Goal: Contribute content: Contribute content

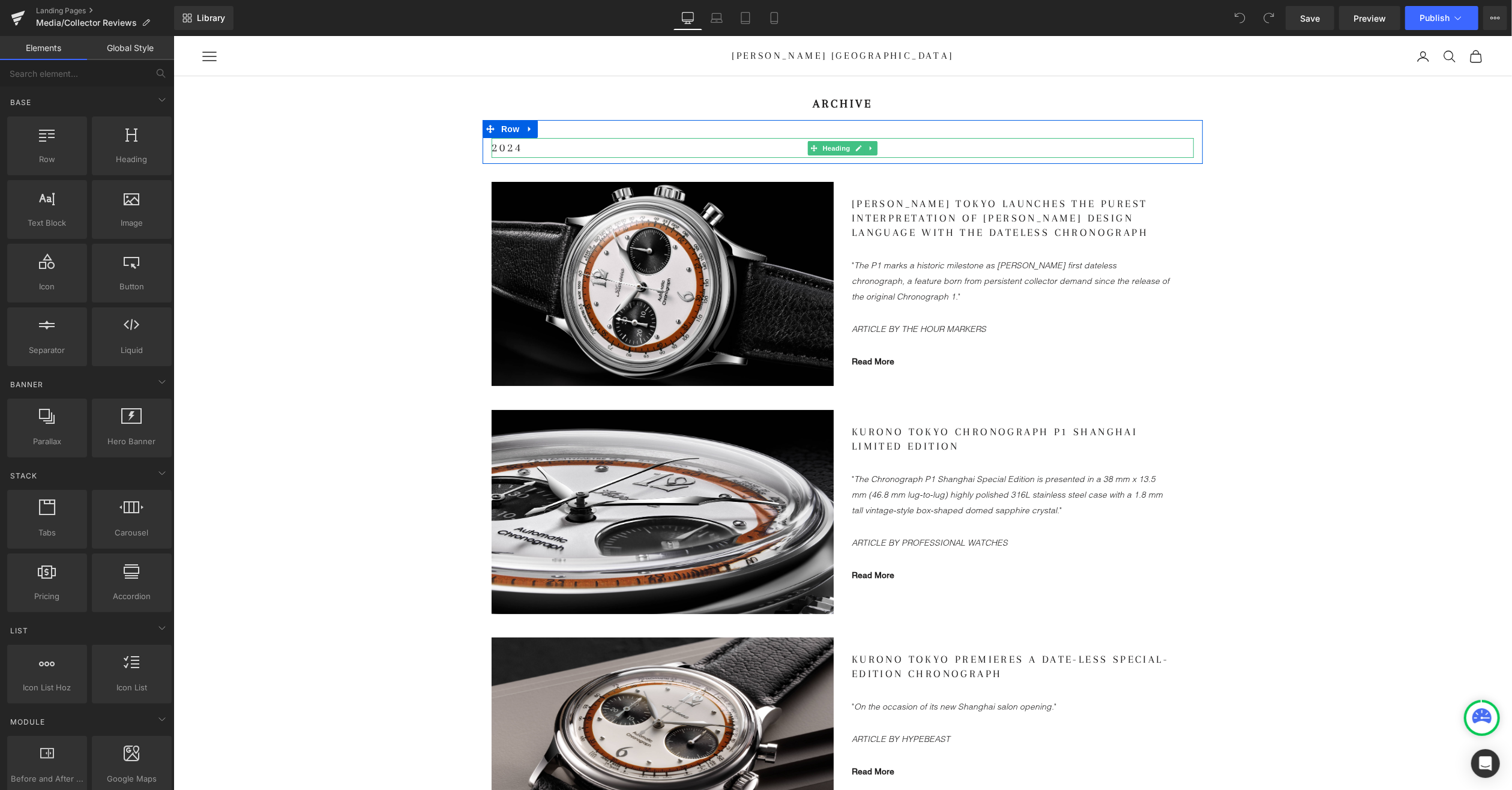
click at [523, 149] on h1 "2024" at bounding box center [842, 147] width 702 height 20
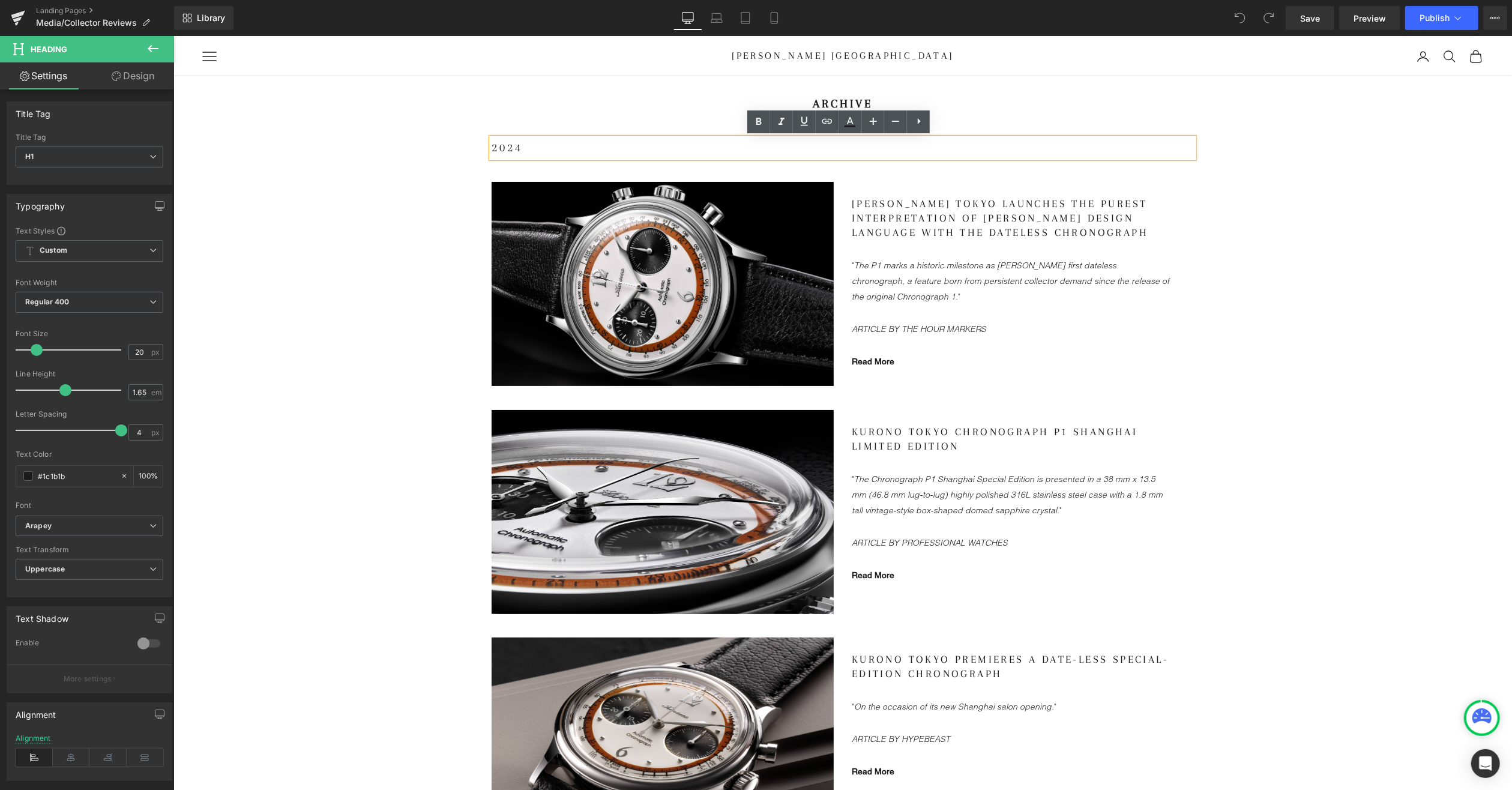
click at [534, 139] on h1 "2024" at bounding box center [842, 147] width 702 height 20
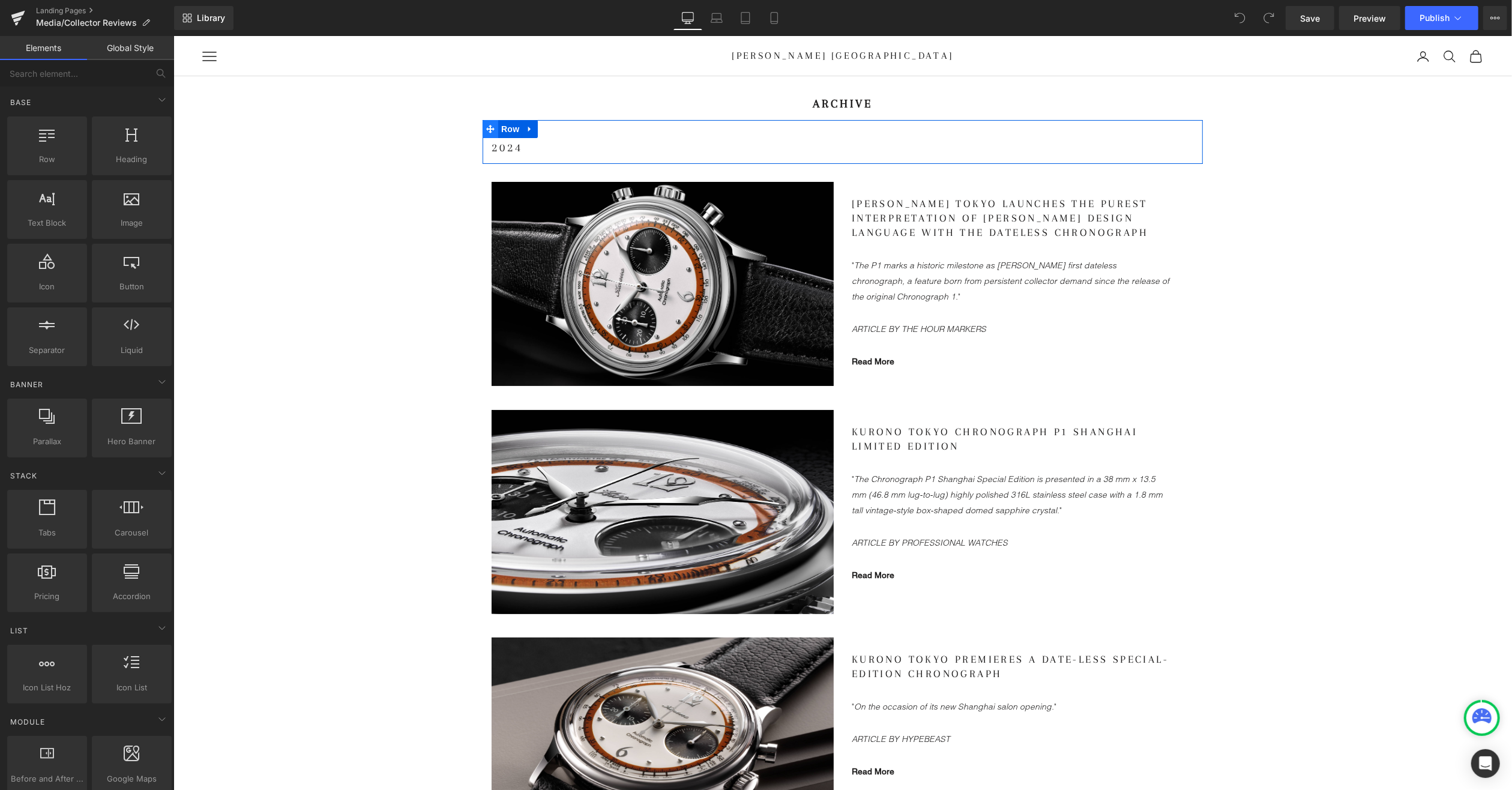
click at [489, 129] on icon at bounding box center [489, 129] width 8 height 9
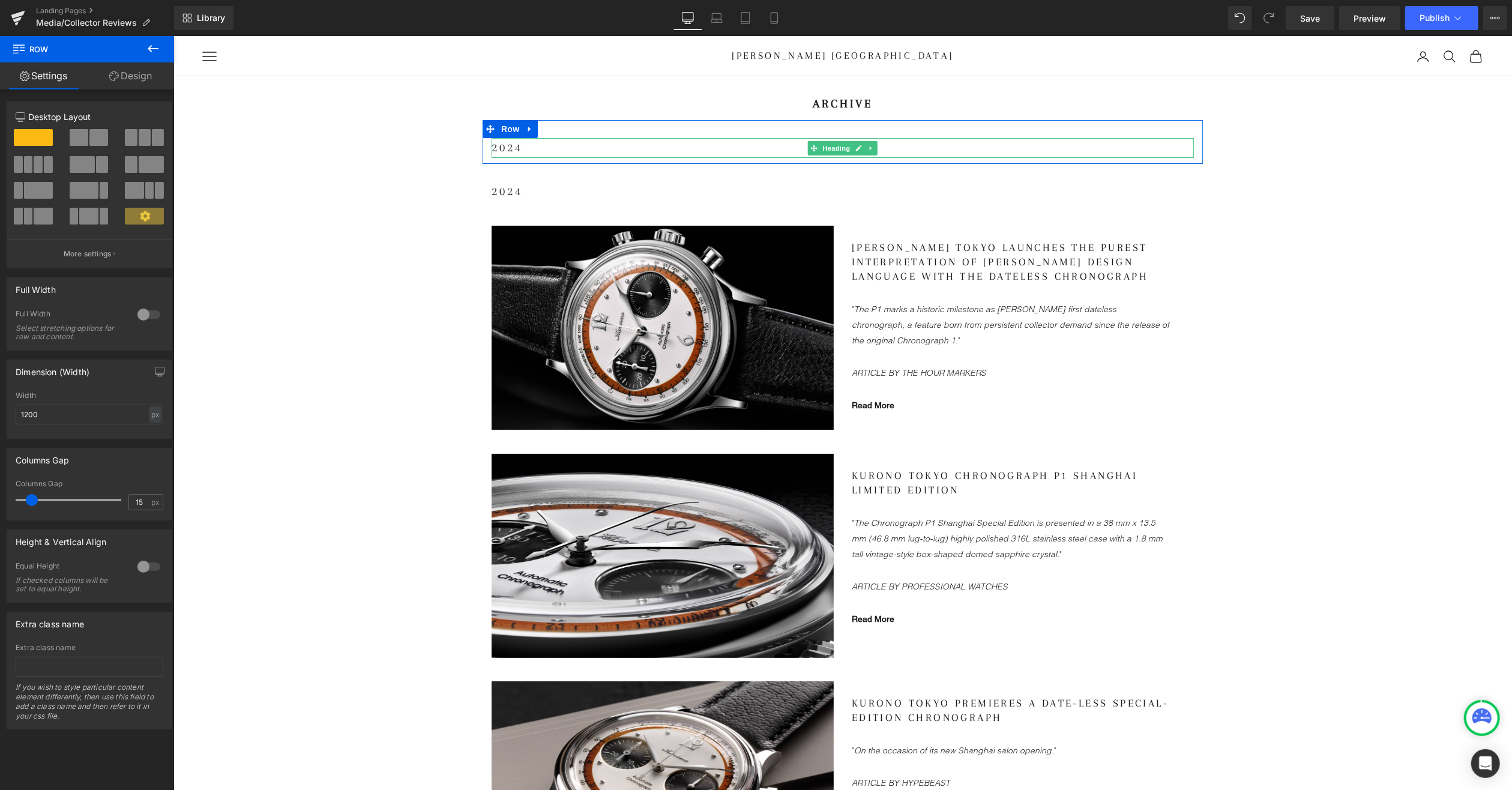
click at [506, 148] on h1 "2024" at bounding box center [842, 147] width 702 height 20
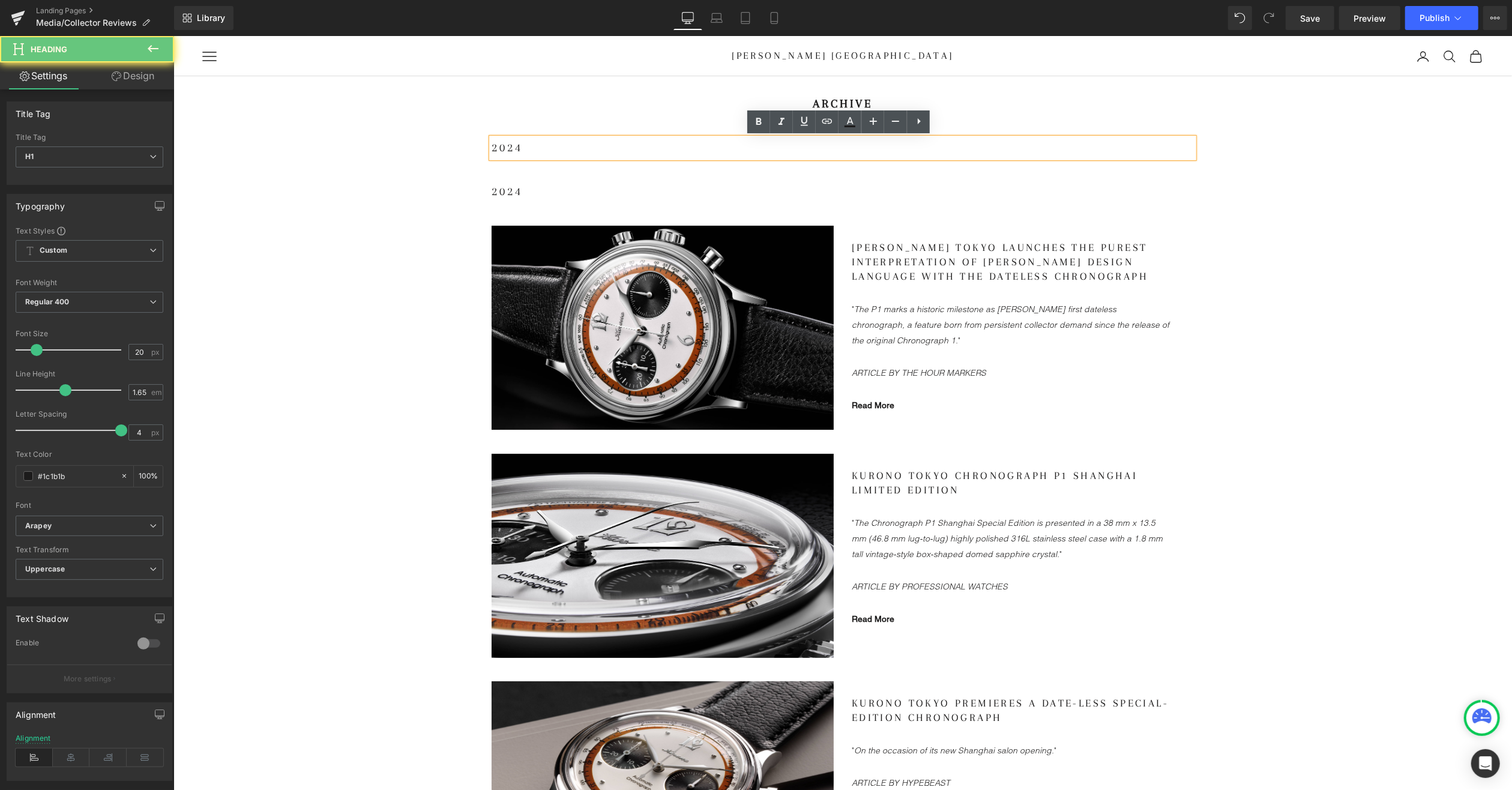
click at [521, 149] on h1 "2024" at bounding box center [842, 147] width 702 height 20
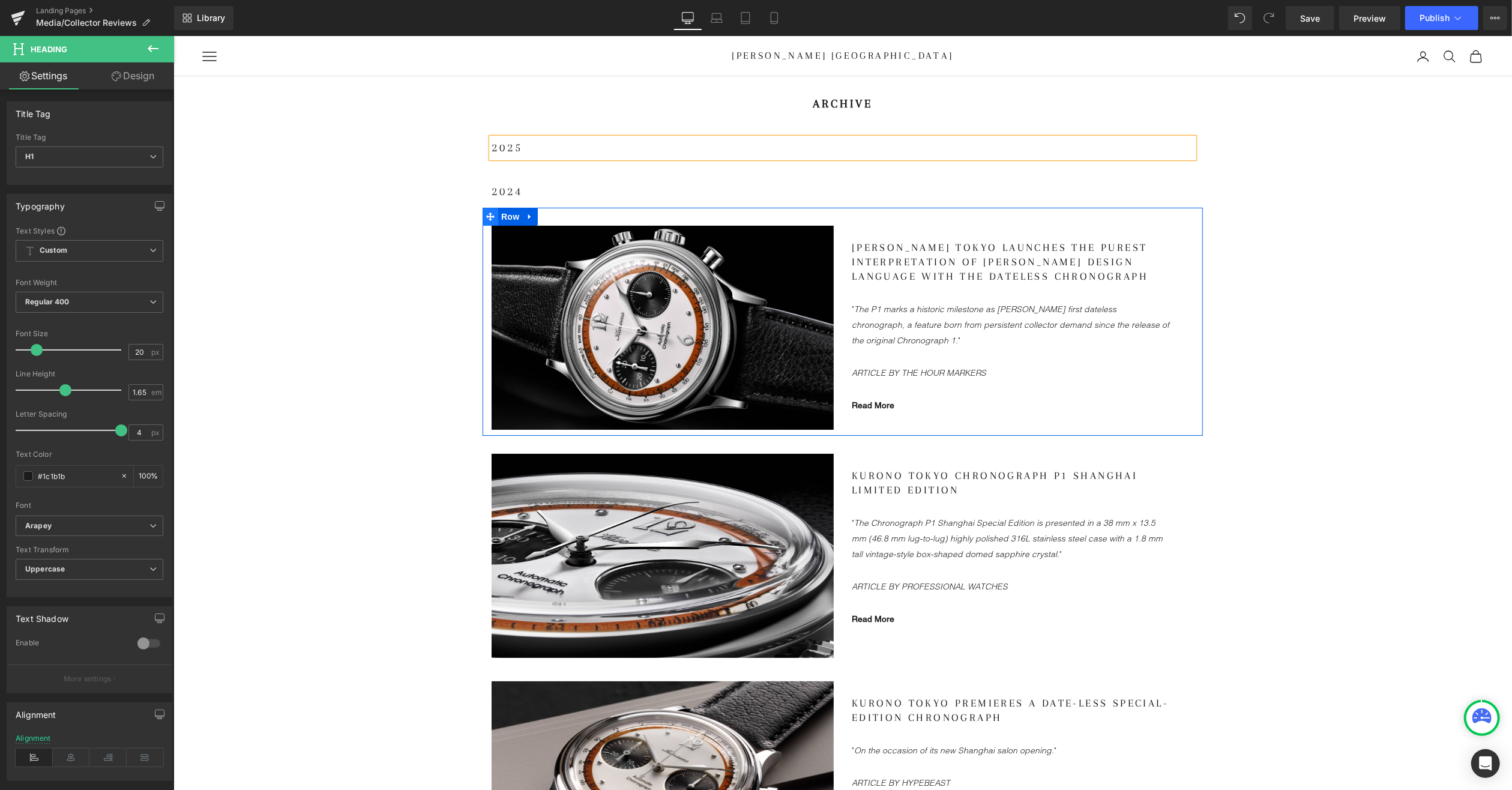
click at [485, 213] on icon at bounding box center [489, 216] width 8 height 8
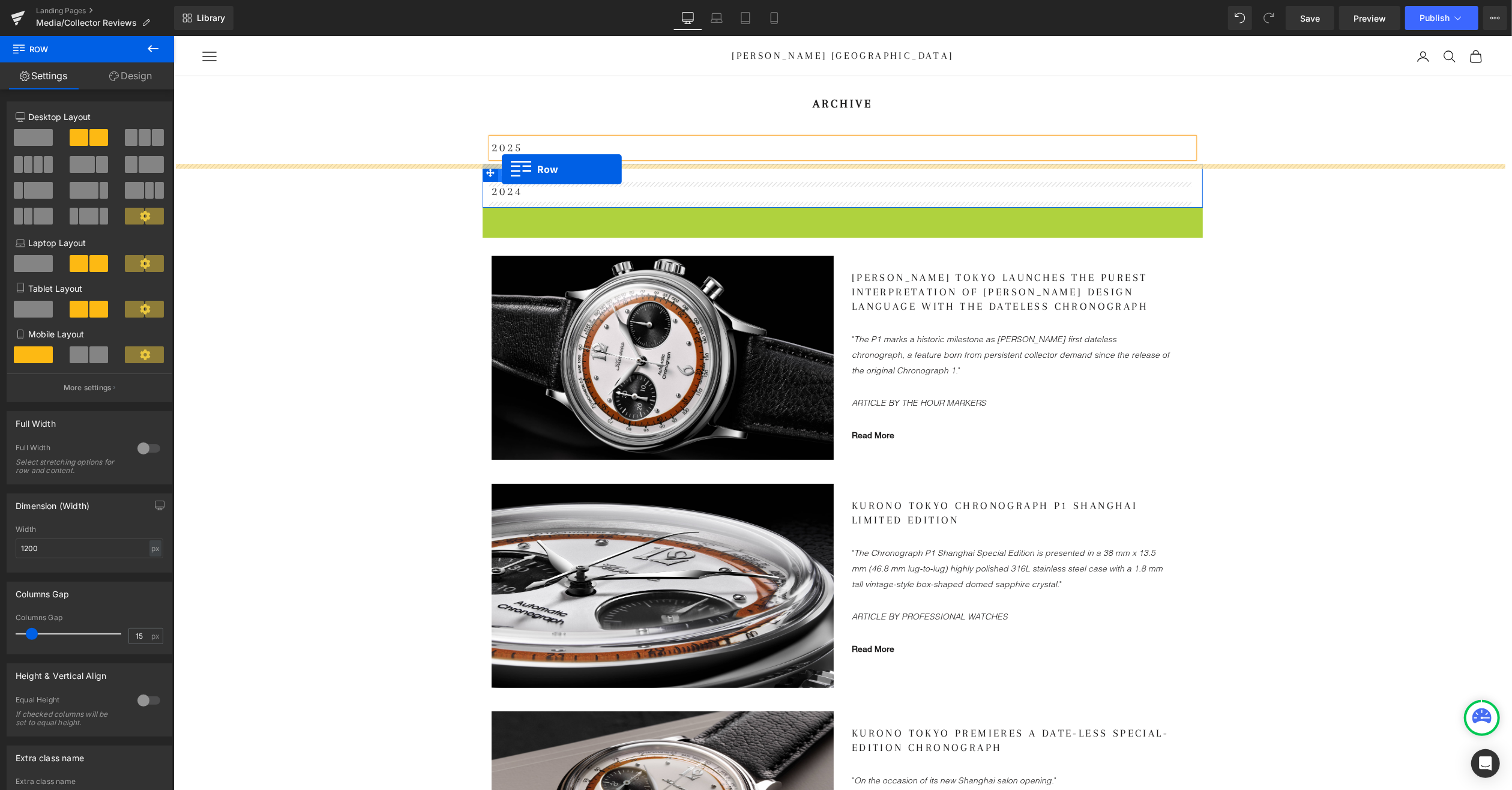
drag, startPoint x: 484, startPoint y: 219, endPoint x: 501, endPoint y: 169, distance: 52.8
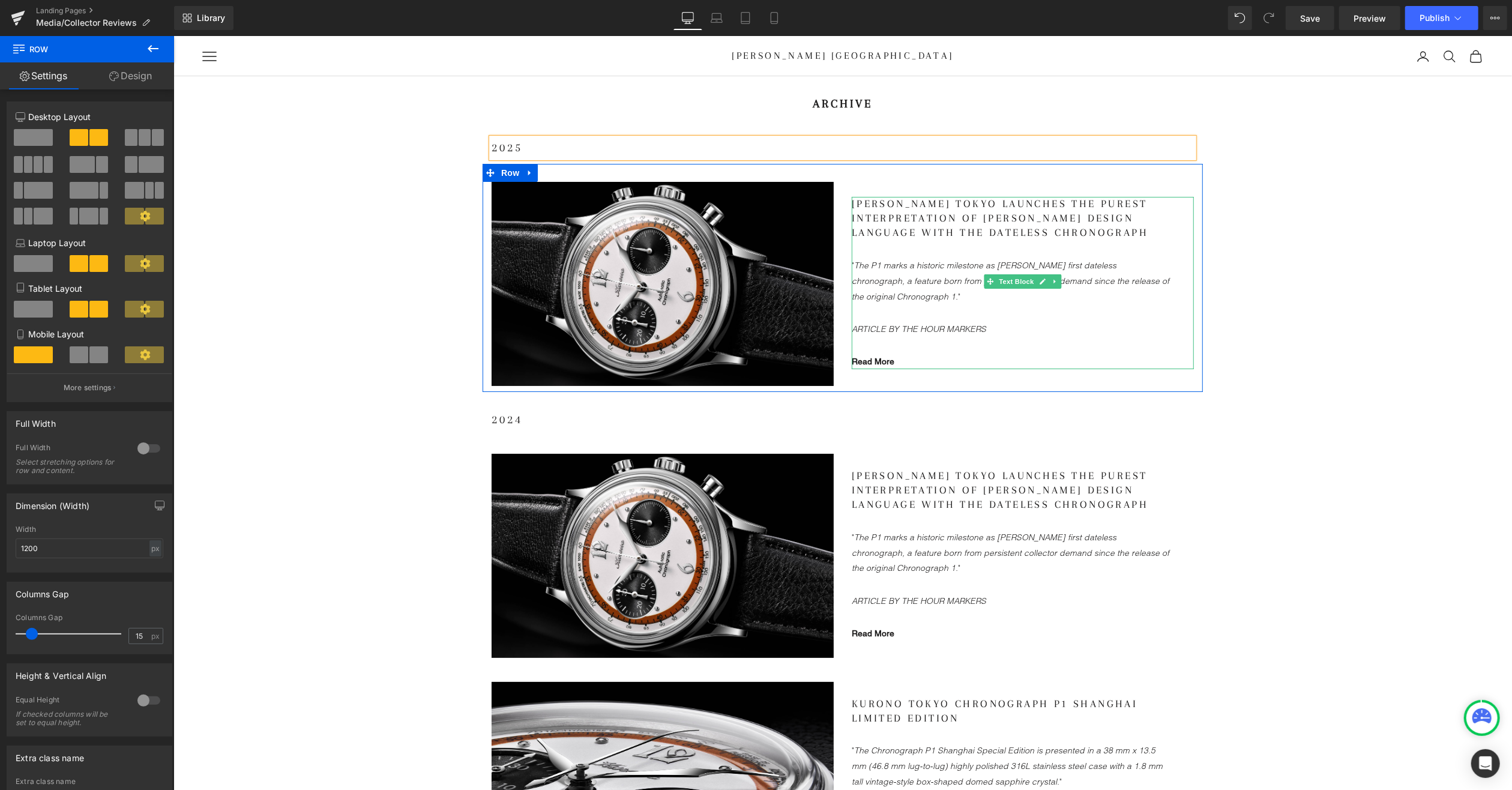
click at [933, 349] on div "Kurono Tokyo Launches The Purest Interpretation of [PERSON_NAME] Design Languag…" at bounding box center [1010, 282] width 318 height 173
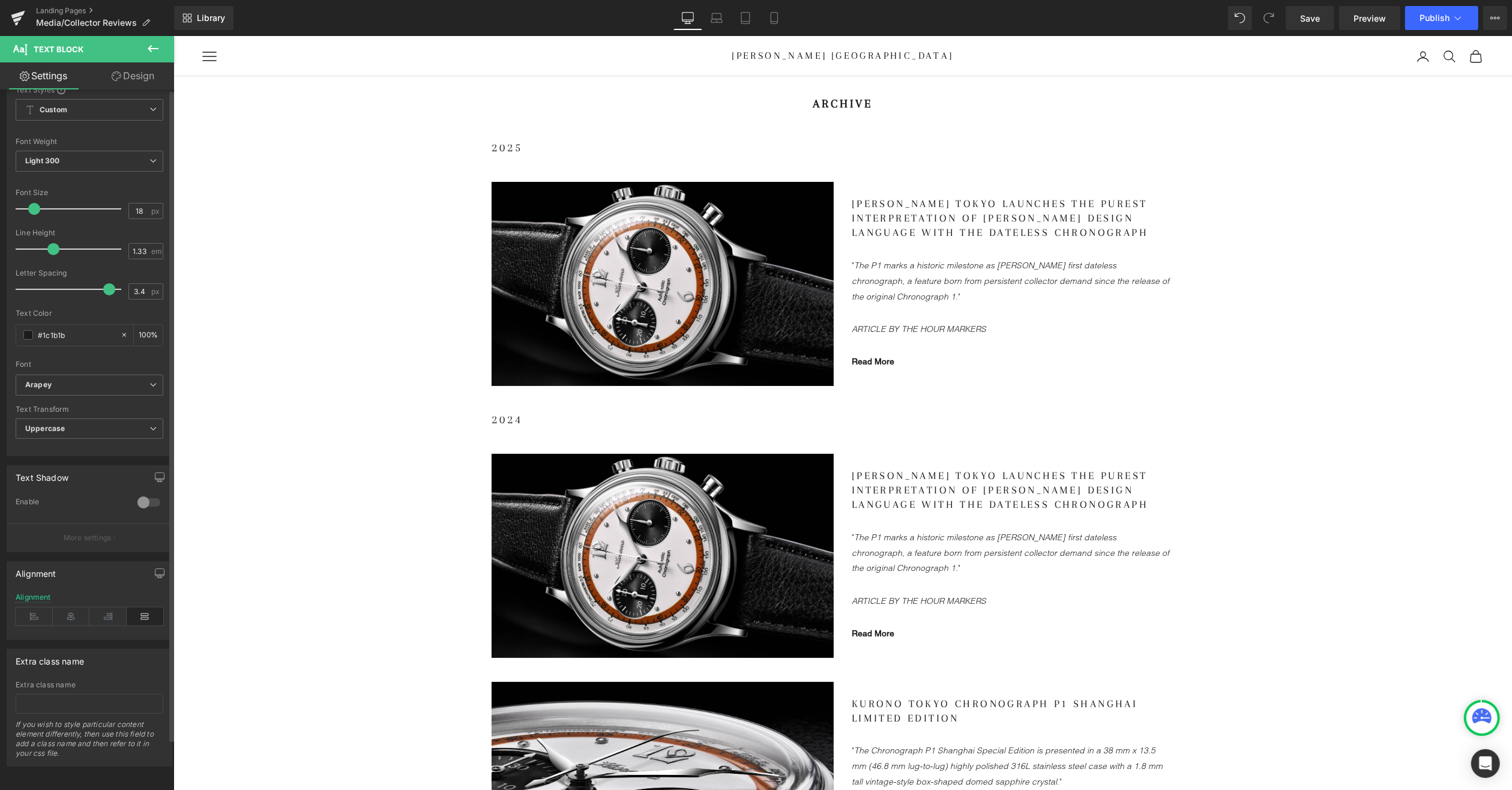
scroll to position [54, 0]
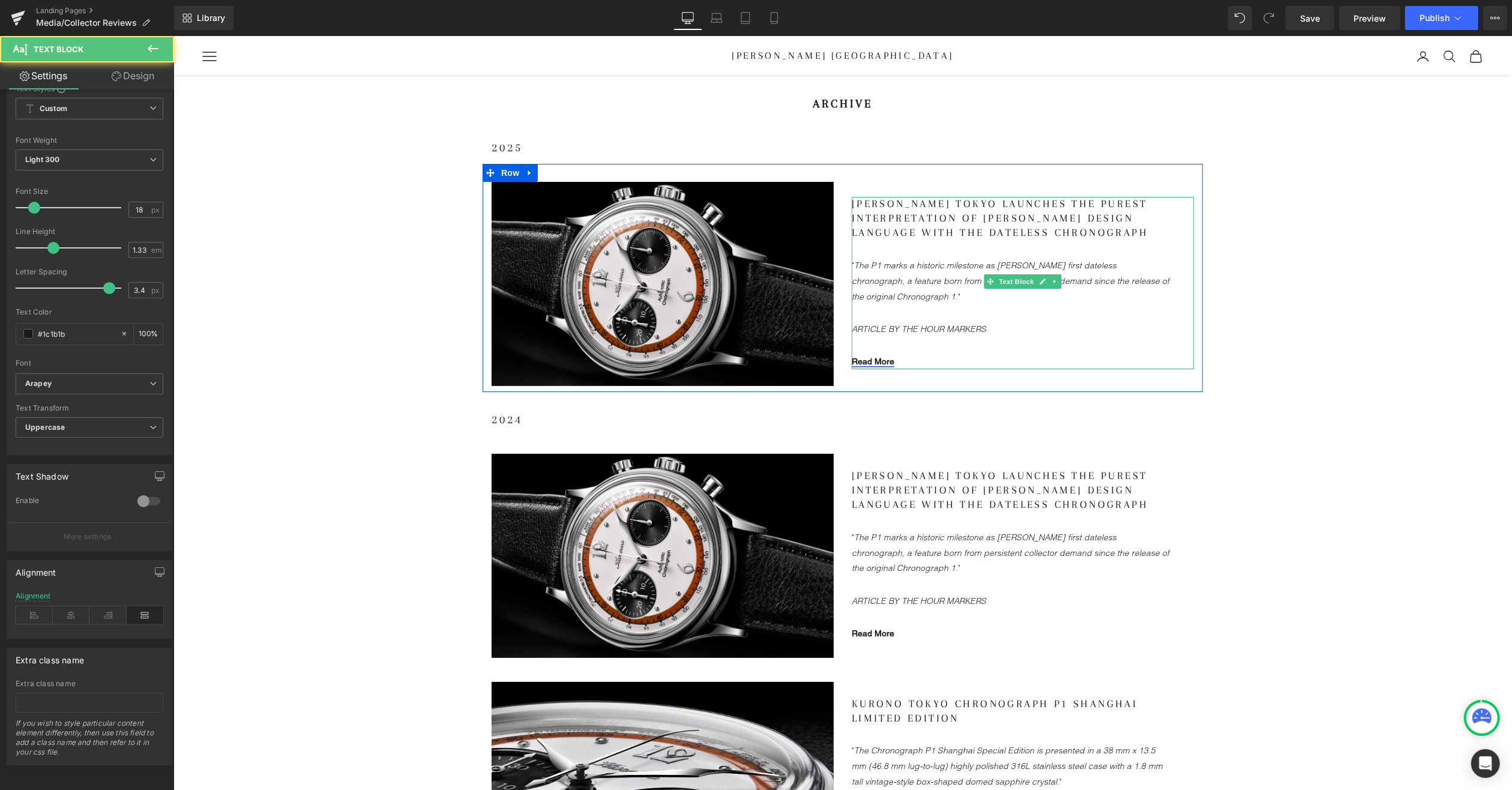
click at [871, 357] on link "Read More" at bounding box center [872, 361] width 42 height 10
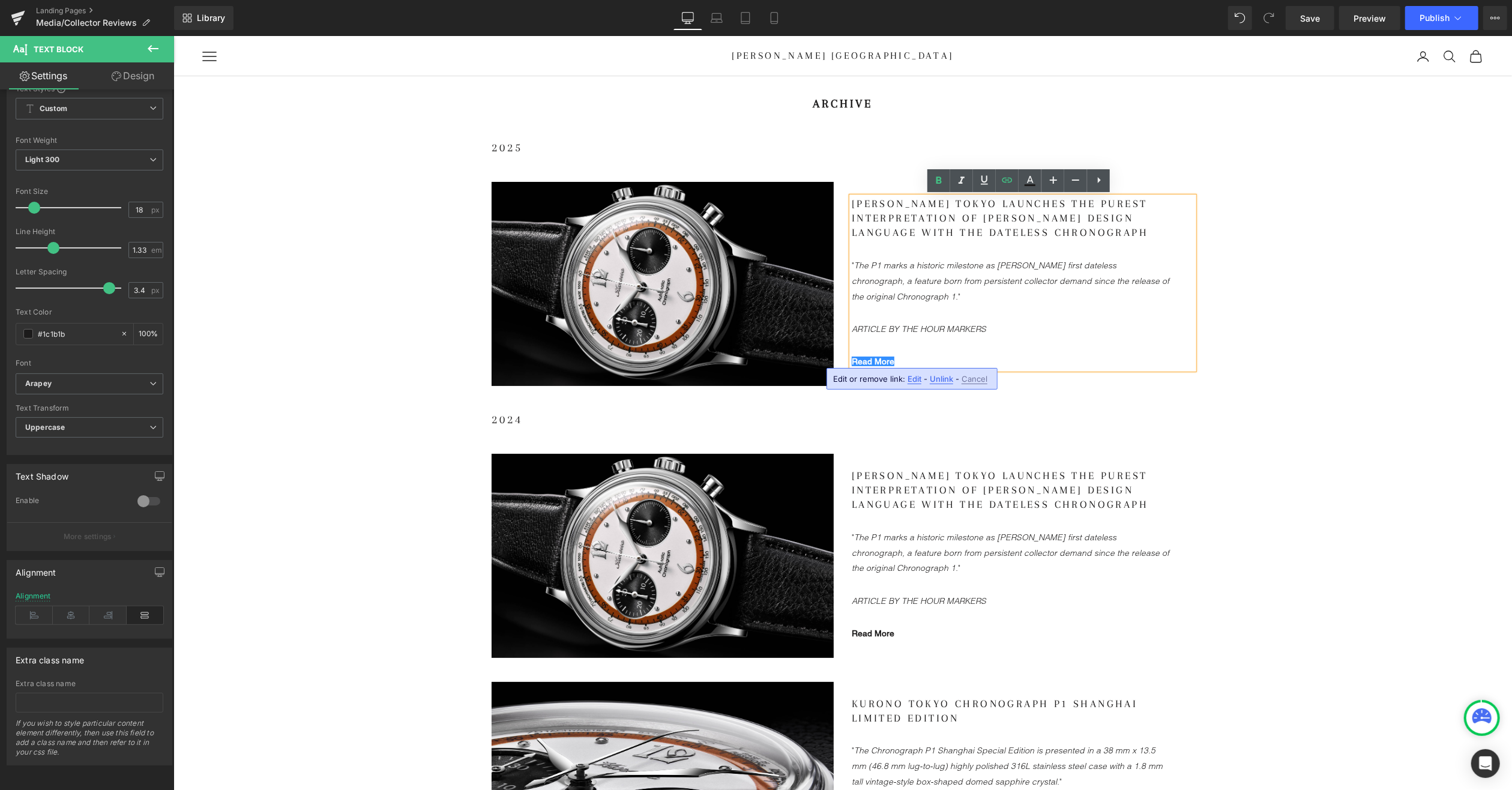
click at [921, 222] on p "Kurono Tokyo Launches The Purest Interpretation of [PERSON_NAME] Design Languag…" at bounding box center [1010, 218] width 318 height 43
click at [915, 271] on p ""The P1 marks a historic milestone as [PERSON_NAME]’s first dateless chronograp…" at bounding box center [1010, 280] width 318 height 47
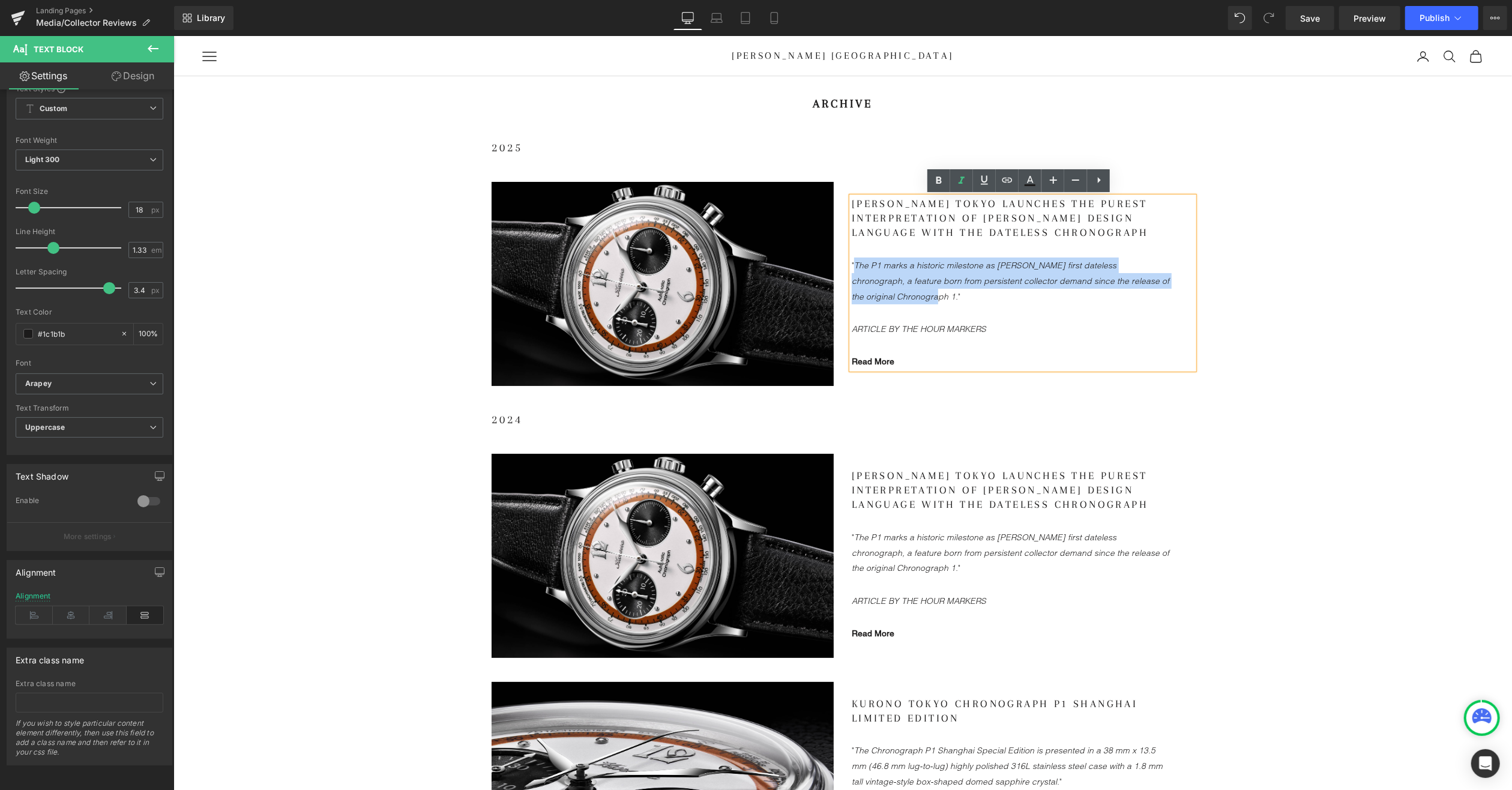
drag, startPoint x: 851, startPoint y: 263, endPoint x: 854, endPoint y: 291, distance: 28.2
click at [854, 291] on icon ""The P1 marks a historic milestone as [PERSON_NAME]’s first dateless chronograp…" at bounding box center [1010, 280] width 318 height 42
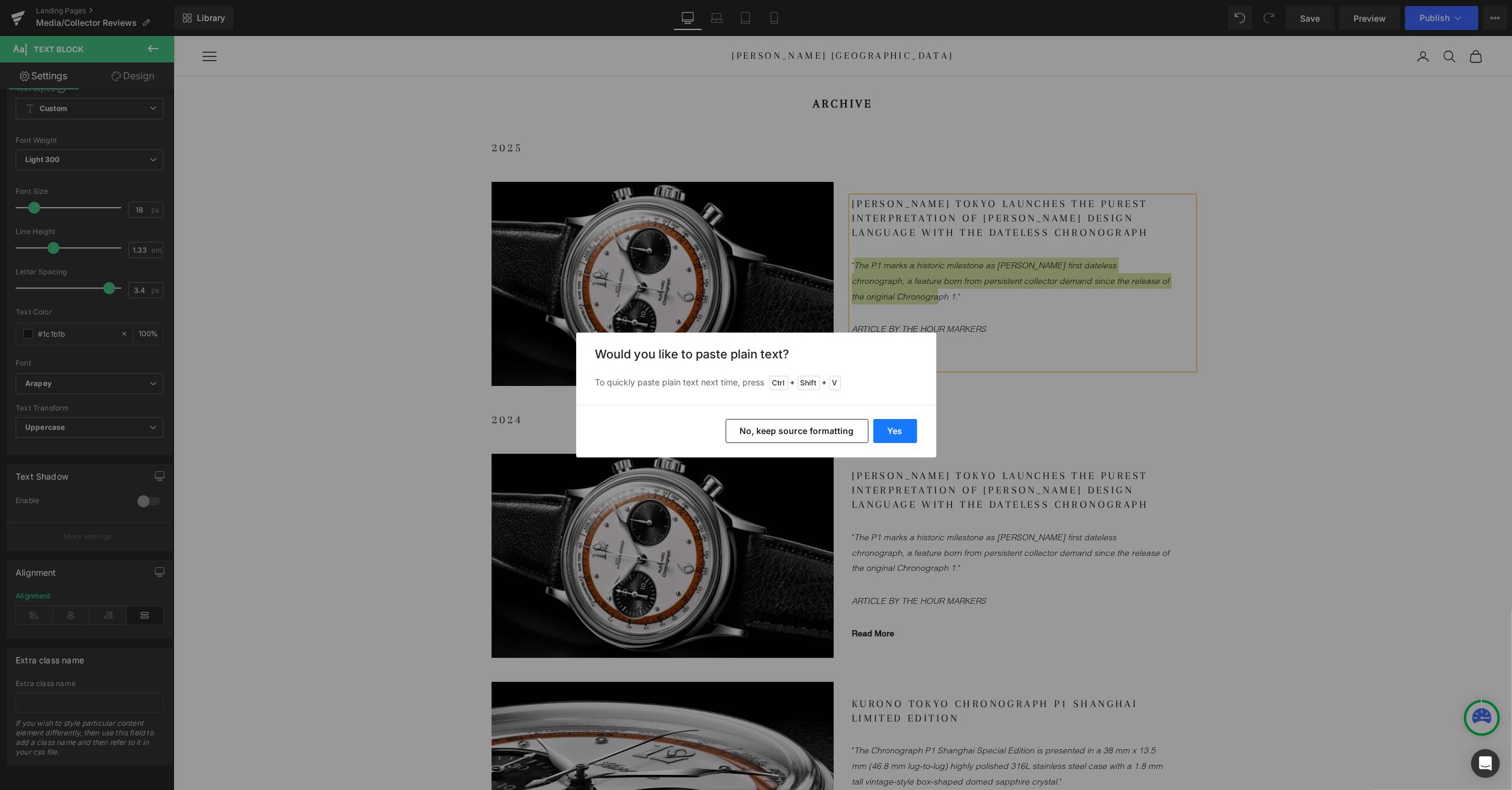
click at [897, 434] on button "Yes" at bounding box center [895, 431] width 44 height 24
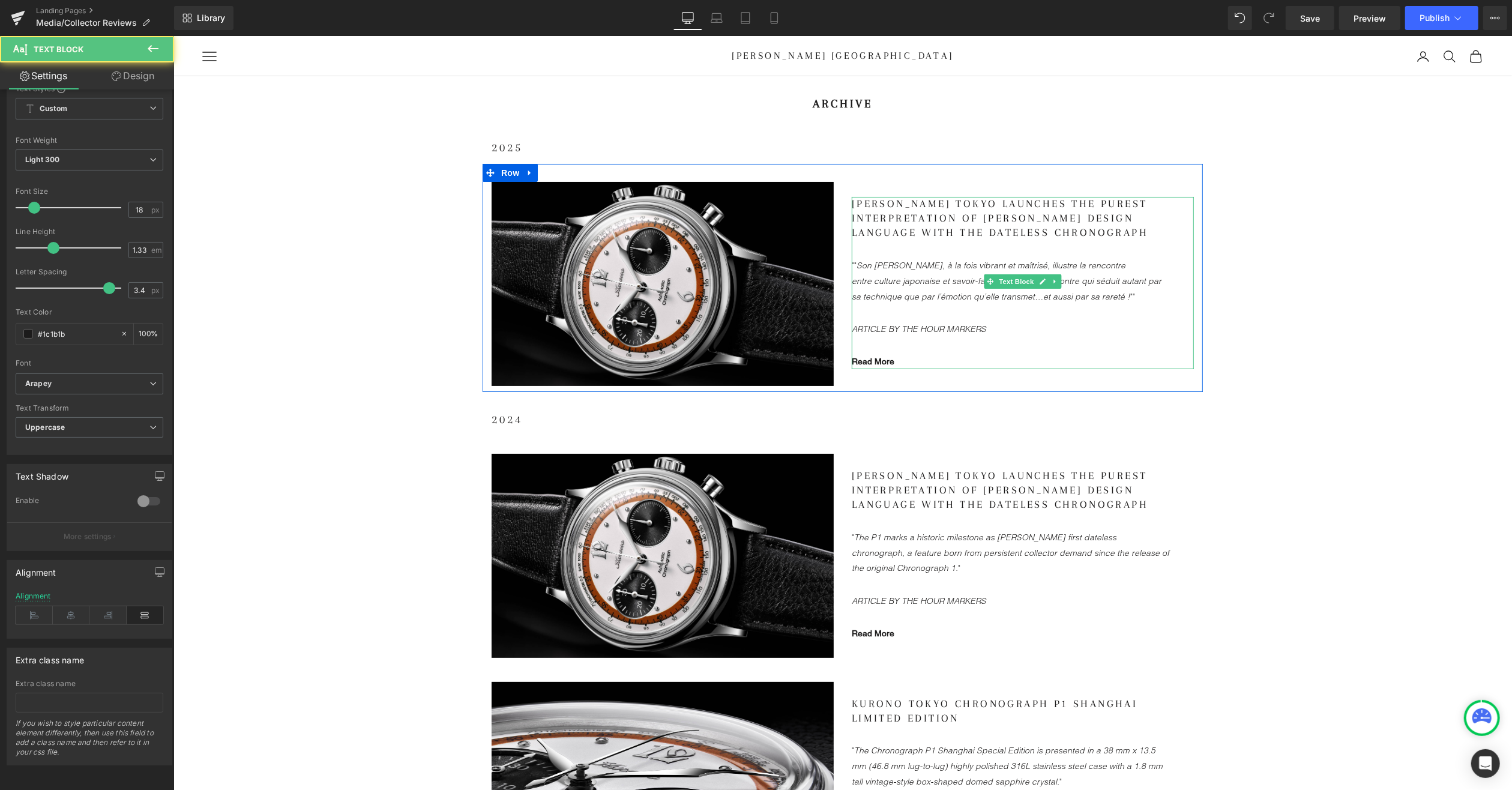
click at [921, 211] on gdiv at bounding box center [1023, 259] width 342 height 127
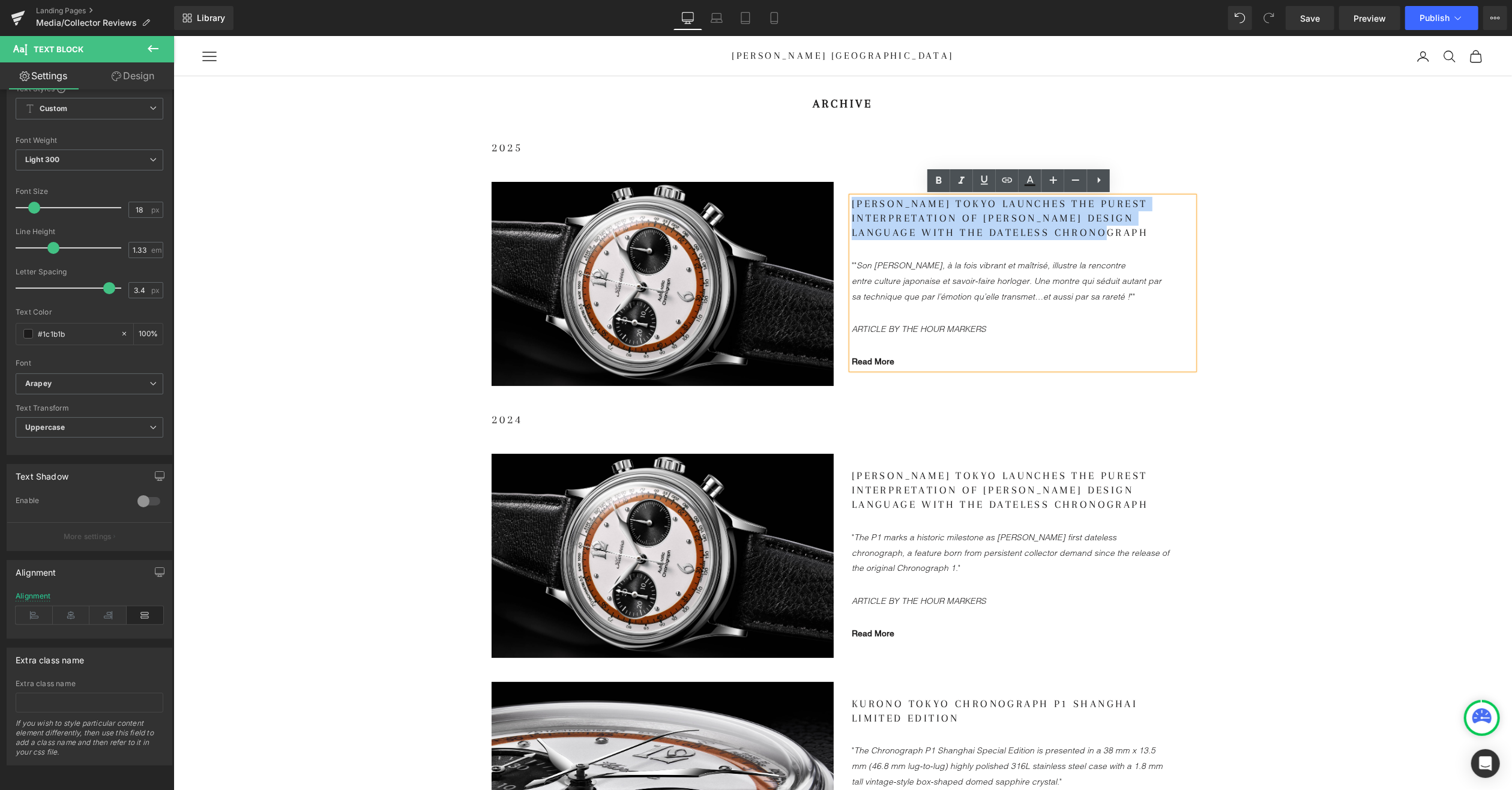
drag, startPoint x: 848, startPoint y: 202, endPoint x: 1140, endPoint y: 230, distance: 293.3
click at [1140, 230] on p "Kurono Tokyo Launches The Purest Interpretation of [PERSON_NAME] Design Languag…" at bounding box center [1010, 218] width 318 height 43
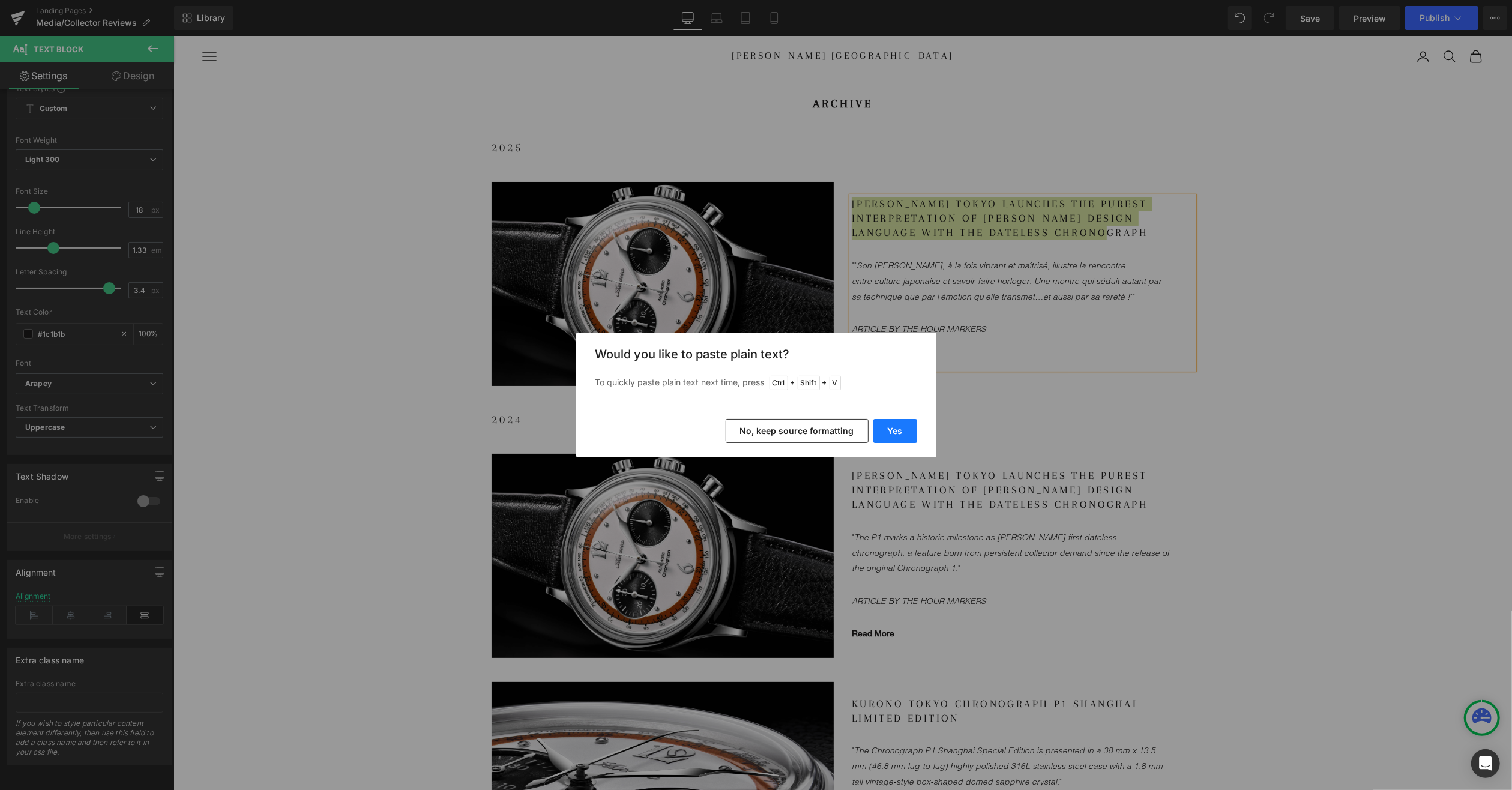
click at [904, 434] on button "Yes" at bounding box center [895, 431] width 44 height 24
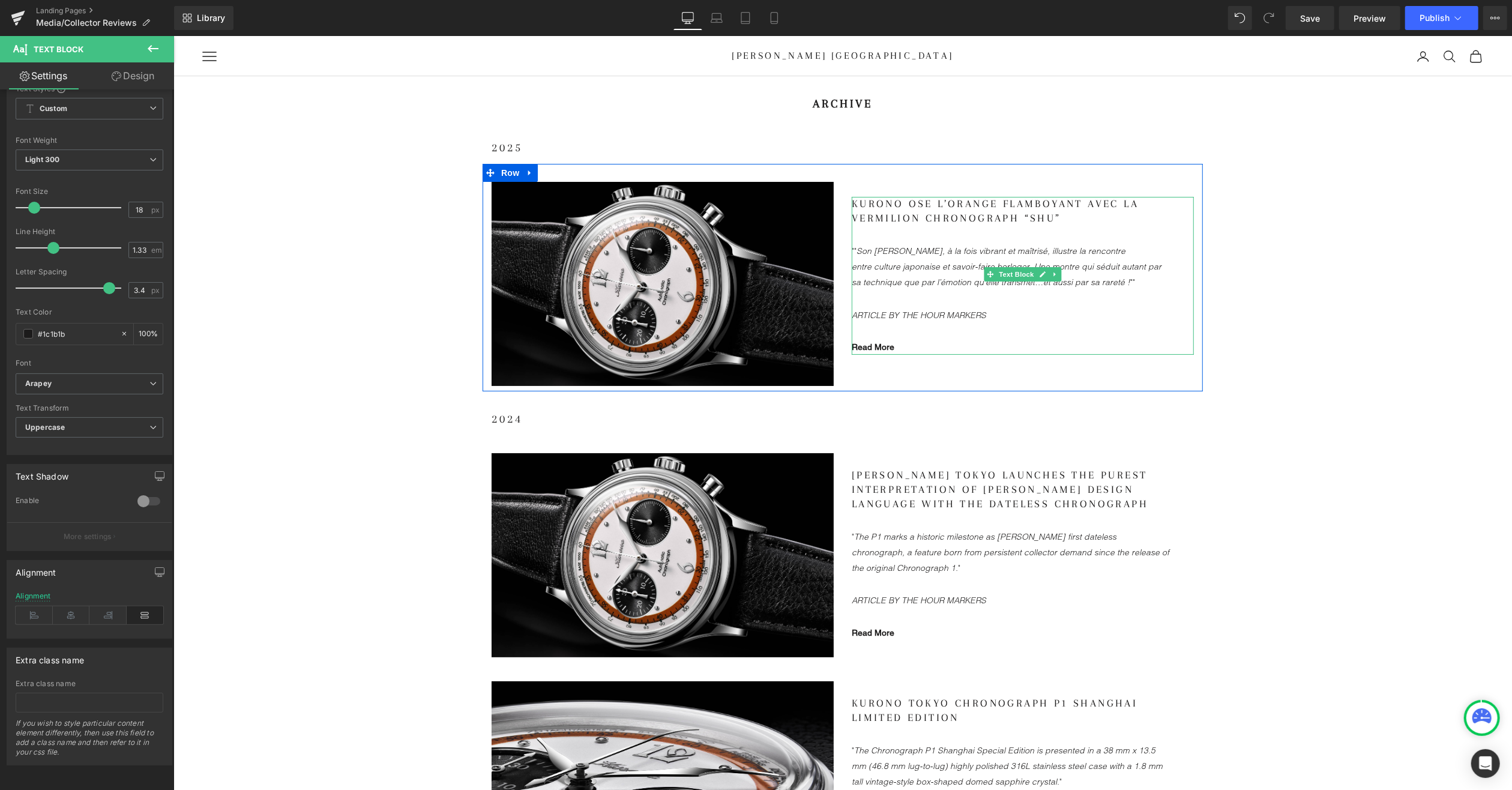
click at [851, 310] on gdiv at bounding box center [1023, 259] width 342 height 127
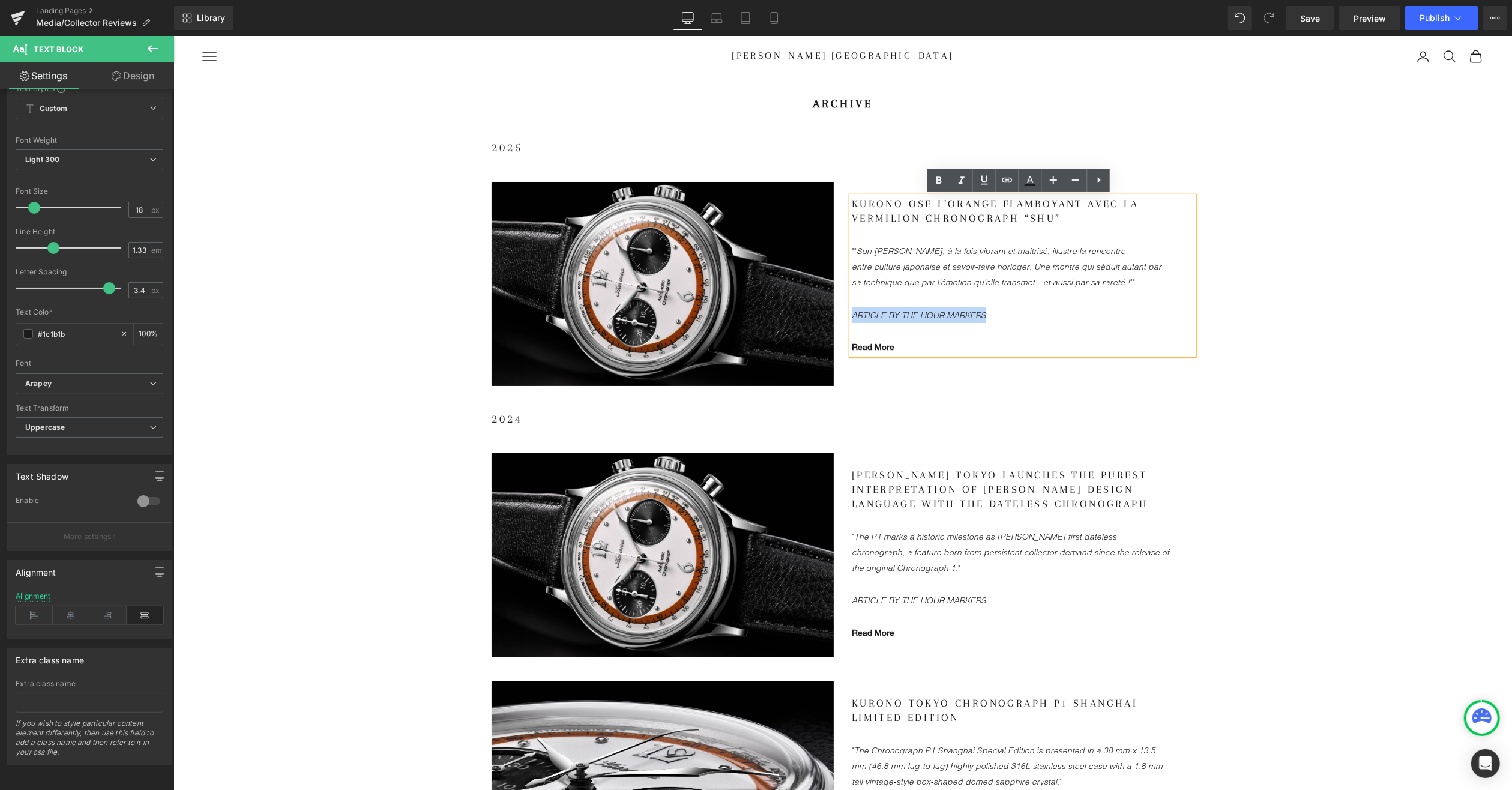
drag, startPoint x: 849, startPoint y: 310, endPoint x: 991, endPoint y: 312, distance: 142.0
click at [991, 312] on p "ARTICLE BY THE HOUR MARKERS" at bounding box center [1010, 314] width 318 height 16
click at [864, 342] on link "Read More" at bounding box center [872, 346] width 42 height 10
click at [910, 363] on span "Edit" at bounding box center [914, 365] width 14 height 10
click at [0, 0] on input "[URL][DOMAIN_NAME]" at bounding box center [0, 0] width 0 height 0
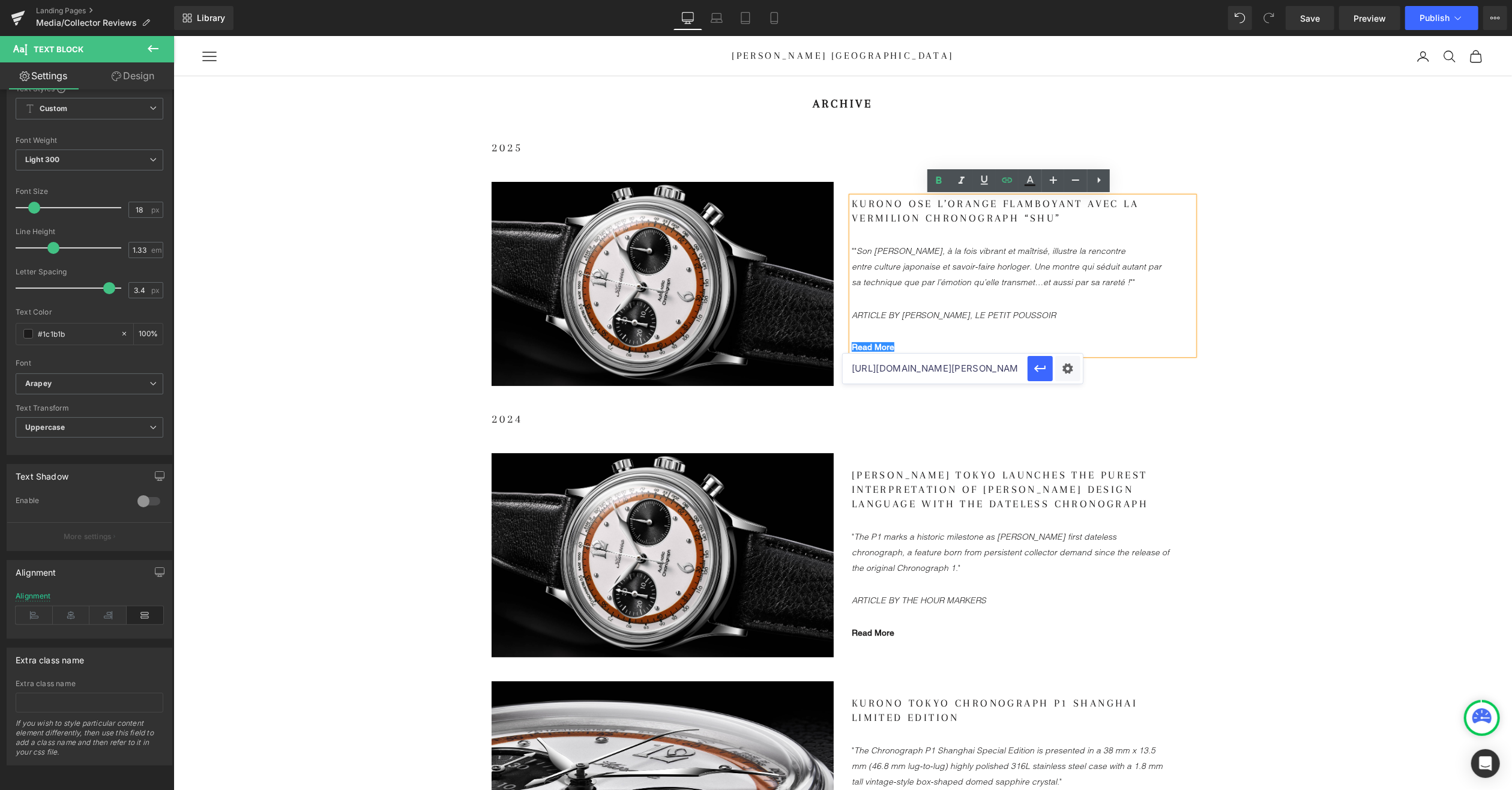
paste input "[DOMAIN_NAME][URL]"
type input "[URL][DOMAIN_NAME]"
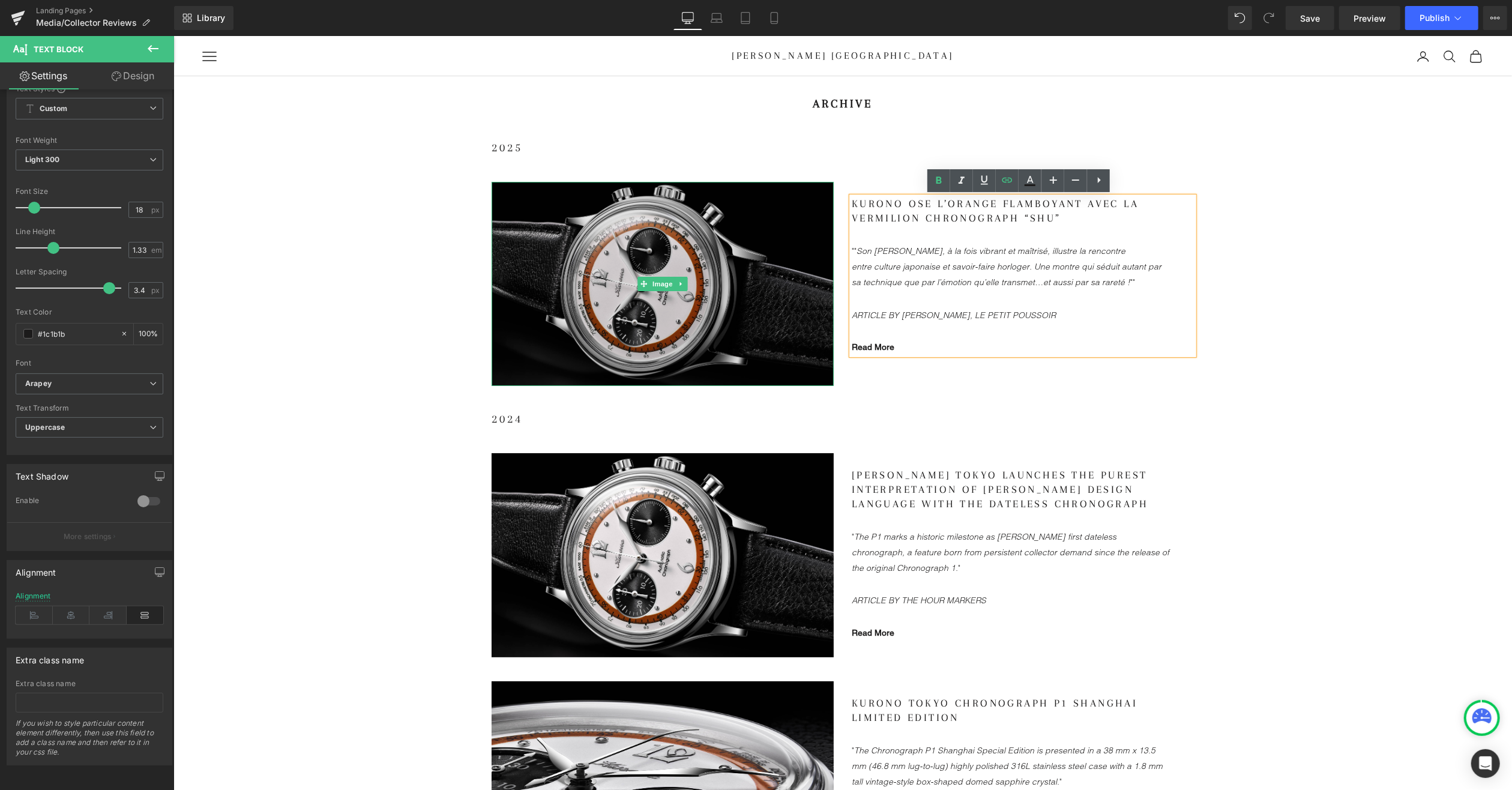
click at [696, 336] on img at bounding box center [662, 283] width 342 height 204
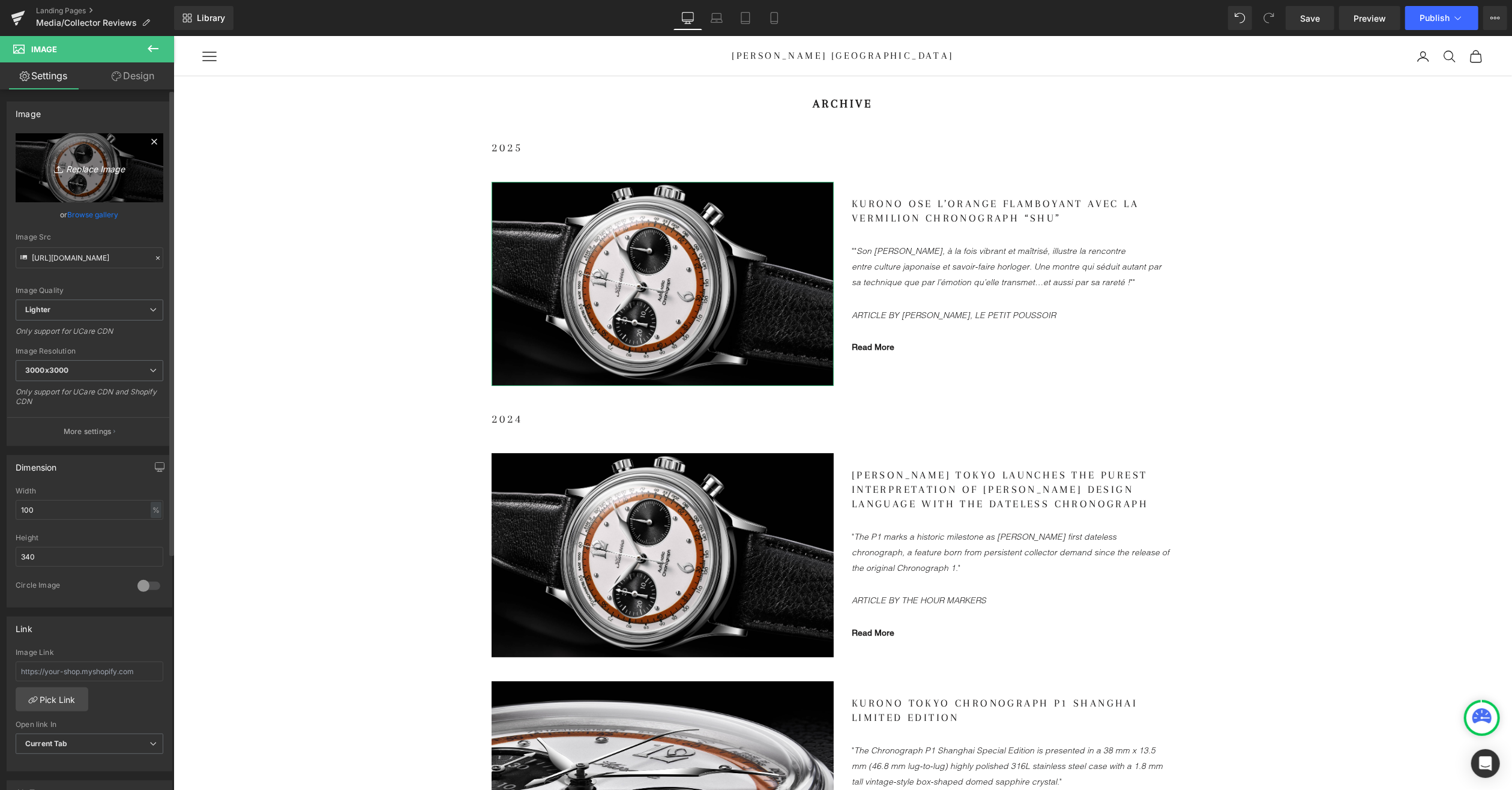
click at [71, 165] on icon "Replace Image" at bounding box center [89, 167] width 96 height 15
click at [86, 166] on icon "Replace Image" at bounding box center [89, 167] width 96 height 15
type input "C:\fakepath\KT-Salon-Chronograph-LS-4.jpg"
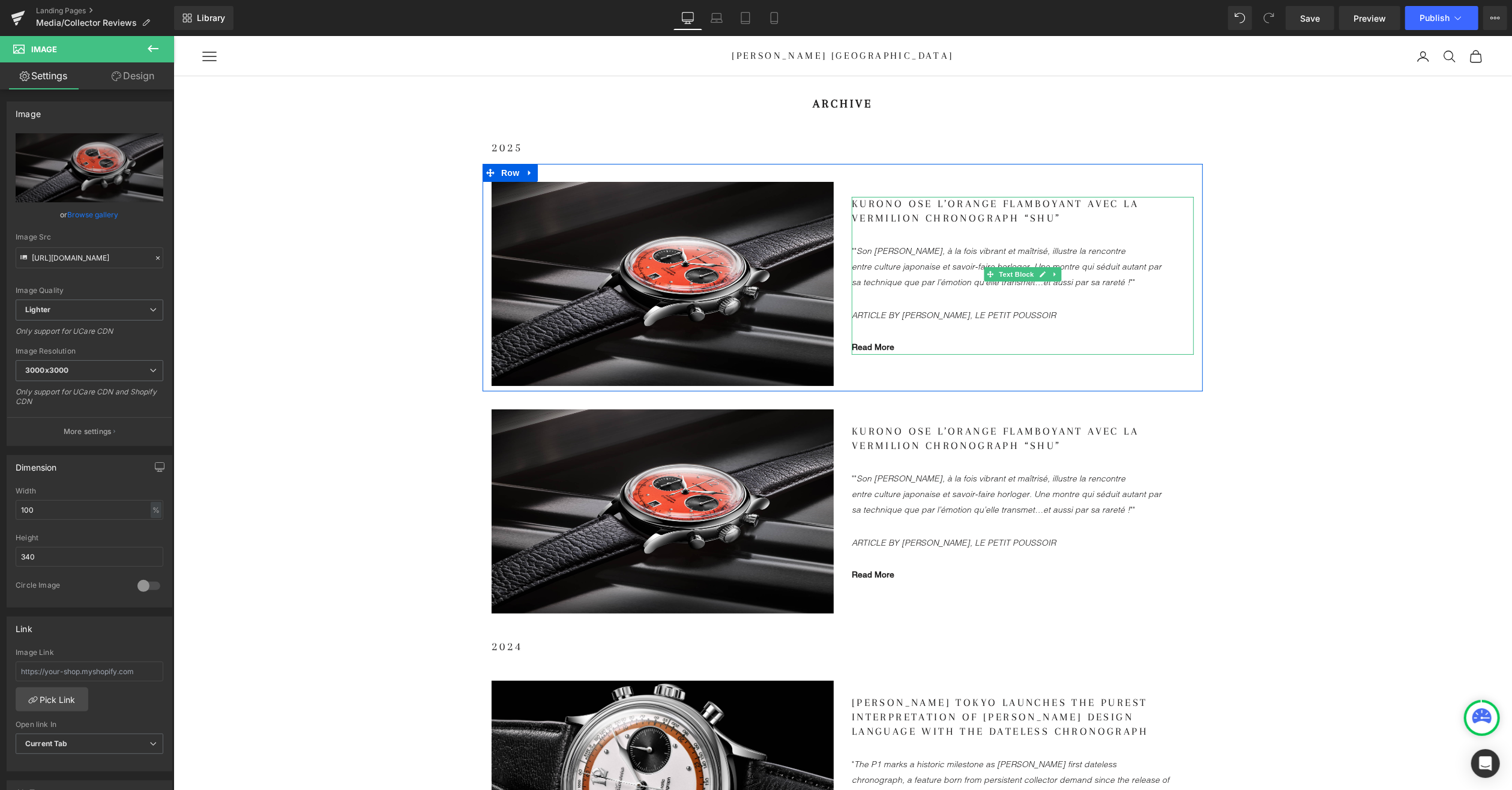
click at [881, 248] on gdiv at bounding box center [1023, 259] width 342 height 127
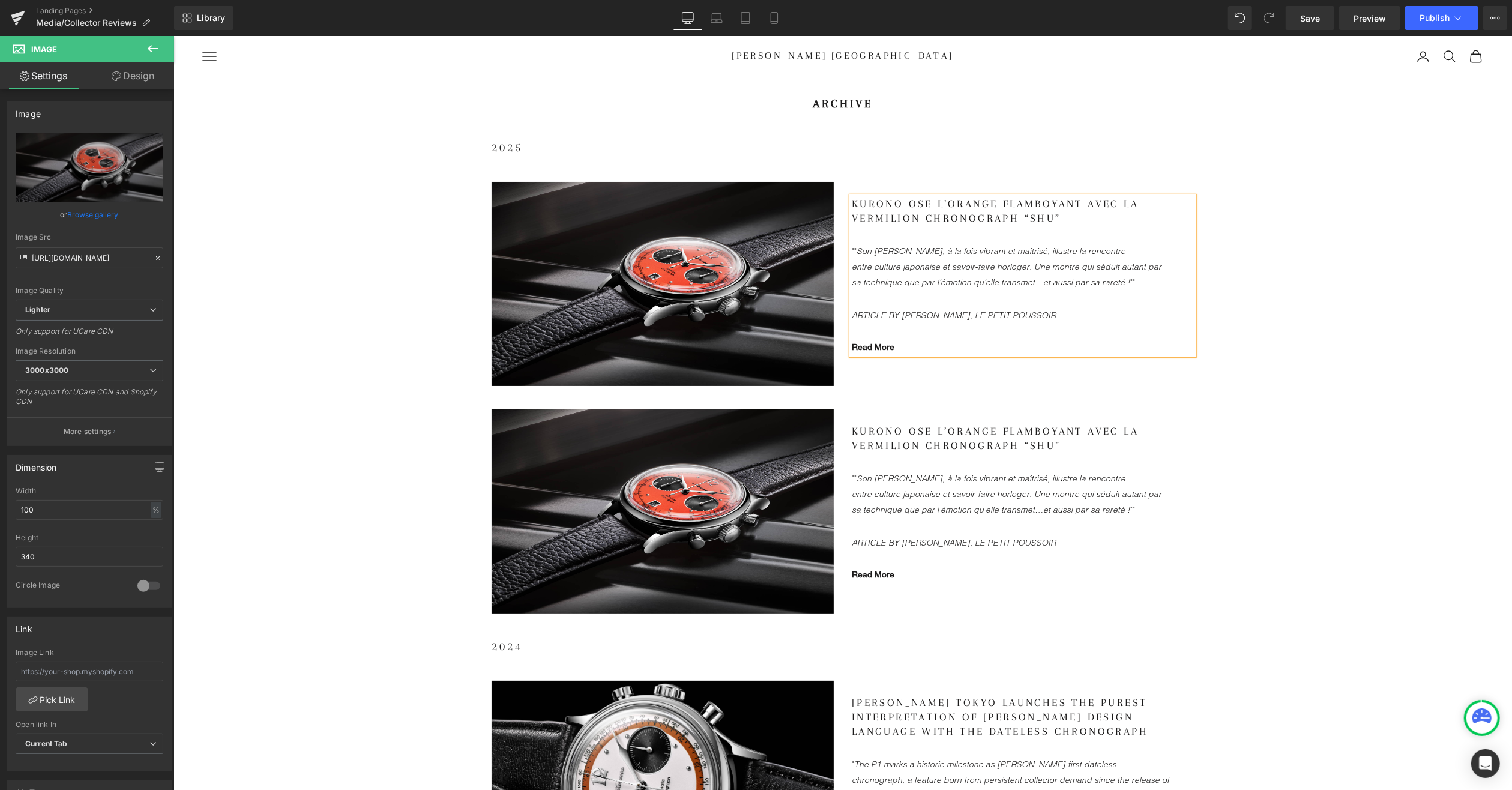
click at [881, 248] on icon """Son [PERSON_NAME], à la fois vibrant et maîtrisé, illustre la rencontre entre…" at bounding box center [1006, 266] width 310 height 42
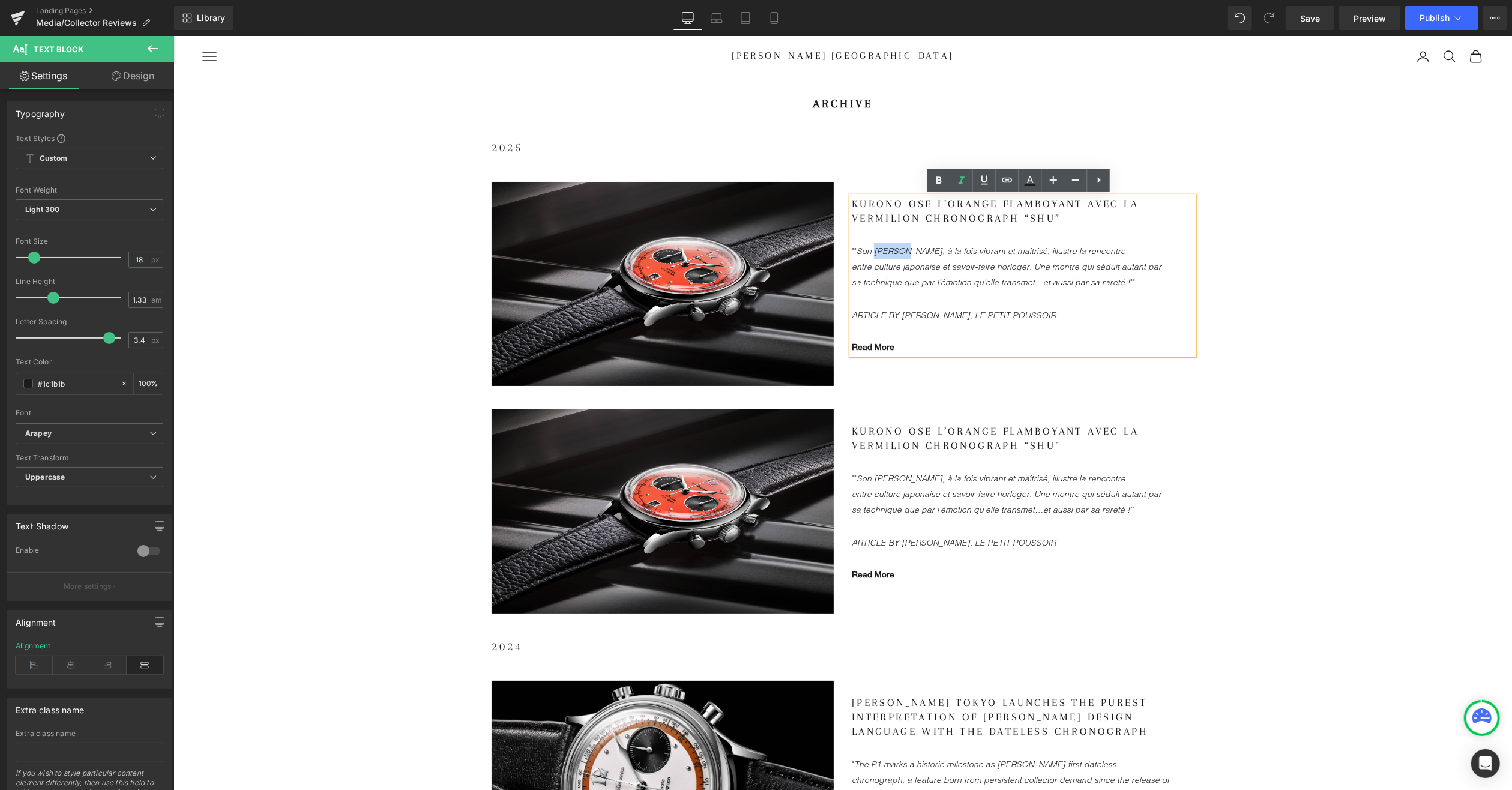
drag, startPoint x: 850, startPoint y: 247, endPoint x: 1053, endPoint y: 280, distance: 205.7
click at [1053, 280] on icon """Son [PERSON_NAME], à la fois vibrant et maîtrisé, illustre la rencontre entre…" at bounding box center [1006, 266] width 310 height 42
click at [1053, 278] on icon """Son [PERSON_NAME], à la fois vibrant et maîtrisé, illustre la rencontre entre…" at bounding box center [1006, 266] width 310 height 42
drag, startPoint x: 1052, startPoint y: 277, endPoint x: 851, endPoint y: 245, distance: 203.5
click at [851, 245] on icon """Son [PERSON_NAME], à la fois vibrant et maîtrisé, illustre la rencontre entre…" at bounding box center [1006, 266] width 310 height 42
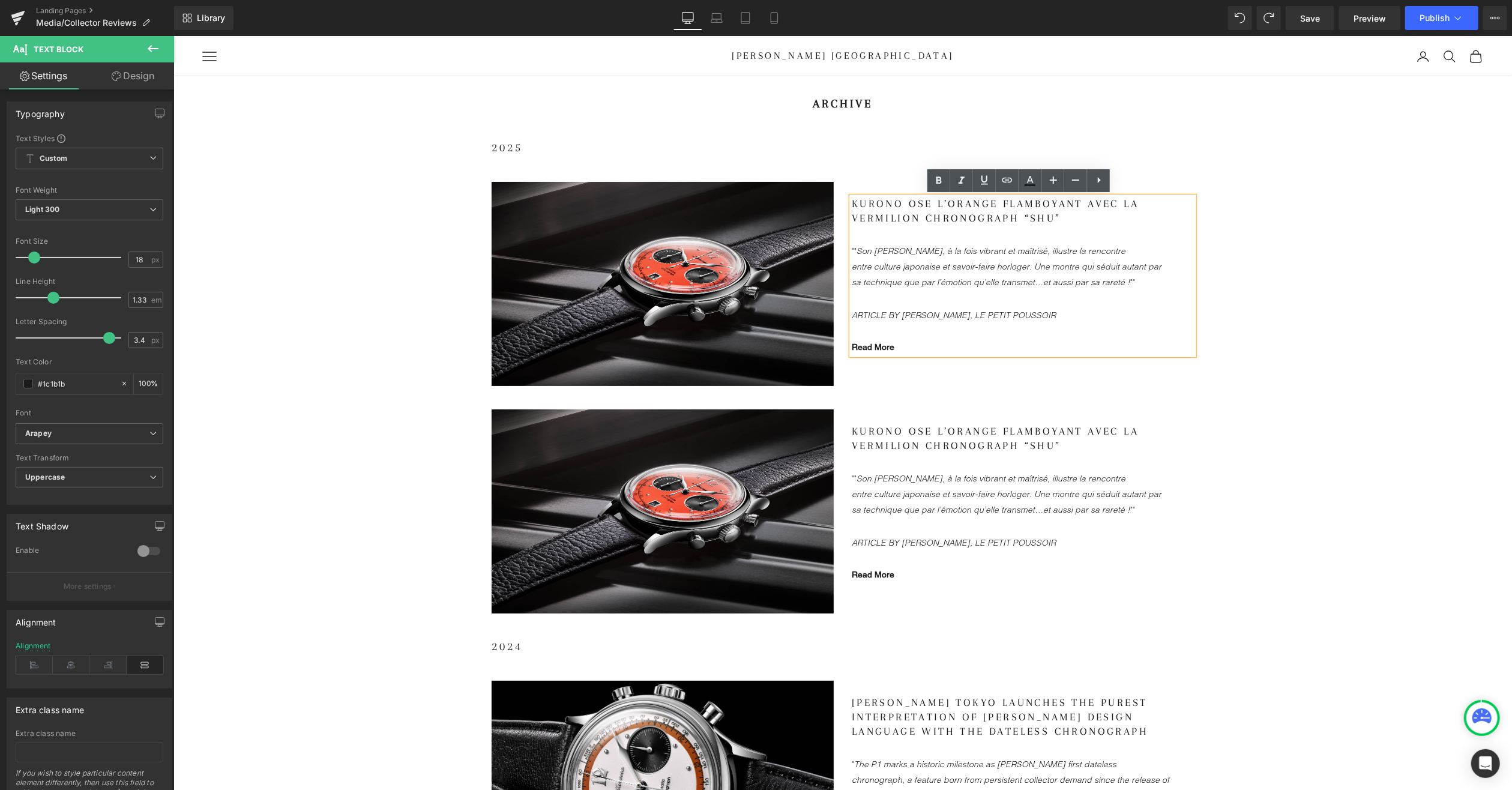
drag, startPoint x: 849, startPoint y: 248, endPoint x: 1053, endPoint y: 280, distance: 206.5
click at [1053, 280] on icon """Son [PERSON_NAME], à la fois vibrant et maîtrisé, illustre la rencontre entre…" at bounding box center [1006, 266] width 310 height 42
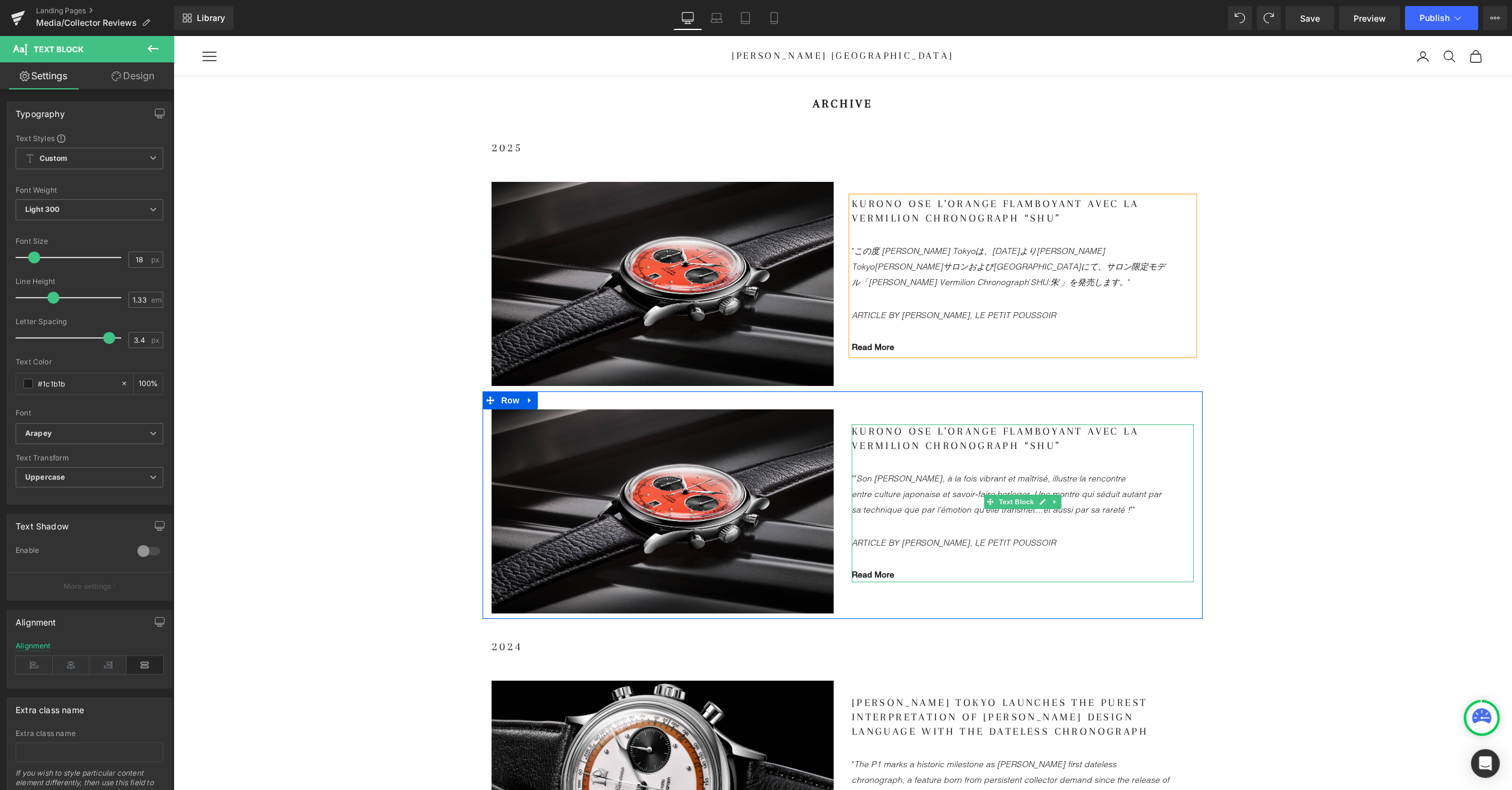
click at [877, 493] on gdiv at bounding box center [1023, 487] width 342 height 127
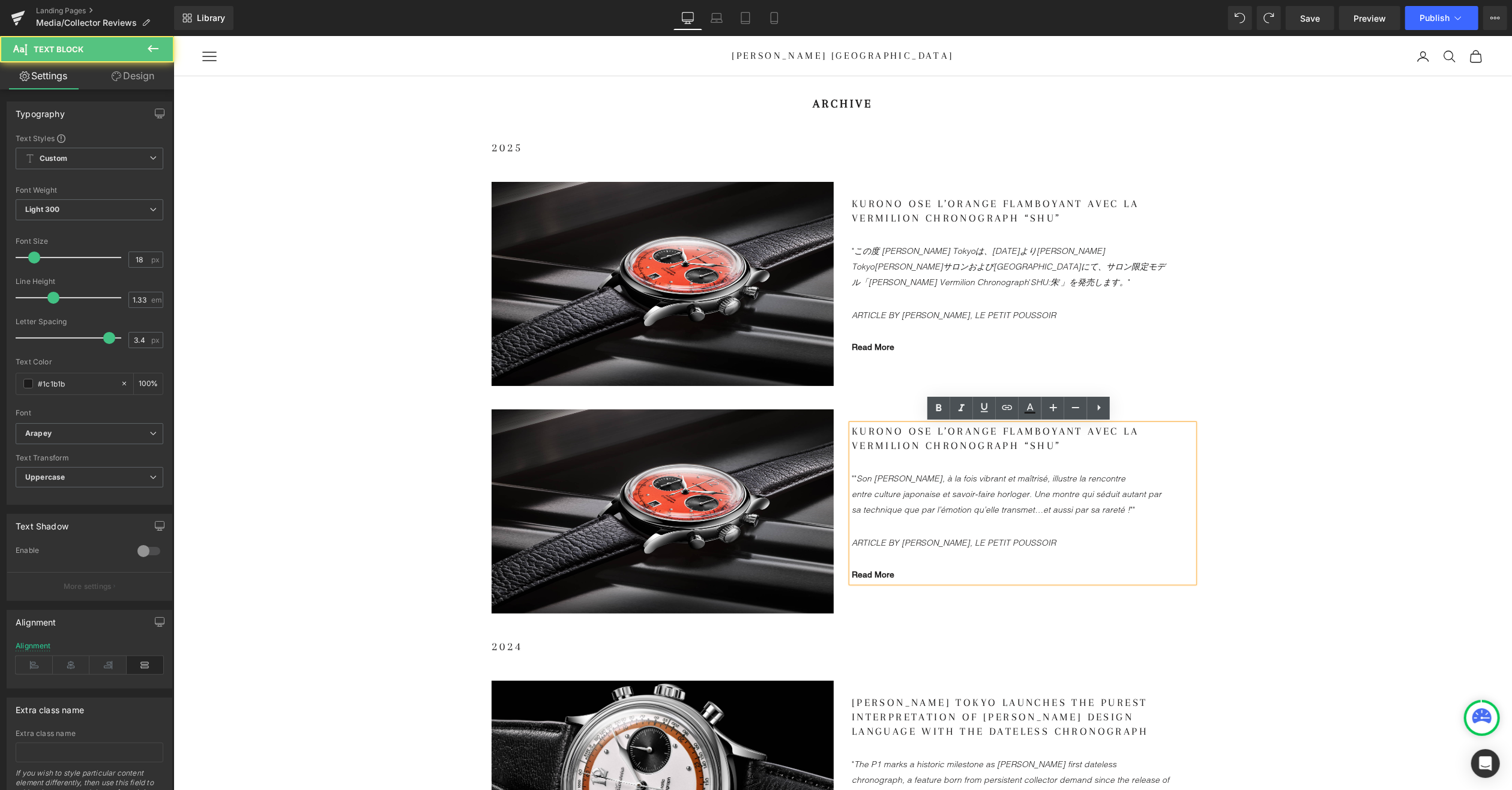
click at [851, 476] on icon """Son [PERSON_NAME], à la fois vibrant et maîtrisé, illustre la rencontre entre…" at bounding box center [1006, 493] width 310 height 42
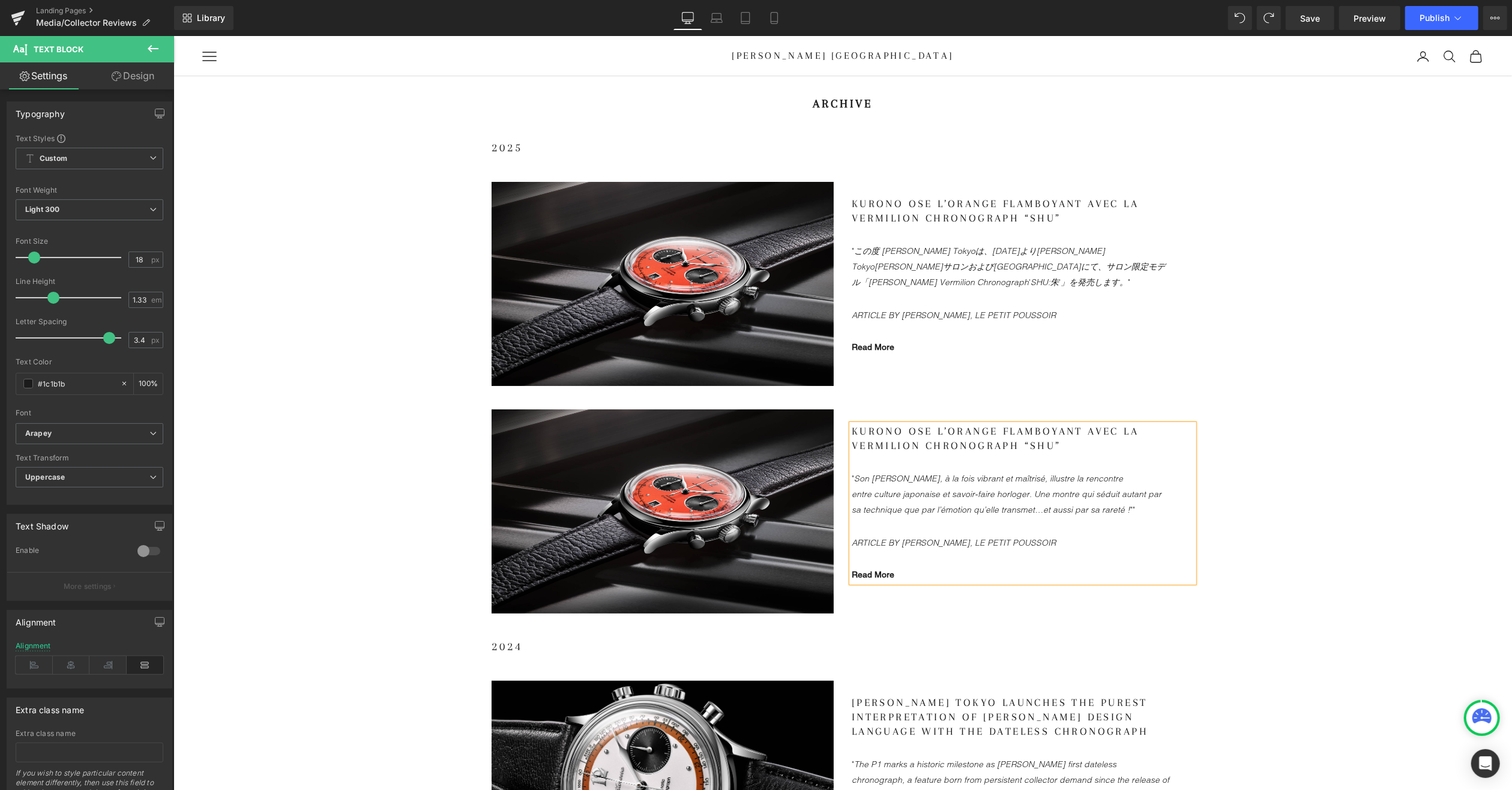
click at [1076, 506] on p ""Son [PERSON_NAME], à la fois vibrant et maîtrisé, illustre la rencontre entre …" at bounding box center [1010, 493] width 318 height 47
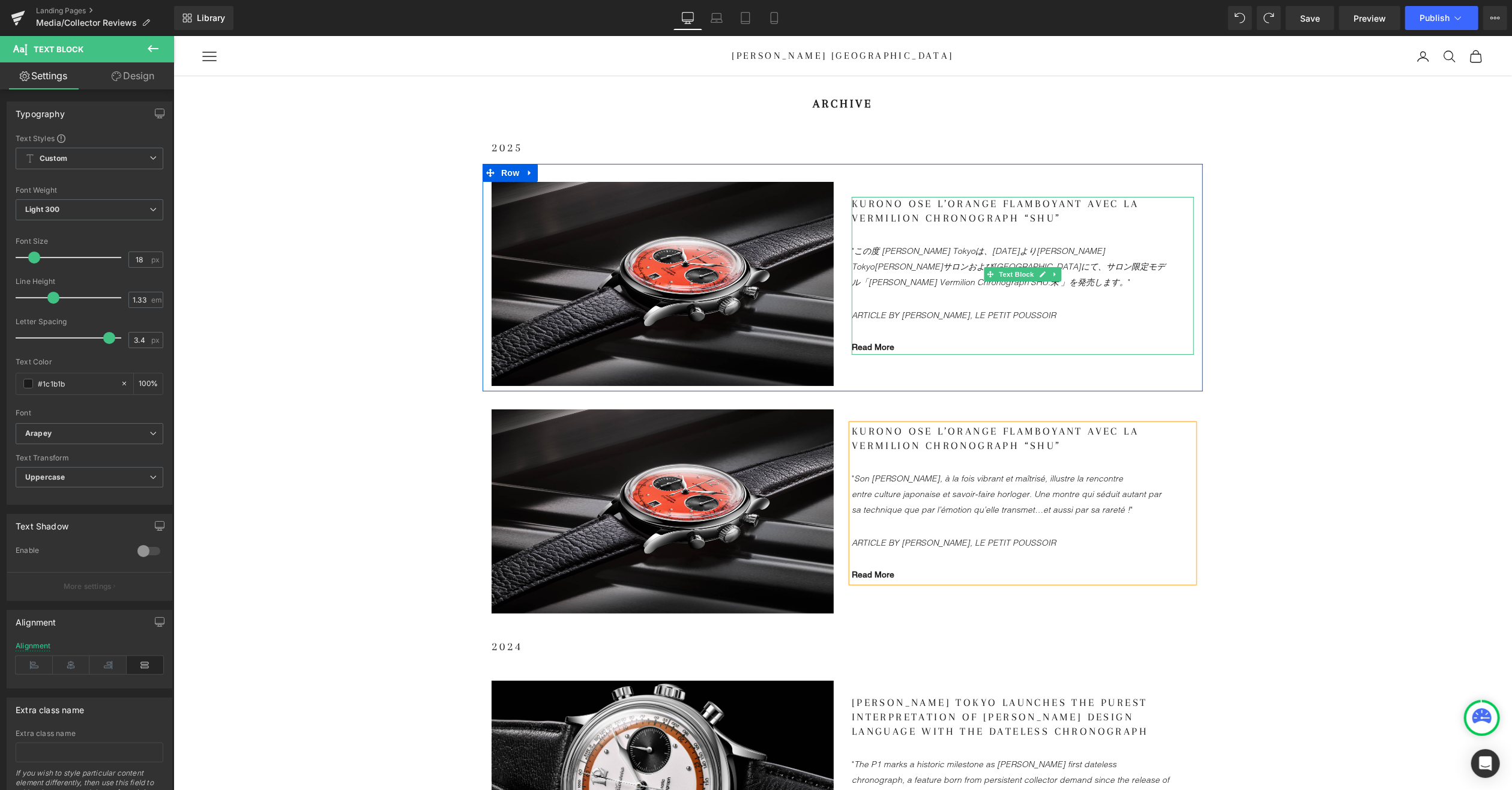
click at [918, 214] on gdiv at bounding box center [1023, 259] width 342 height 127
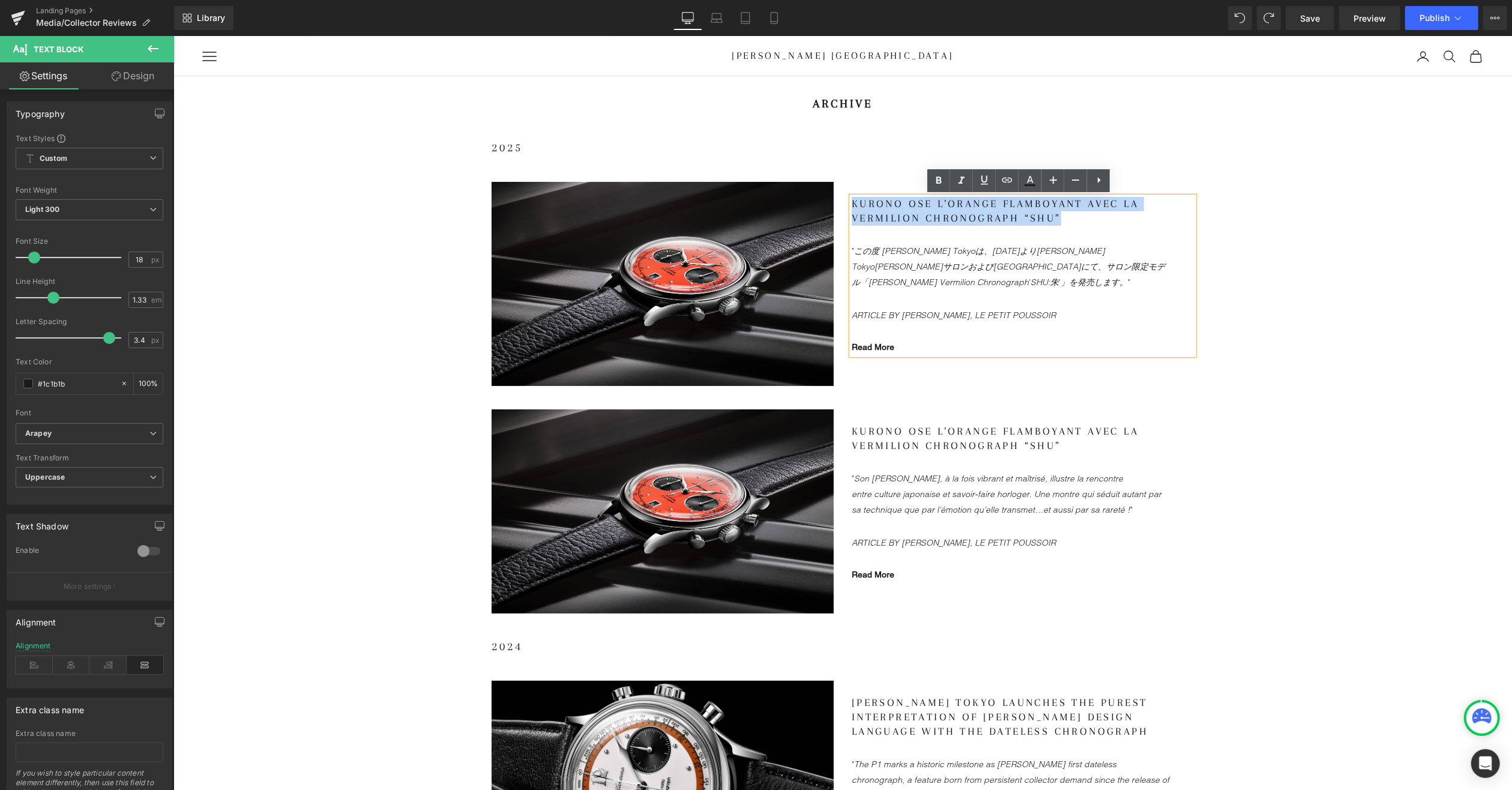
drag, startPoint x: 1059, startPoint y: 217, endPoint x: 836, endPoint y: 199, distance: 223.7
click at [836, 199] on div "Image Kurono ose l’orange flamboyant avec la Vermilion Chronograph “SHU” "この度 K…" at bounding box center [842, 277] width 720 height 227
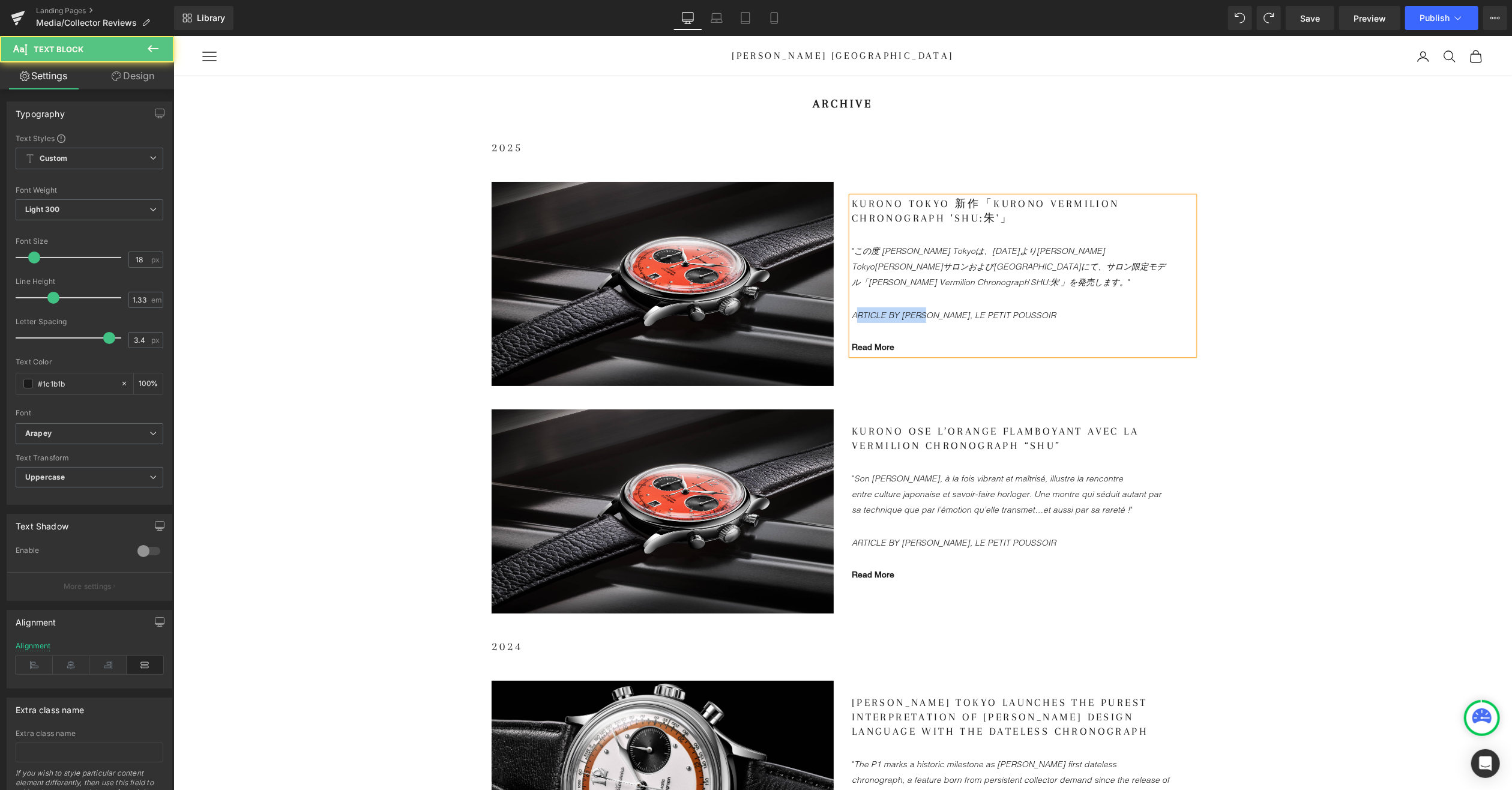
drag, startPoint x: 849, startPoint y: 308, endPoint x: 927, endPoint y: 306, distance: 78.0
click at [927, 309] on icon "ARTICLE BY [PERSON_NAME], [PERSON_NAME] POUSSOIR" at bounding box center [970, 314] width 237 height 11
click at [1077, 312] on p "ARTICLE BY [PERSON_NAME], [PERSON_NAME] POUSSOIR" at bounding box center [1010, 314] width 318 height 16
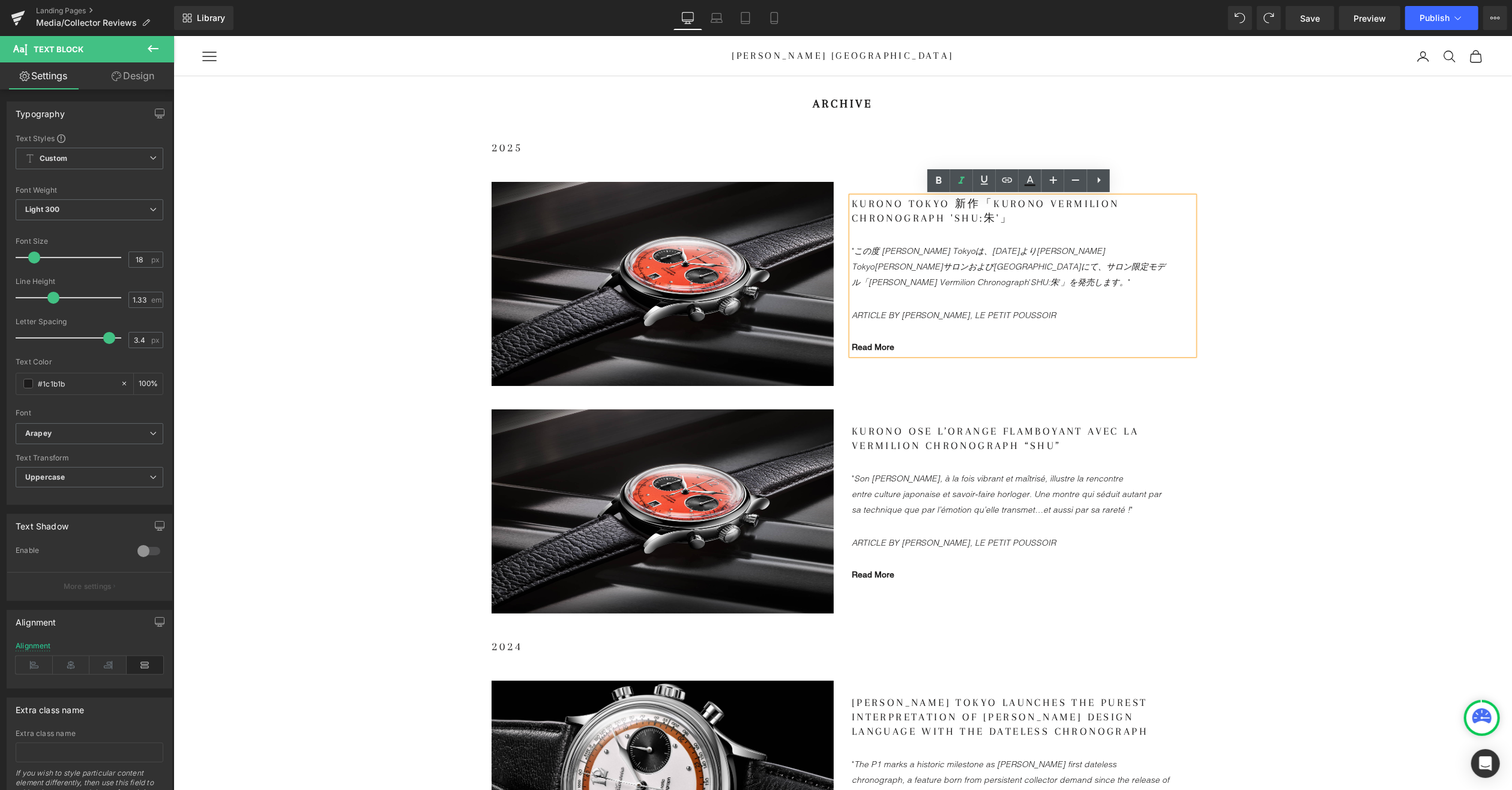
drag, startPoint x: 1070, startPoint y: 308, endPoint x: 846, endPoint y: 303, distance: 224.1
click at [851, 303] on div "Kurono Tokyo 新作「Kurono Vermilion Chronograph 'SHU:朱'」 "この度 Kurono Tokyoは、2025年8…" at bounding box center [1010, 275] width 318 height 158
click at [1021, 306] on font "ARTICLE BY [PERSON_NAME], [PERSON_NAME] POUSSOIR" at bounding box center [970, 313] width 237 height 14
drag, startPoint x: 1087, startPoint y: 314, endPoint x: 977, endPoint y: 301, distance: 110.8
click at [851, 307] on p "ARTICLE BY [PERSON_NAME], [PERSON_NAME] POUSSOIR" at bounding box center [1010, 314] width 318 height 16
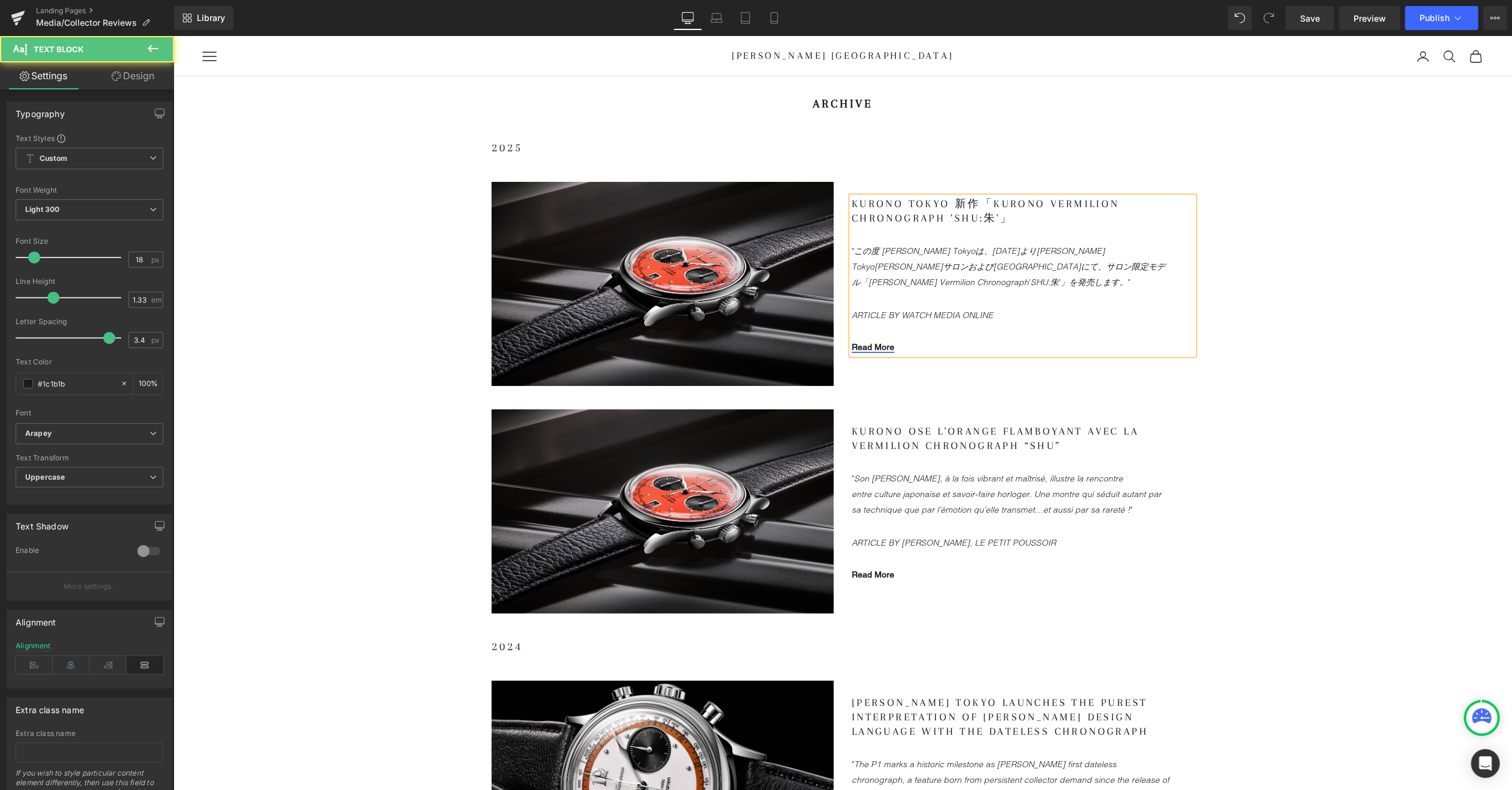
click at [868, 342] on link "Read More" at bounding box center [872, 346] width 42 height 10
click at [917, 363] on span "Edit" at bounding box center [914, 365] width 14 height 10
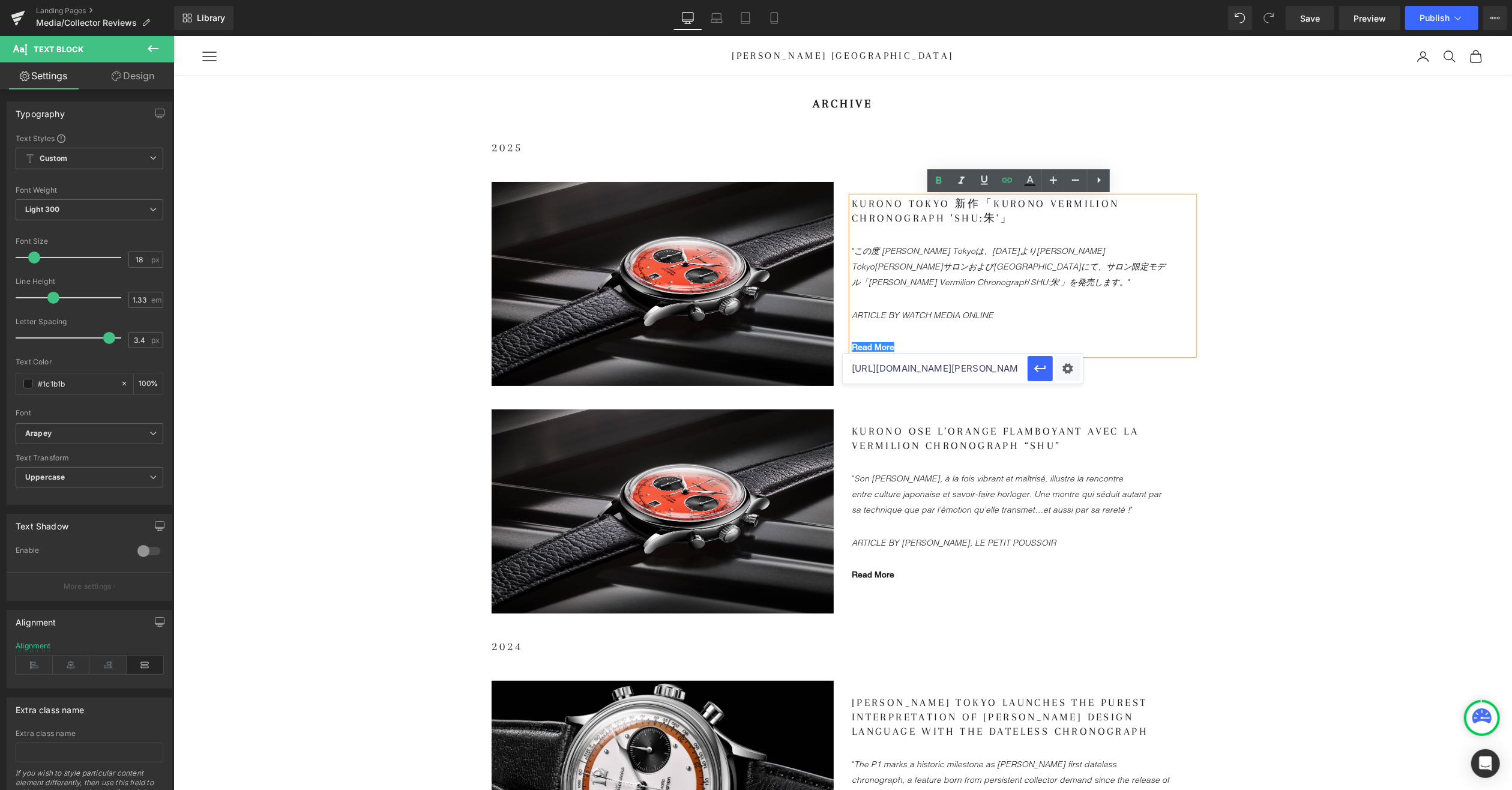
click at [0, 0] on input "[URL][DOMAIN_NAME]" at bounding box center [0, 0] width 0 height 0
paste input "[DOMAIN_NAME][URL]"
type input "[URL][DOMAIN_NAME]"
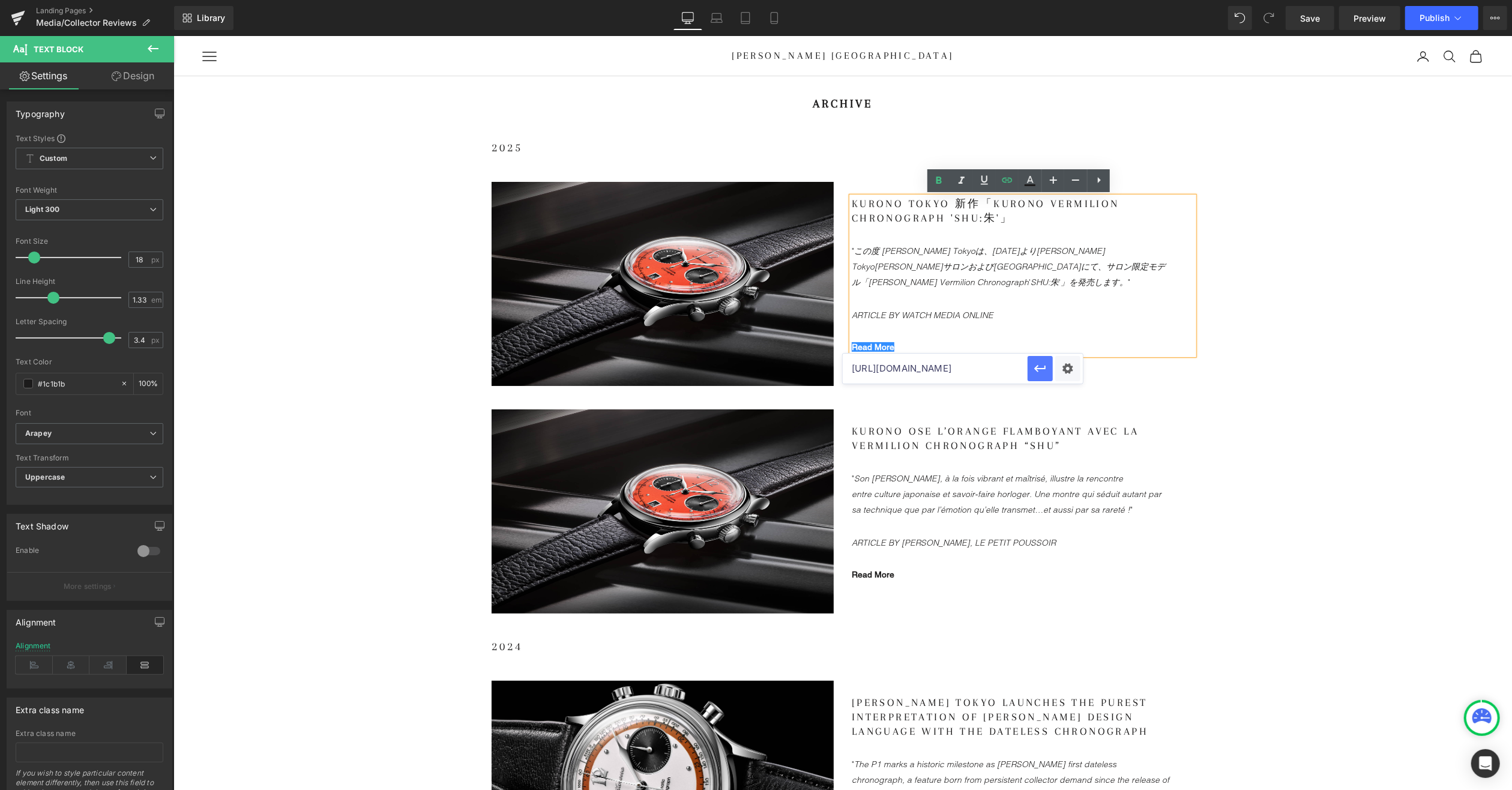
click at [656, 280] on span "Image" at bounding box center [662, 284] width 25 height 14
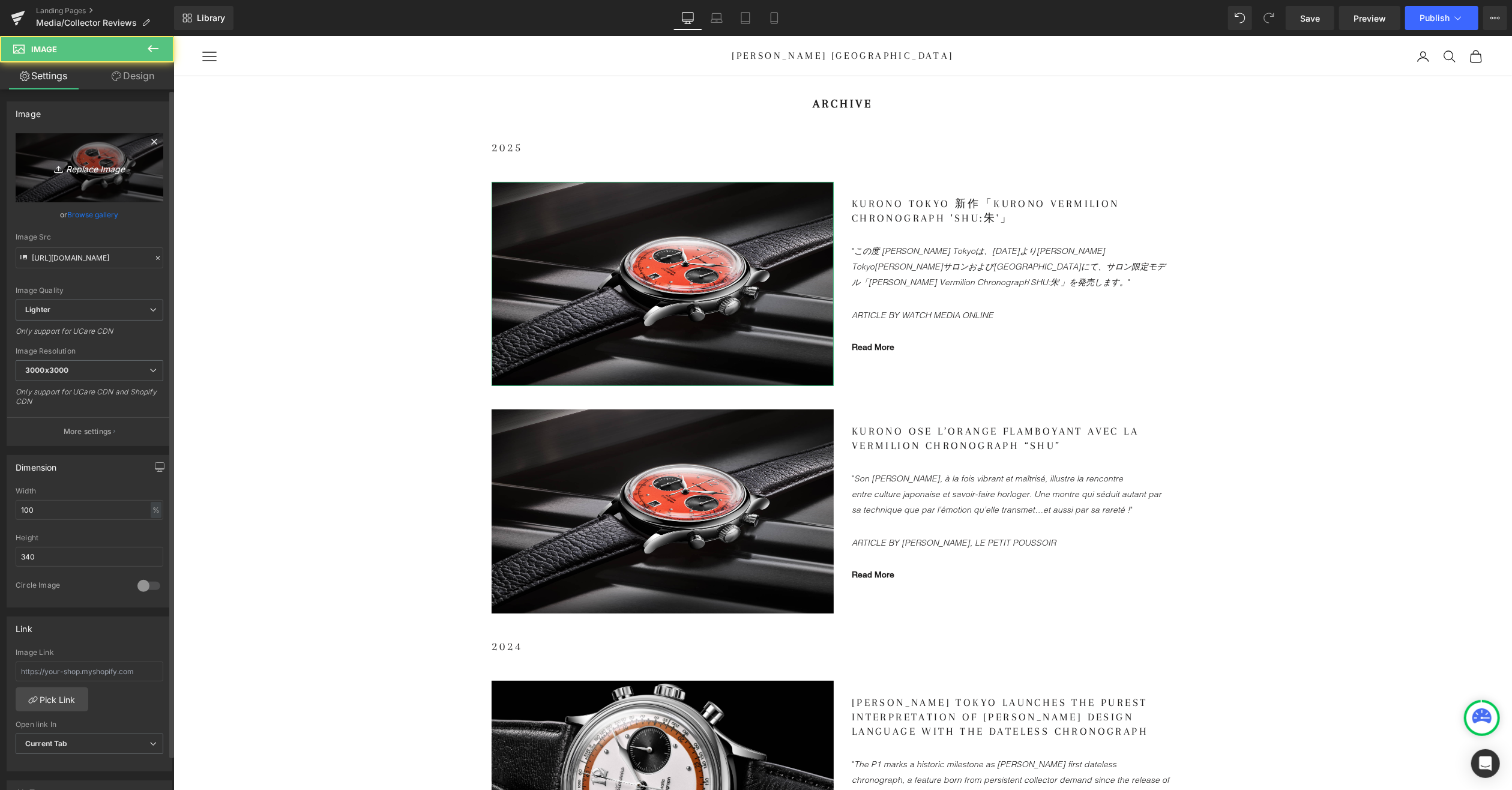
click at [87, 161] on icon "Replace Image" at bounding box center [89, 167] width 96 height 15
type input "C:\fakepath\KT-Salon-Chronograph-LS-5.jpg"
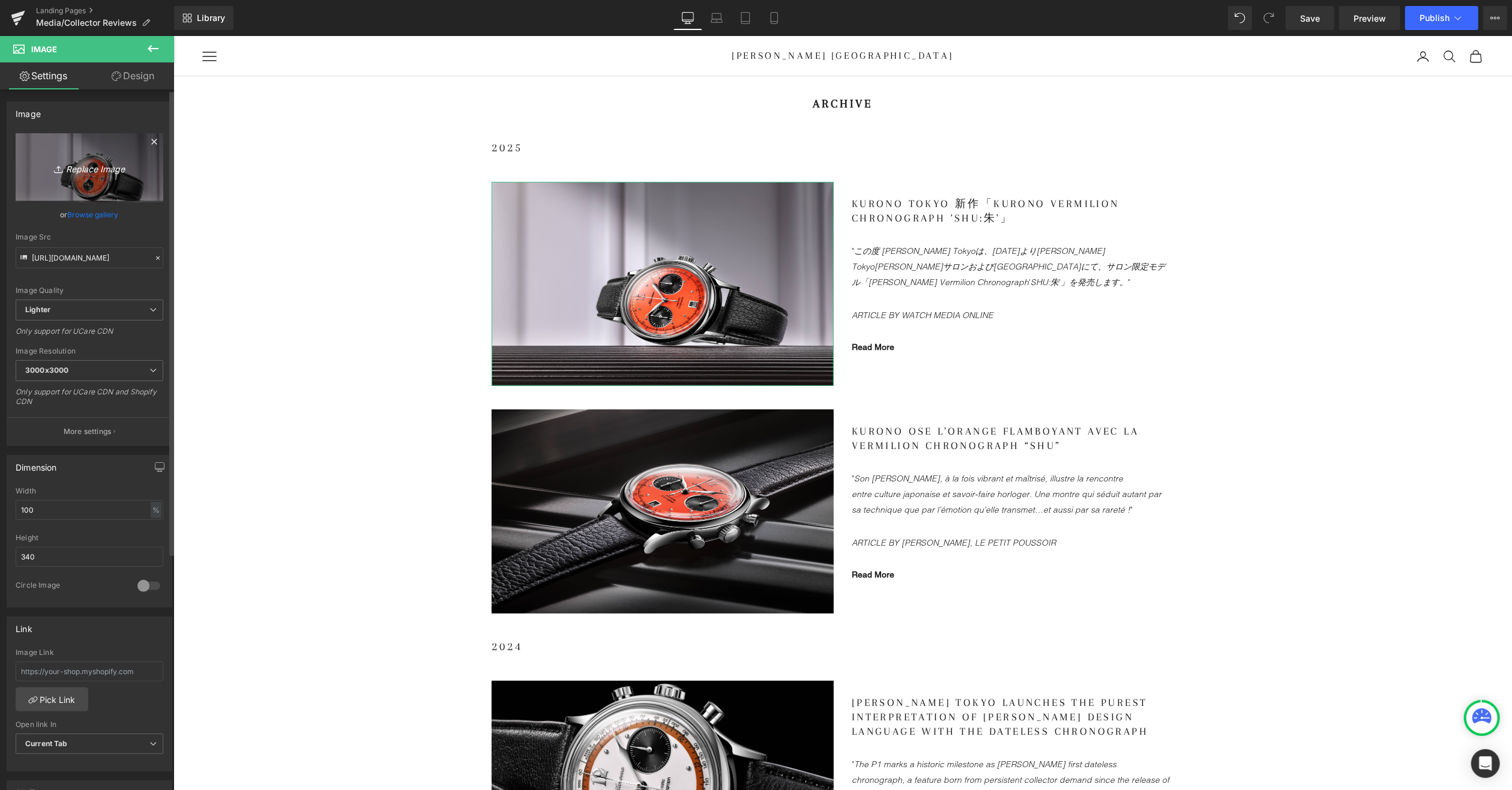
click at [88, 169] on icon "Replace Image" at bounding box center [89, 167] width 96 height 15
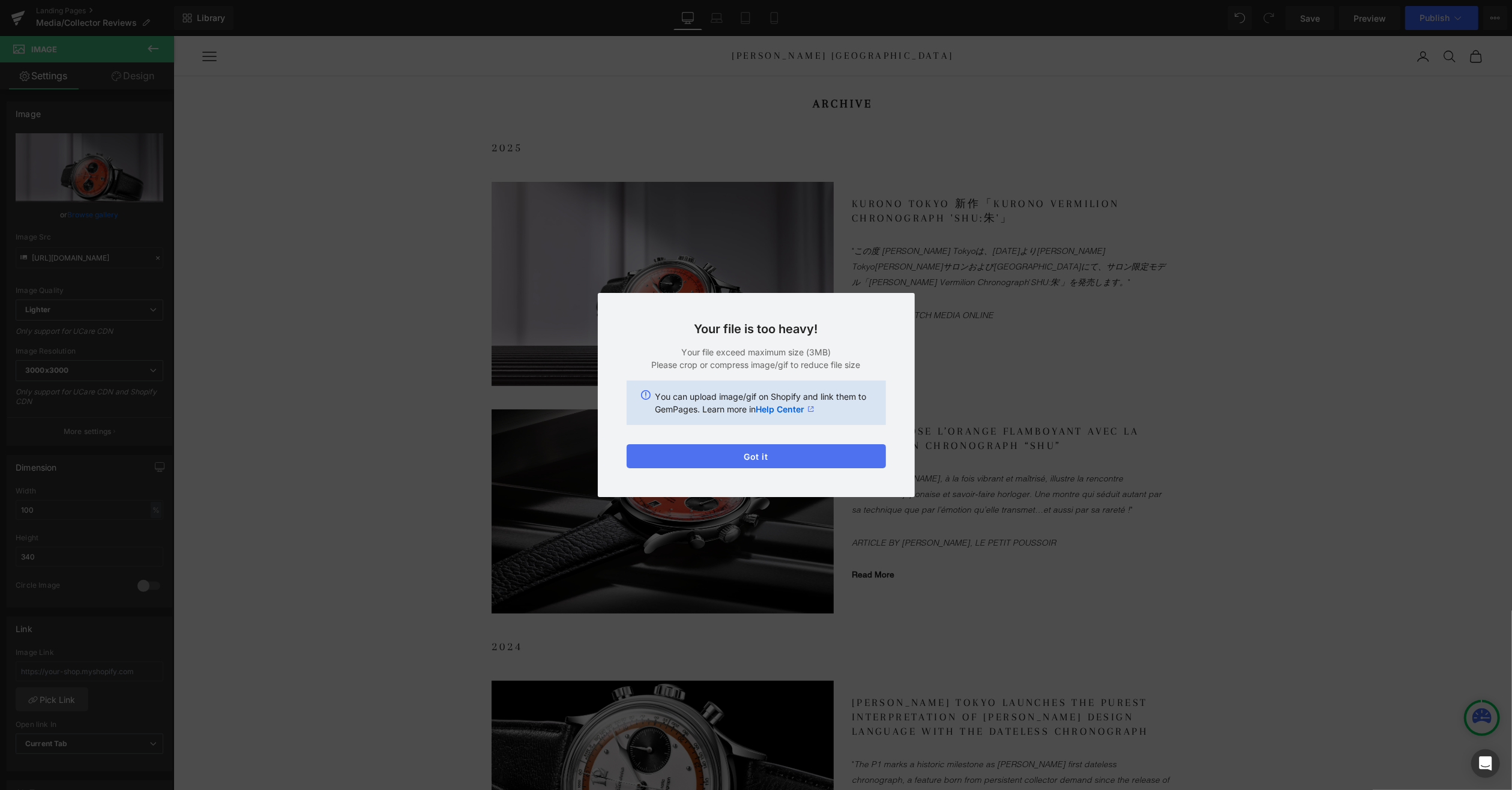
drag, startPoint x: 789, startPoint y: 457, endPoint x: 894, endPoint y: 382, distance: 129.0
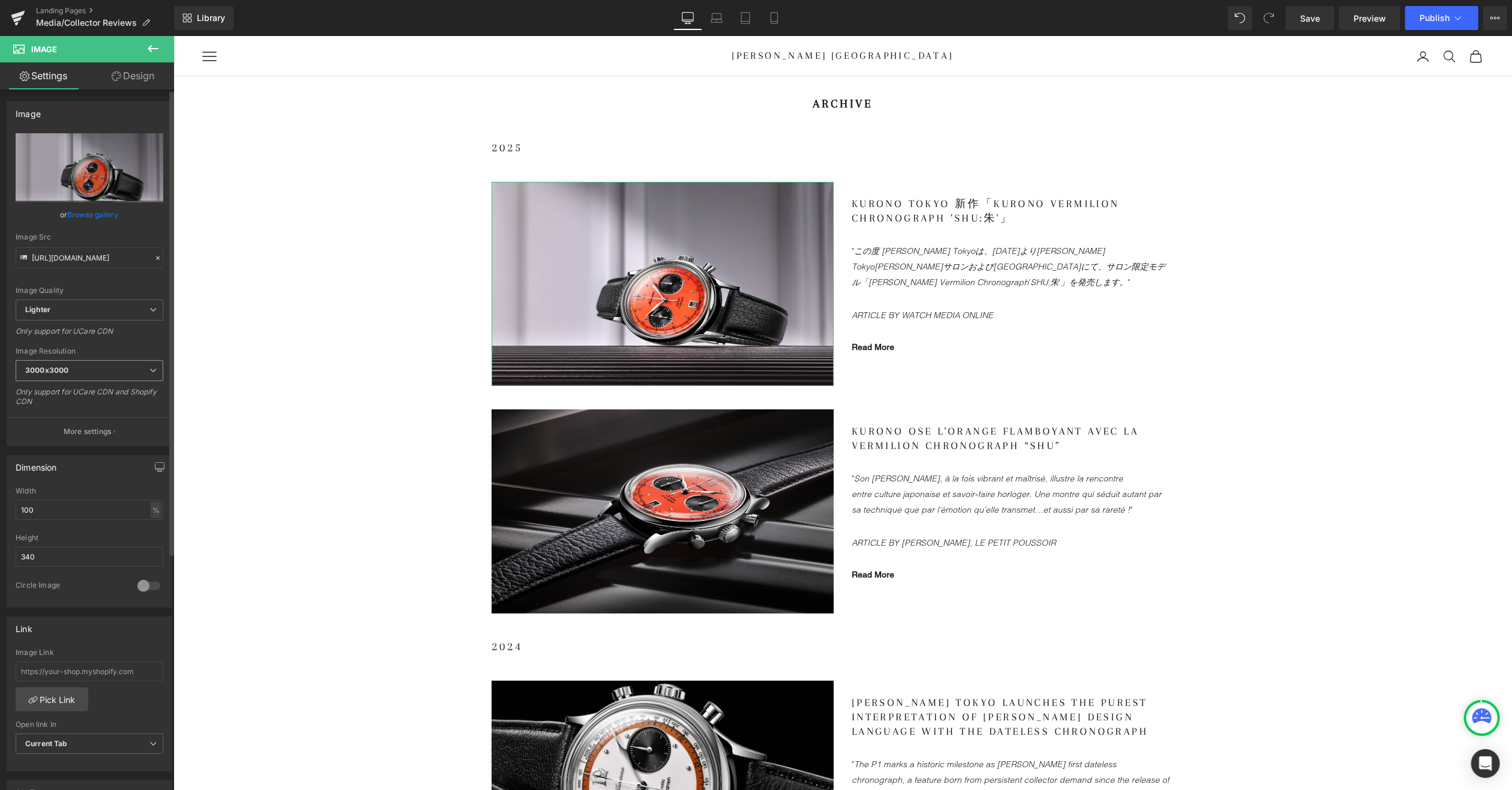
click at [113, 373] on span "3000x3000" at bounding box center [90, 370] width 148 height 21
click at [134, 367] on span "3000x3000" at bounding box center [87, 370] width 143 height 21
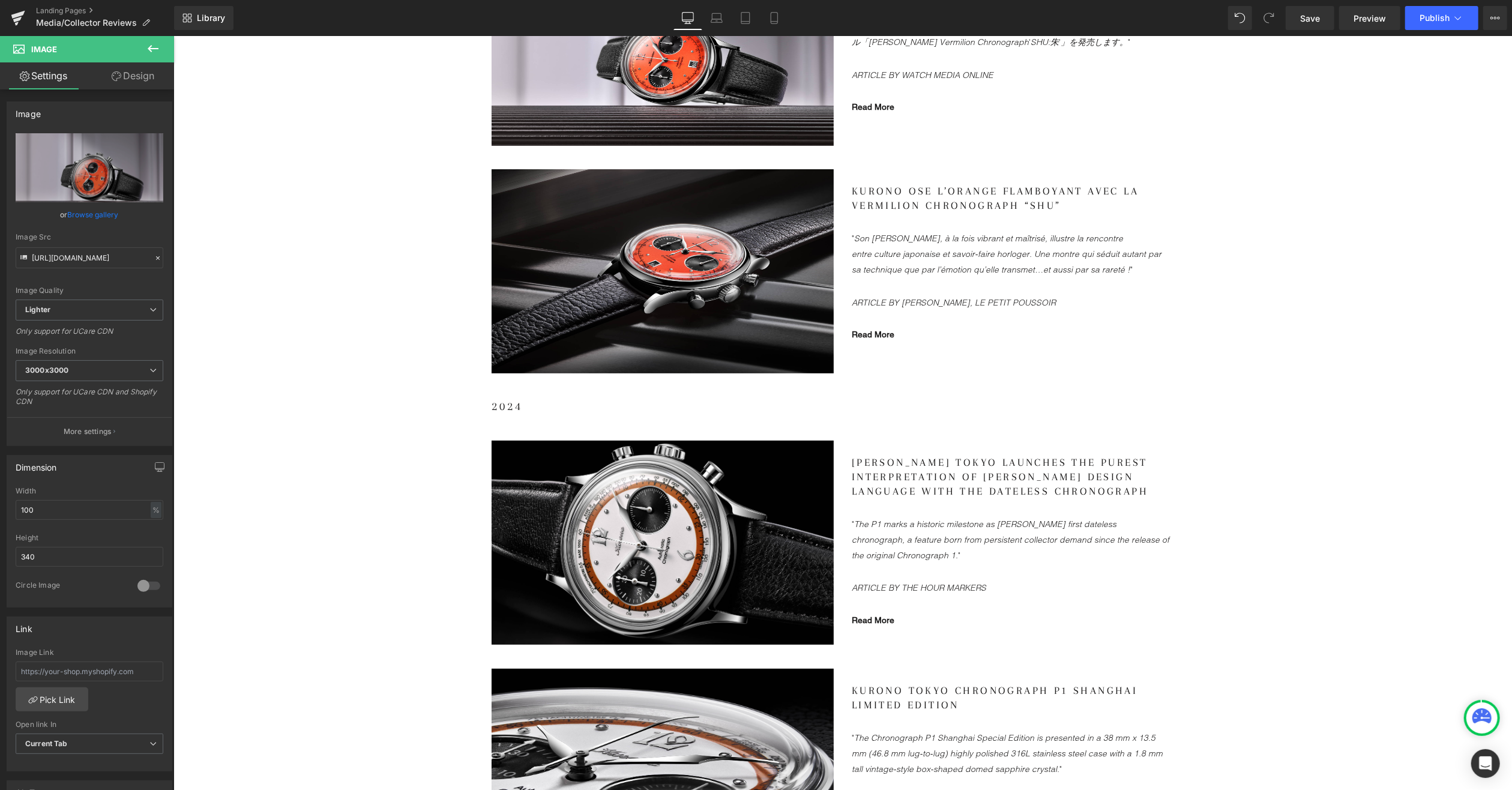
scroll to position [0, 0]
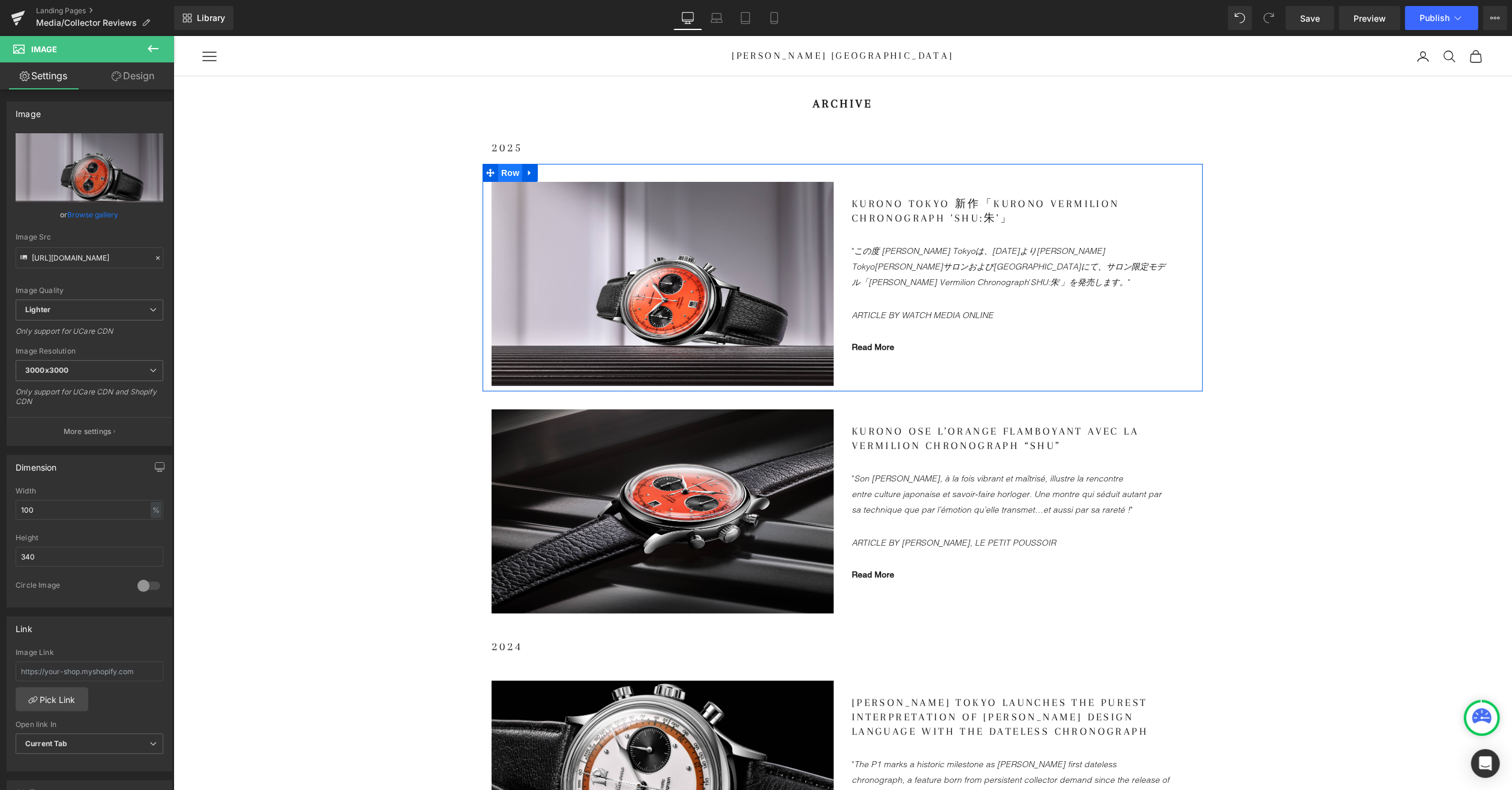
click at [504, 174] on span "Row" at bounding box center [510, 173] width 24 height 18
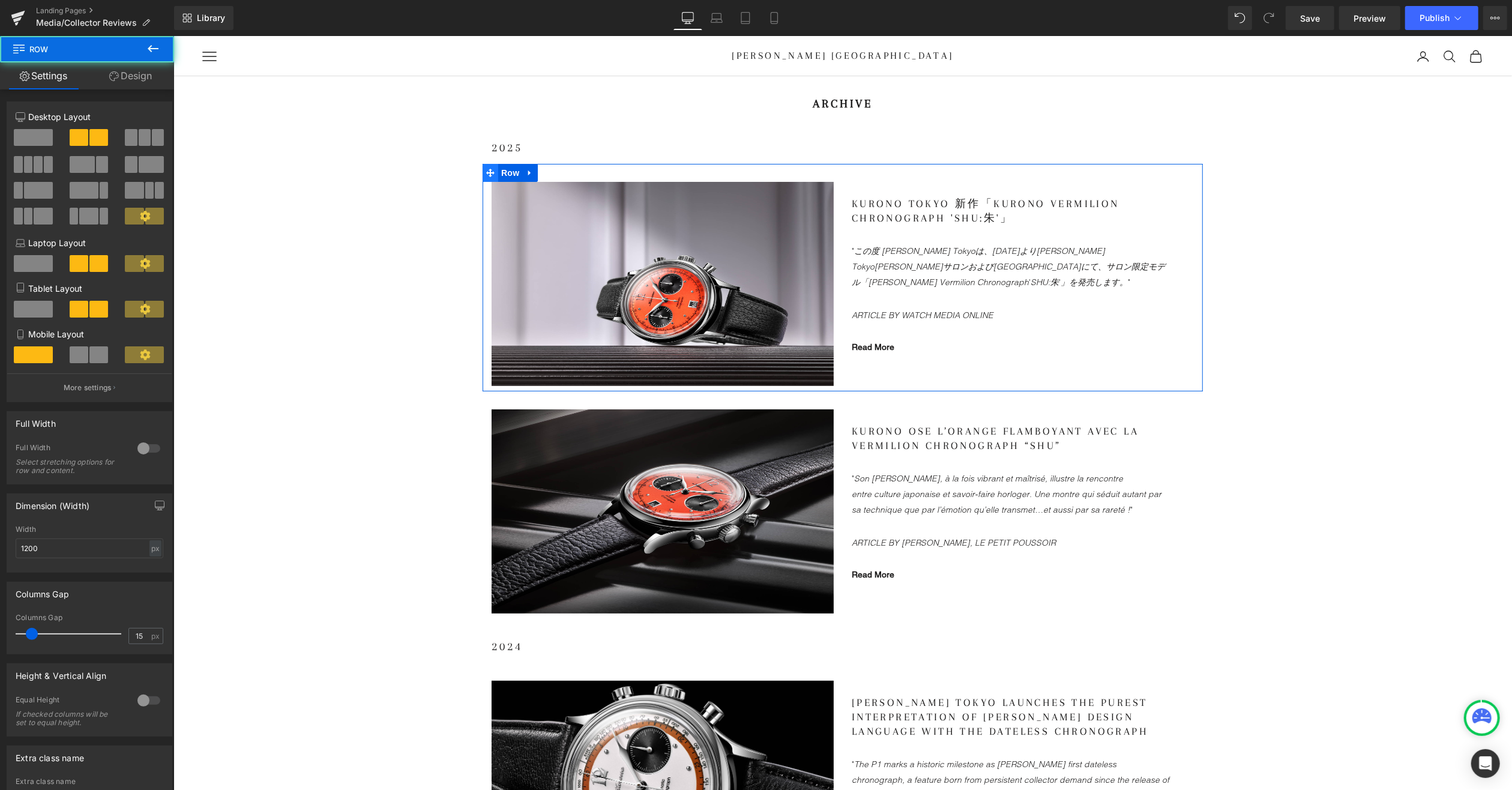
click at [489, 176] on icon at bounding box center [489, 173] width 8 height 9
click at [485, 173] on icon at bounding box center [489, 172] width 8 height 8
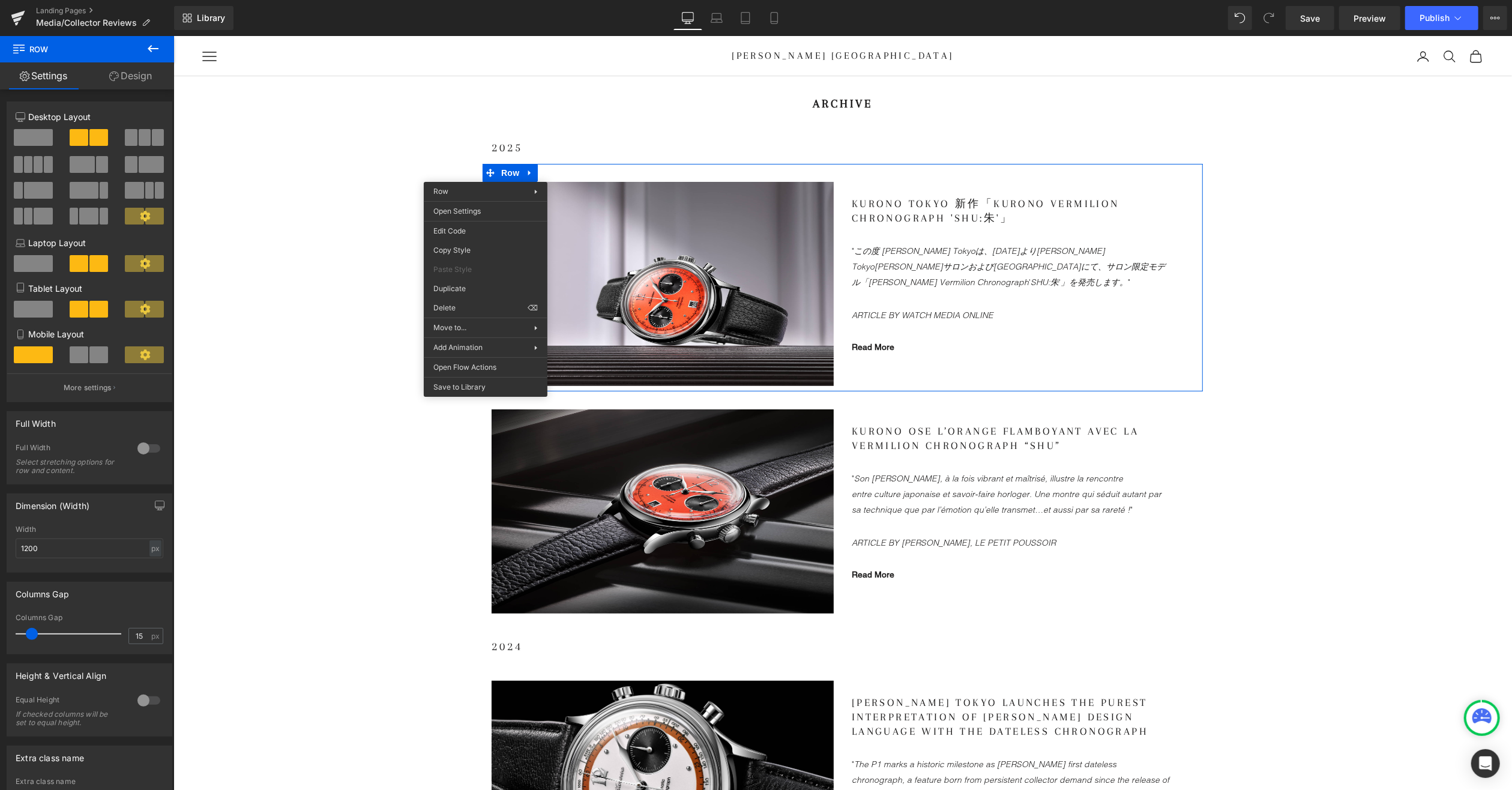
drag, startPoint x: 634, startPoint y: 323, endPoint x: 461, endPoint y: 287, distance: 176.7
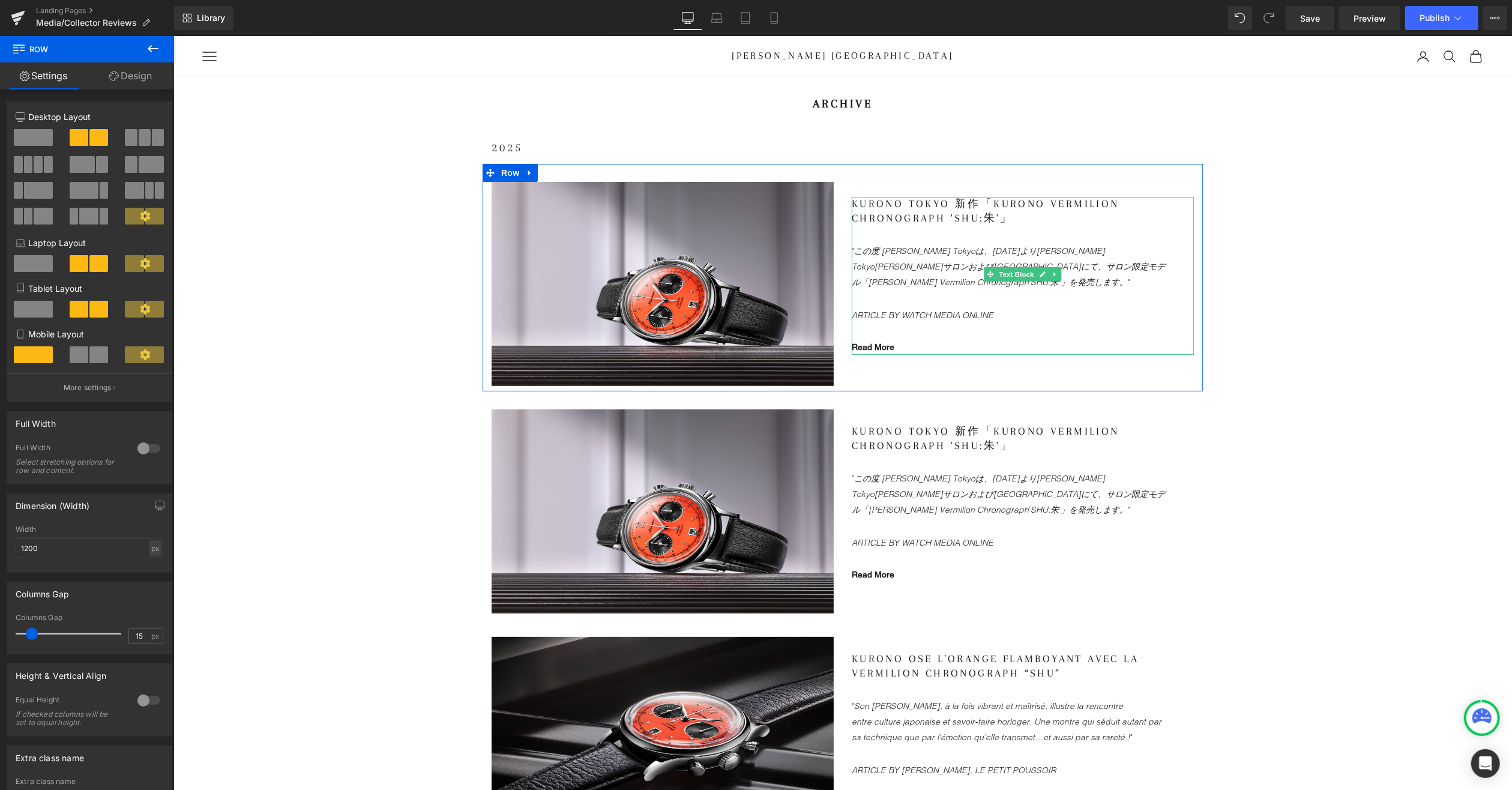
click at [1008, 271] on span "Text Block" at bounding box center [1015, 274] width 40 height 14
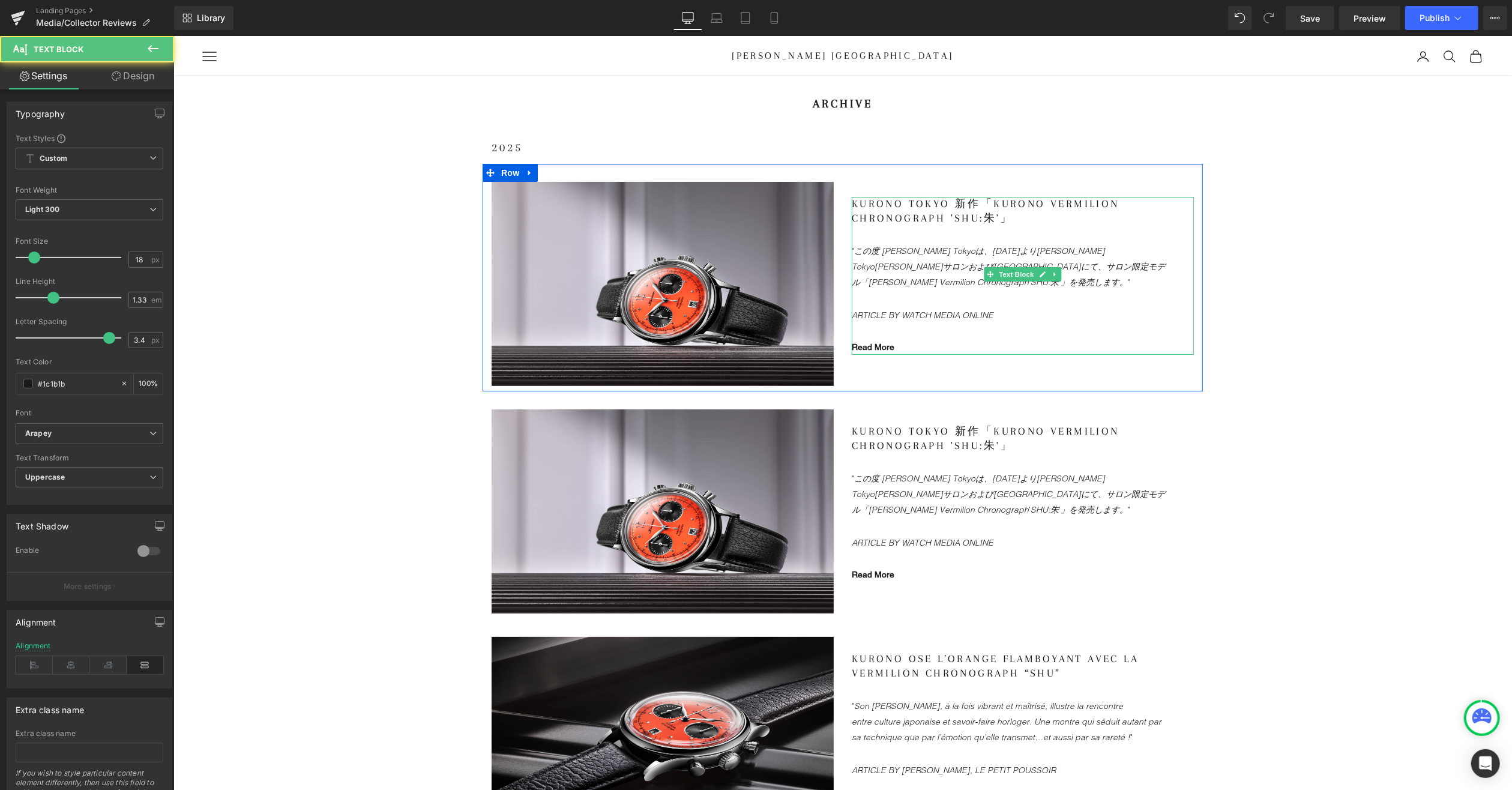
click at [874, 280] on gdiv at bounding box center [1023, 259] width 342 height 127
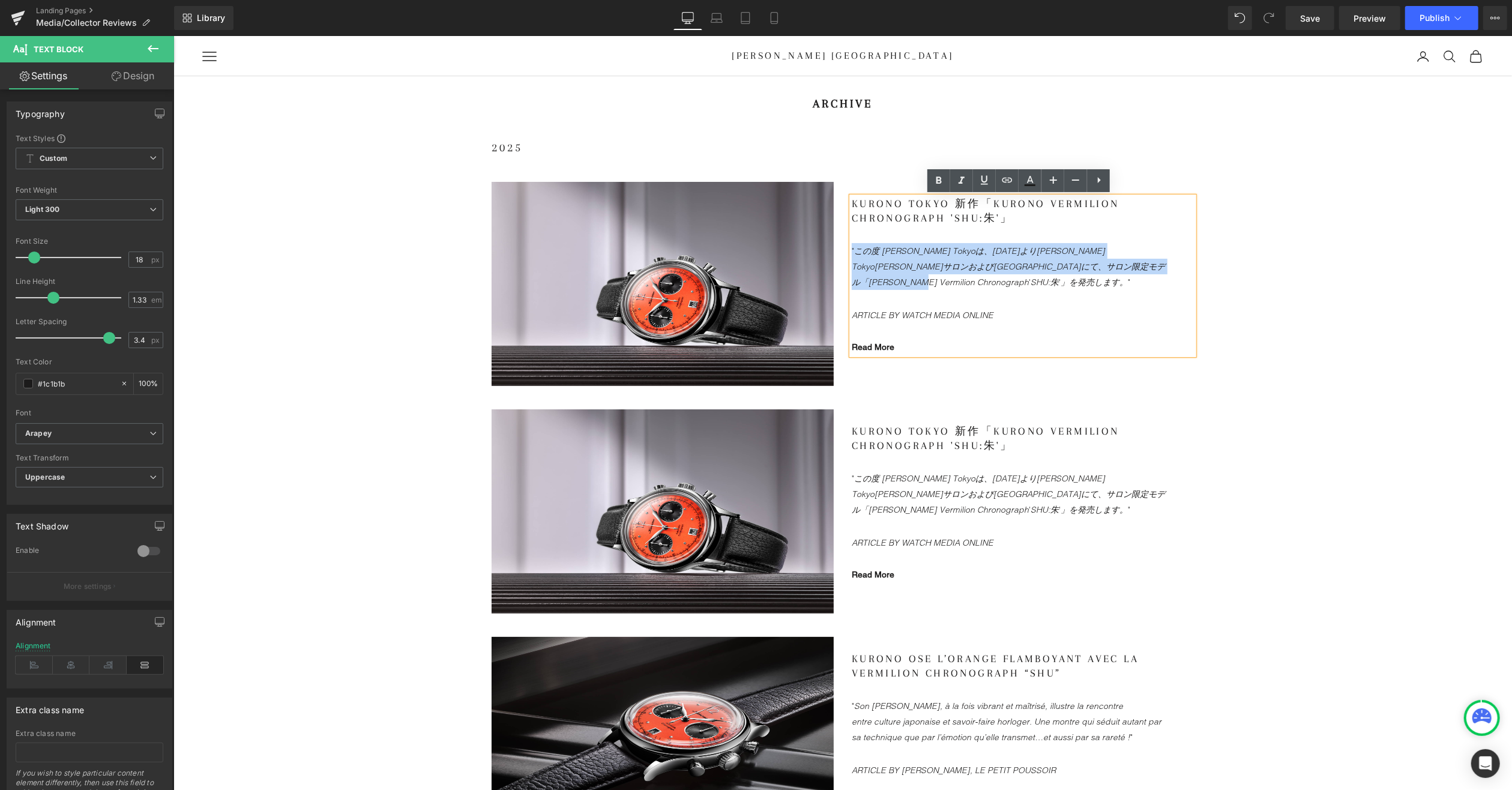
drag, startPoint x: 874, startPoint y: 279, endPoint x: 832, endPoint y: 248, distance: 52.2
click at [832, 248] on div "Image Kurono Tokyo 新作「Kurono Vermilion Chronograph 'SHU:朱'」 "この度 Kurono Tokyoは、…" at bounding box center [842, 277] width 720 height 227
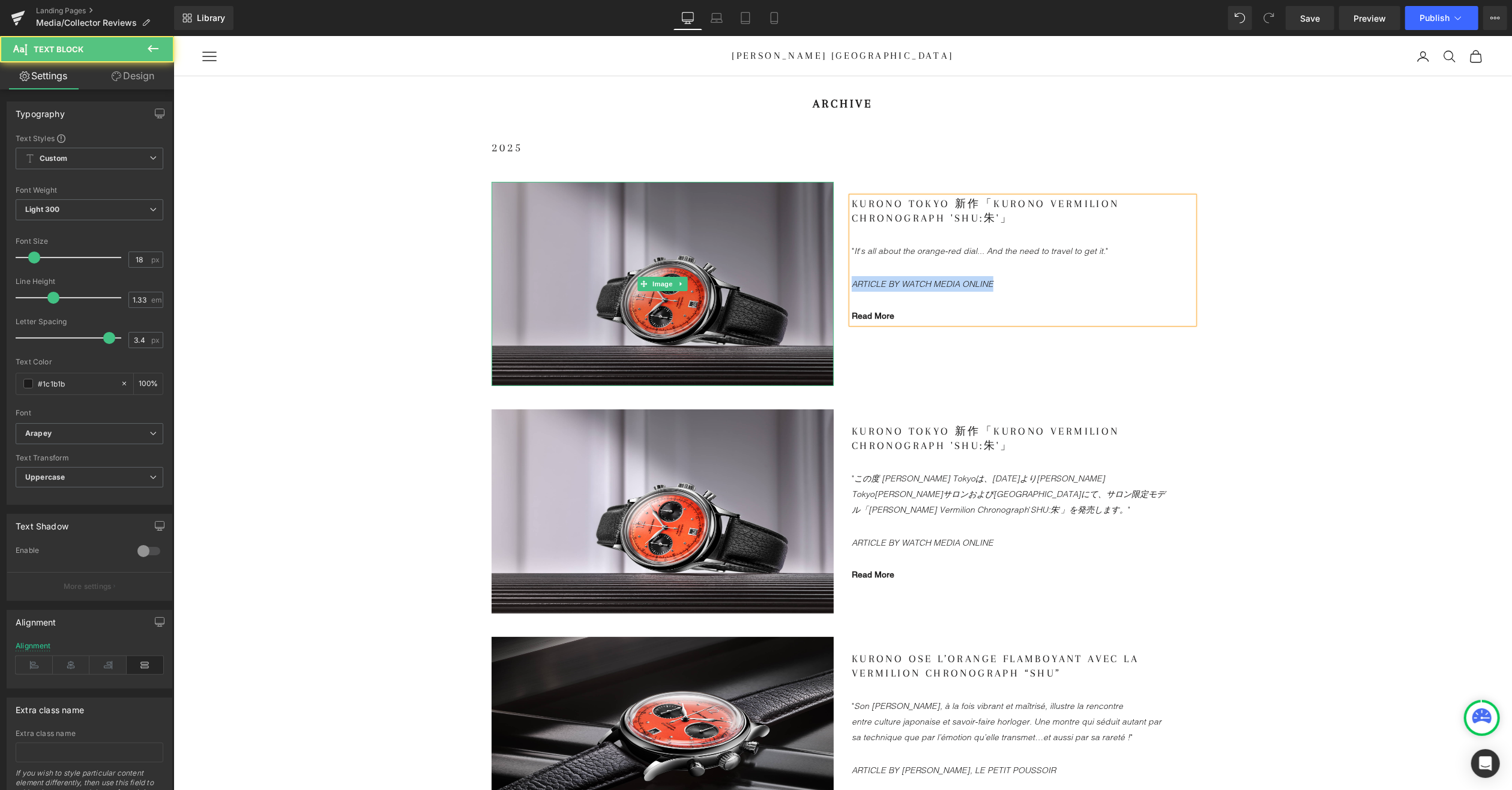
drag, startPoint x: 1000, startPoint y: 282, endPoint x: 810, endPoint y: 277, distance: 190.1
click at [810, 277] on div "Image Kurono Tokyo 新作「Kurono Vermilion Chronograph 'SHU:朱'」 "It's all about the…" at bounding box center [842, 277] width 720 height 227
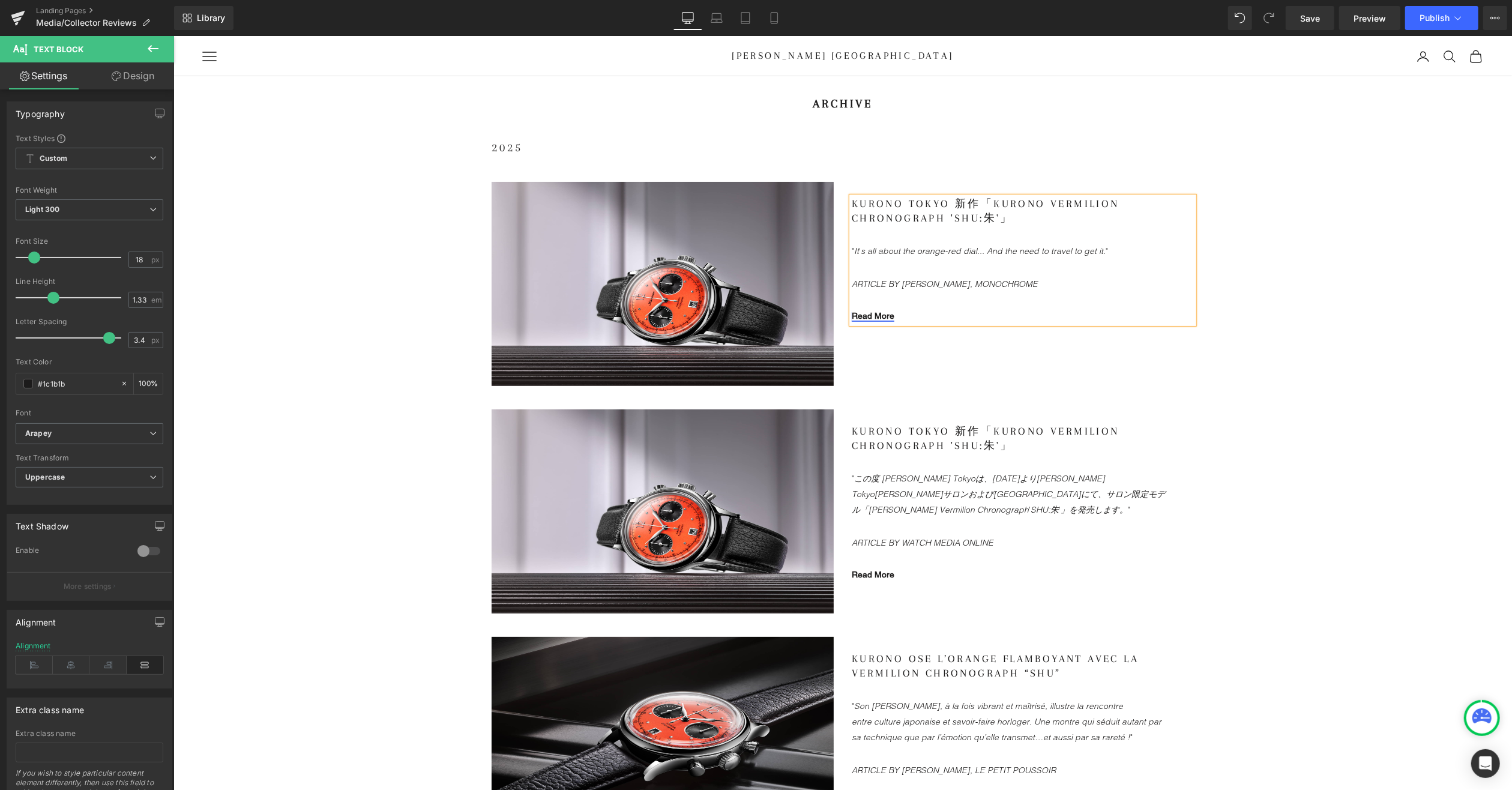
click at [868, 315] on link "Read More" at bounding box center [872, 315] width 42 height 10
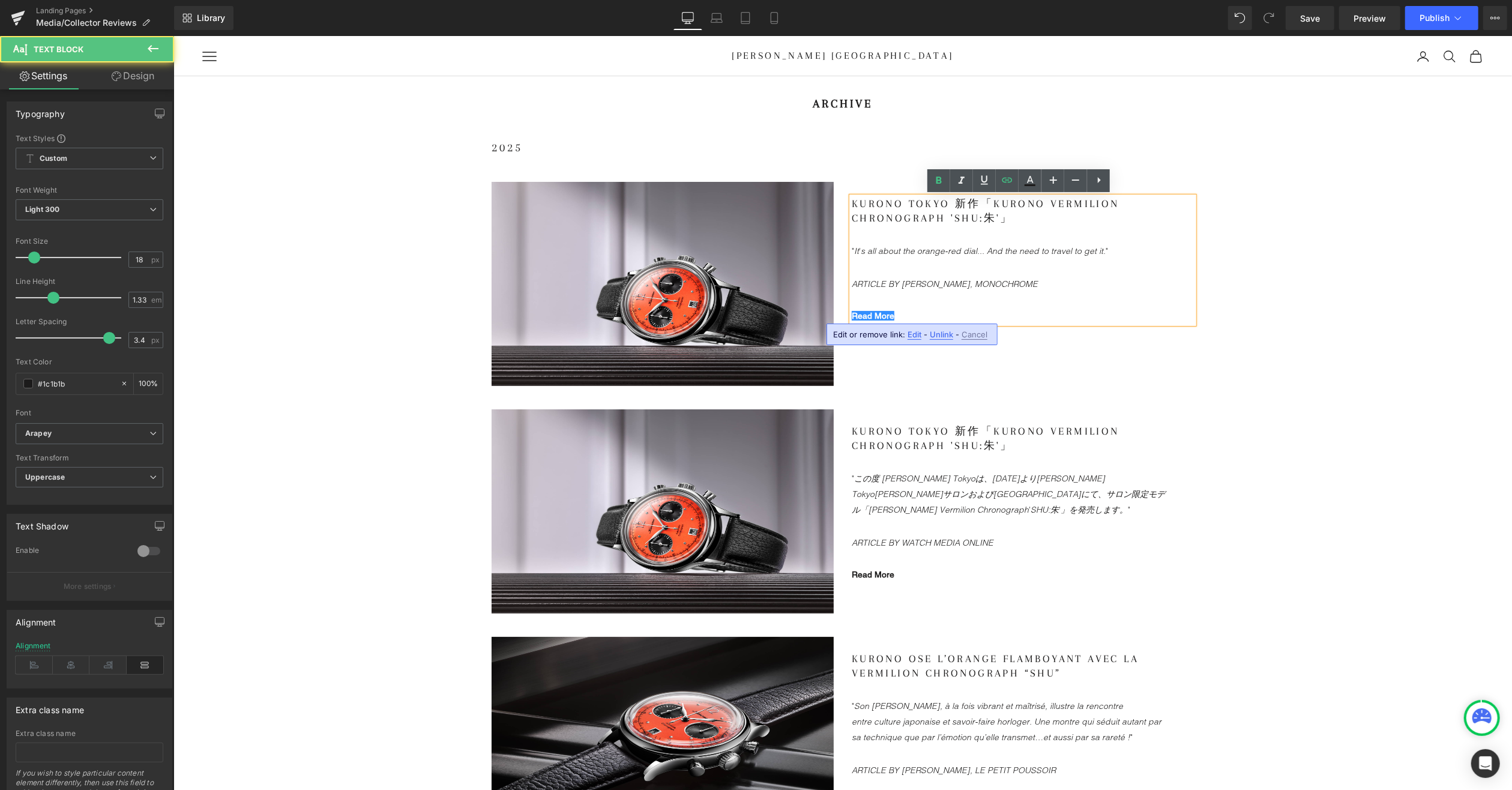
click at [912, 331] on span "Edit" at bounding box center [914, 335] width 14 height 10
click at [0, 0] on input "[URL][DOMAIN_NAME]" at bounding box center [0, 0] width 0 height 0
paste input "Introducing The New and Bold Kurono Tokyo Vermilion Chronograph"
click at [0, 0] on input "Introducing The New and Bold Kurono Tokyo Vermilion Chronograph" at bounding box center [0, 0] width 0 height 0
paste input "[URL][DOMAIN_NAME]"
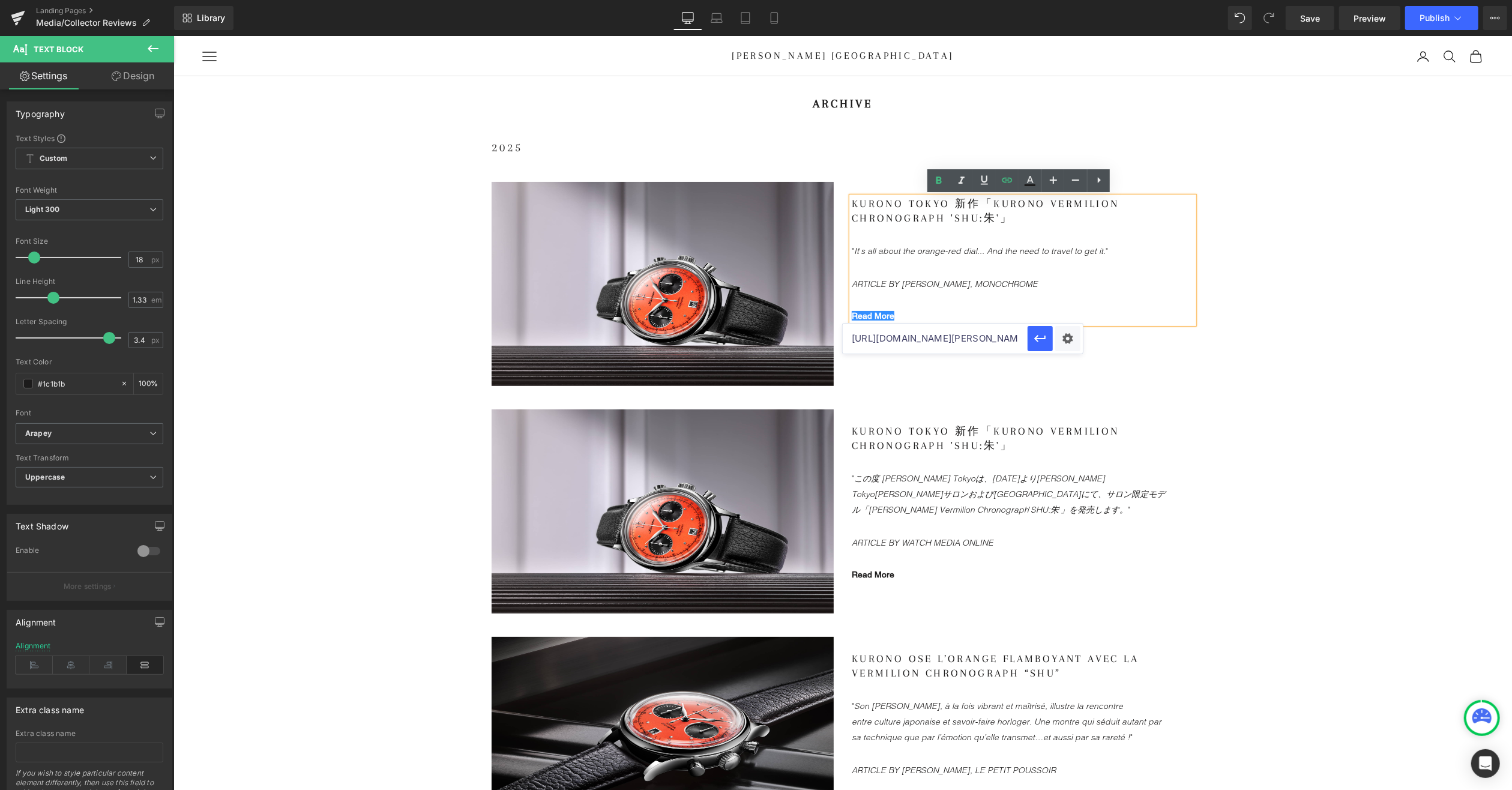
scroll to position [0, 372]
type input "[URL][DOMAIN_NAME]"
click at [875, 311] on link "Read More" at bounding box center [872, 315] width 42 height 10
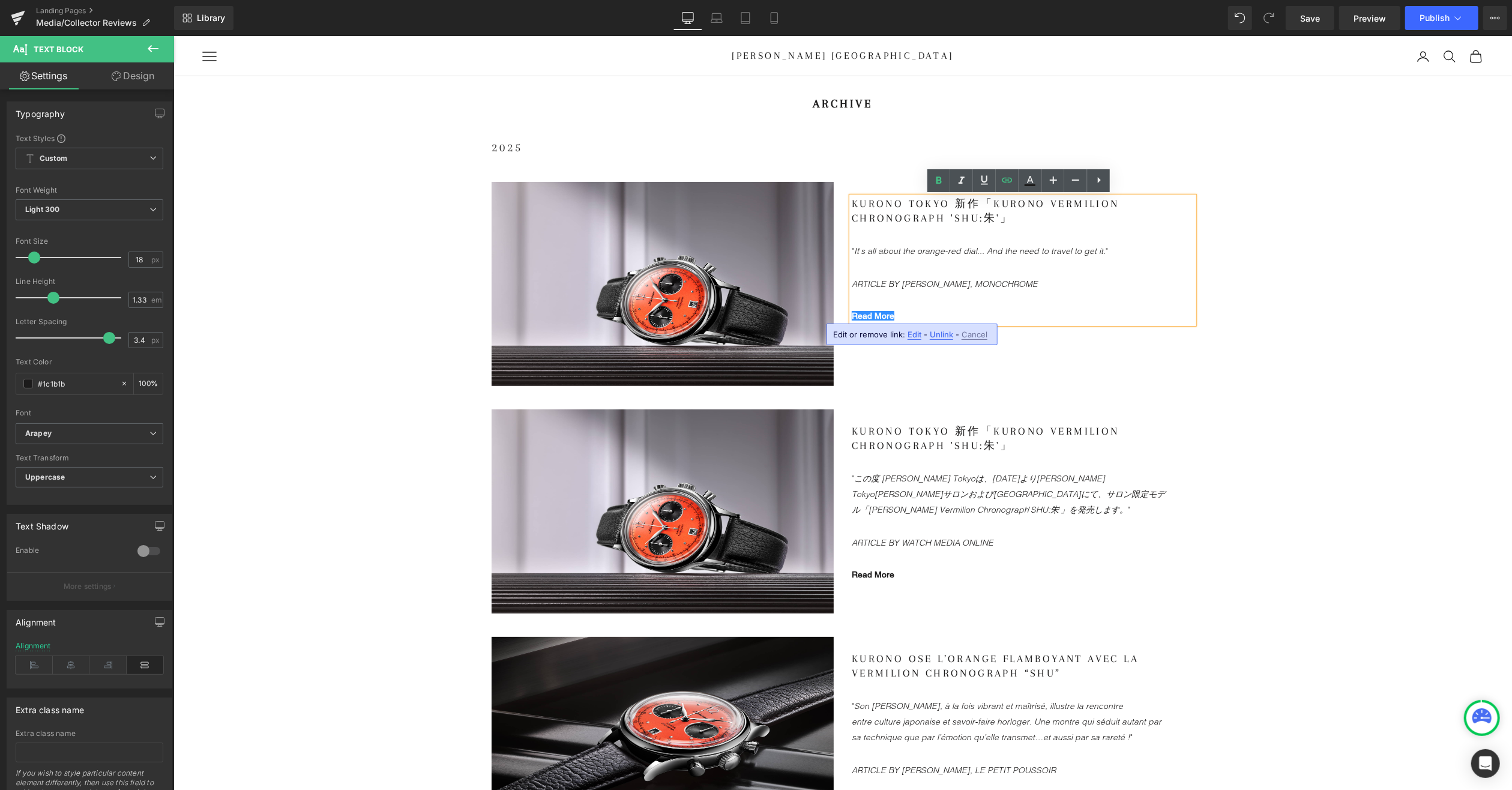
click at [912, 335] on span "Edit" at bounding box center [914, 335] width 14 height 10
click at [994, 221] on p "Kurono Tokyo 新作「Kurono Vermilion Chronograph 'SHU:朱'」" at bounding box center [1010, 210] width 318 height 29
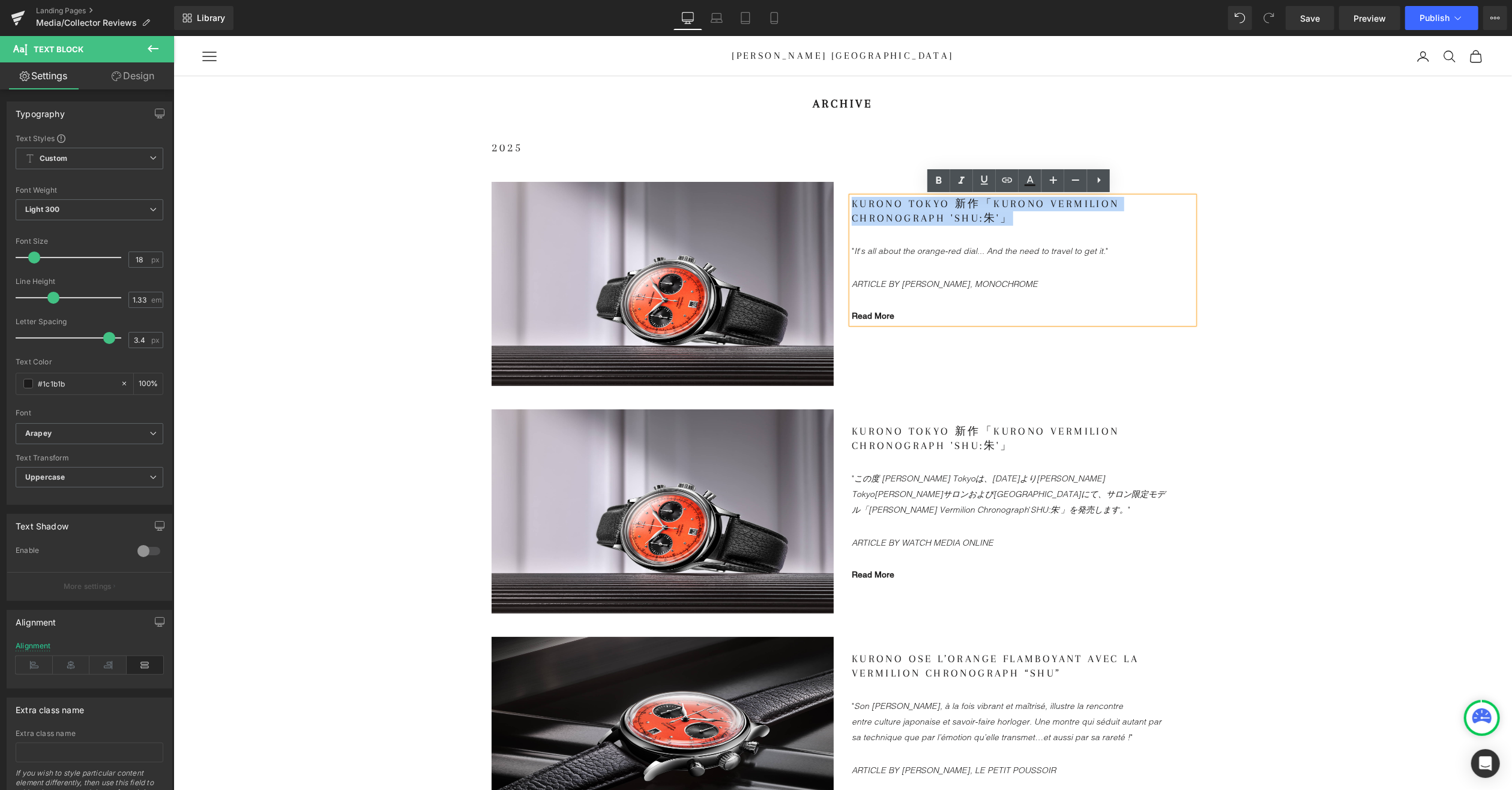
drag, startPoint x: 1015, startPoint y: 218, endPoint x: 832, endPoint y: 193, distance: 184.7
click at [832, 193] on div "Image Kurono Tokyo 新作「Kurono Vermilion Chronograph 'SHU:朱'」 "It's all about the…" at bounding box center [842, 277] width 720 height 227
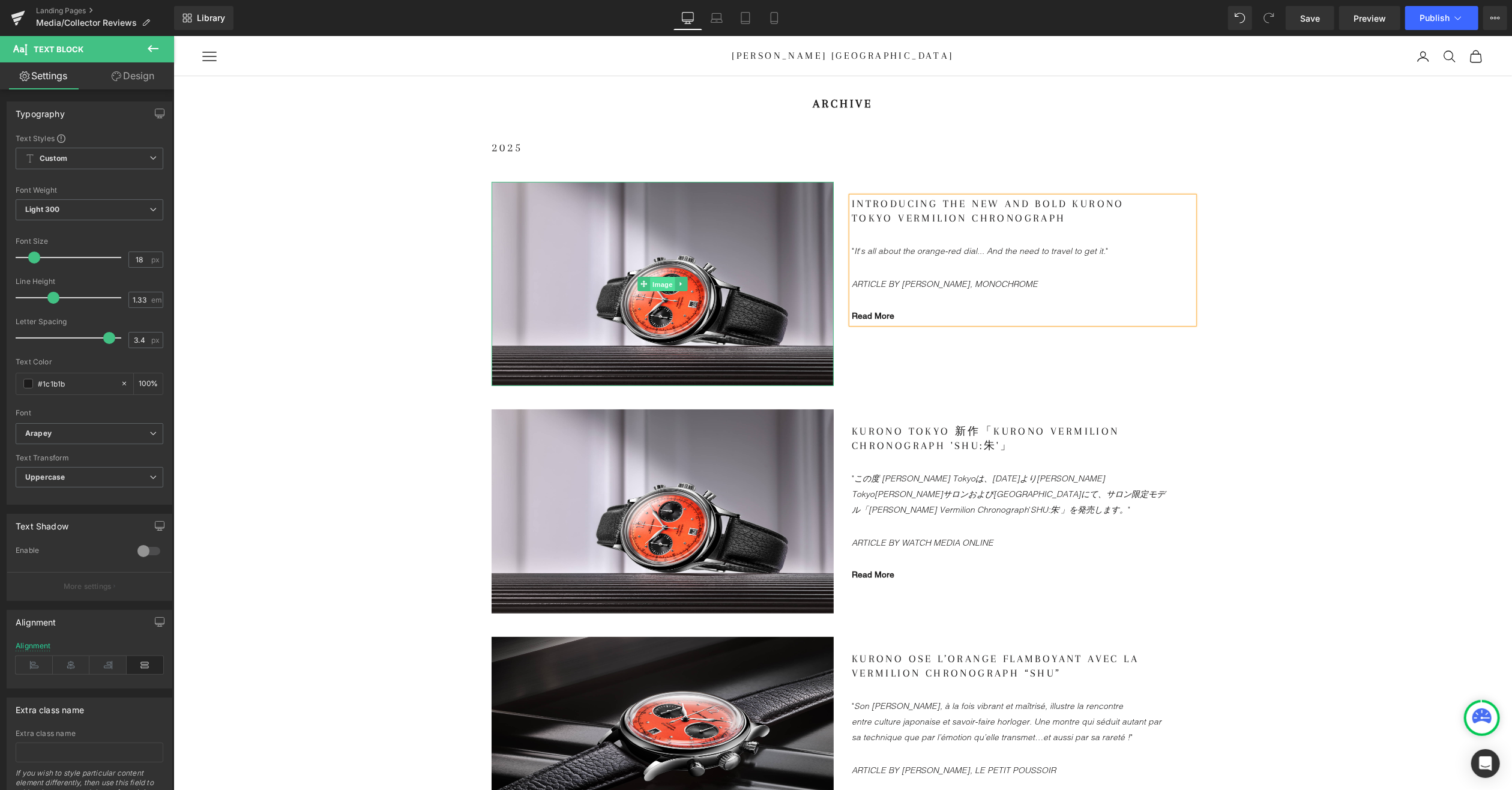
click at [655, 284] on span "Image" at bounding box center [662, 284] width 25 height 14
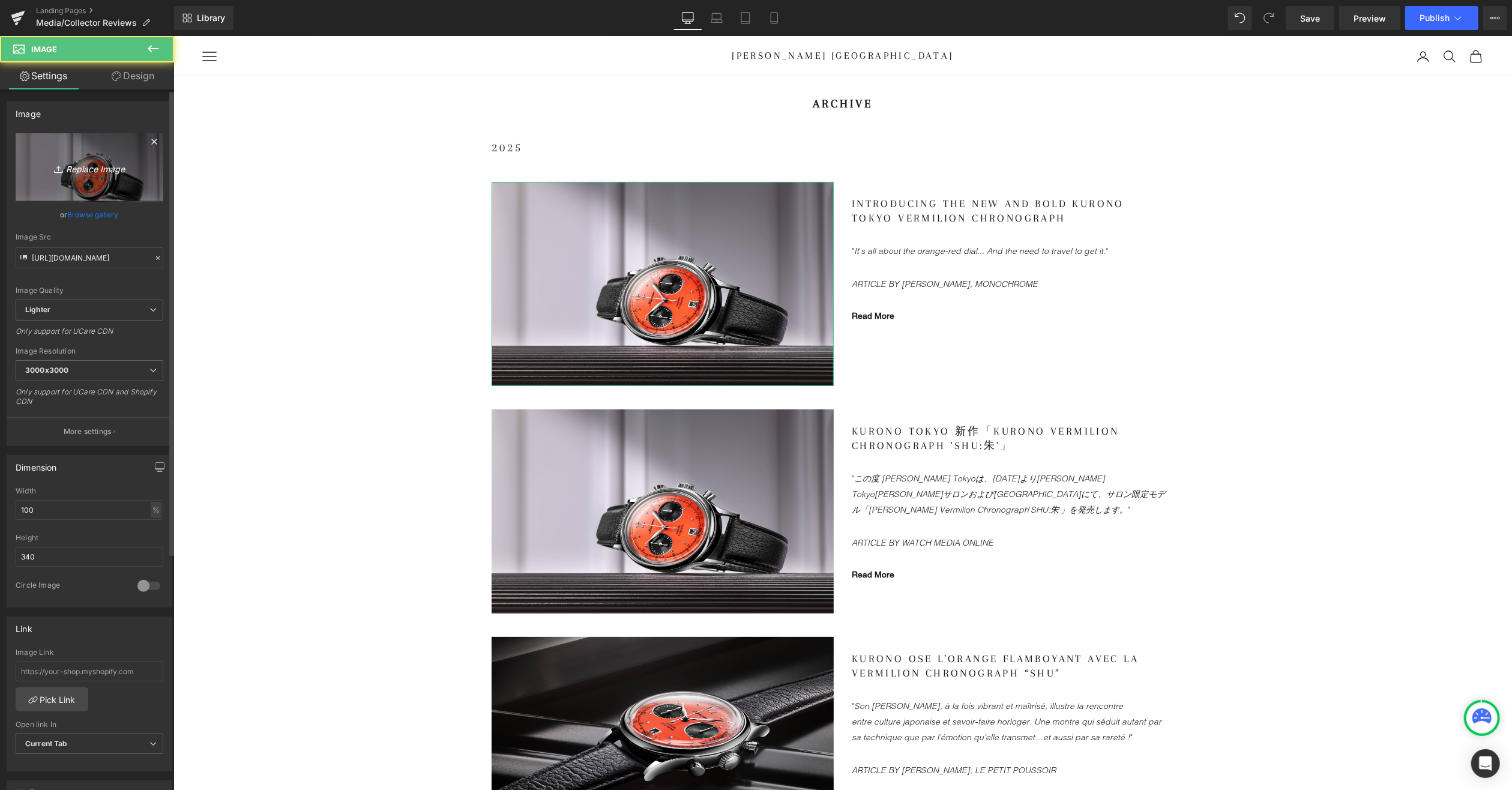
click at [98, 172] on icon "Replace Image" at bounding box center [89, 167] width 96 height 15
type input "C:\fakepath\KT-Salon-Chronograph-LS-2.jpg"
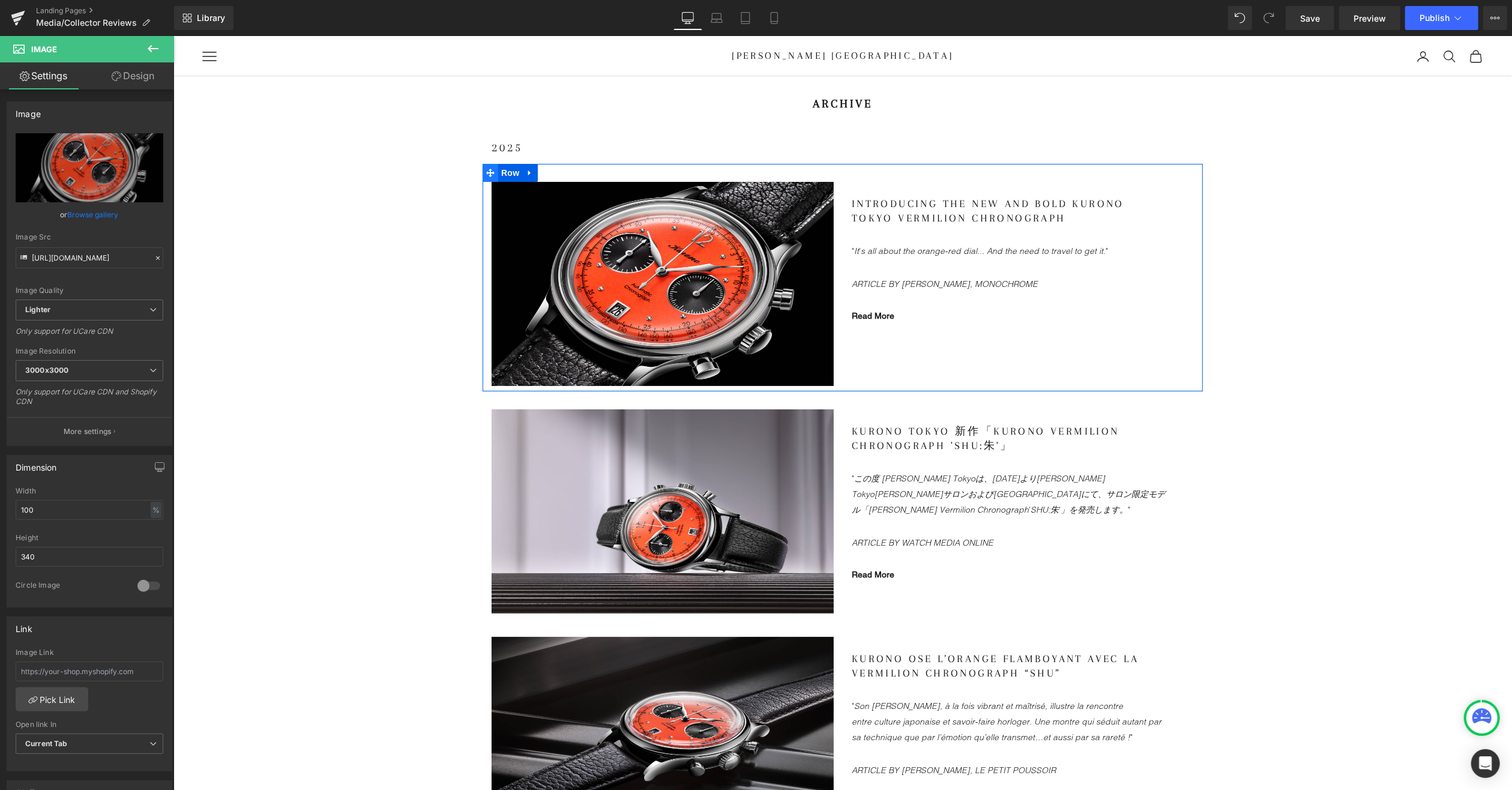
click at [485, 171] on icon at bounding box center [489, 172] width 8 height 8
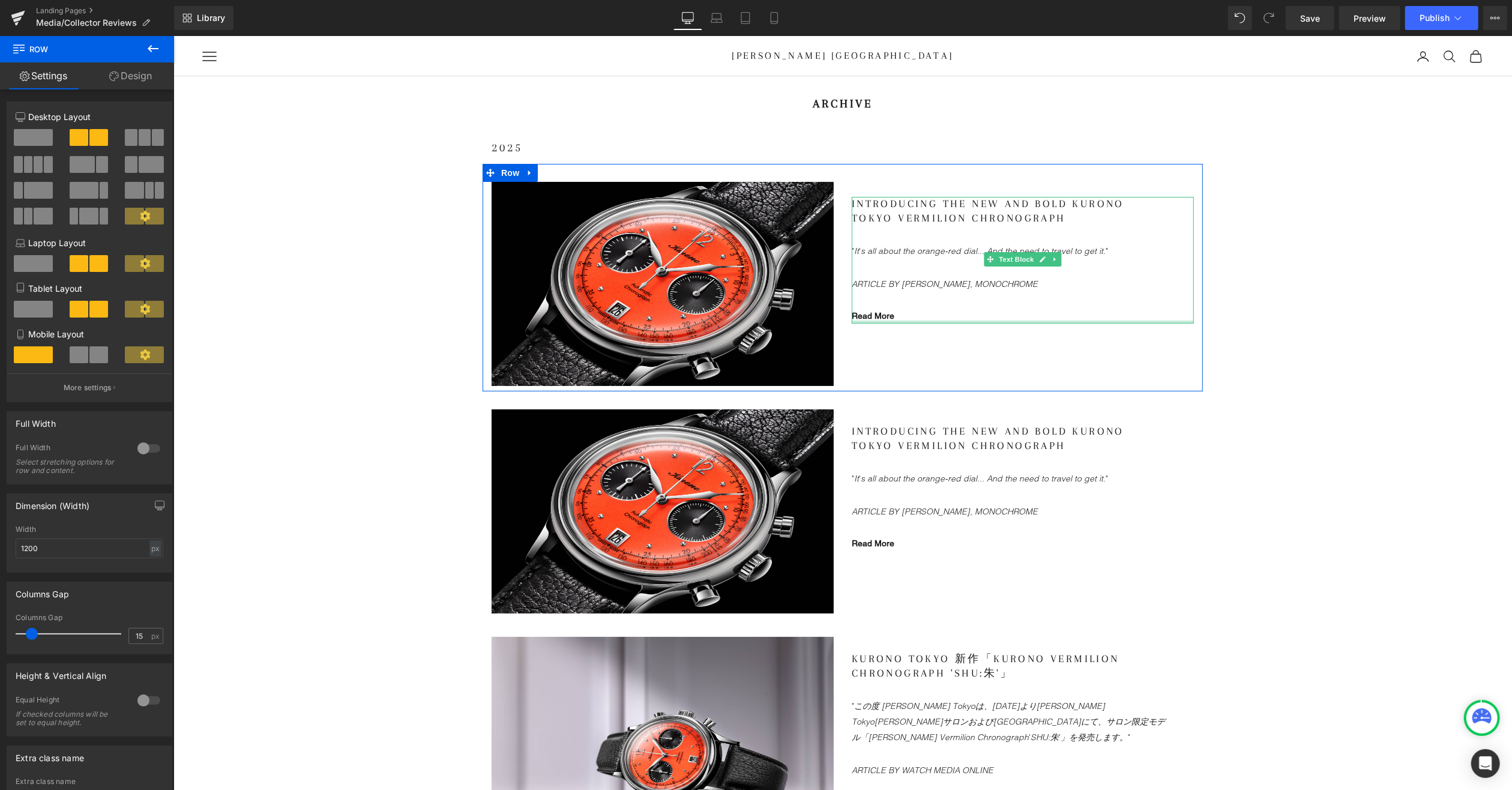
click at [868, 316] on gdiv at bounding box center [1023, 259] width 342 height 127
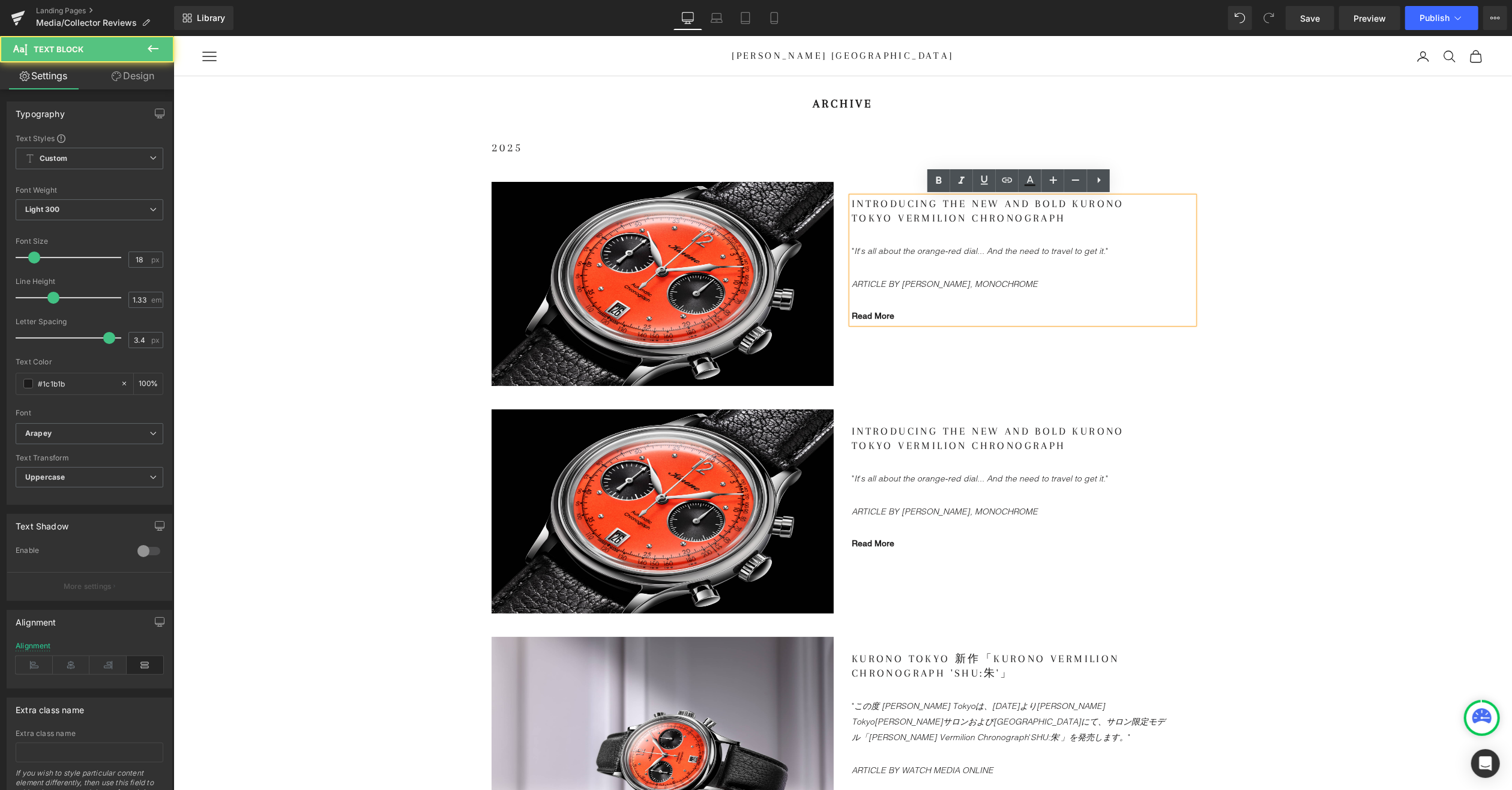
click at [868, 316] on link "Read More" at bounding box center [872, 315] width 42 height 10
drag, startPoint x: 913, startPoint y: 338, endPoint x: 740, endPoint y: 301, distance: 176.9
click at [913, 338] on span "Edit" at bounding box center [914, 335] width 14 height 10
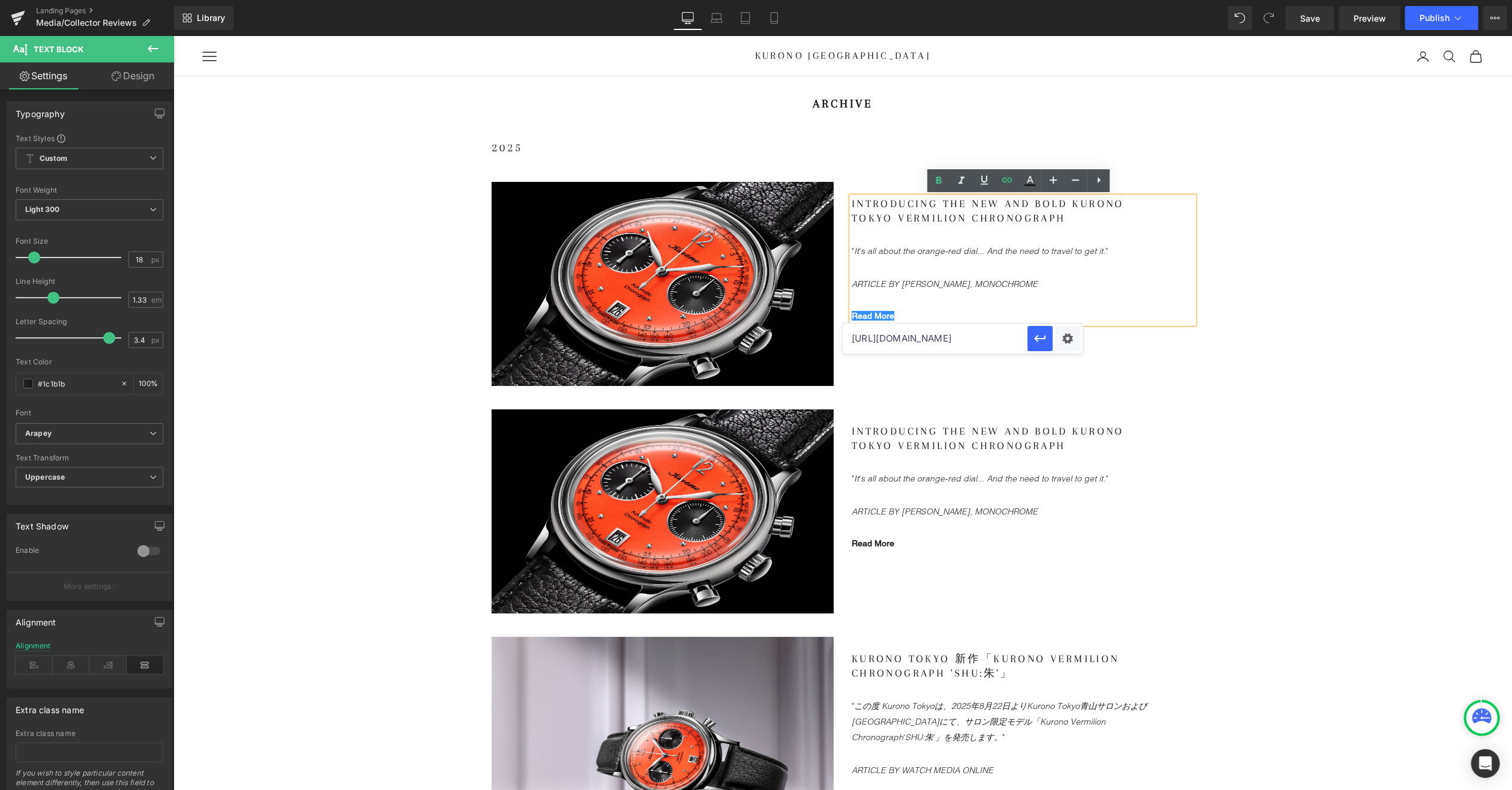
click at [0, 0] on input "[URL][DOMAIN_NAME]" at bounding box center [0, 0] width 0 height 0
paste input "[DOMAIN_NAME][URL]"
type input "[URL][DOMAIN_NAME]"
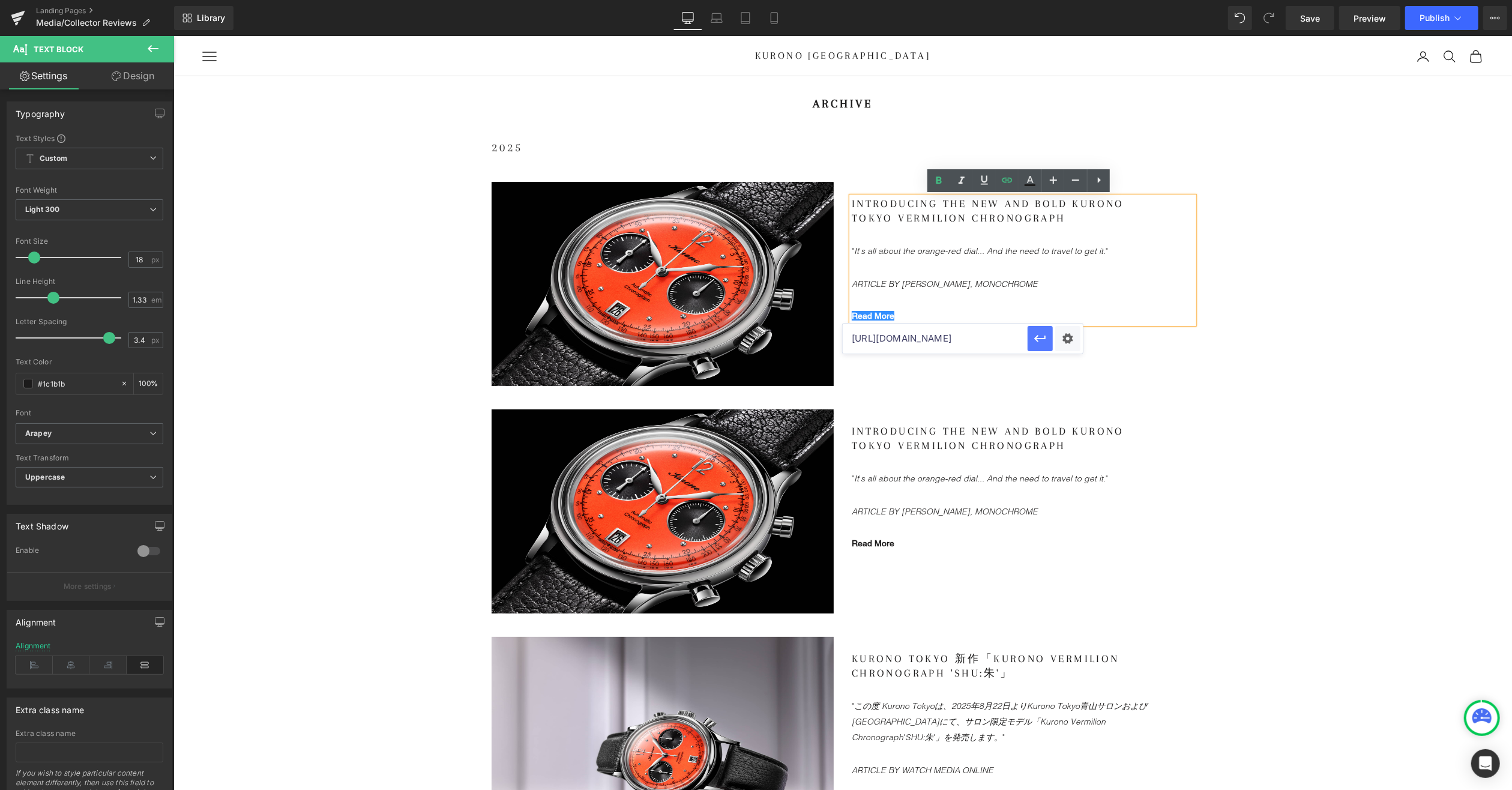
scroll to position [0, 0]
click at [661, 284] on span "Image" at bounding box center [662, 284] width 25 height 14
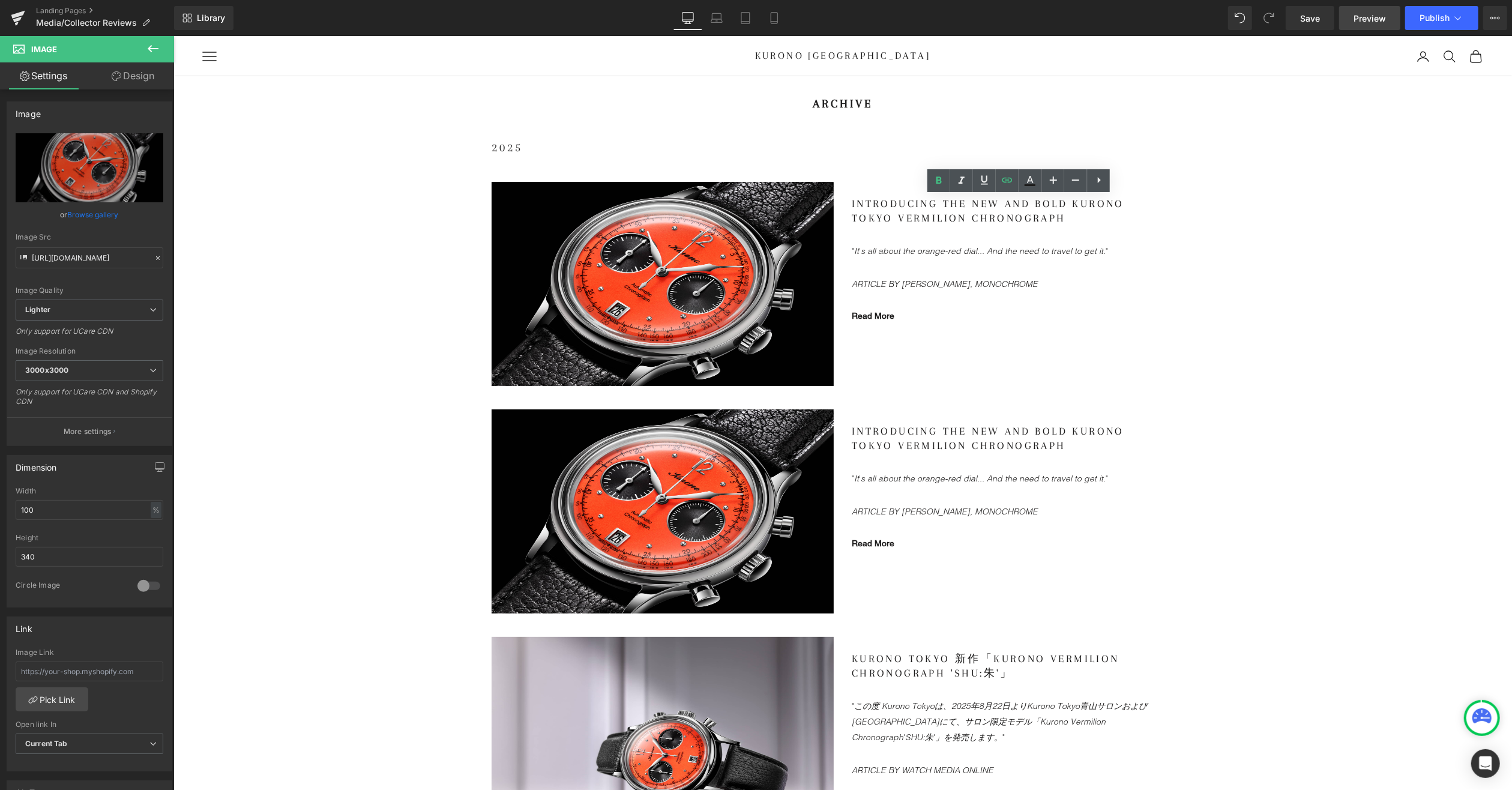
click at [1360, 18] on span "Preview" at bounding box center [1370, 18] width 33 height 12
click at [1317, 22] on span "Save" at bounding box center [1310, 18] width 20 height 12
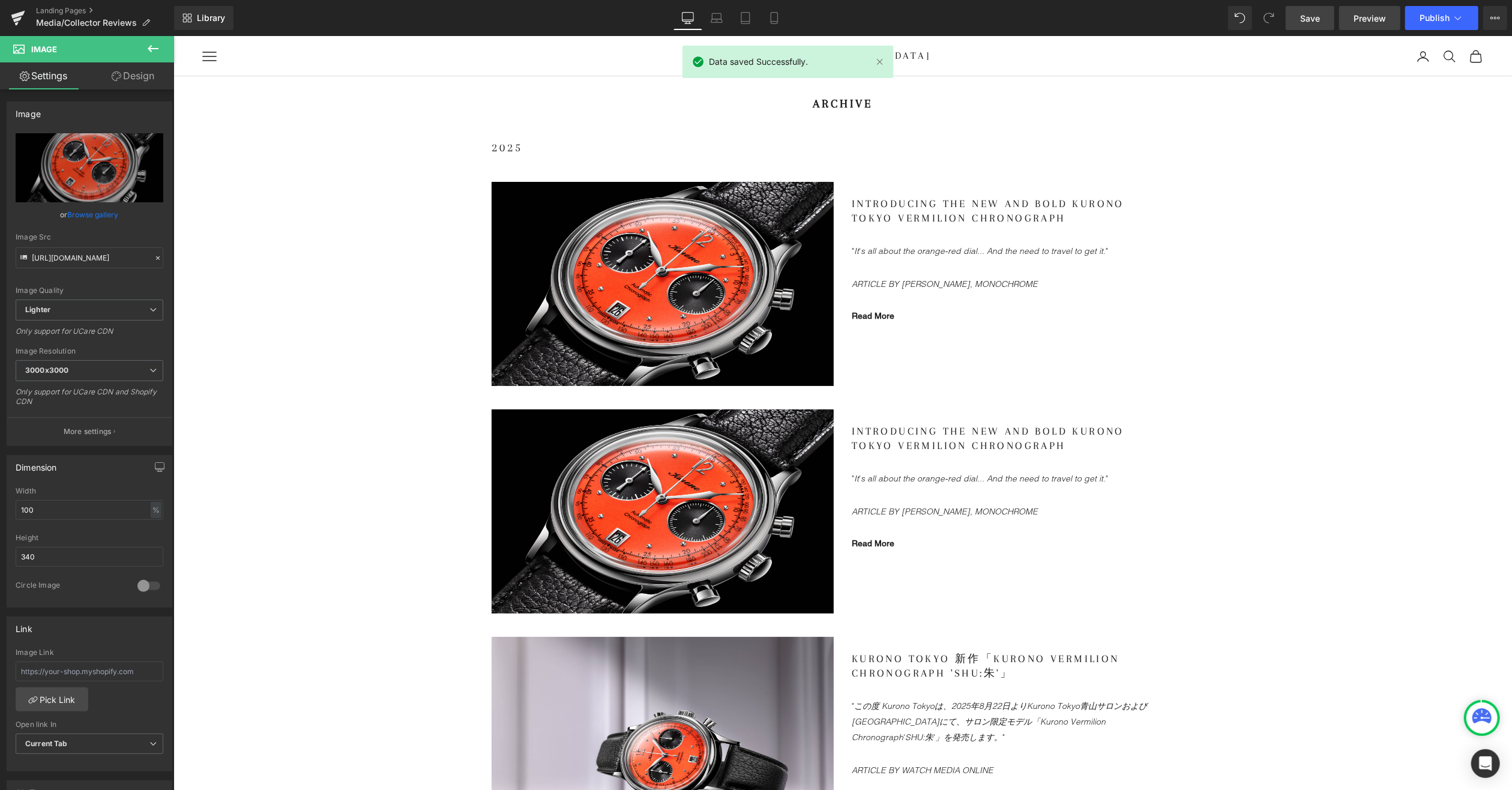
click at [1373, 13] on span "Preview" at bounding box center [1370, 18] width 33 height 12
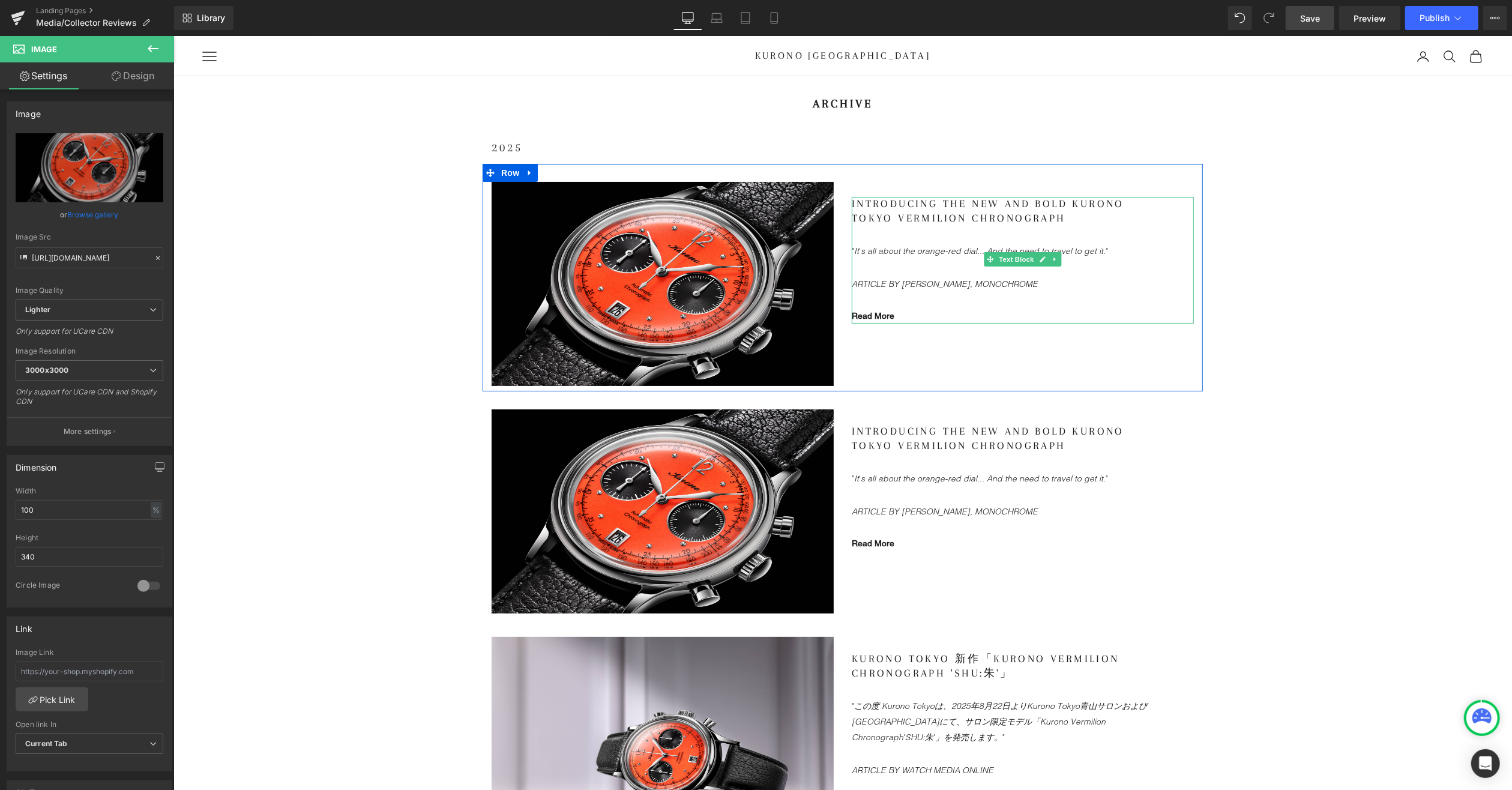
click at [875, 315] on gdiv at bounding box center [1023, 259] width 342 height 127
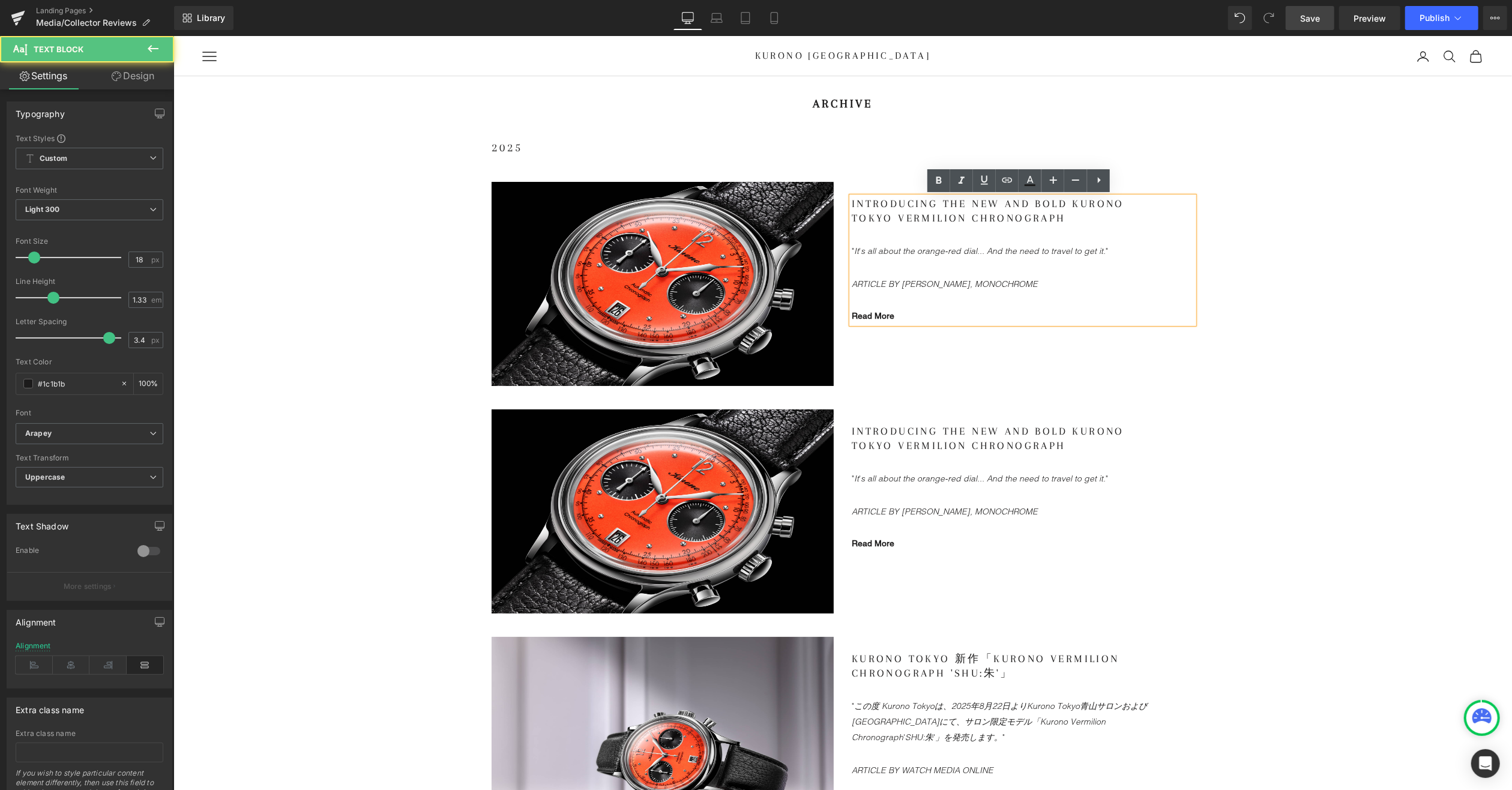
click at [875, 315] on link "Read More" at bounding box center [872, 315] width 42 height 10
click at [913, 337] on span "Edit" at bounding box center [914, 335] width 14 height 10
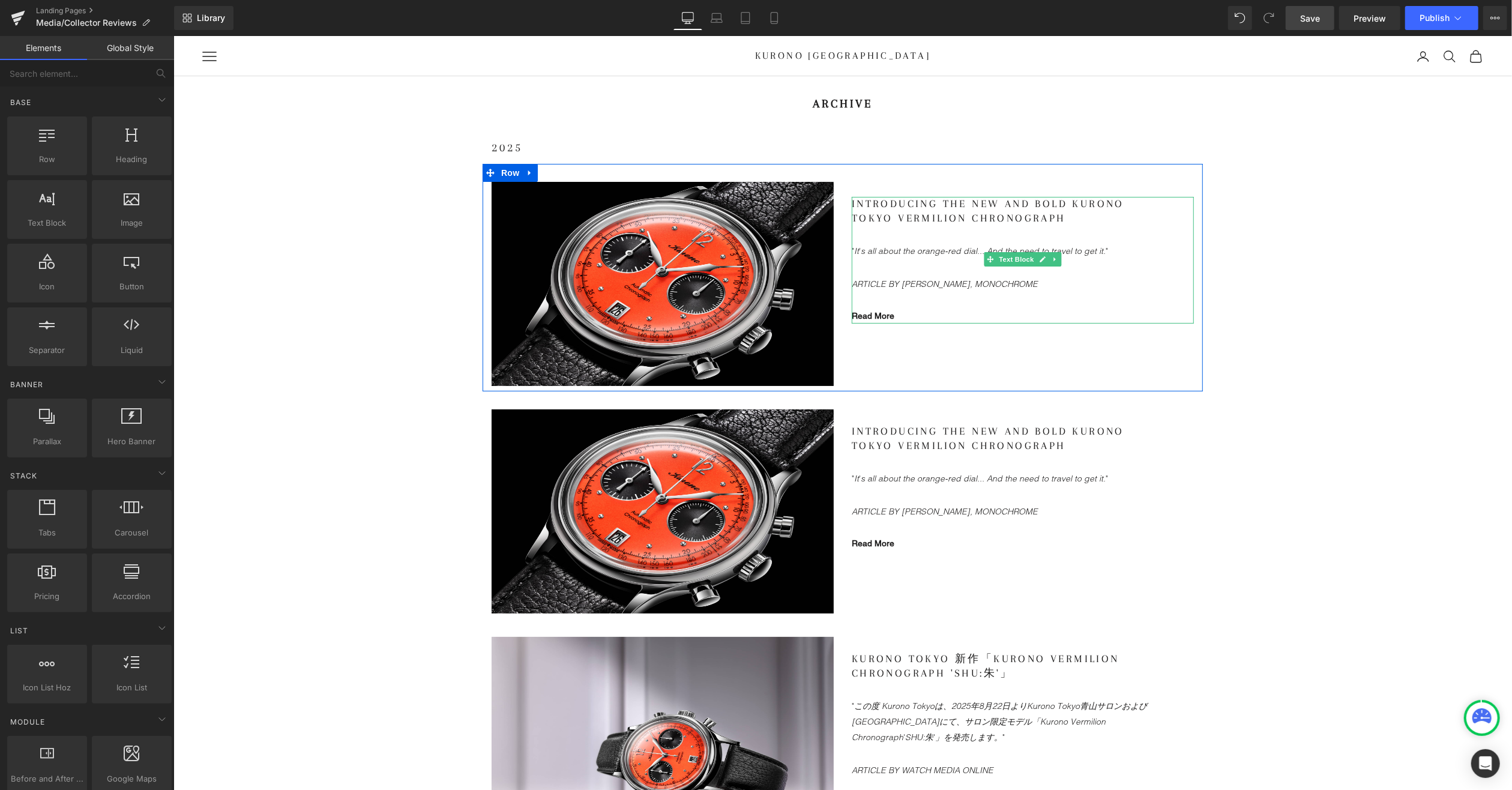
click at [938, 254] on gdiv at bounding box center [1023, 259] width 342 height 127
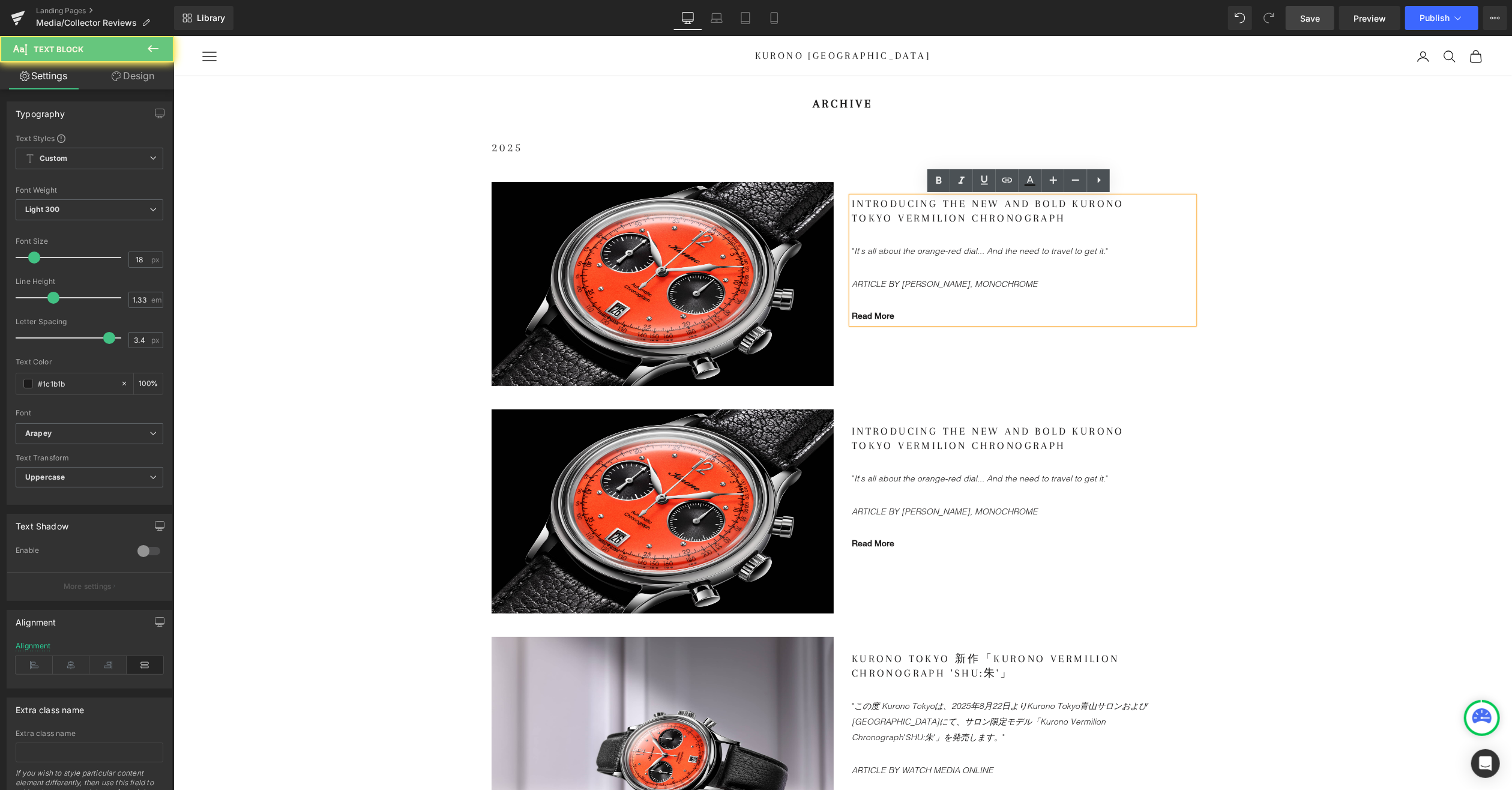
click at [942, 252] on icon ""It's all about the orange-red dial... And the need to travel to get it."" at bounding box center [979, 250] width 256 height 11
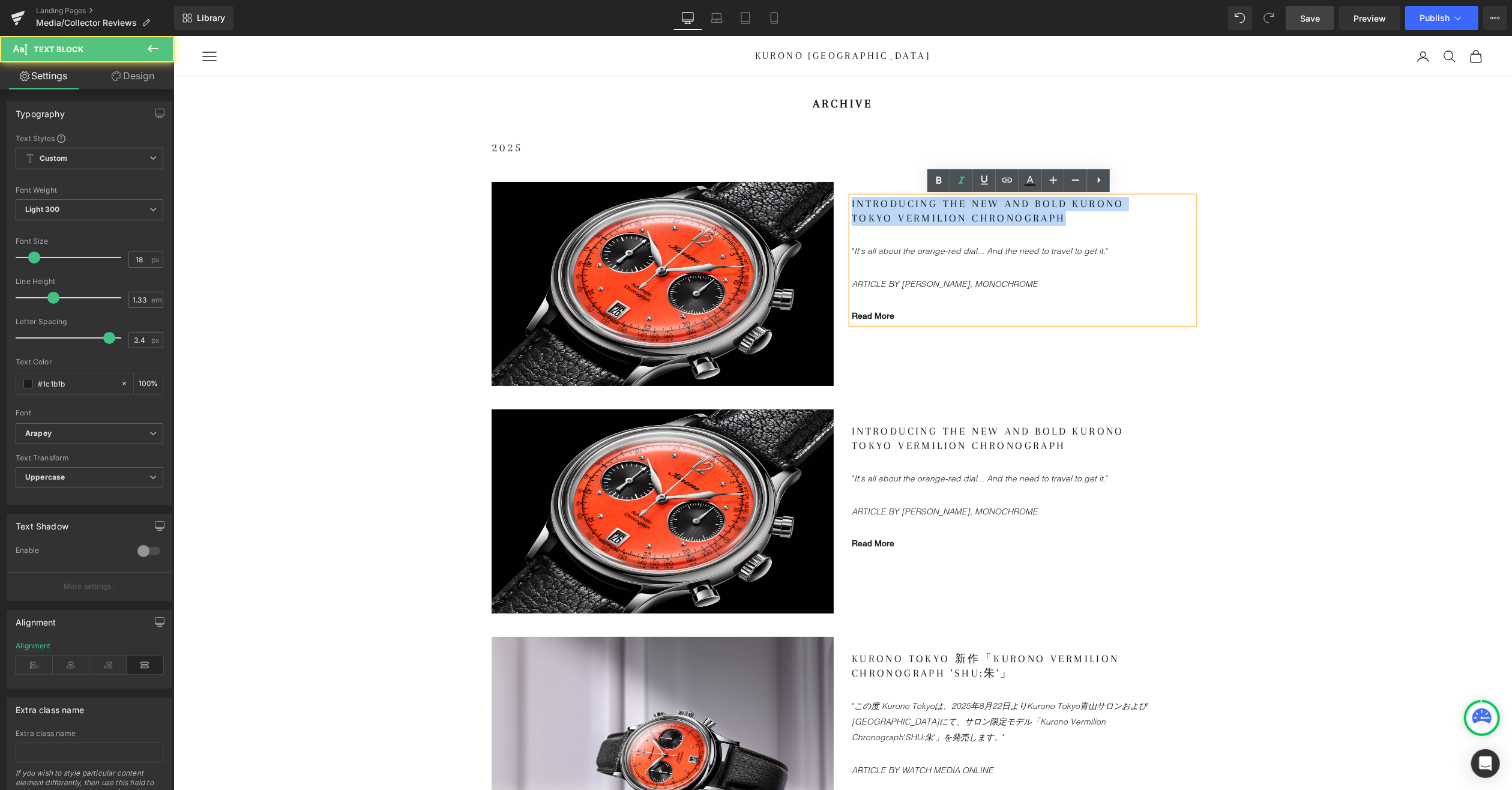
drag, startPoint x: 1015, startPoint y: 218, endPoint x: 844, endPoint y: 201, distance: 171.8
click at [844, 201] on div "Introducing The New and Bold Kurono Tokyo Vermilion Chronograph "It's all about…" at bounding box center [1022, 260] width 360 height 159
drag, startPoint x: 949, startPoint y: 218, endPoint x: 832, endPoint y: 197, distance: 118.9
click at [832, 197] on div "Image [PERSON_NAME]がつくりたかった文字盤。クロノトウキョウから新作モデルが登場 "It's all about the orange-re…" at bounding box center [842, 277] width 720 height 227
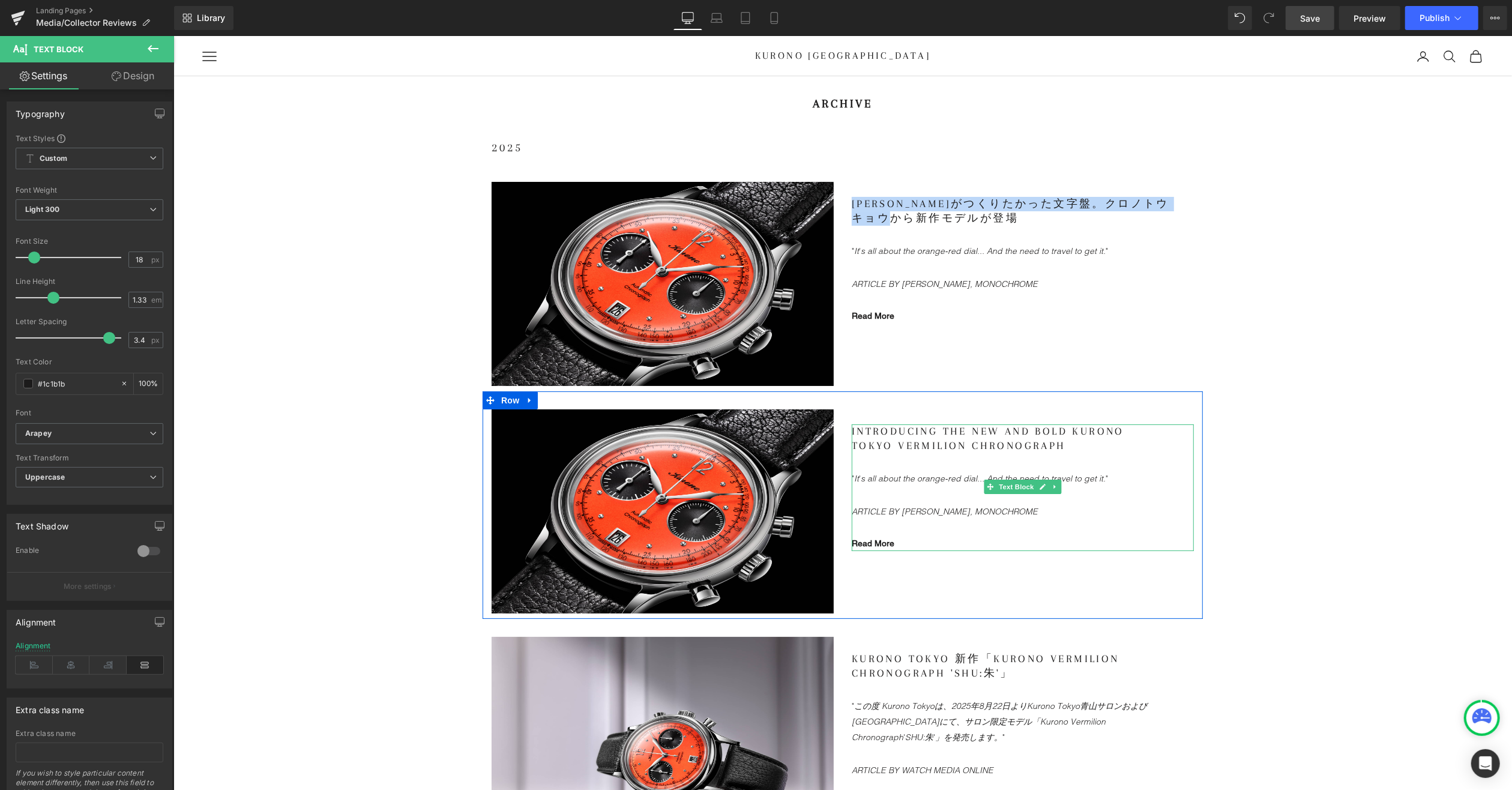
click at [1000, 442] on gdiv at bounding box center [1023, 487] width 342 height 127
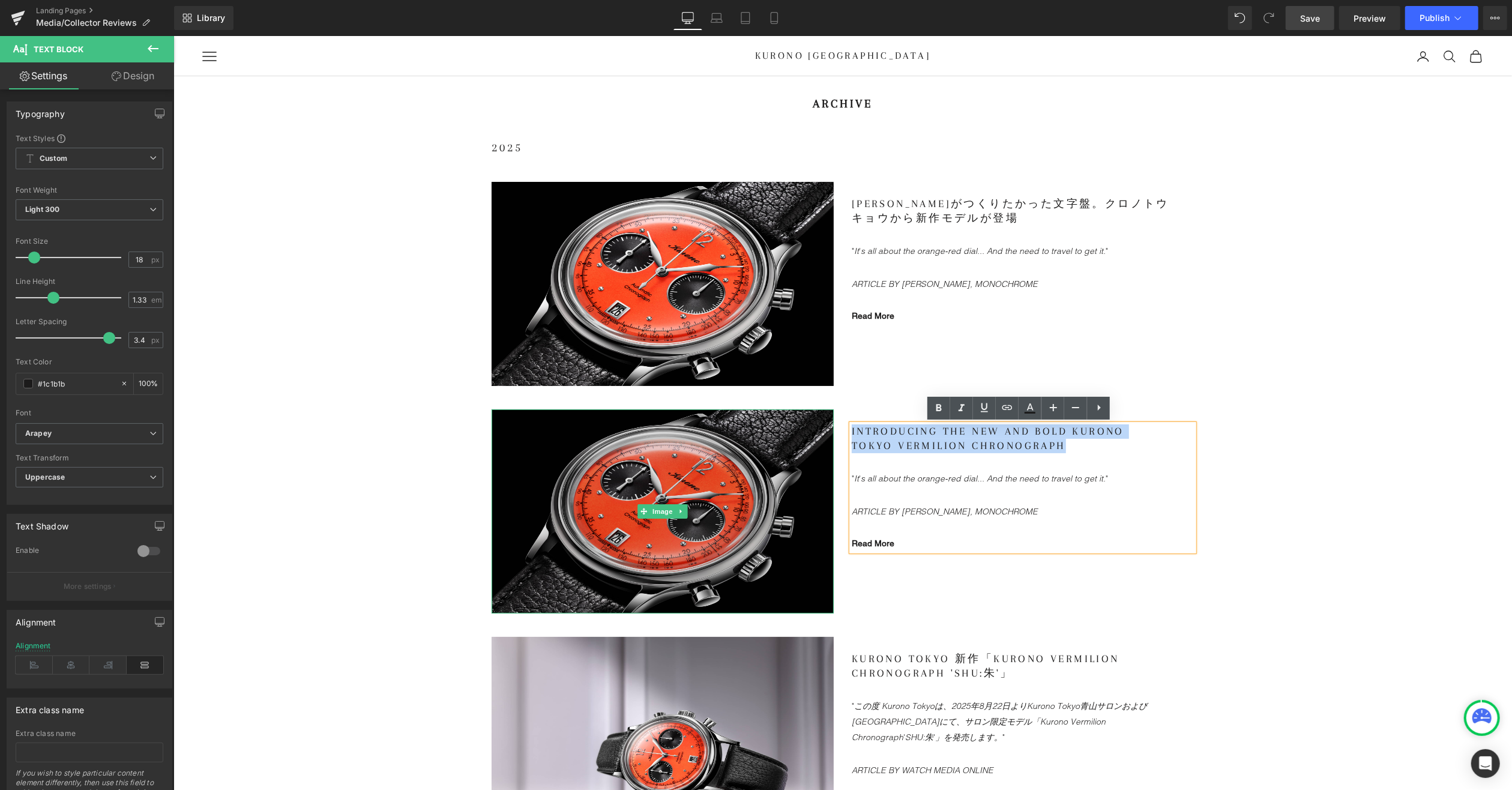
drag, startPoint x: 1010, startPoint y: 444, endPoint x: 821, endPoint y: 429, distance: 189.6
click at [821, 429] on div "Image Introducing The New and Bold Kurono Tokyo Vermilion Chronograph "It's all…" at bounding box center [842, 504] width 720 height 227
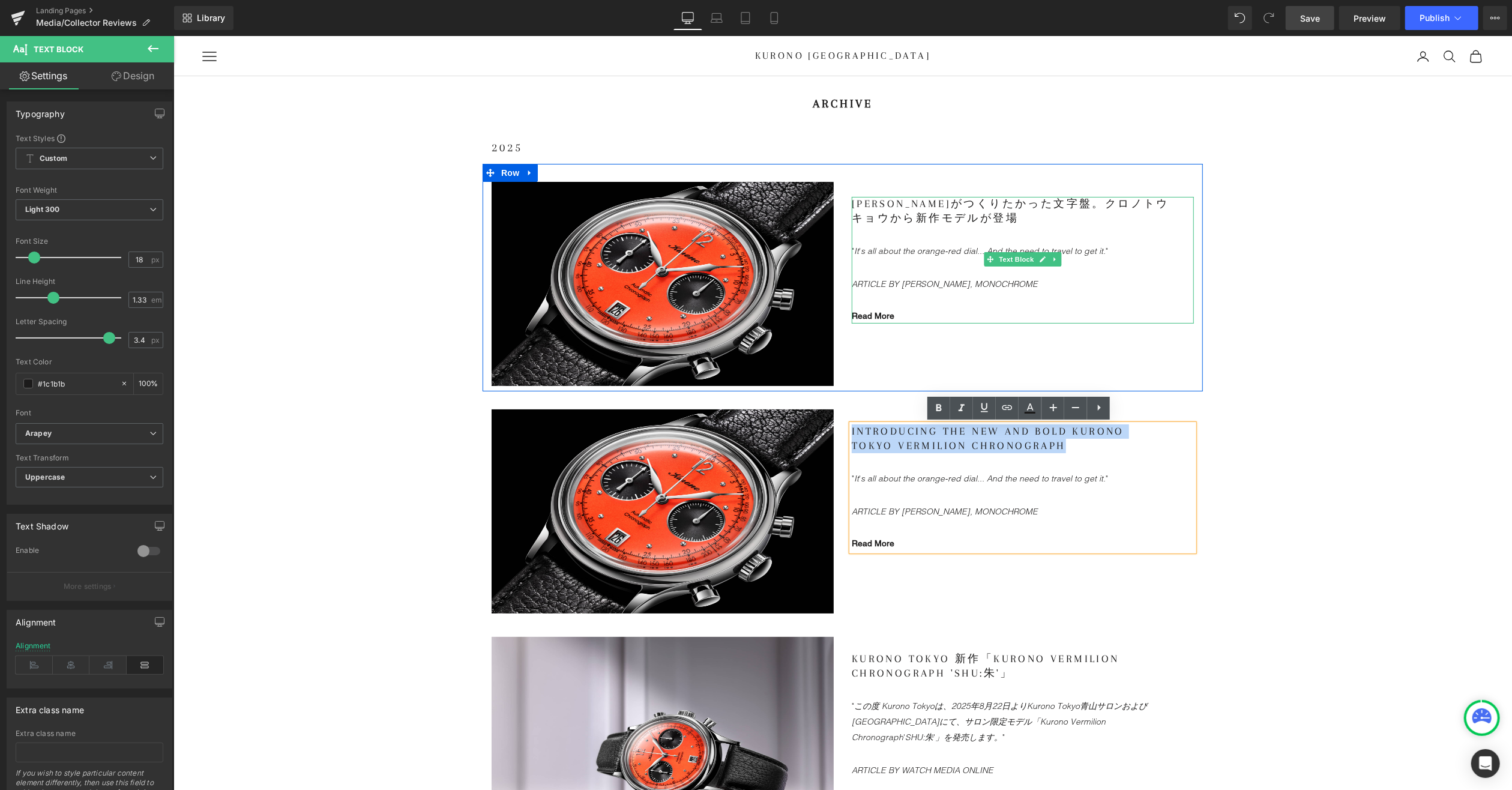
click at [959, 229] on gdiv at bounding box center [1023, 259] width 342 height 127
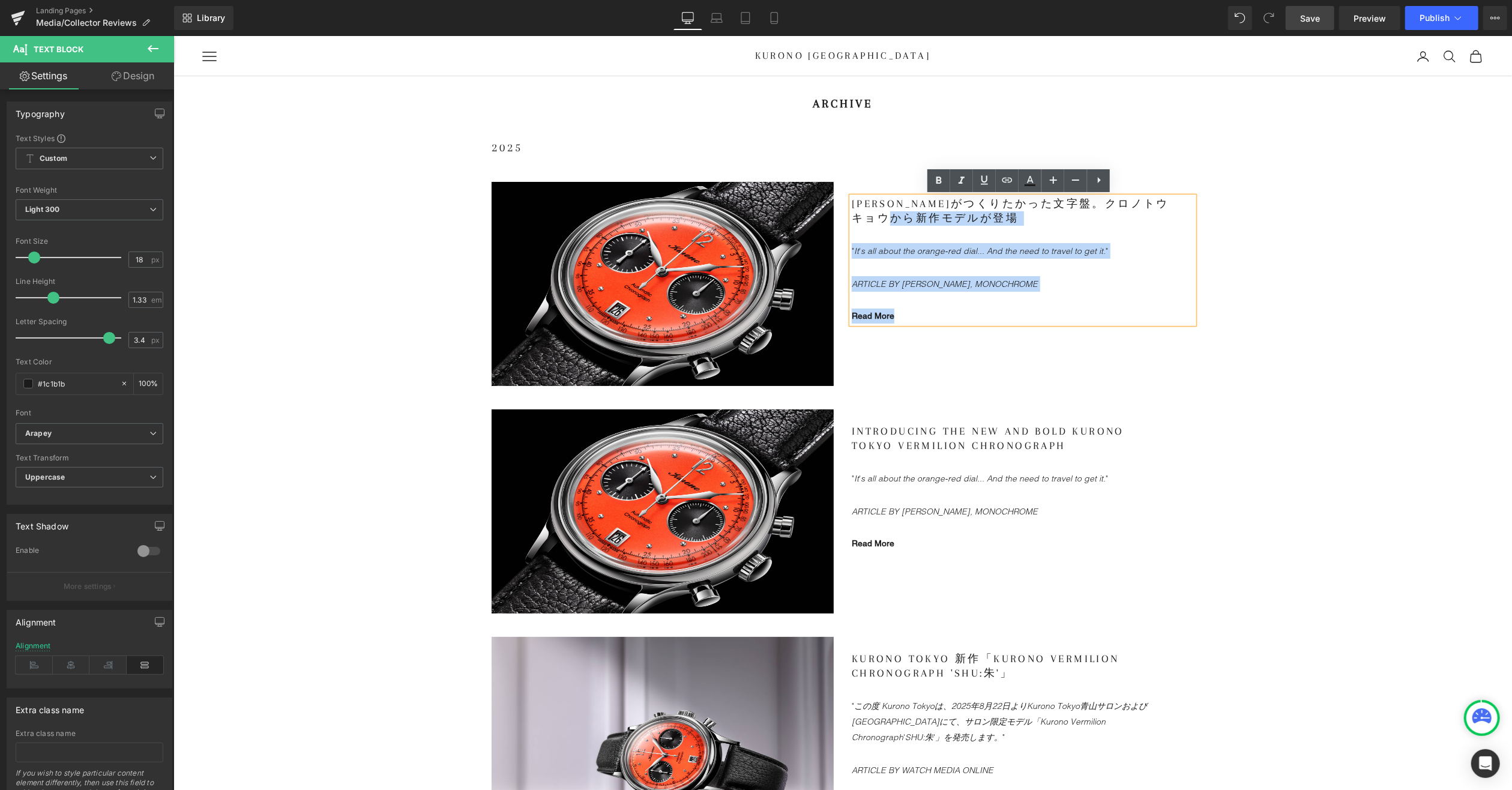
drag, startPoint x: 963, startPoint y: 216, endPoint x: 846, endPoint y: 202, distance: 117.8
click at [851, 202] on p "[PERSON_NAME]がつくりたかった文字盤。クロノトウキョウから新作モデルが登場" at bounding box center [1010, 210] width 318 height 29
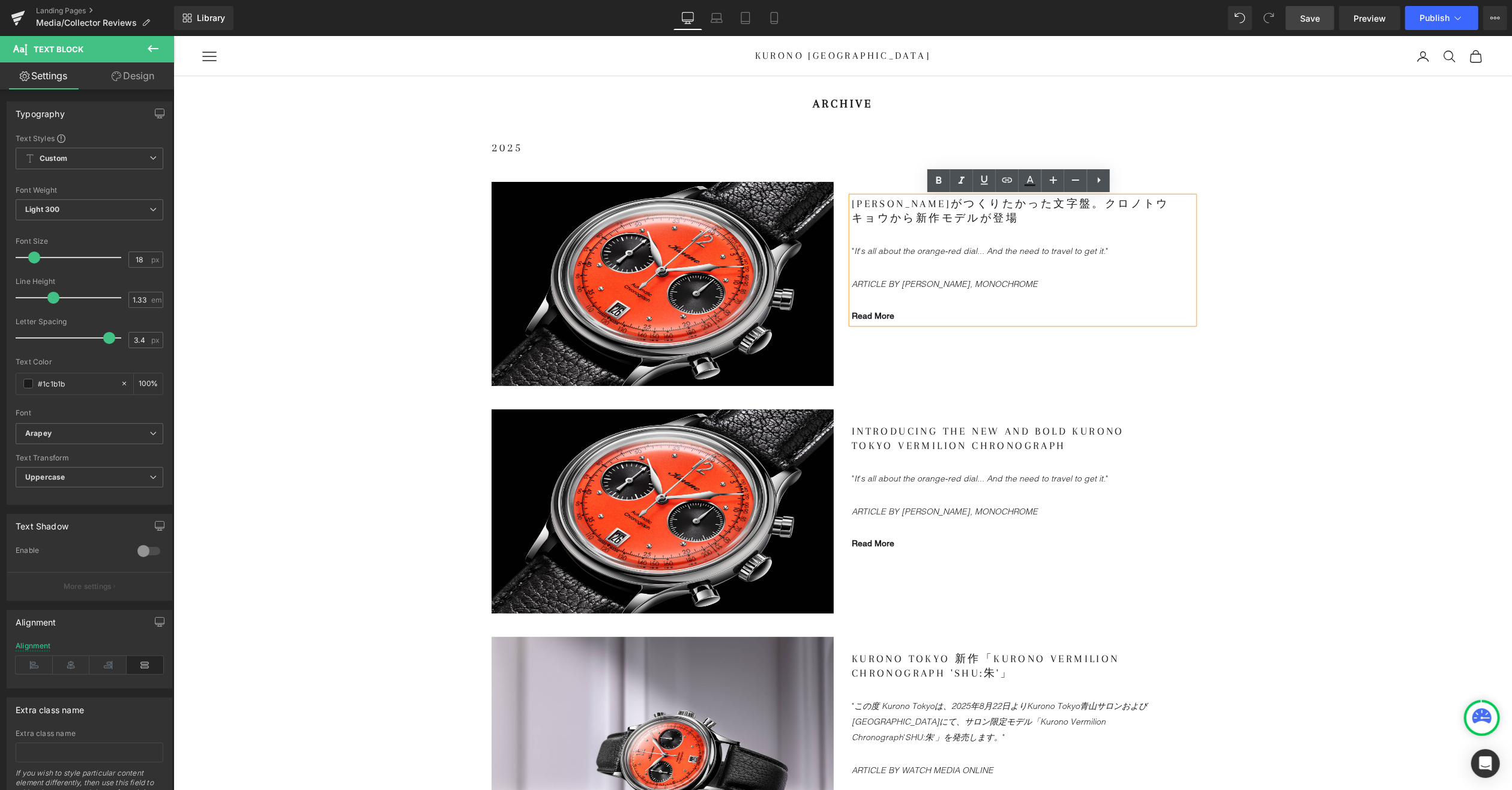
click at [949, 213] on p "[PERSON_NAME]がつくりたかった文字盤。クロノトウキョウから新作モデルが登場" at bounding box center [1010, 210] width 318 height 29
drag, startPoint x: 976, startPoint y: 218, endPoint x: 847, endPoint y: 198, distance: 130.5
click at [851, 198] on p "[PERSON_NAME]がつくりたかった文字盤。クロノトウキョウから新作モデルが登場" at bounding box center [1010, 210] width 318 height 29
click at [971, 220] on p "[PERSON_NAME]がつくりたかった文字盤。クロノトウキョウから新作モデルが登場" at bounding box center [1010, 210] width 318 height 29
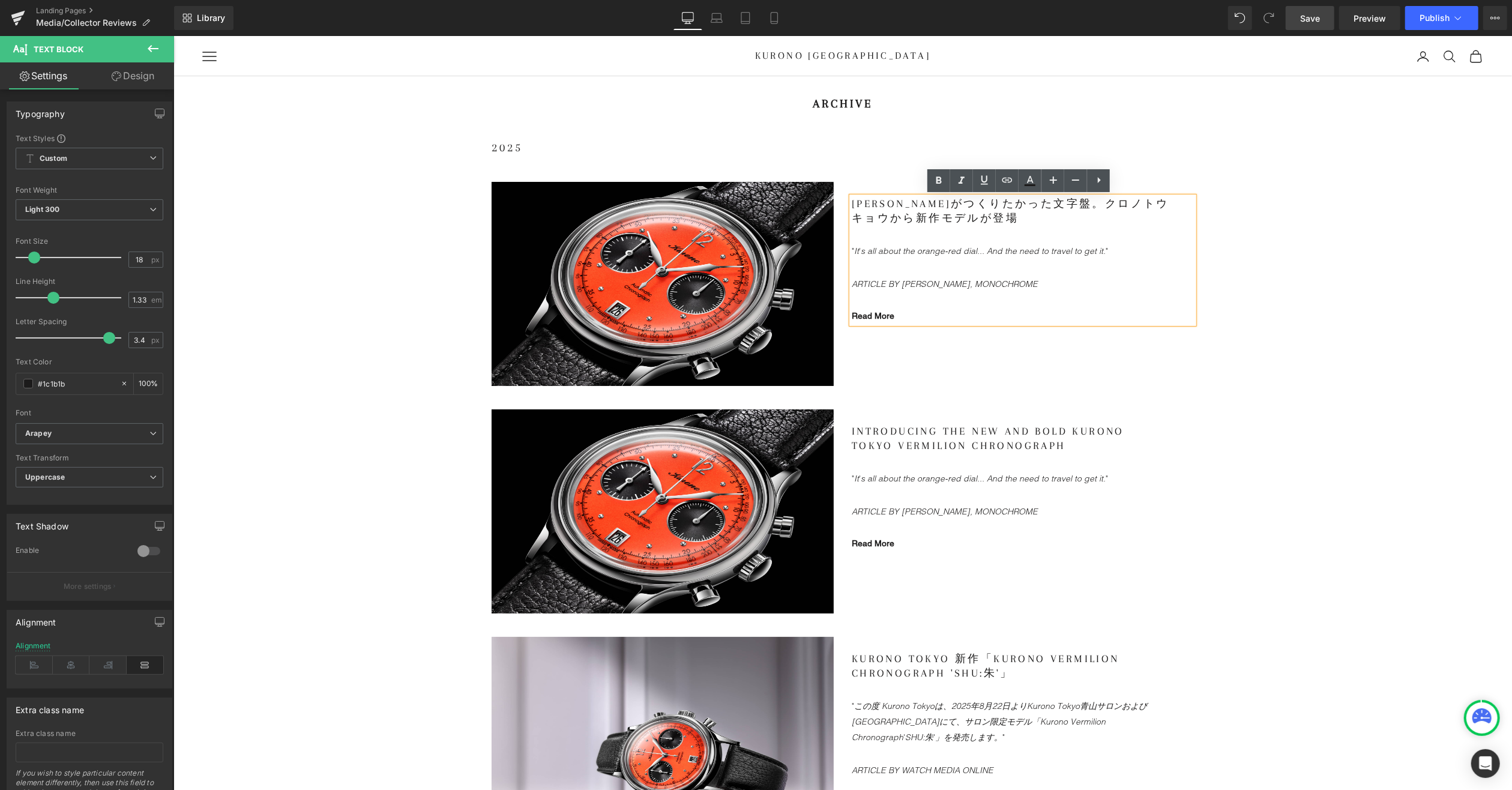
drag, startPoint x: 1247, startPoint y: 319, endPoint x: 1280, endPoint y: 156, distance: 166.3
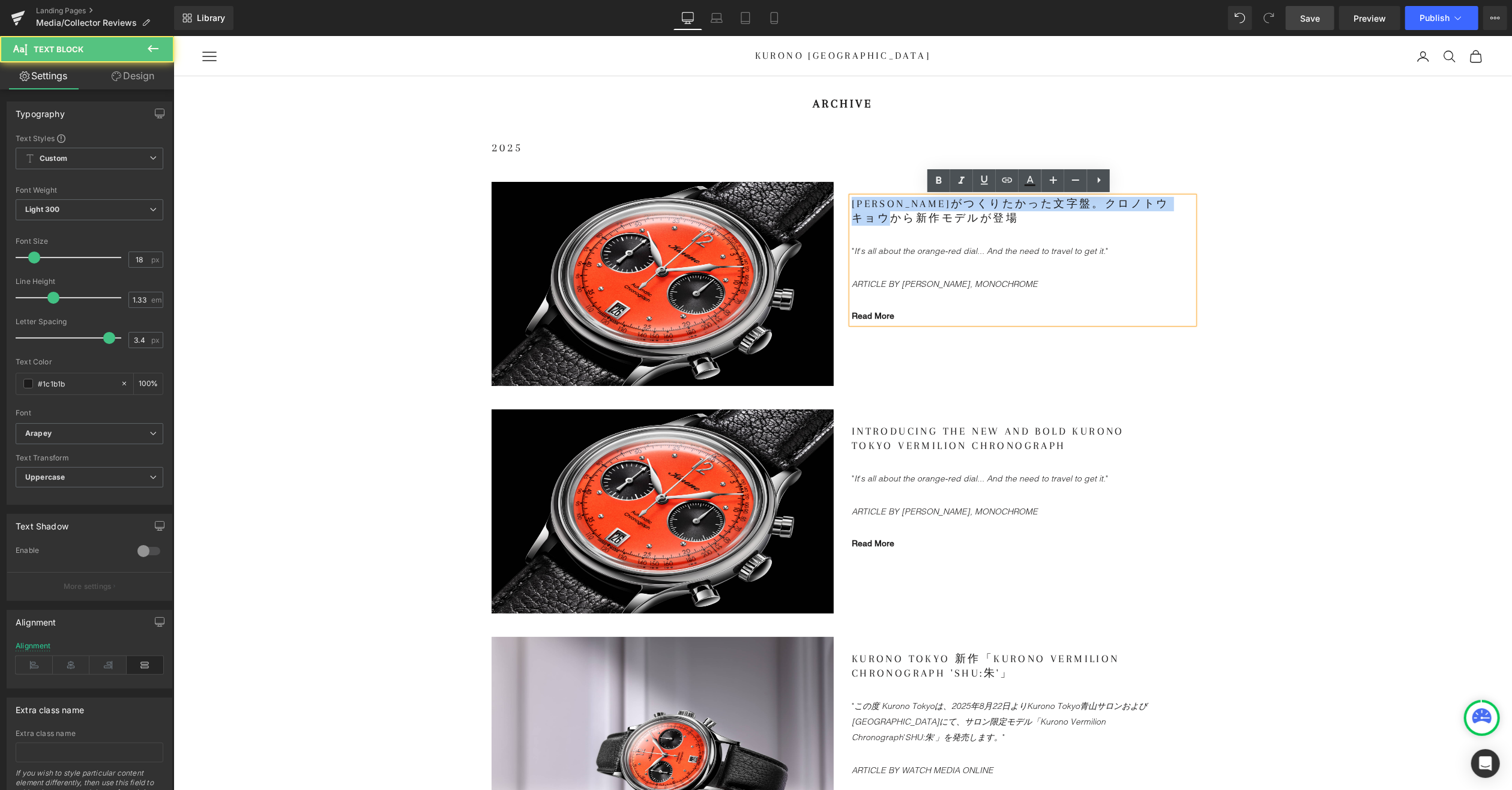
drag, startPoint x: 972, startPoint y: 215, endPoint x: 839, endPoint y: 201, distance: 133.7
click at [842, 201] on div "[PERSON_NAME]がつくりたかった文字盤。クロノトウキョウから新作モデルが登場 "It's all about the orange-red dial…" at bounding box center [1022, 260] width 360 height 159
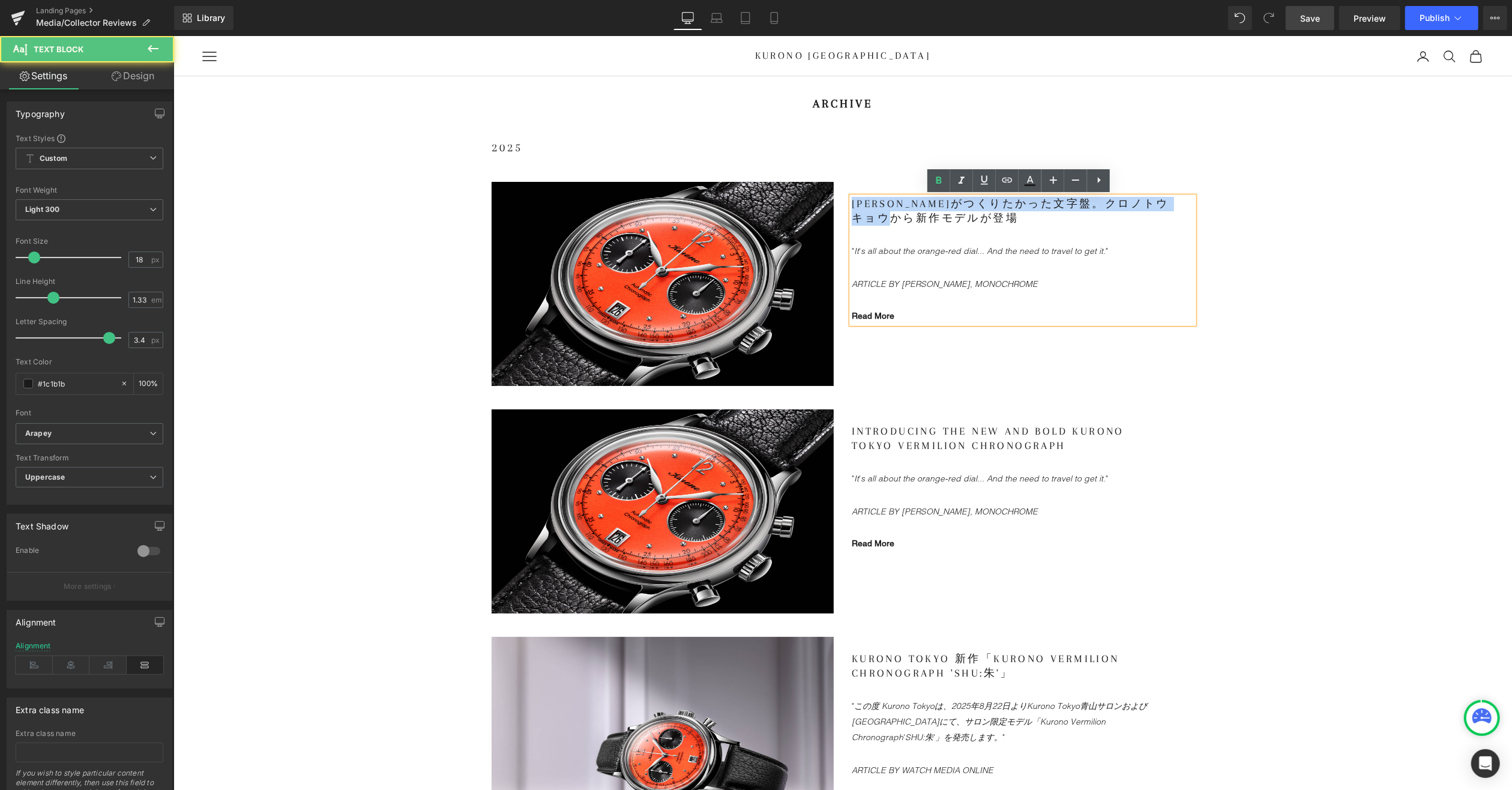
drag, startPoint x: 974, startPoint y: 218, endPoint x: 829, endPoint y: 200, distance: 146.1
click at [829, 200] on div "Image [PERSON_NAME]がつくりたかった文字盤。クロノトウキョウから新作モデルが登場 "It's all about the orange-re…" at bounding box center [842, 277] width 720 height 227
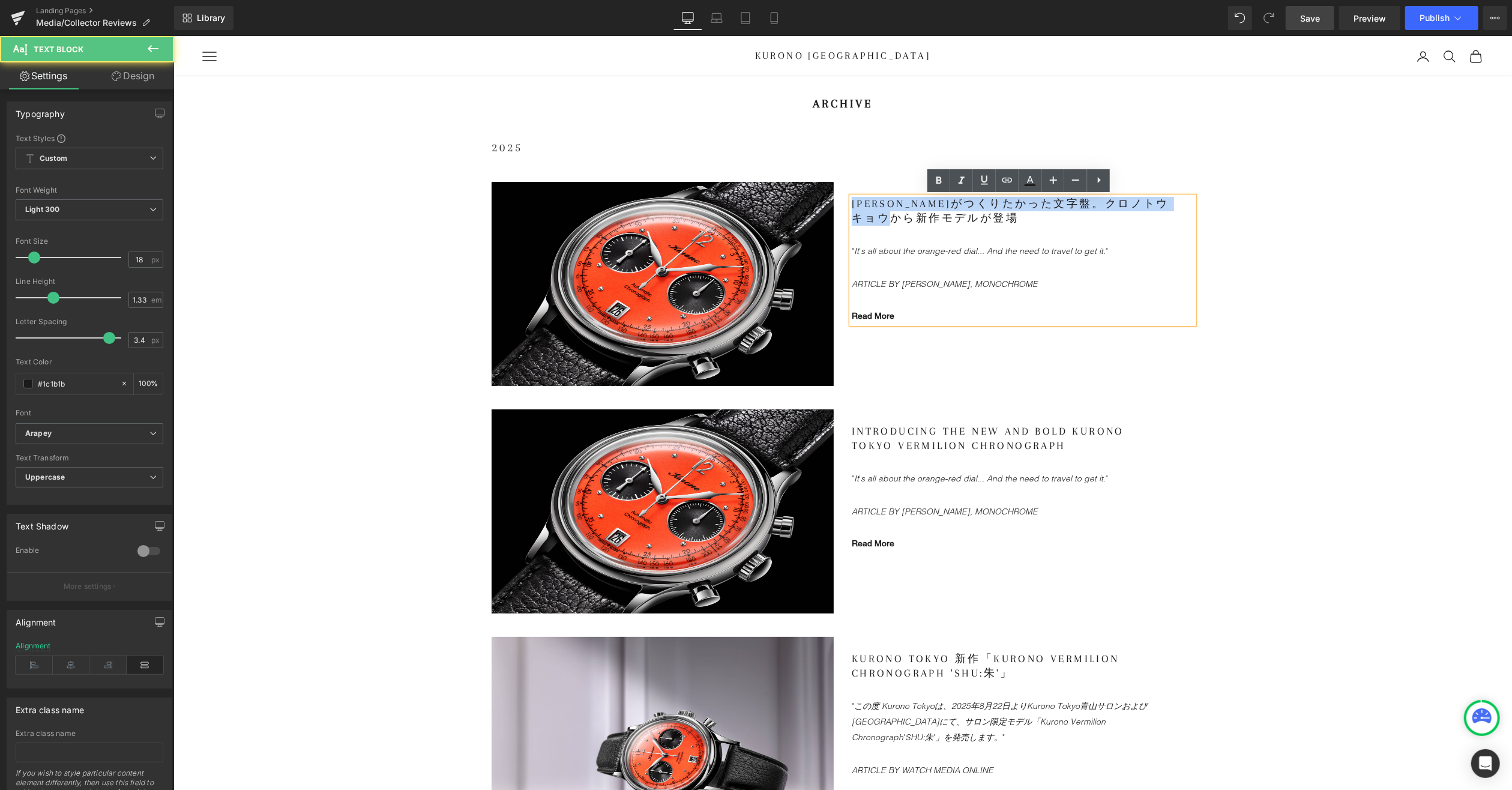
drag, startPoint x: 972, startPoint y: 217, endPoint x: 849, endPoint y: 199, distance: 124.3
click at [851, 199] on p "[PERSON_NAME]がつくりたかった文字盤。クロノトウキョウから新作モデルが登場" at bounding box center [1010, 210] width 318 height 29
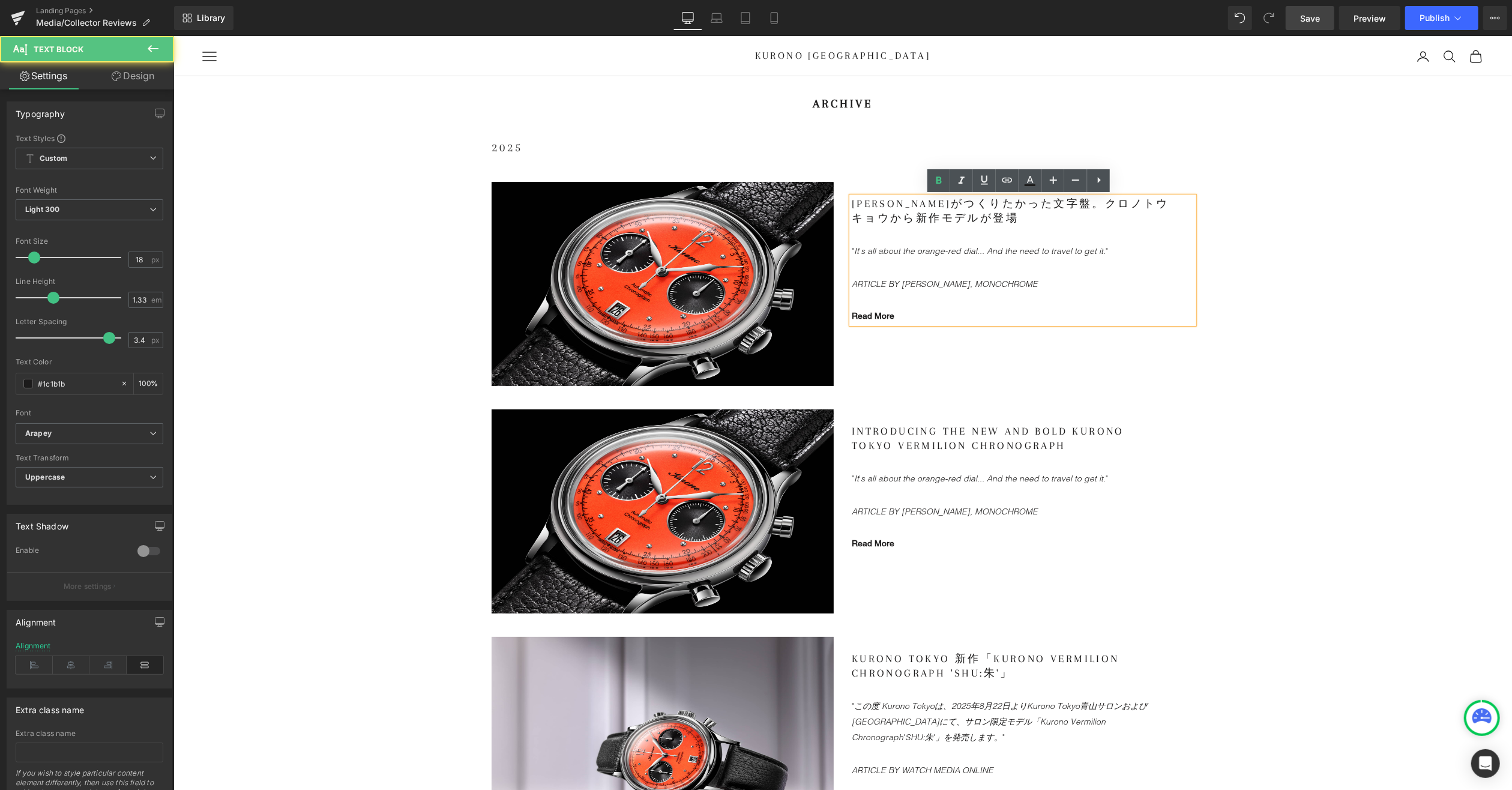
drag, startPoint x: 1016, startPoint y: 233, endPoint x: 1023, endPoint y: 233, distance: 7.0
click at [1016, 233] on div "[PERSON_NAME]がつくりたかった文字盤。クロノトウキョウから新作モデルが登場 "It's all about the orange-red dial…" at bounding box center [1010, 259] width 318 height 127
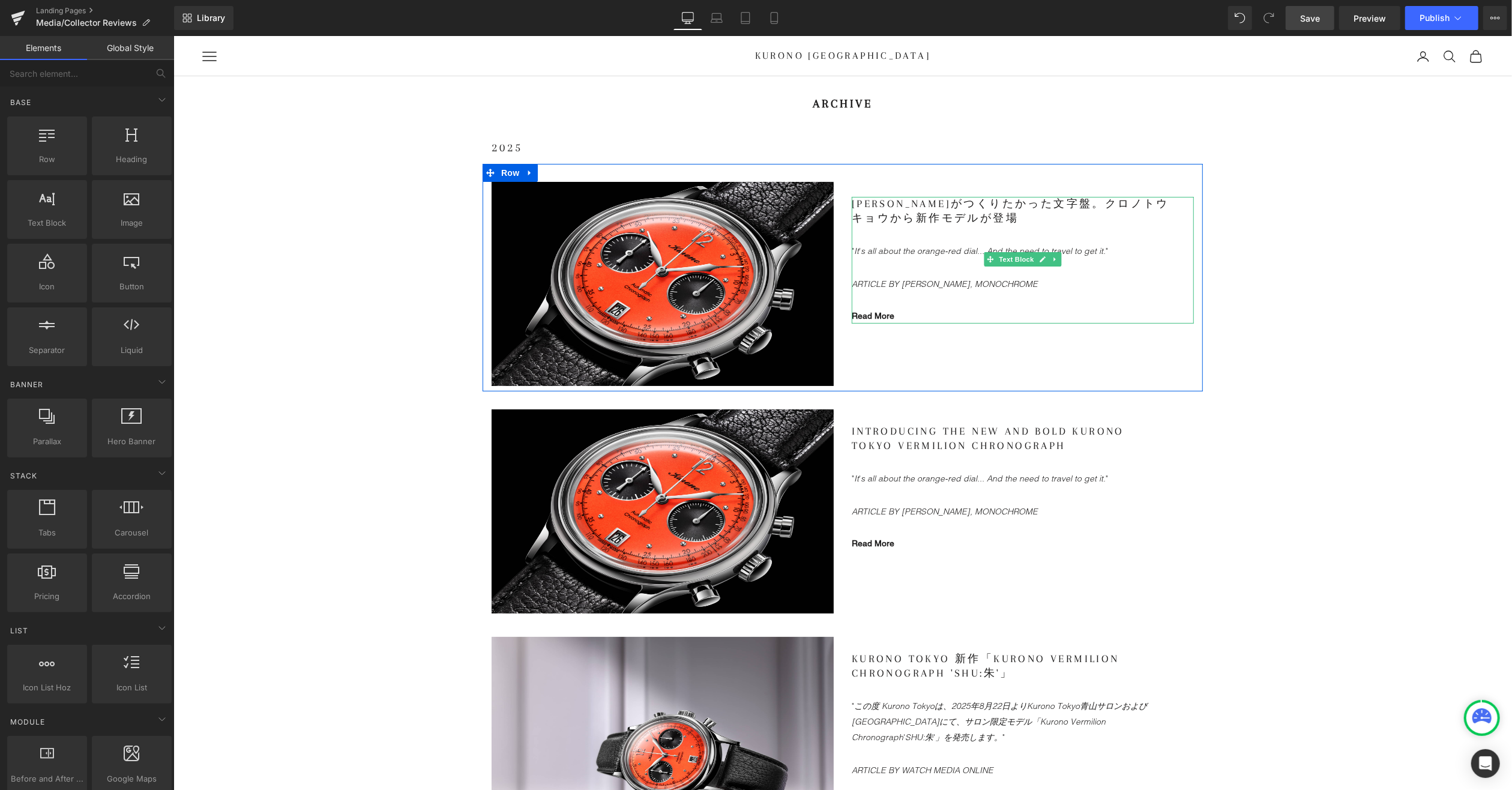
click at [915, 248] on gdiv at bounding box center [1023, 259] width 342 height 127
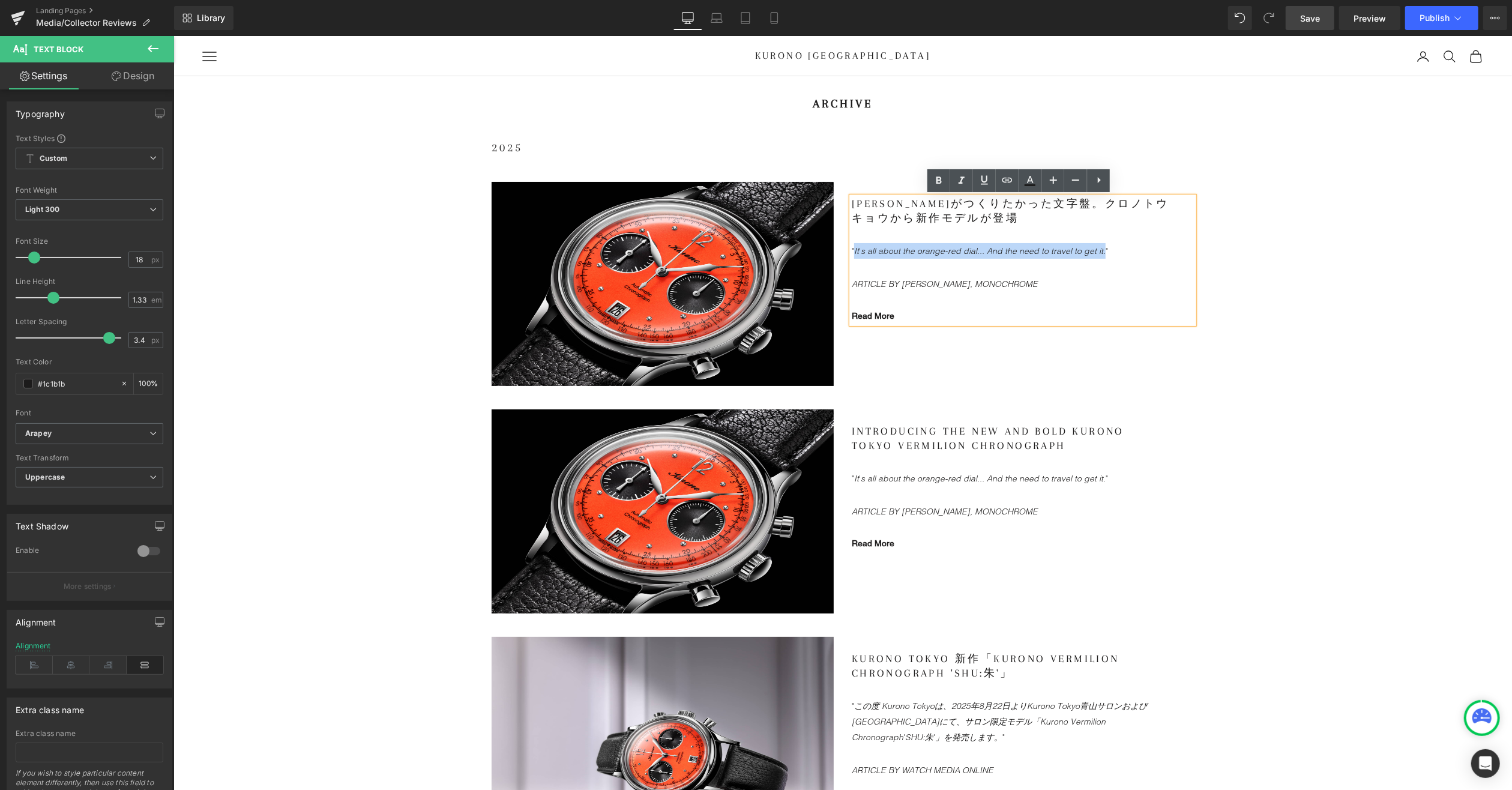
drag, startPoint x: 1091, startPoint y: 250, endPoint x: 851, endPoint y: 250, distance: 240.0
click at [851, 248] on icon ""It's all about the orange-red dial... And the need to travel to get it."" at bounding box center [979, 250] width 256 height 11
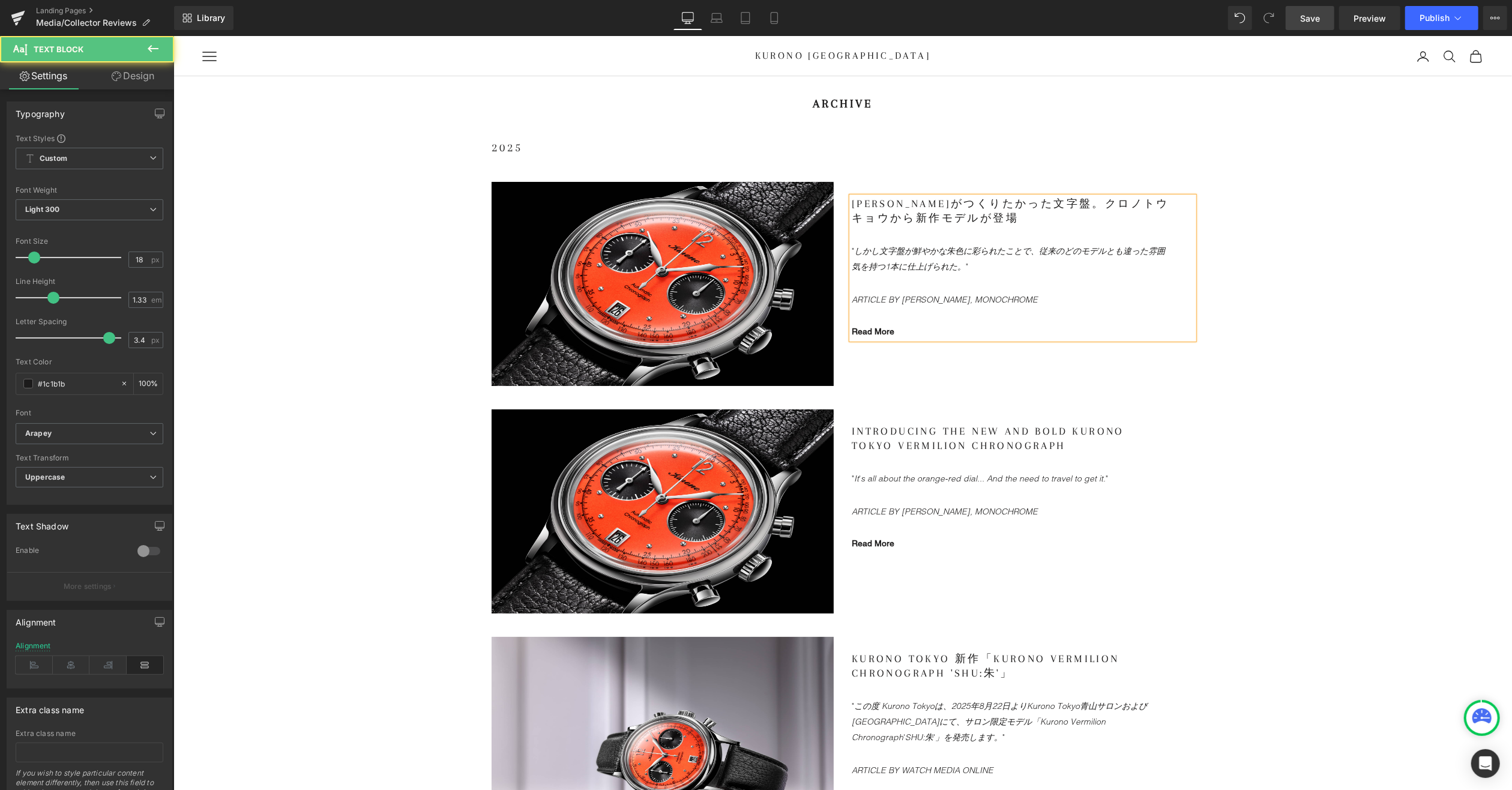
click at [1039, 291] on p "ARTICLE BY [PERSON_NAME], MONOCHROME" at bounding box center [1010, 299] width 318 height 16
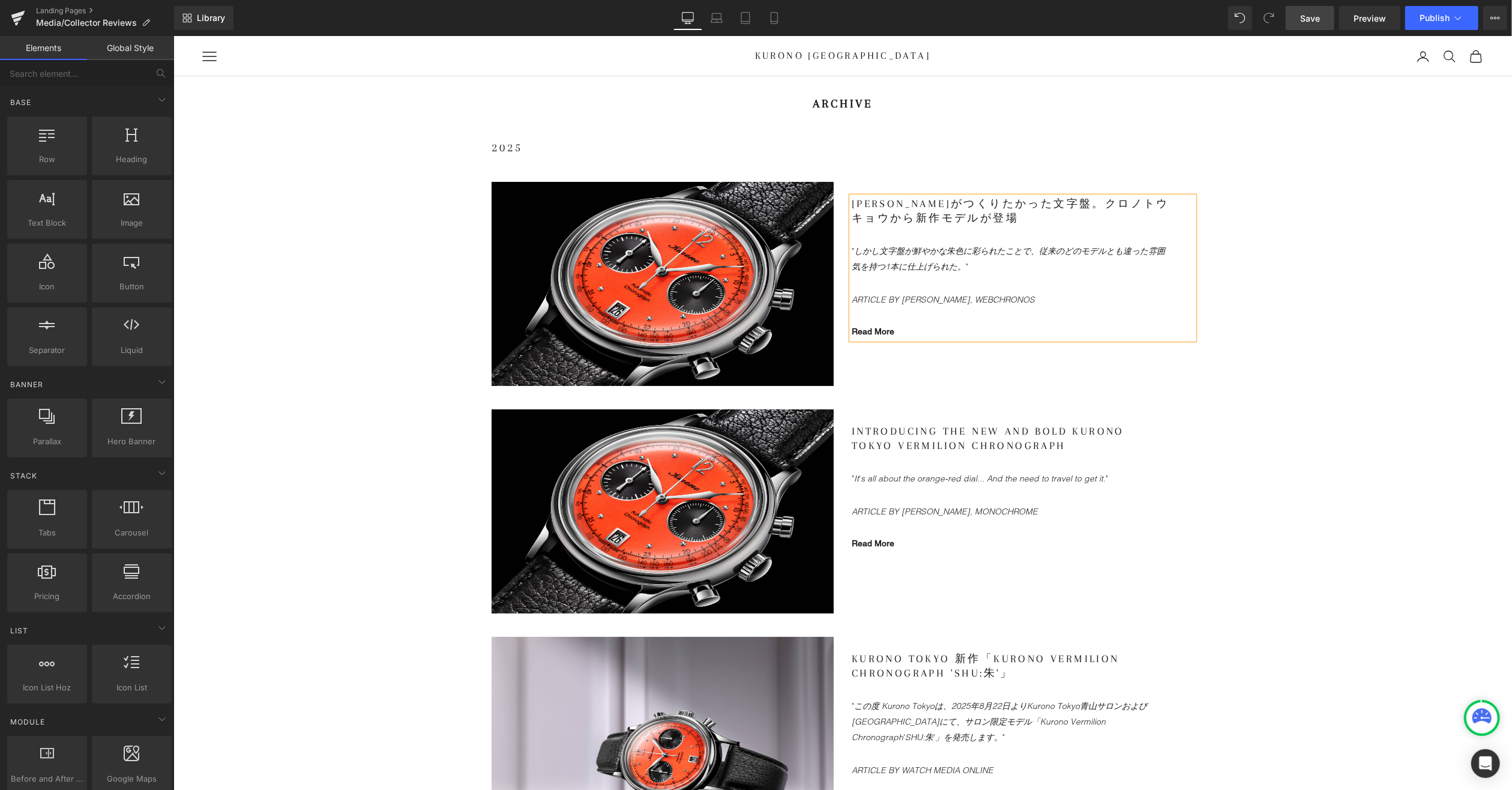
drag, startPoint x: 1314, startPoint y: 447, endPoint x: 1295, endPoint y: 98, distance: 349.5
click at [870, 328] on link "Read More" at bounding box center [872, 331] width 42 height 10
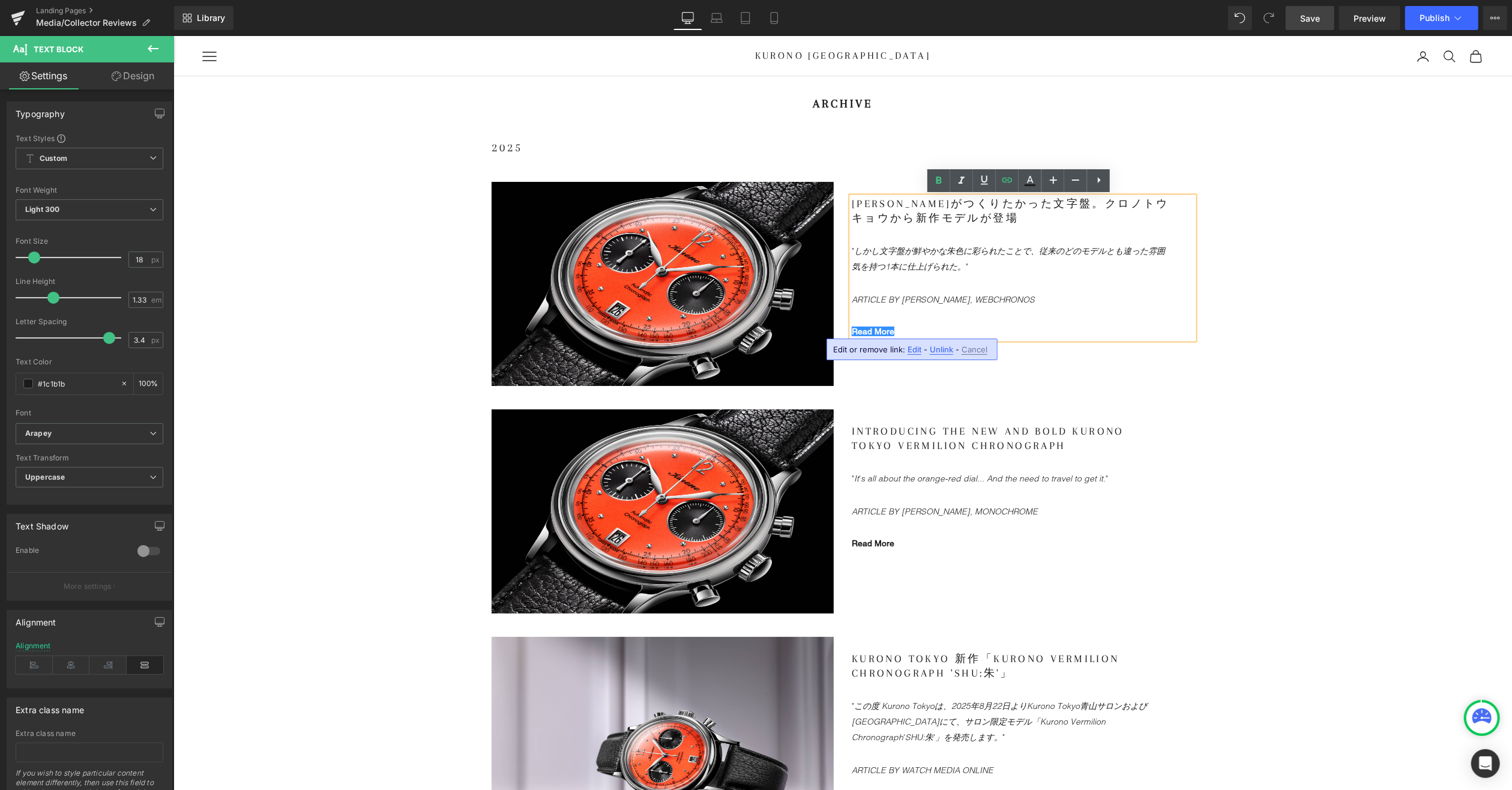
click at [917, 347] on span "Edit" at bounding box center [914, 350] width 14 height 10
click at [651, 285] on span "Image" at bounding box center [662, 284] width 25 height 14
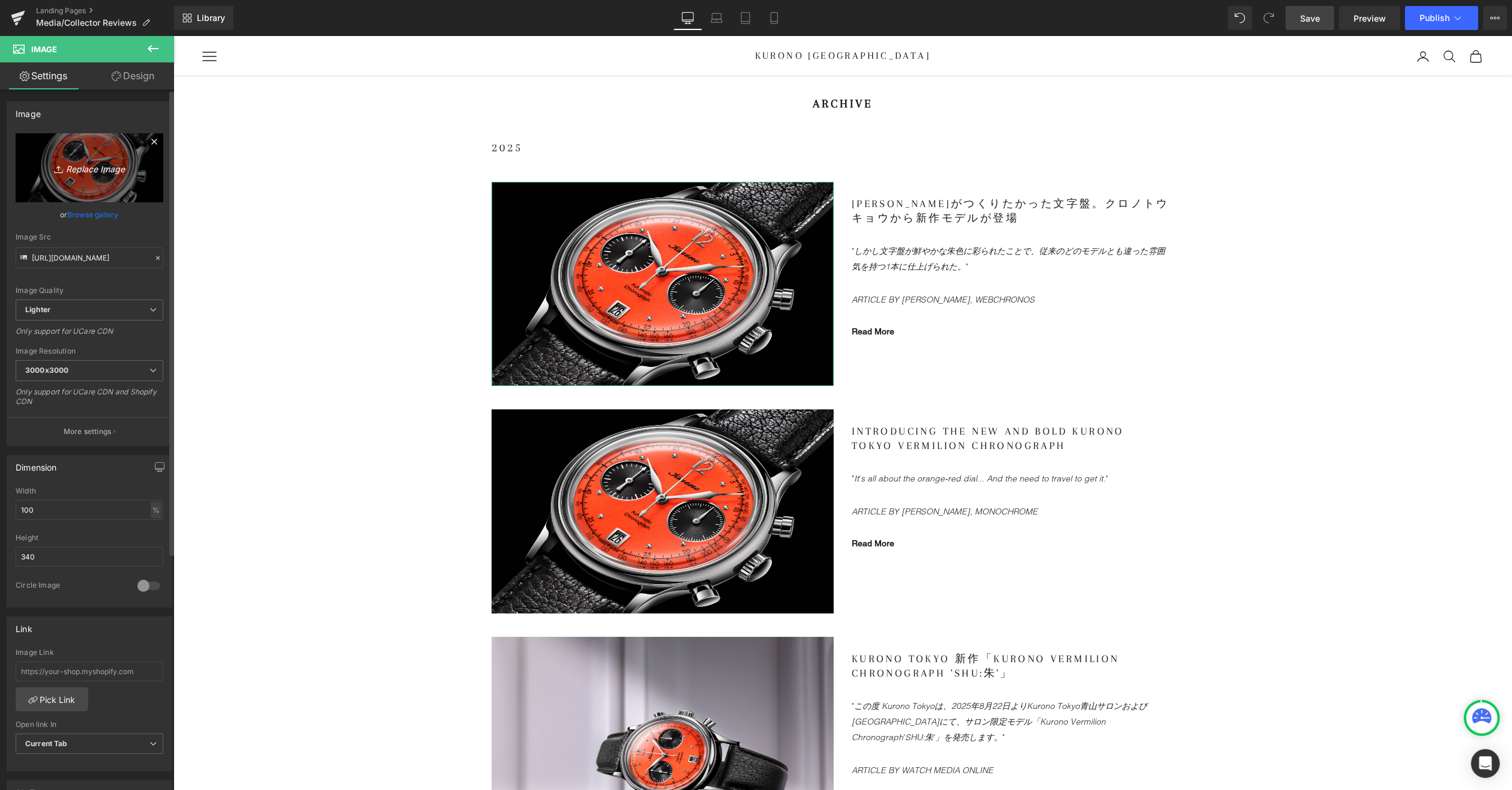
click at [93, 169] on icon "Replace Image" at bounding box center [89, 167] width 96 height 15
type input "C:\fakepath\KT-Salon-Chronograph-LS-3.jpg"
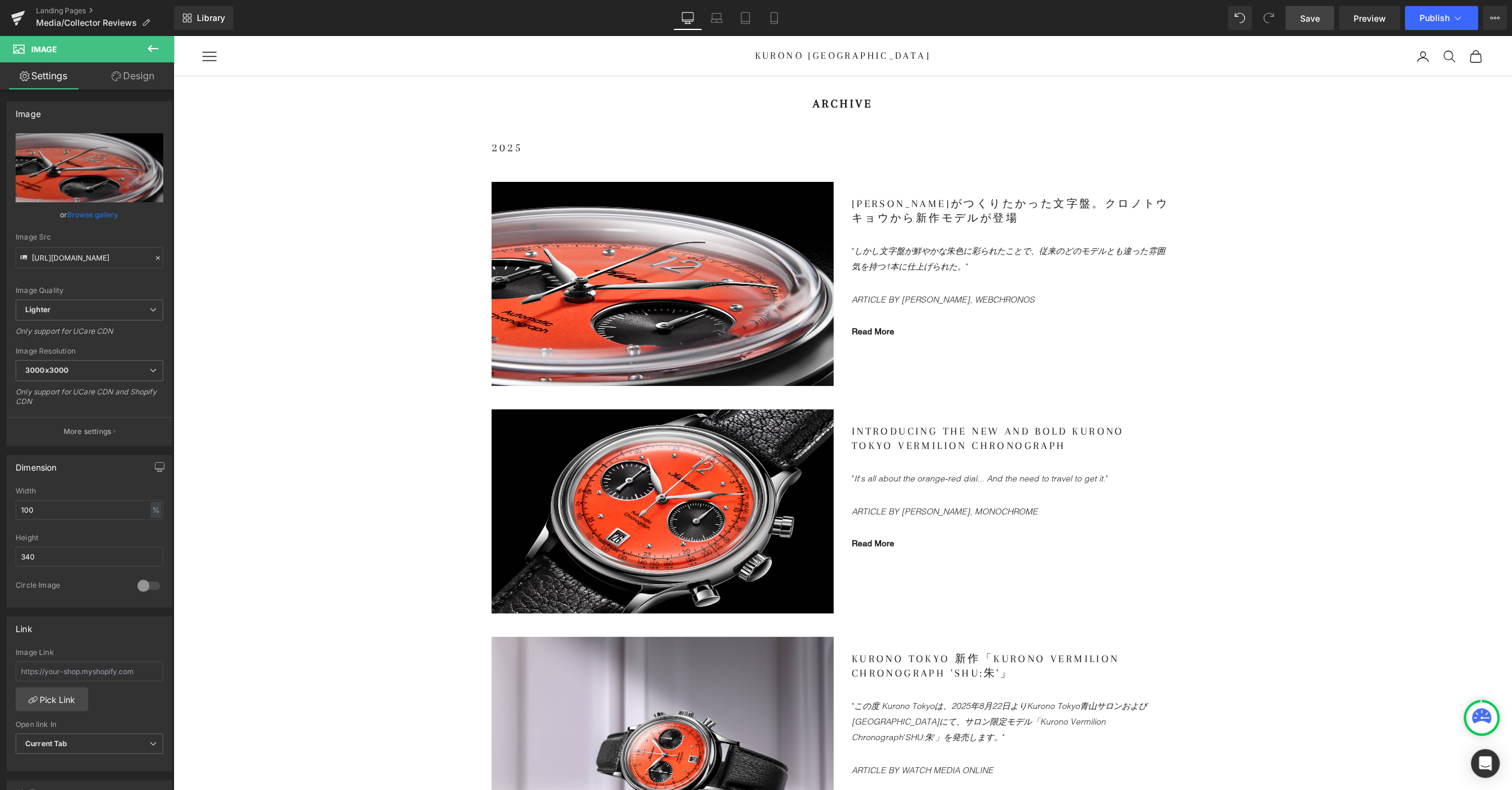
click at [1317, 20] on span "Save" at bounding box center [1310, 18] width 20 height 12
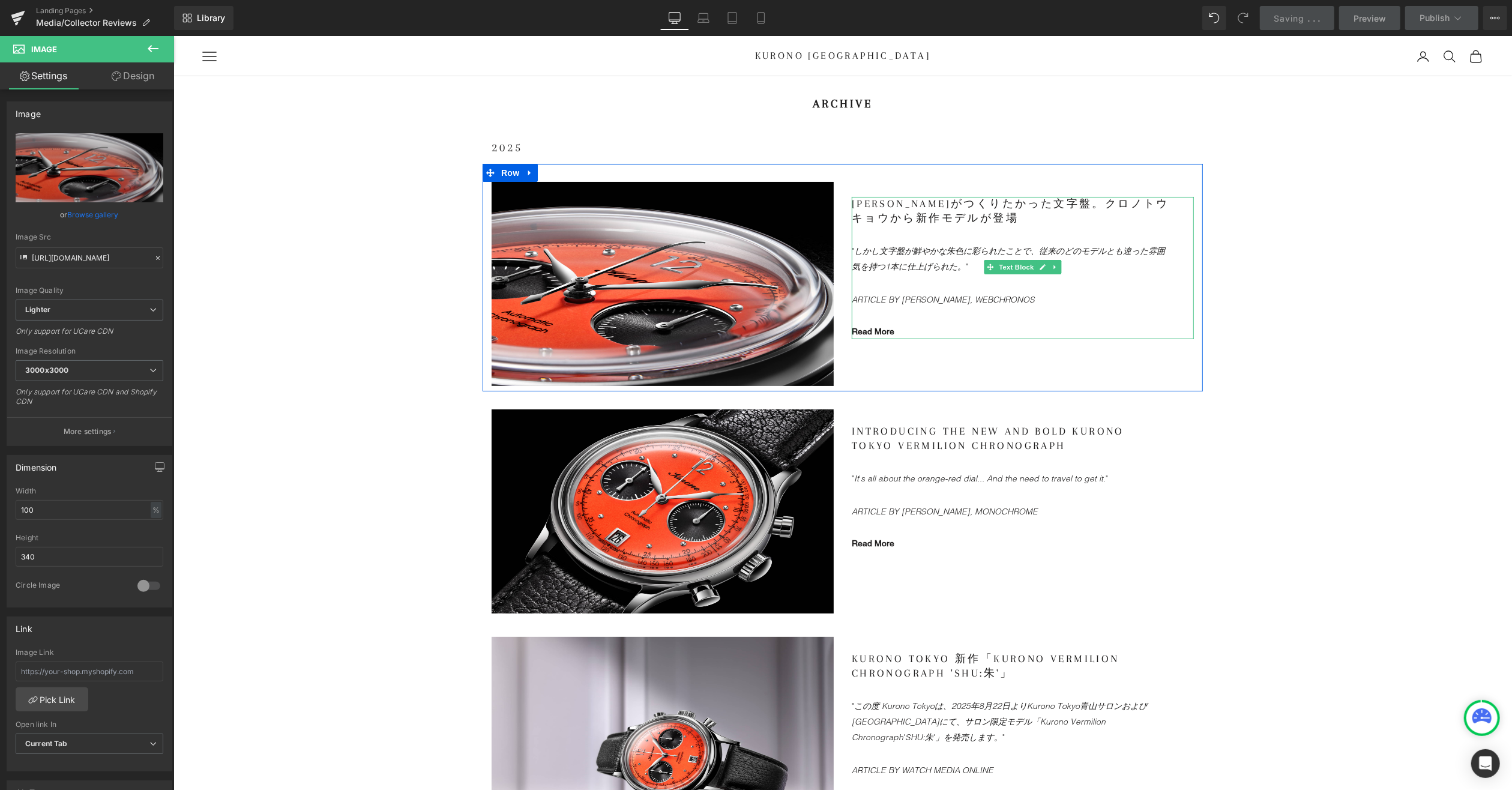
click at [964, 297] on gdiv at bounding box center [1023, 259] width 342 height 127
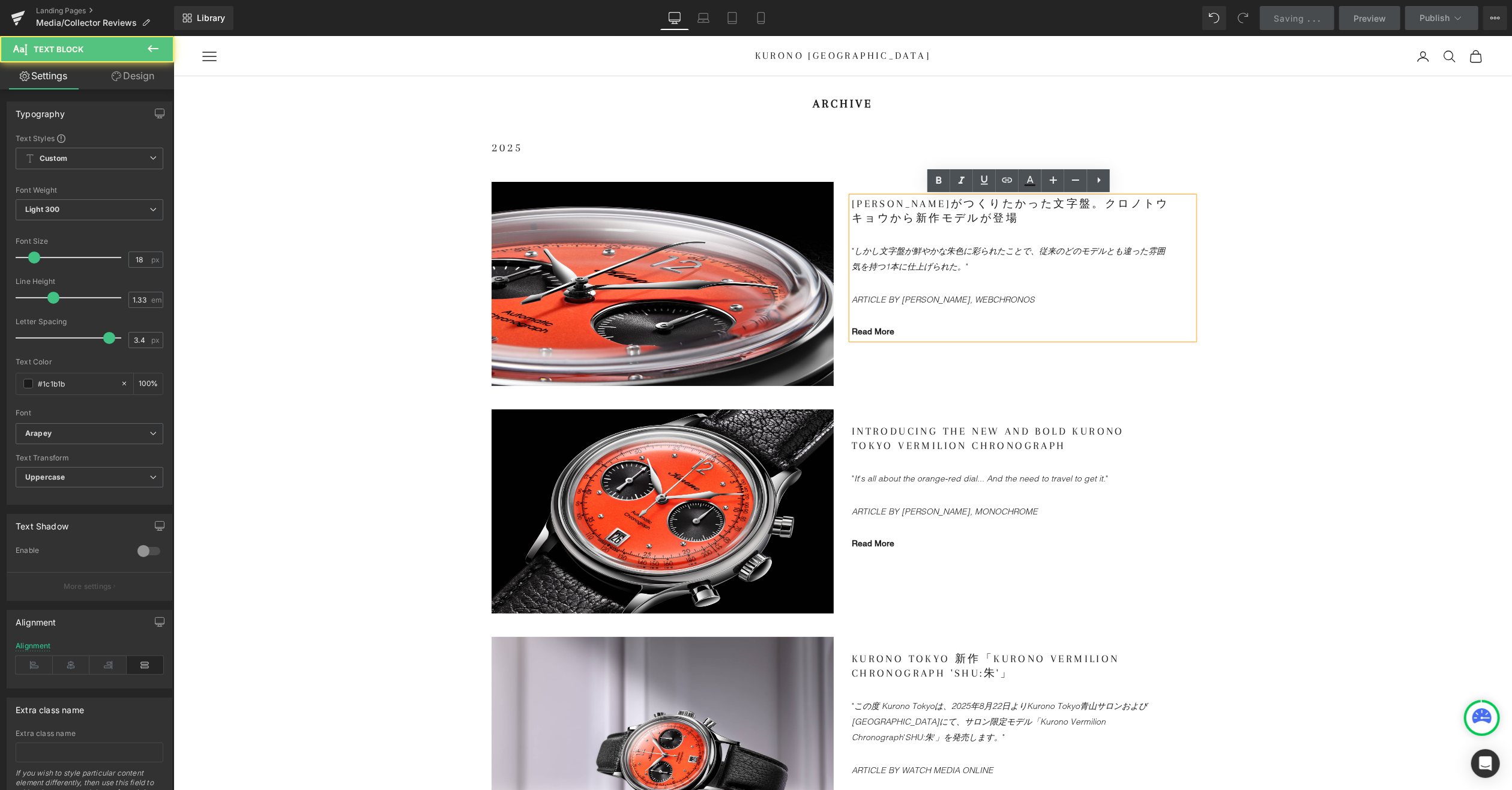
click at [968, 296] on icon "ARTICLE BY [PERSON_NAME], WEBCHRONOS" at bounding box center [943, 299] width 183 height 11
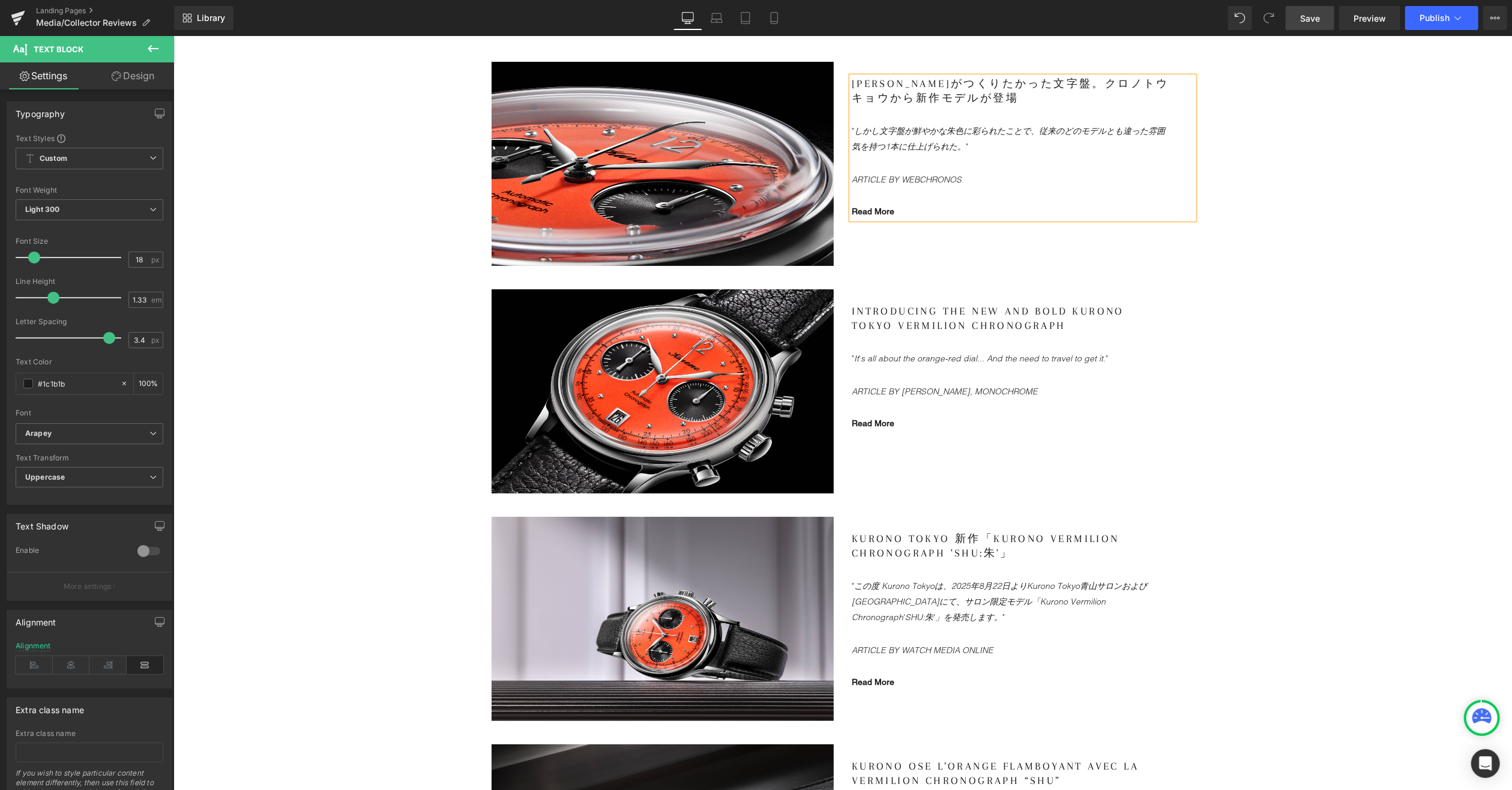
scroll to position [180, 0]
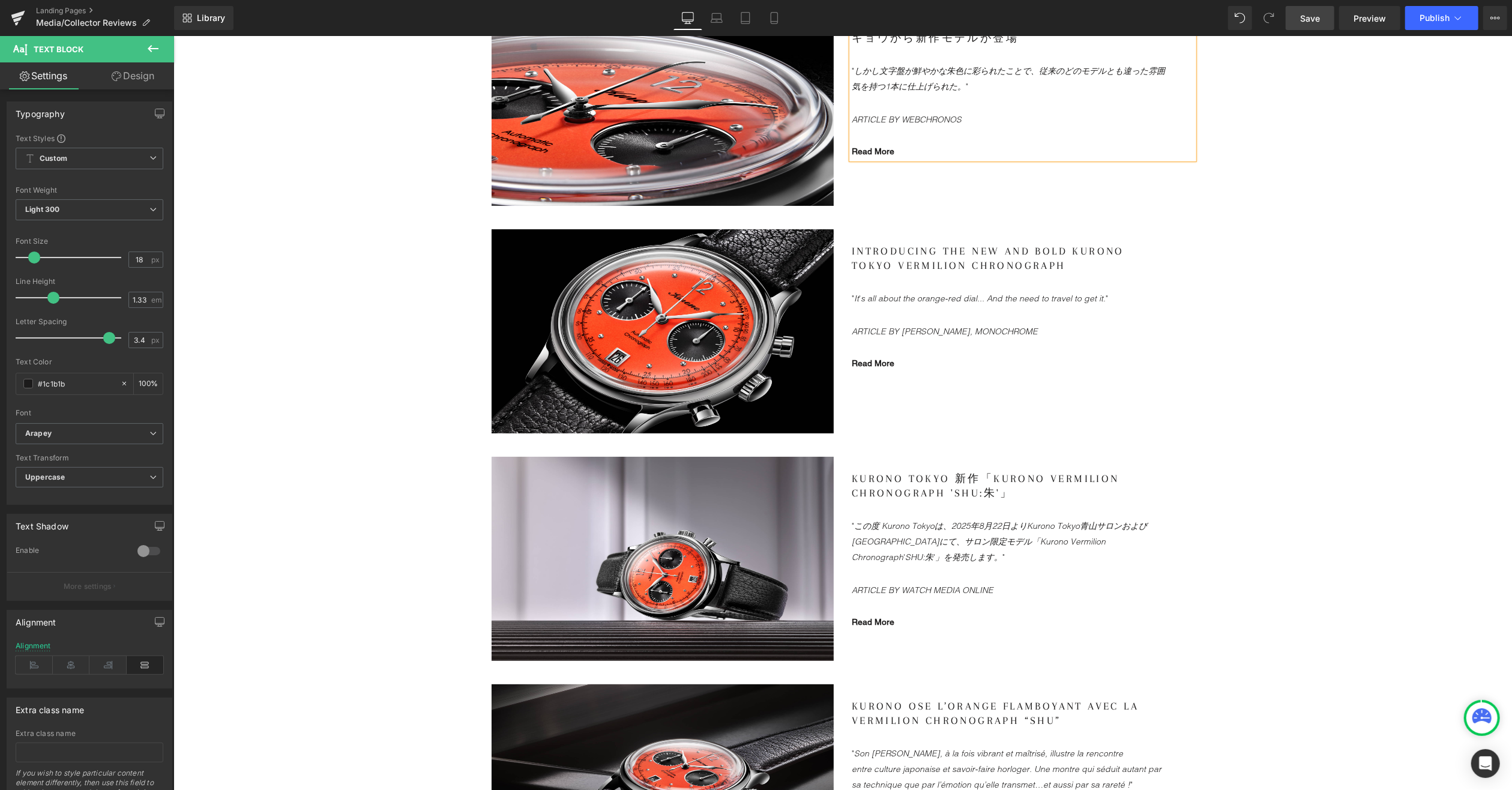
click at [1309, 17] on span "Save" at bounding box center [1310, 18] width 20 height 12
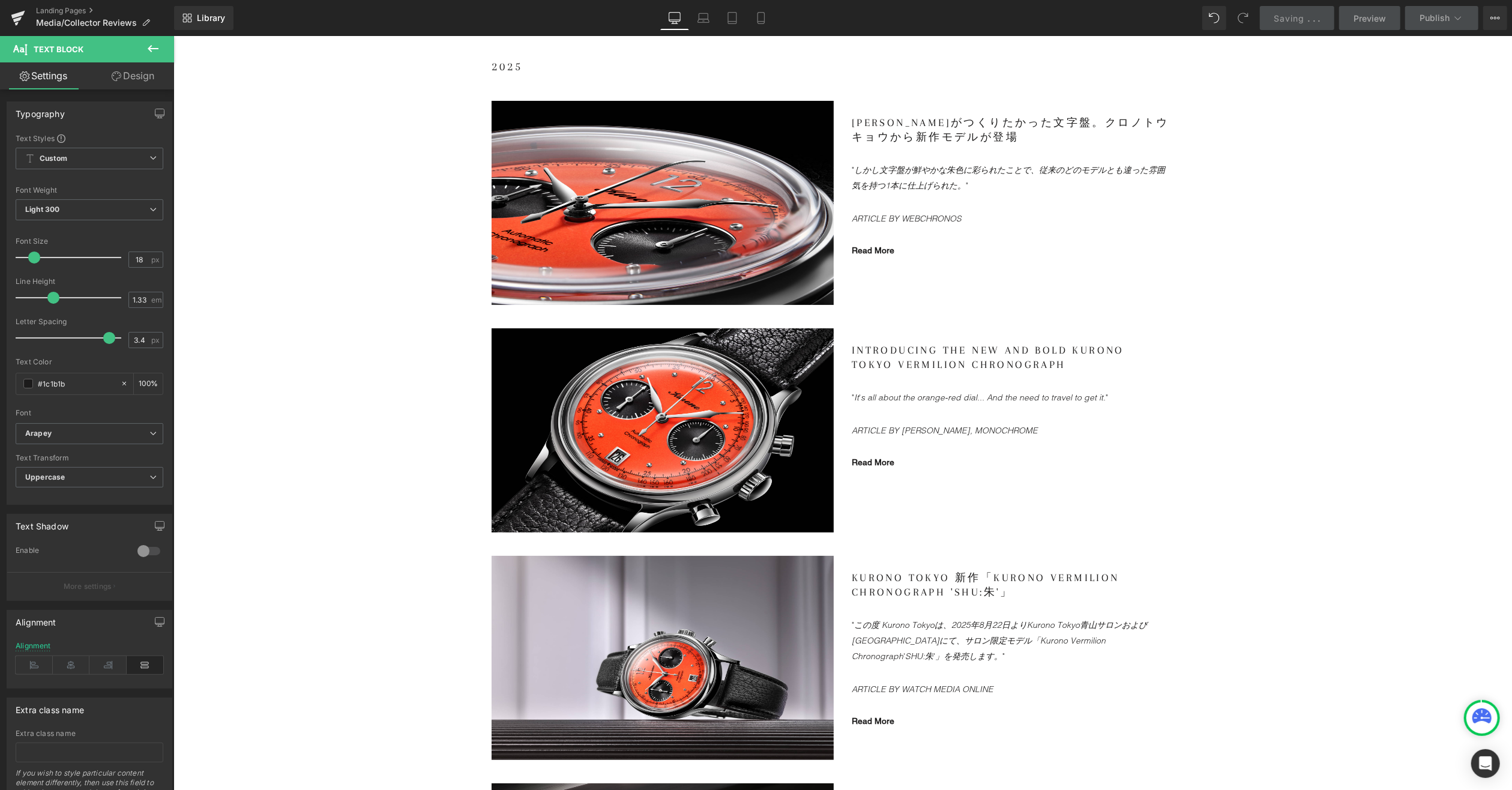
scroll to position [0, 0]
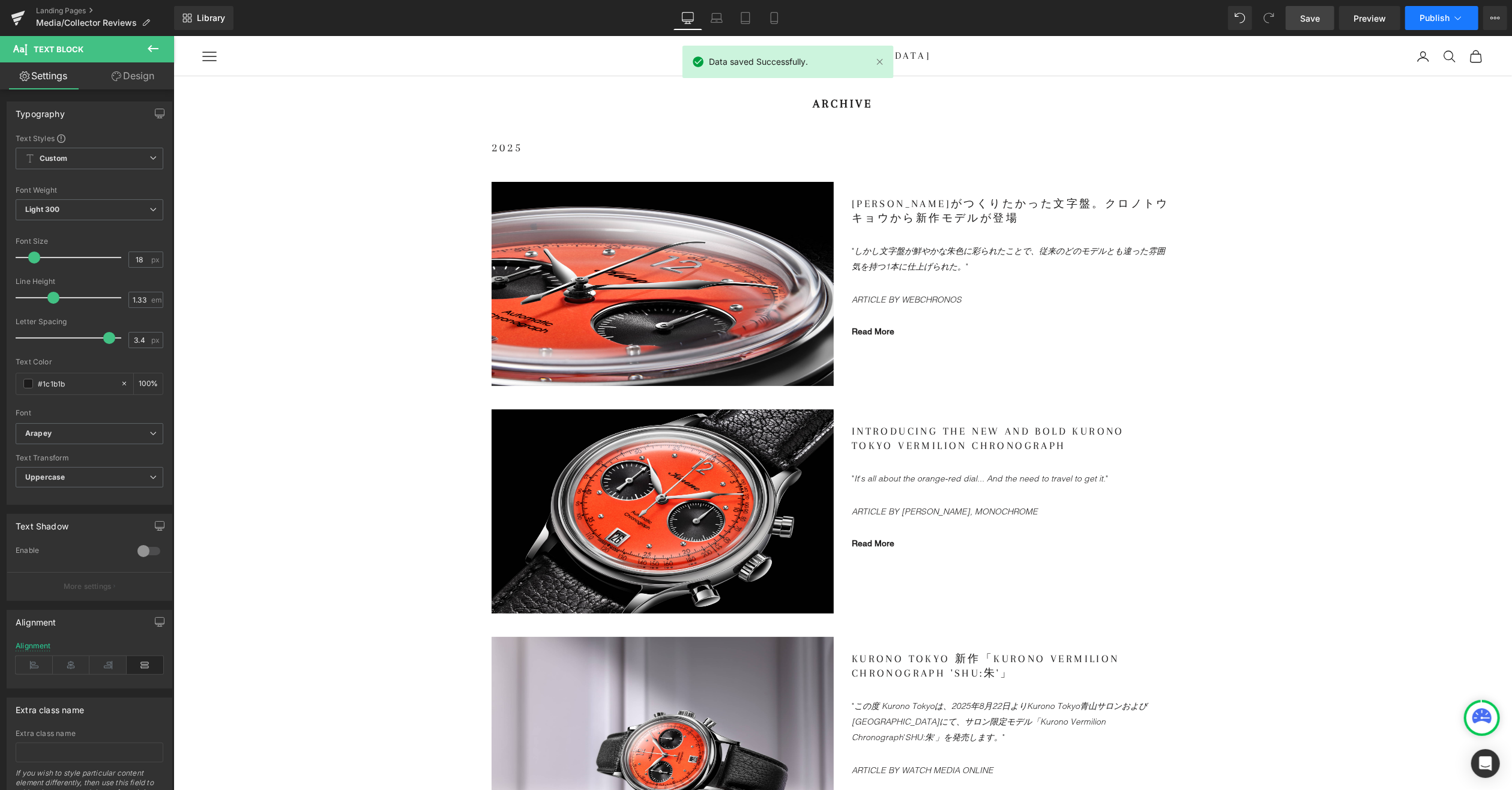
click at [1432, 19] on span "Publish" at bounding box center [1435, 18] width 30 height 10
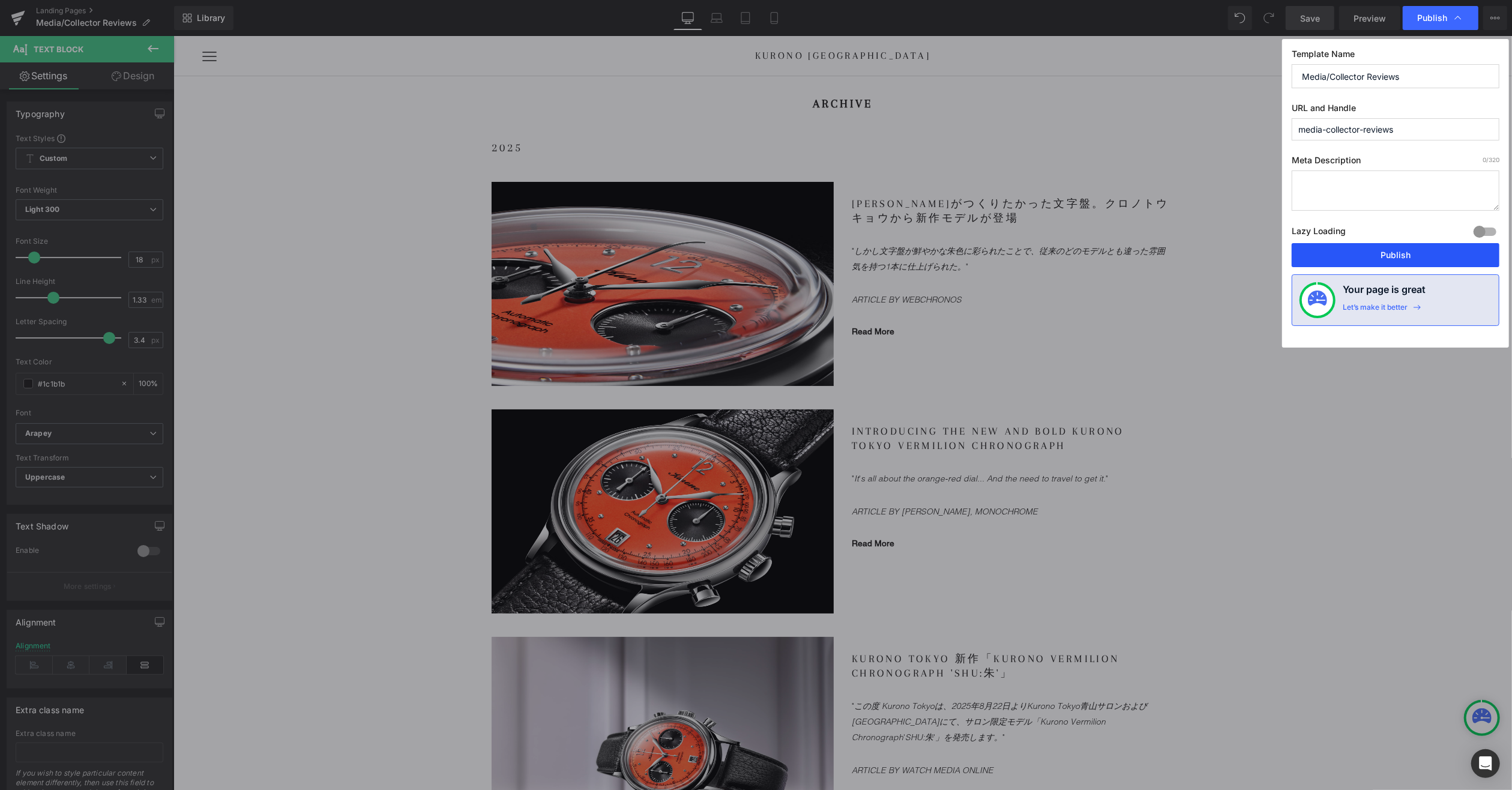
click at [1373, 257] on button "Publish" at bounding box center [1396, 255] width 208 height 24
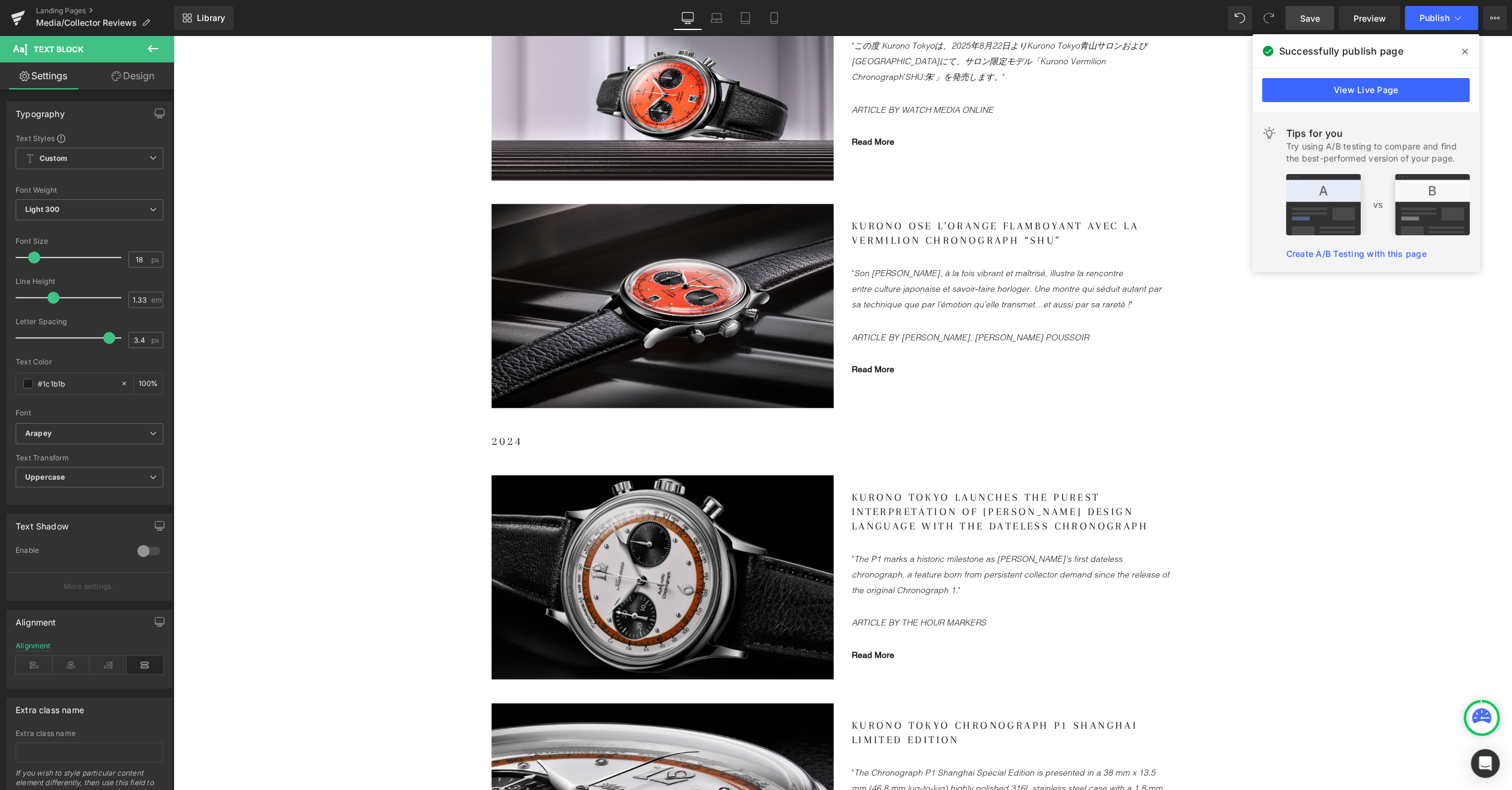
scroll to position [780, 0]
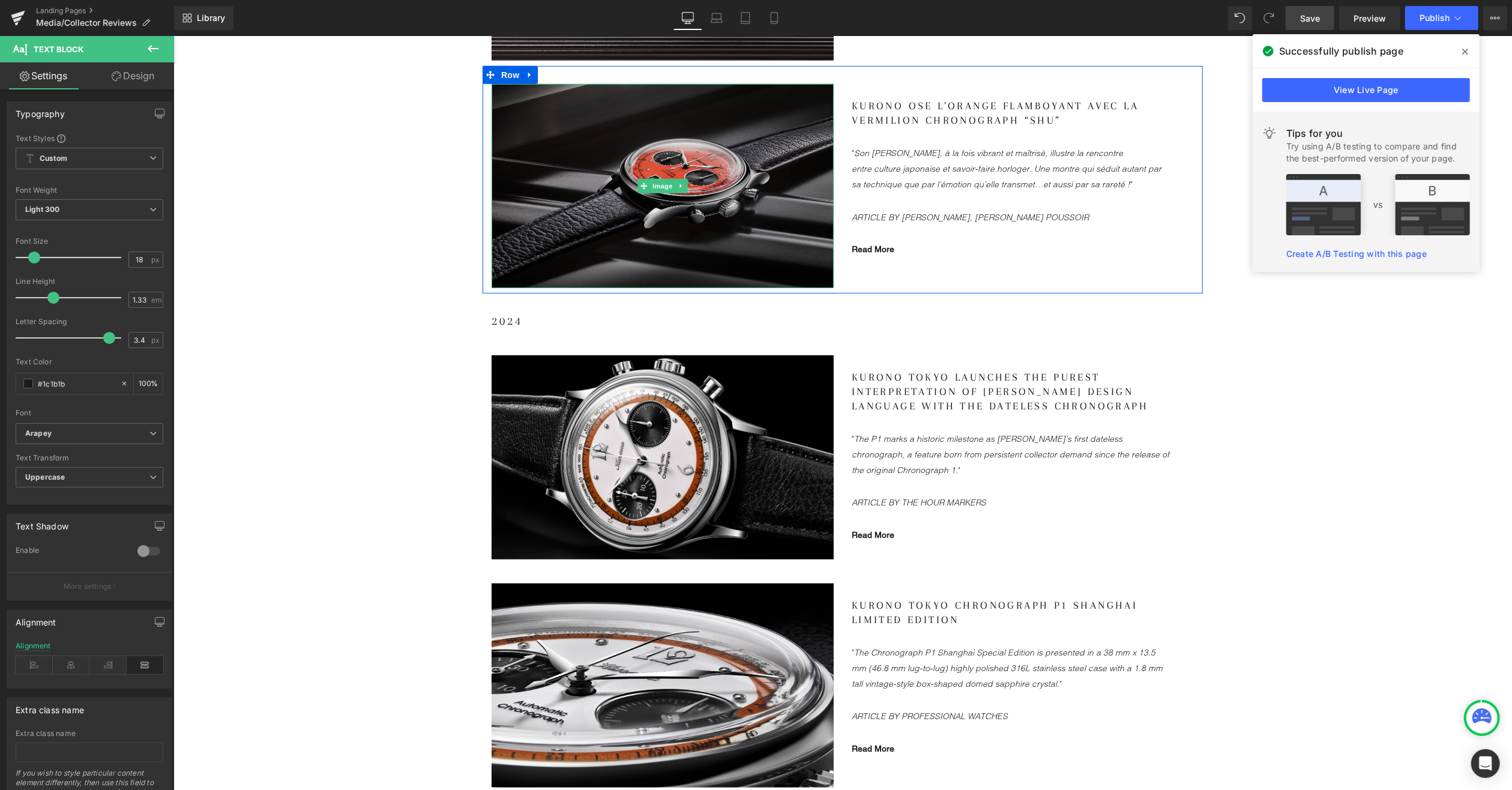
click at [568, 193] on img at bounding box center [662, 186] width 342 height 204
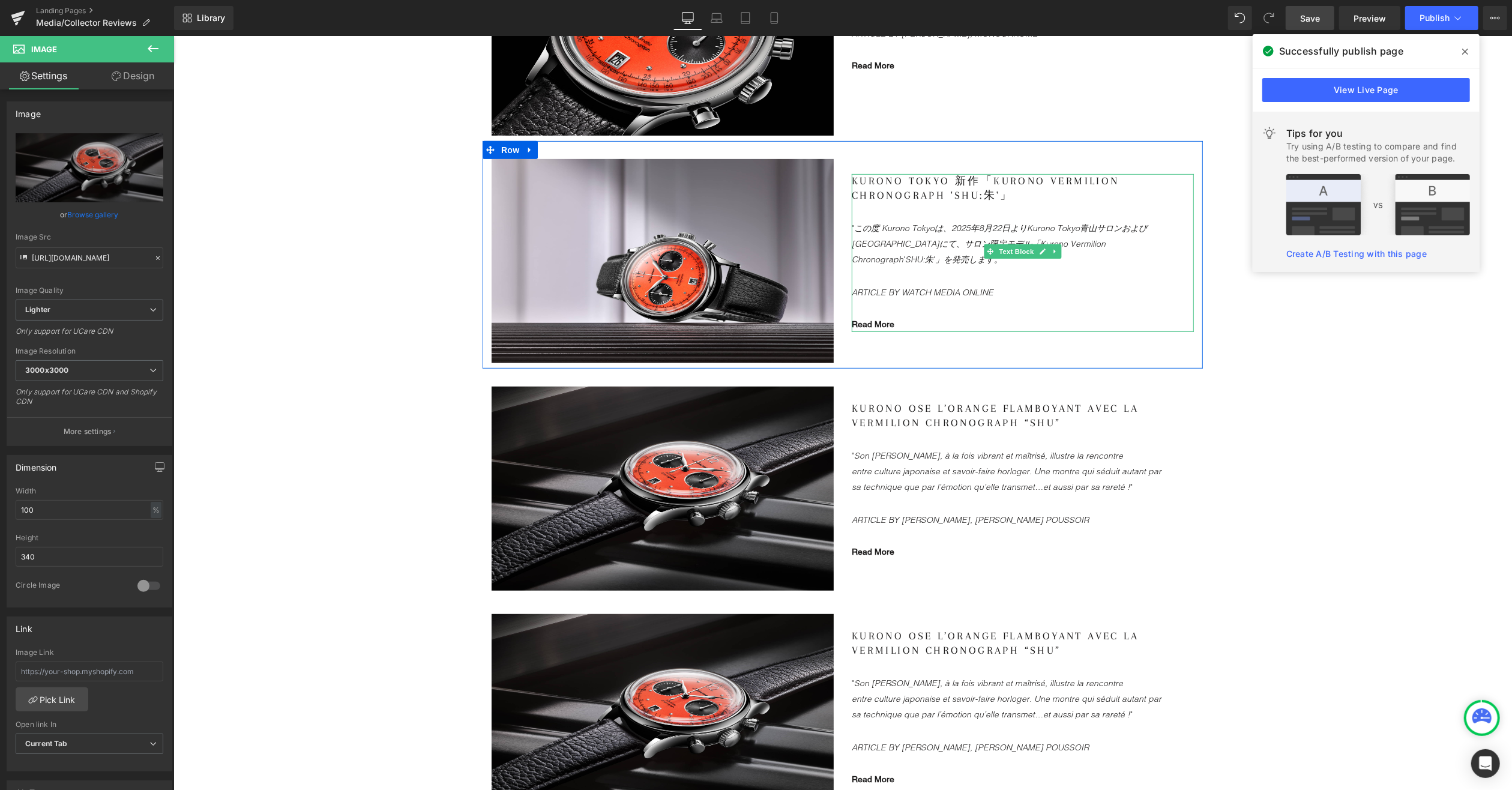
scroll to position [180, 0]
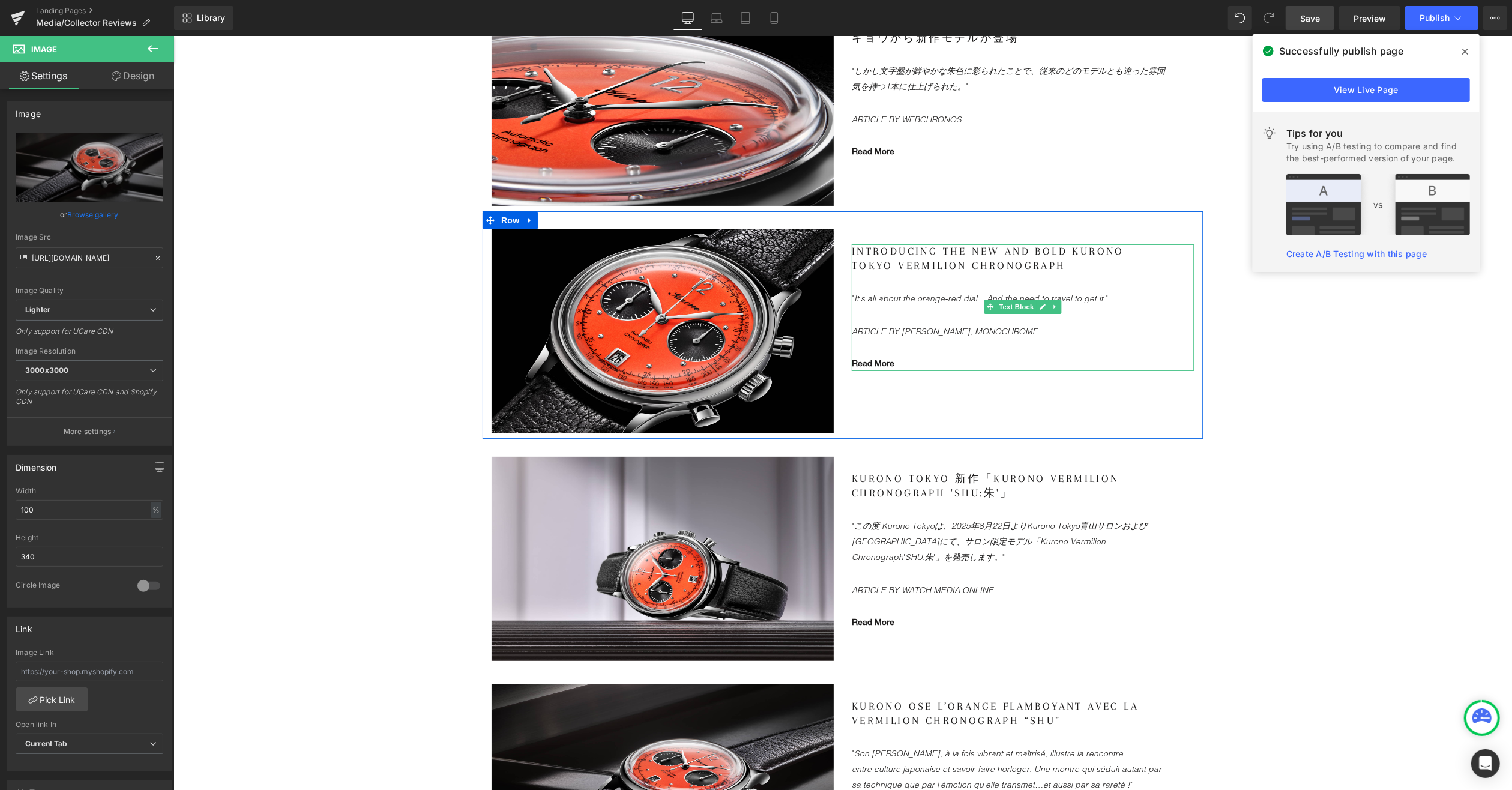
click at [938, 326] on gdiv at bounding box center [1023, 307] width 342 height 127
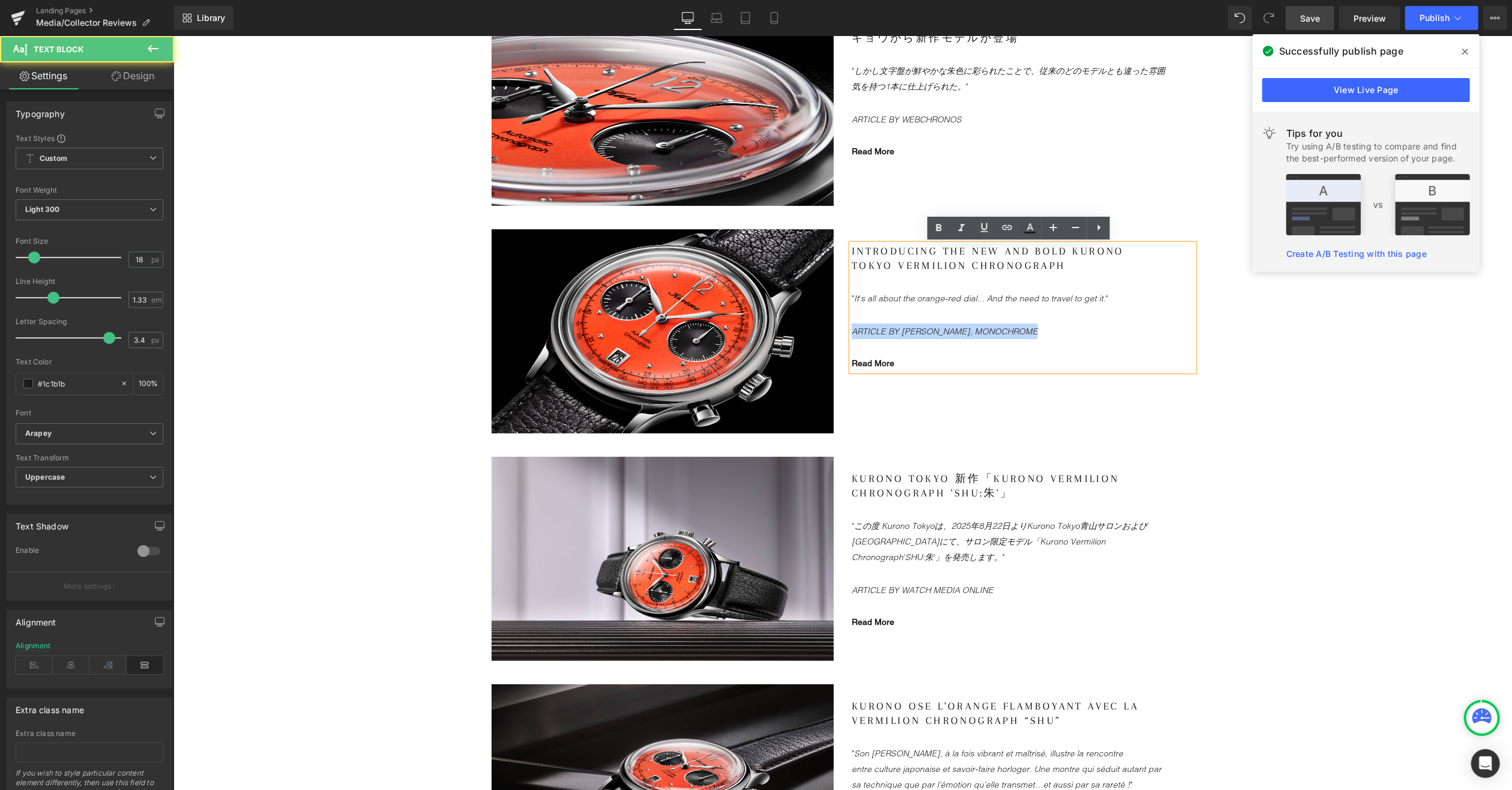
drag, startPoint x: 1038, startPoint y: 329, endPoint x: 847, endPoint y: 325, distance: 191.0
click at [851, 325] on p "ARTICLE BY [PERSON_NAME], MONOCHROME" at bounding box center [1010, 331] width 318 height 16
copy icon "ARTICLE BY [PERSON_NAME], MONOCHROME"
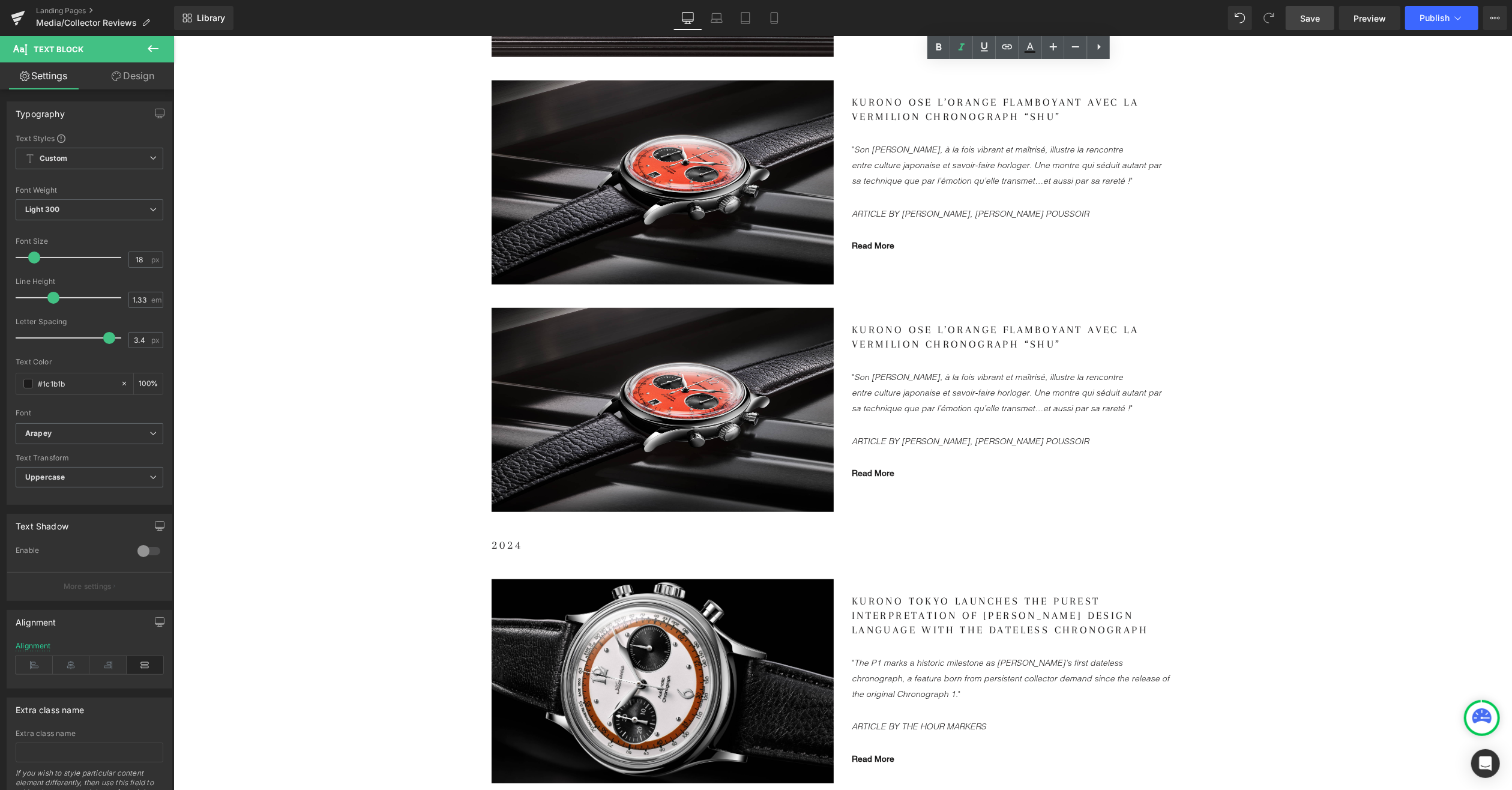
scroll to position [840, 0]
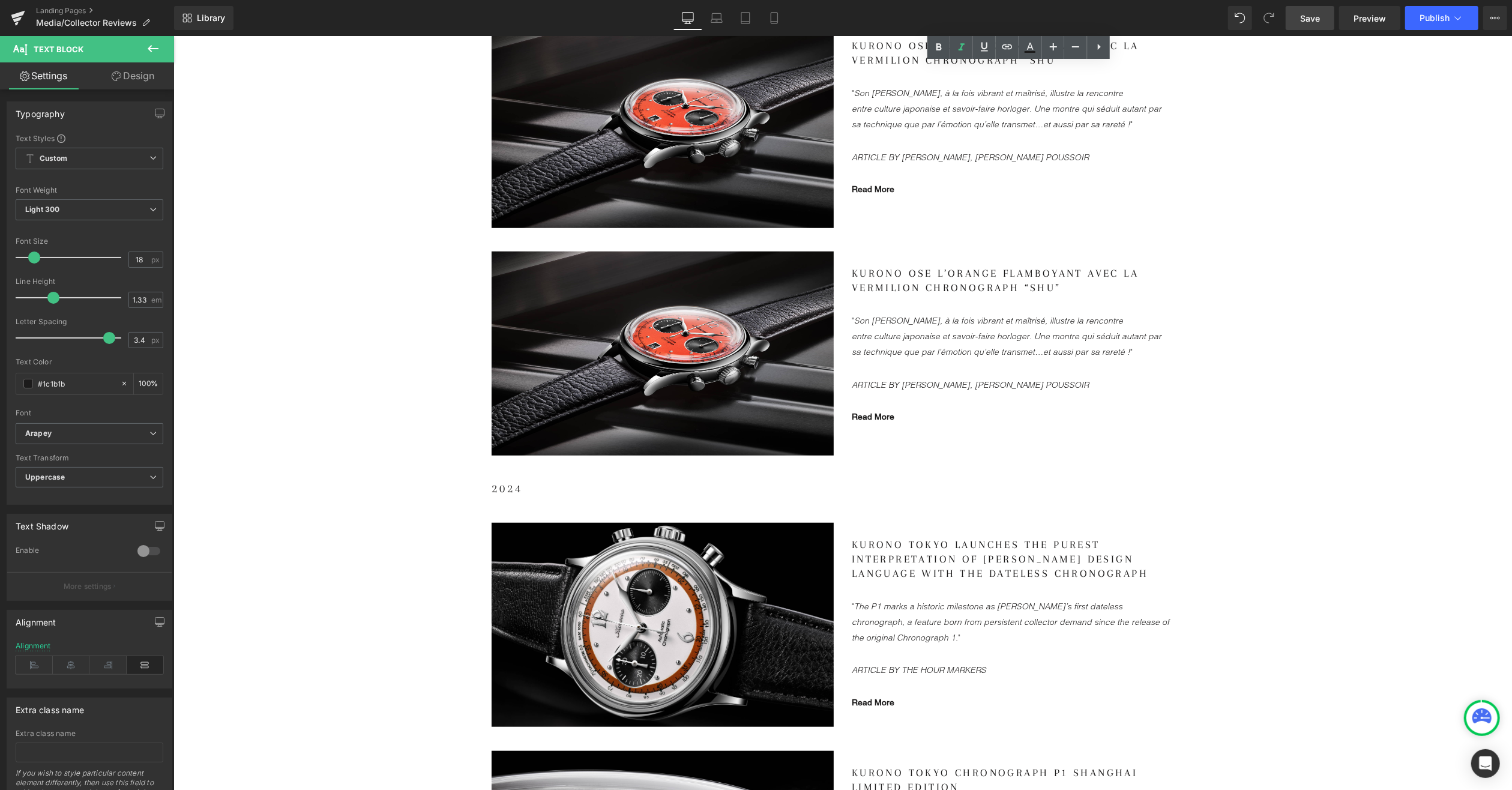
click at [967, 370] on gdiv at bounding box center [1023, 329] width 342 height 127
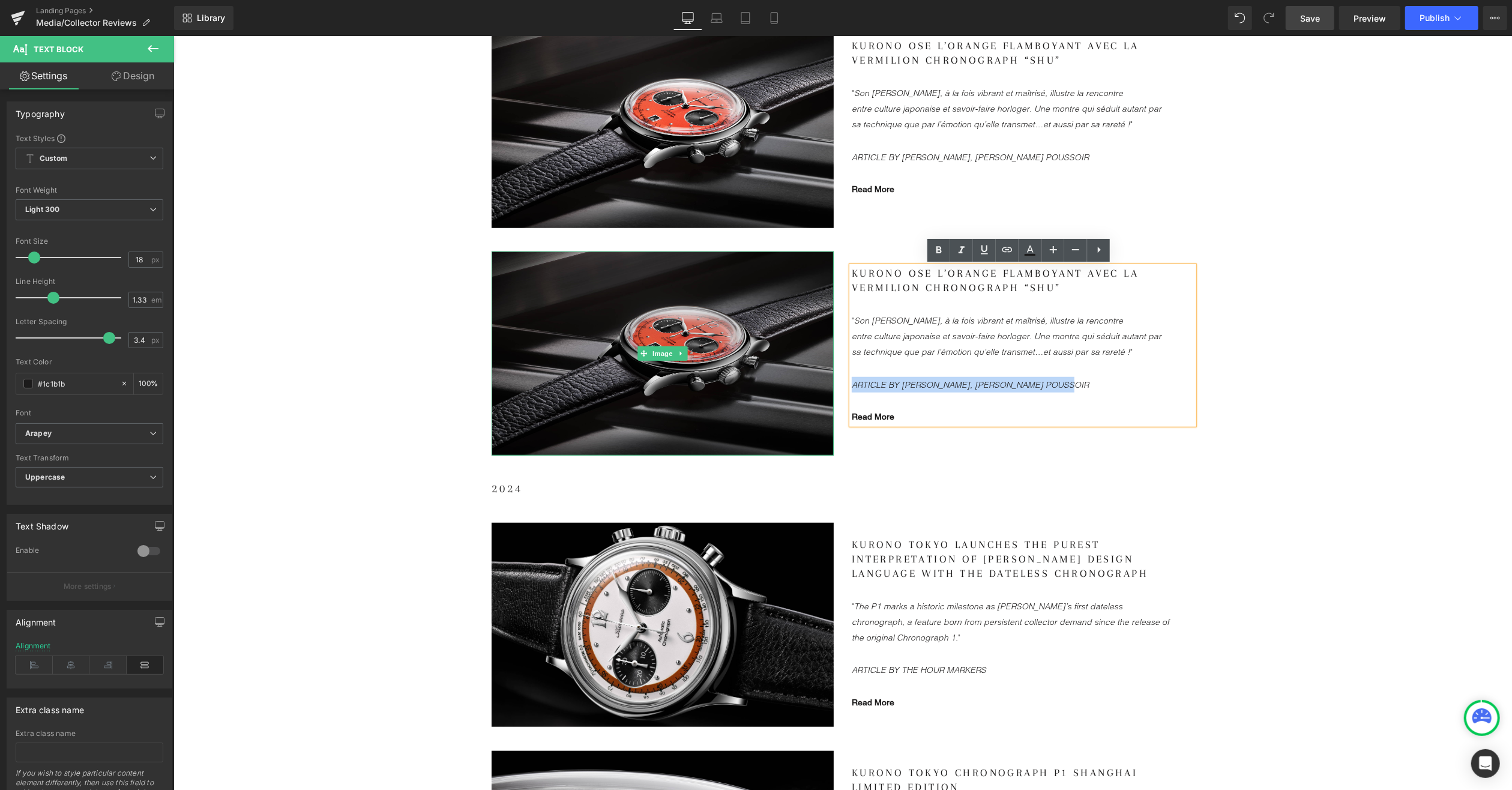
drag, startPoint x: 1074, startPoint y: 376, endPoint x: 824, endPoint y: 365, distance: 250.2
click at [824, 365] on div "Image Kurono ose l’orange flamboyant avec la Vermilion Chronograph “SHU” "Son c…" at bounding box center [842, 346] width 720 height 227
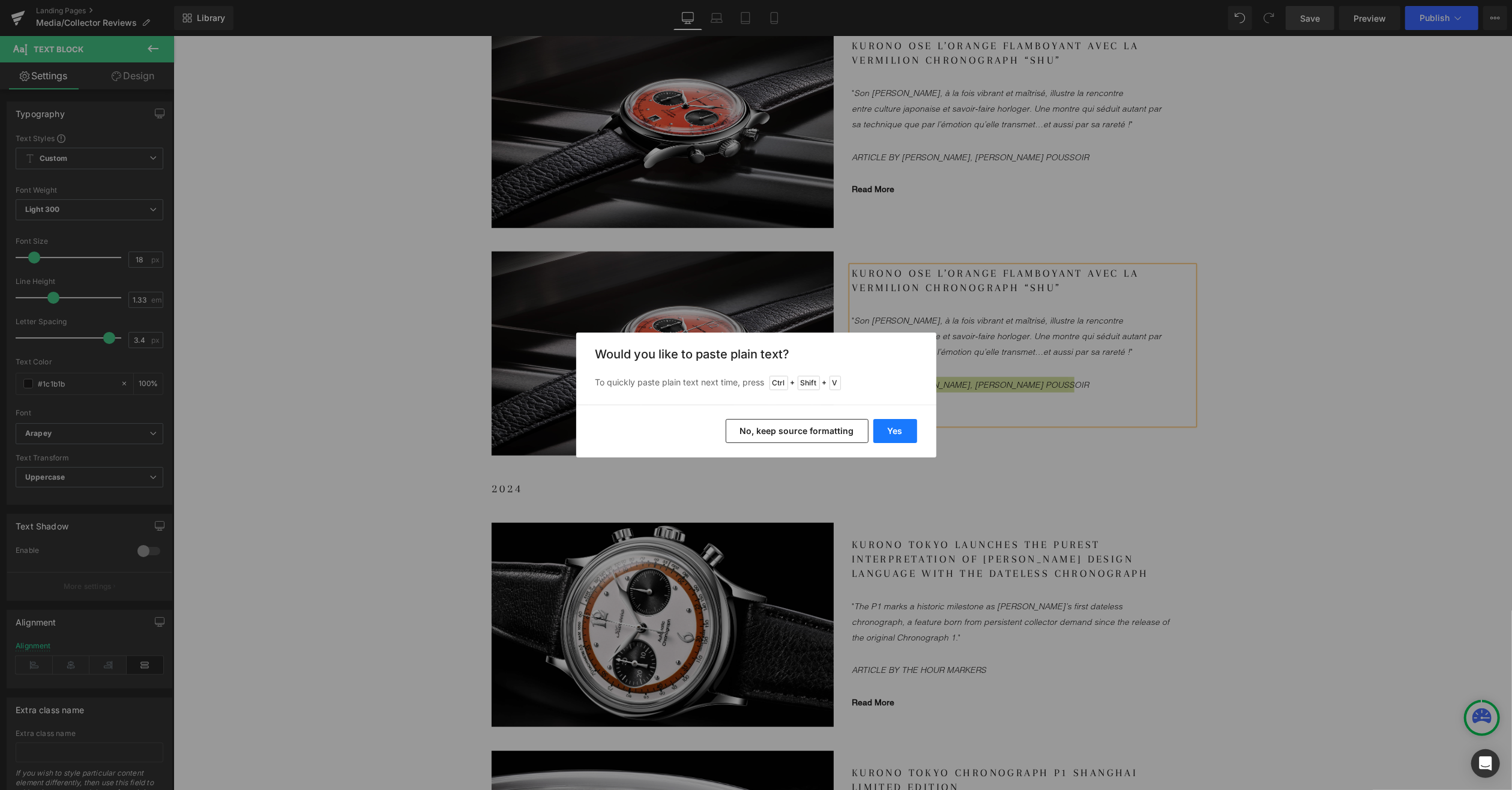
drag, startPoint x: 896, startPoint y: 431, endPoint x: 723, endPoint y: 393, distance: 177.1
click at [896, 431] on button "Yes" at bounding box center [895, 431] width 44 height 24
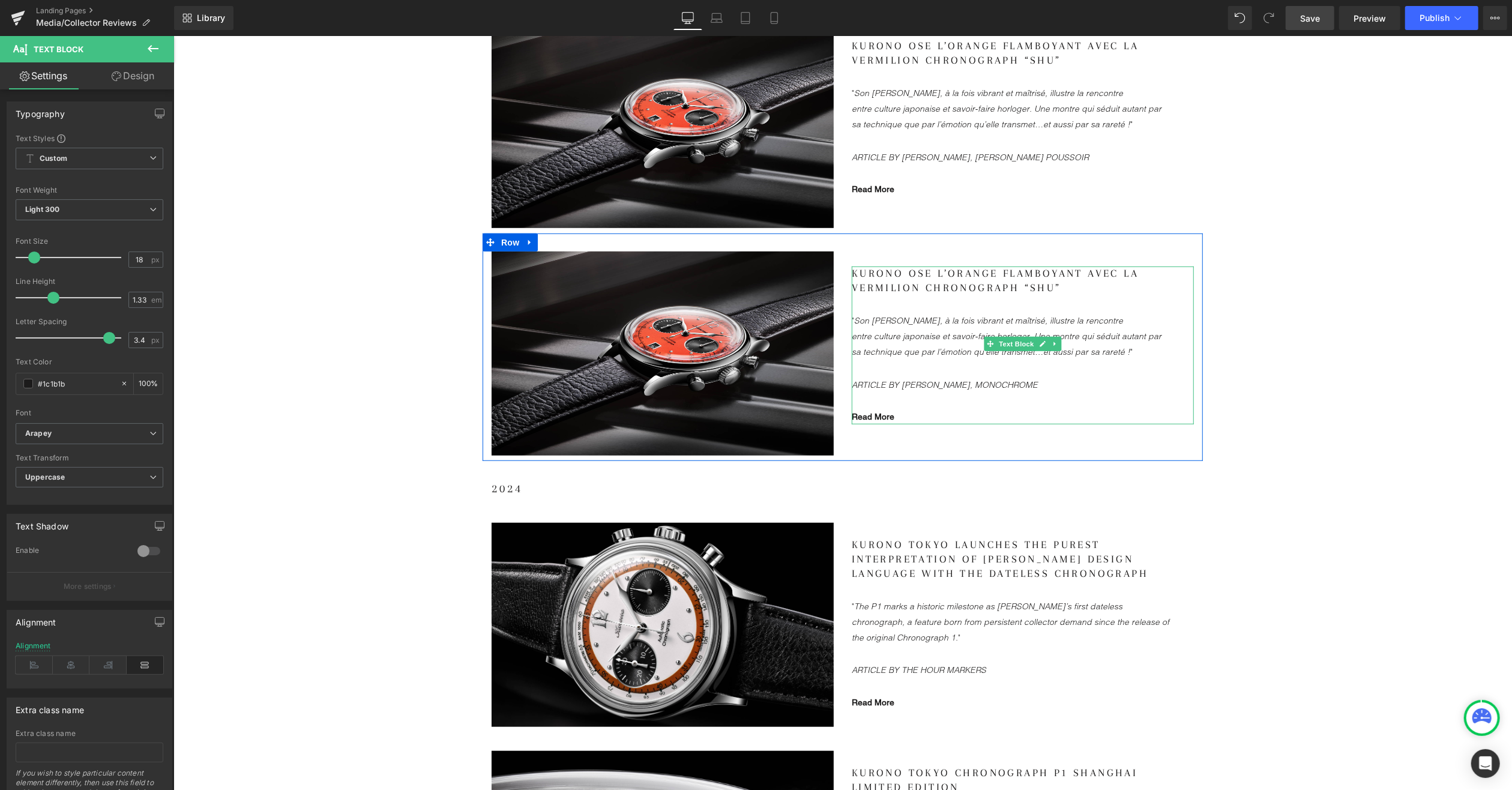
click at [987, 289] on gdiv at bounding box center [1023, 329] width 342 height 127
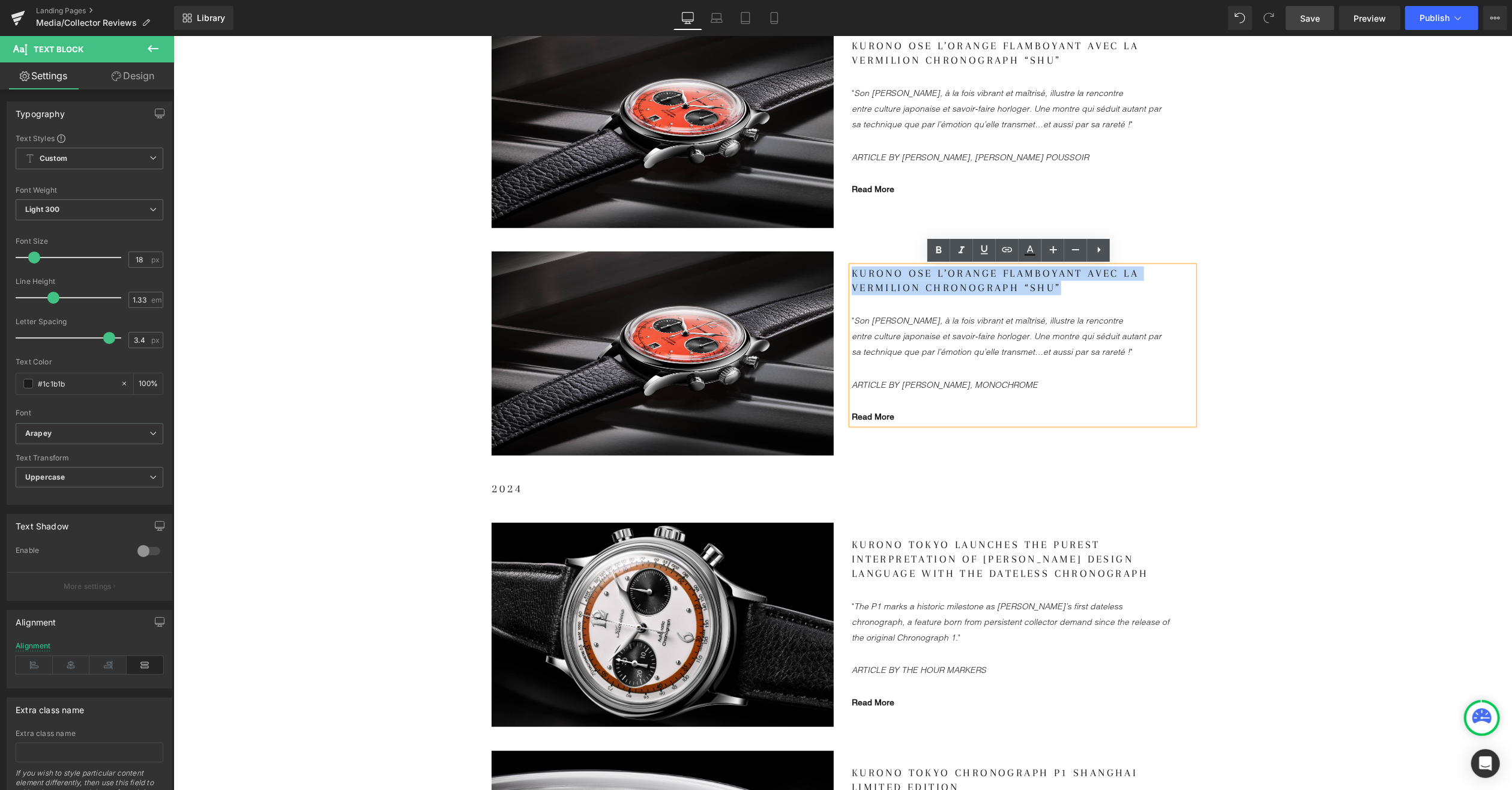
drag, startPoint x: 1056, startPoint y: 286, endPoint x: 836, endPoint y: 273, distance: 220.4
click at [836, 273] on div "Image Kurono ose l’orange flamboyant avec la Vermilion Chronograph “SHU” "Son c…" at bounding box center [842, 346] width 720 height 227
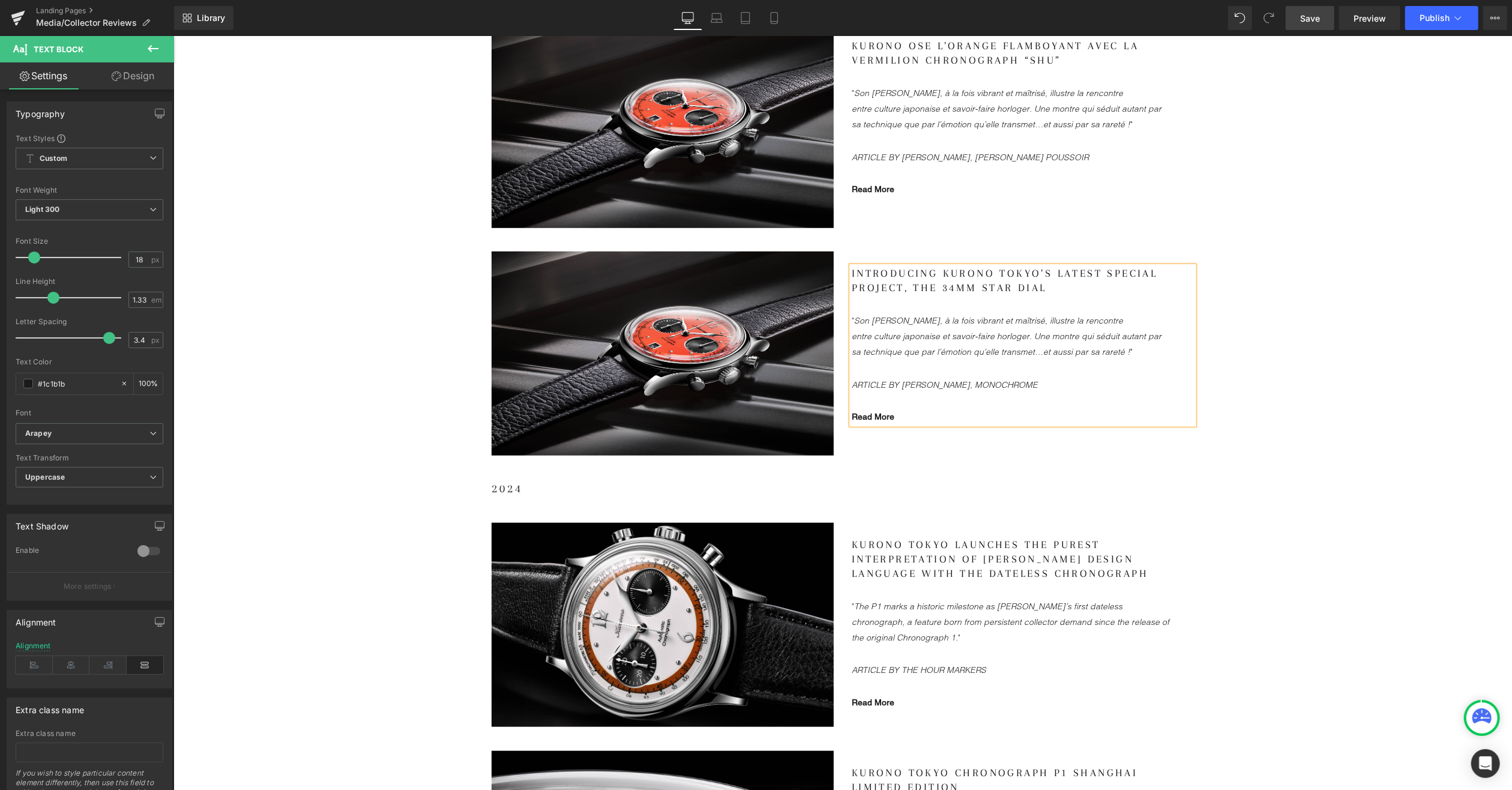
click at [917, 343] on font ""Son [PERSON_NAME], à la fois vibrant et maîtrisé, illustre la rencontre entre …" at bounding box center [1006, 335] width 310 height 45
drag, startPoint x: 1049, startPoint y: 350, endPoint x: 851, endPoint y: 315, distance: 201.1
click at [851, 315] on icon ""Son [PERSON_NAME], à la fois vibrant et maîtrisé, illustre la rencontre entre …" at bounding box center [1006, 335] width 310 height 42
click at [870, 380] on link "Read More" at bounding box center [872, 385] width 42 height 10
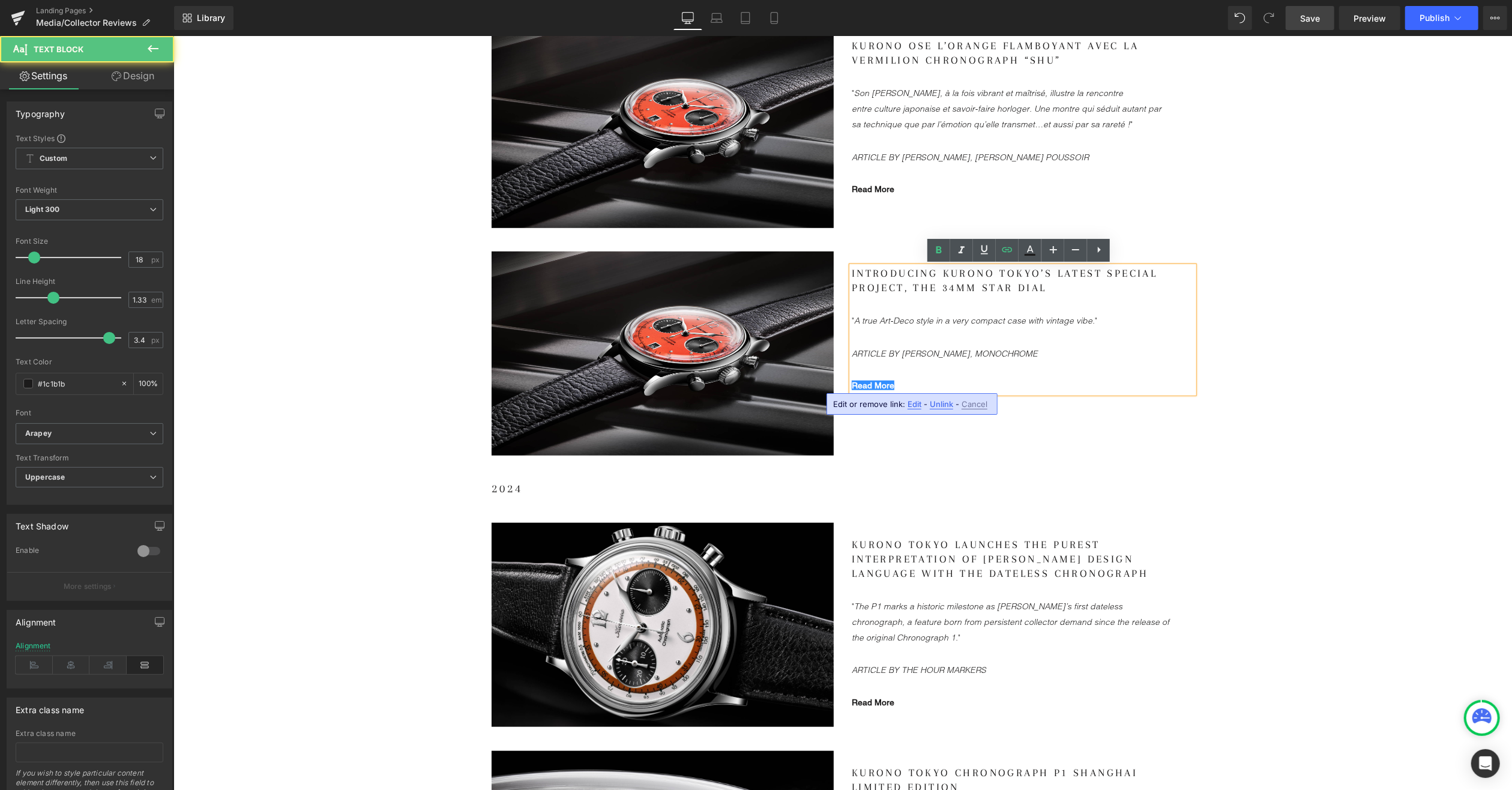
click at [917, 403] on span "Edit" at bounding box center [914, 404] width 14 height 10
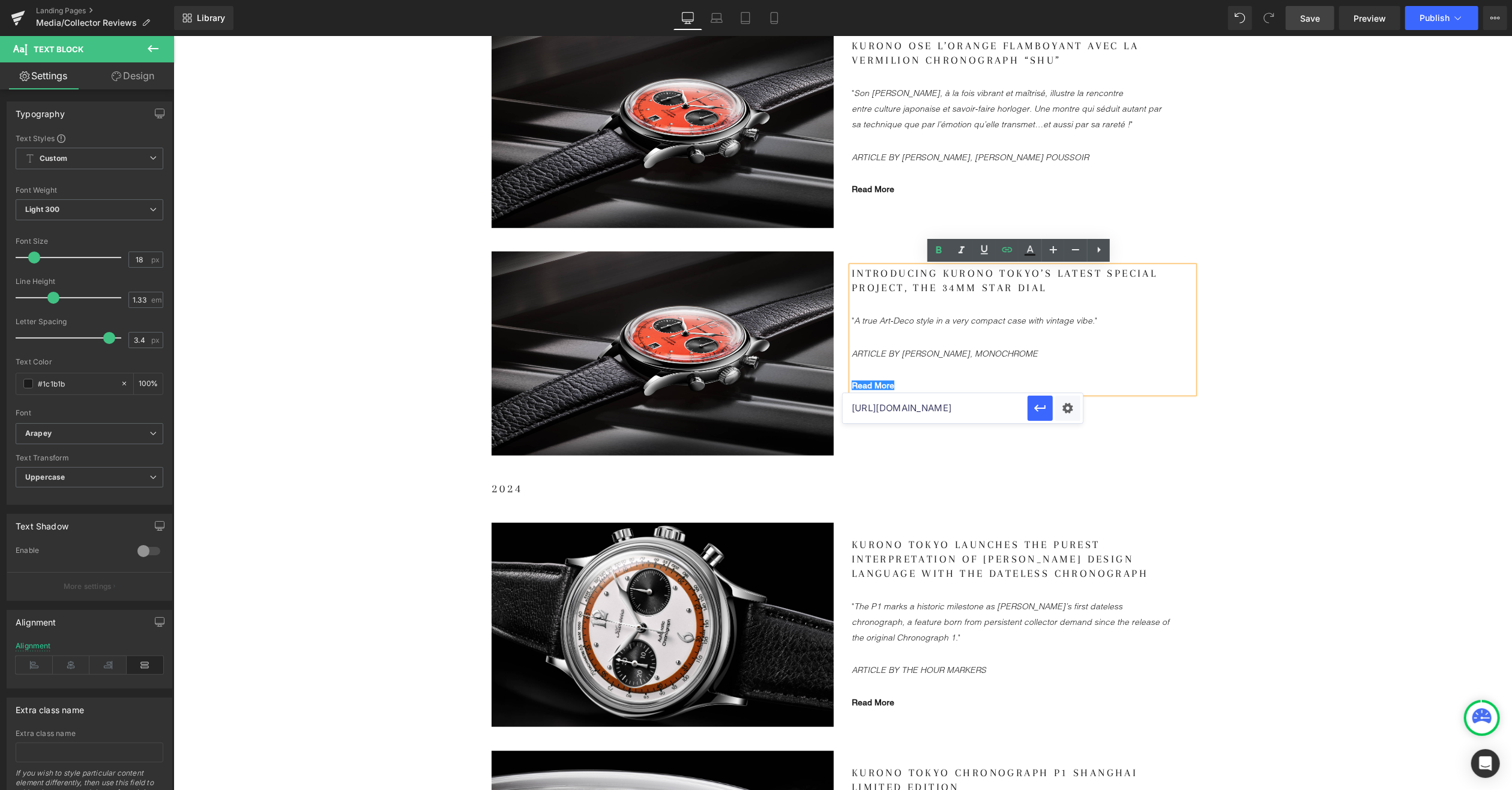
click at [0, 0] on input "[URL][DOMAIN_NAME]" at bounding box center [0, 0] width 0 height 0
paste input "[DOMAIN_NAME][URL]"
type input "[URL][DOMAIN_NAME]"
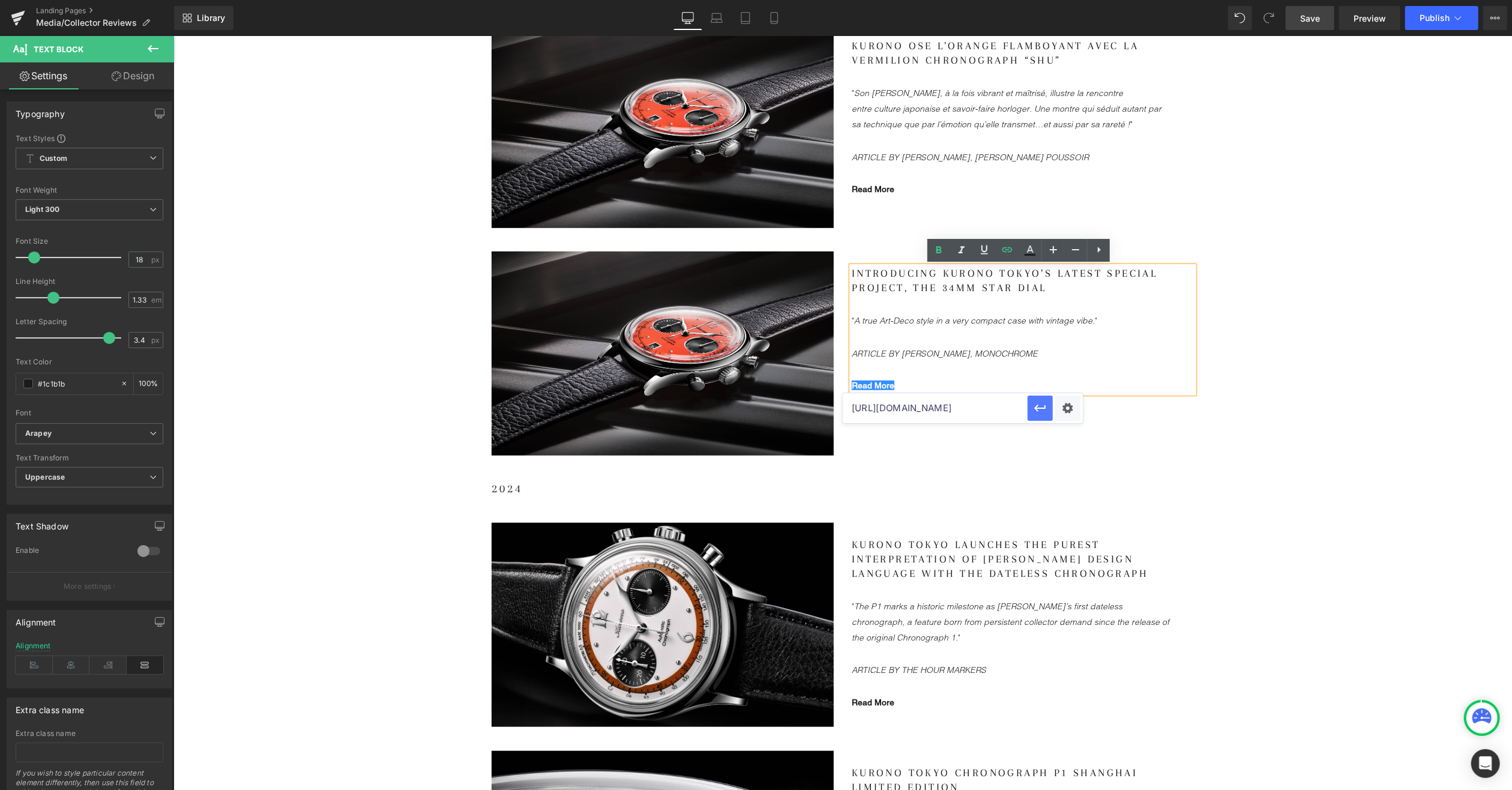
scroll to position [0, 0]
click at [653, 352] on span "Image" at bounding box center [662, 353] width 25 height 14
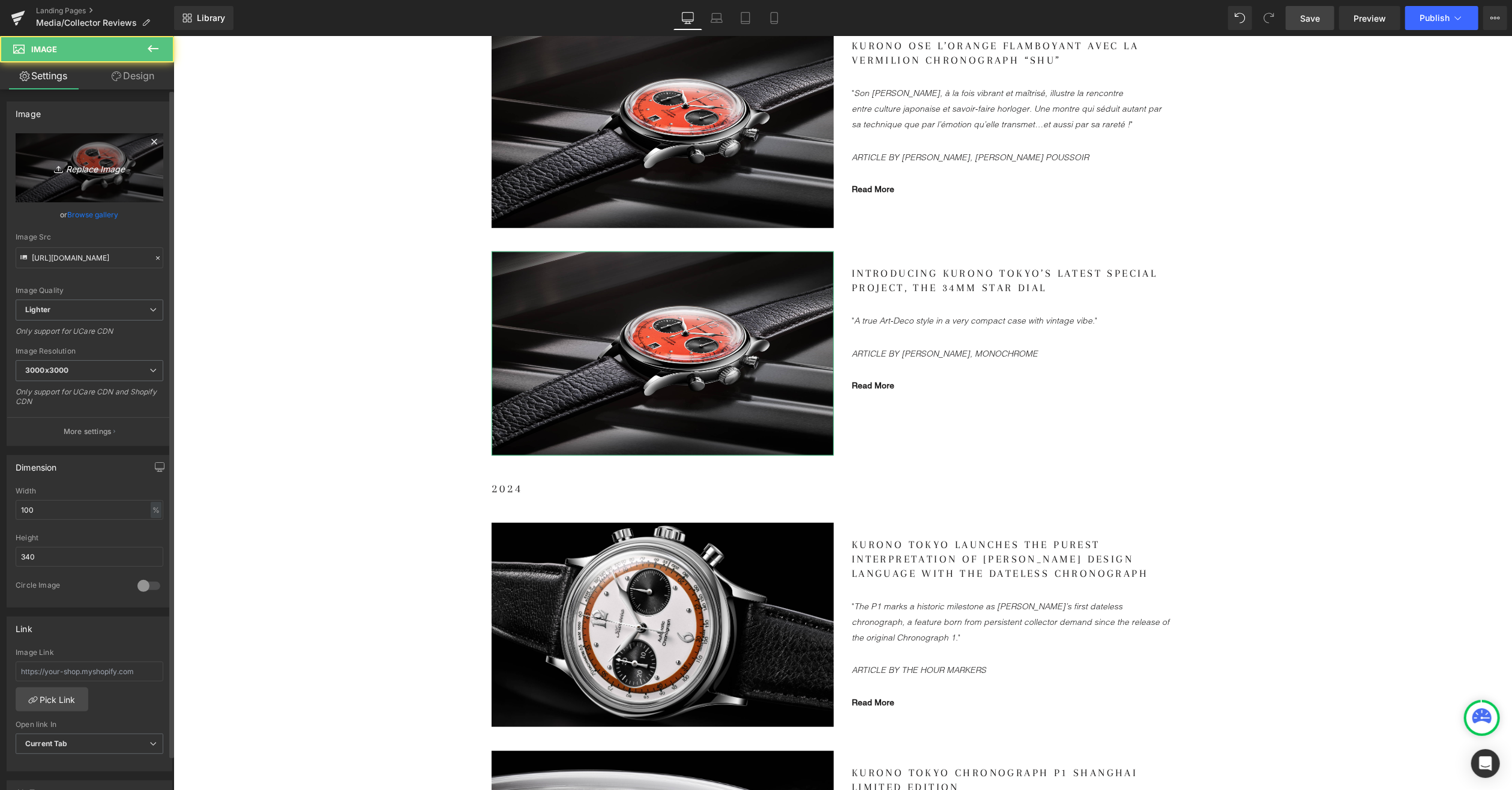
click at [76, 160] on icon "Replace Image" at bounding box center [89, 167] width 96 height 15
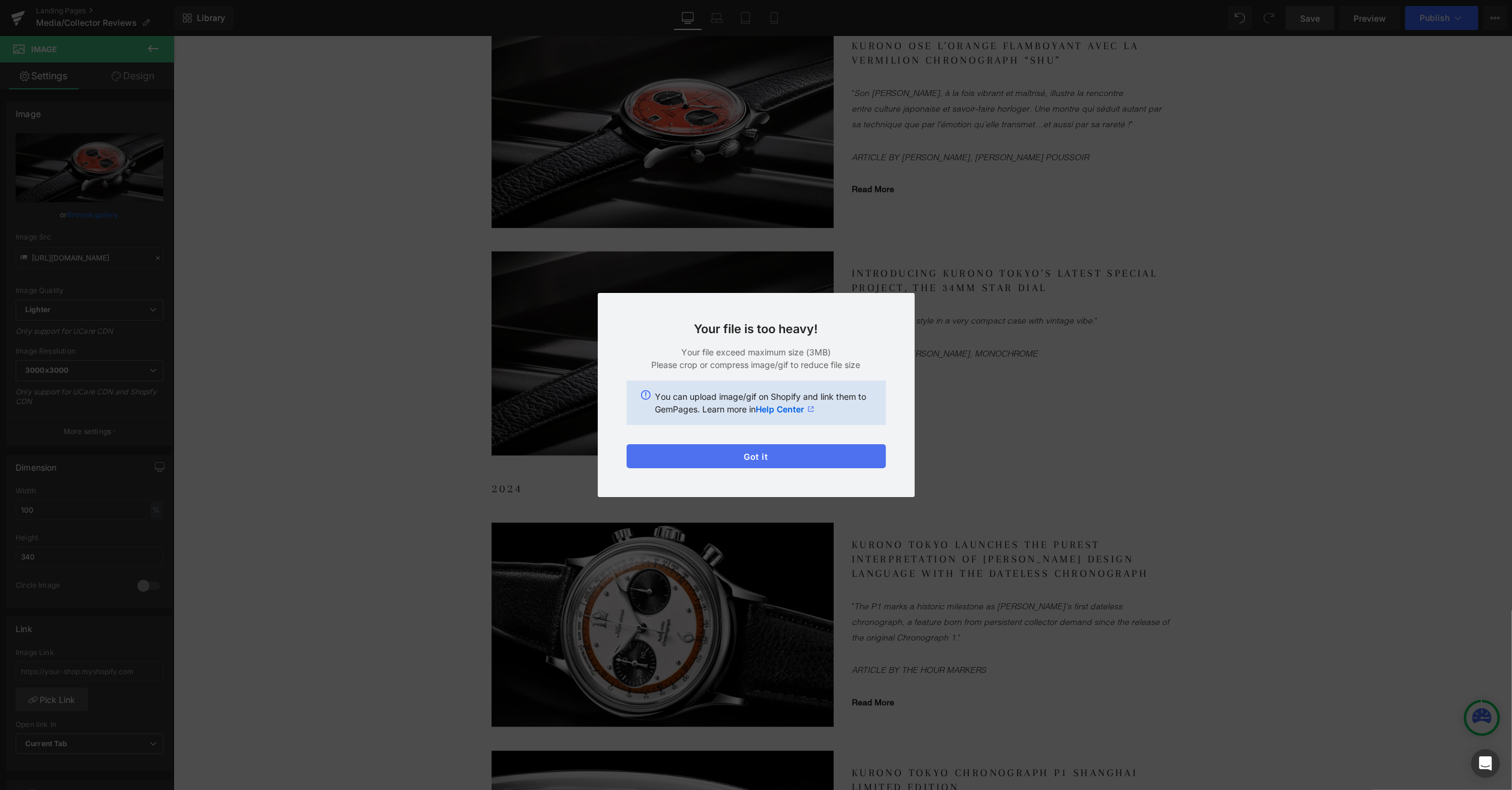
click at [801, 463] on button "Got it" at bounding box center [756, 456] width 259 height 24
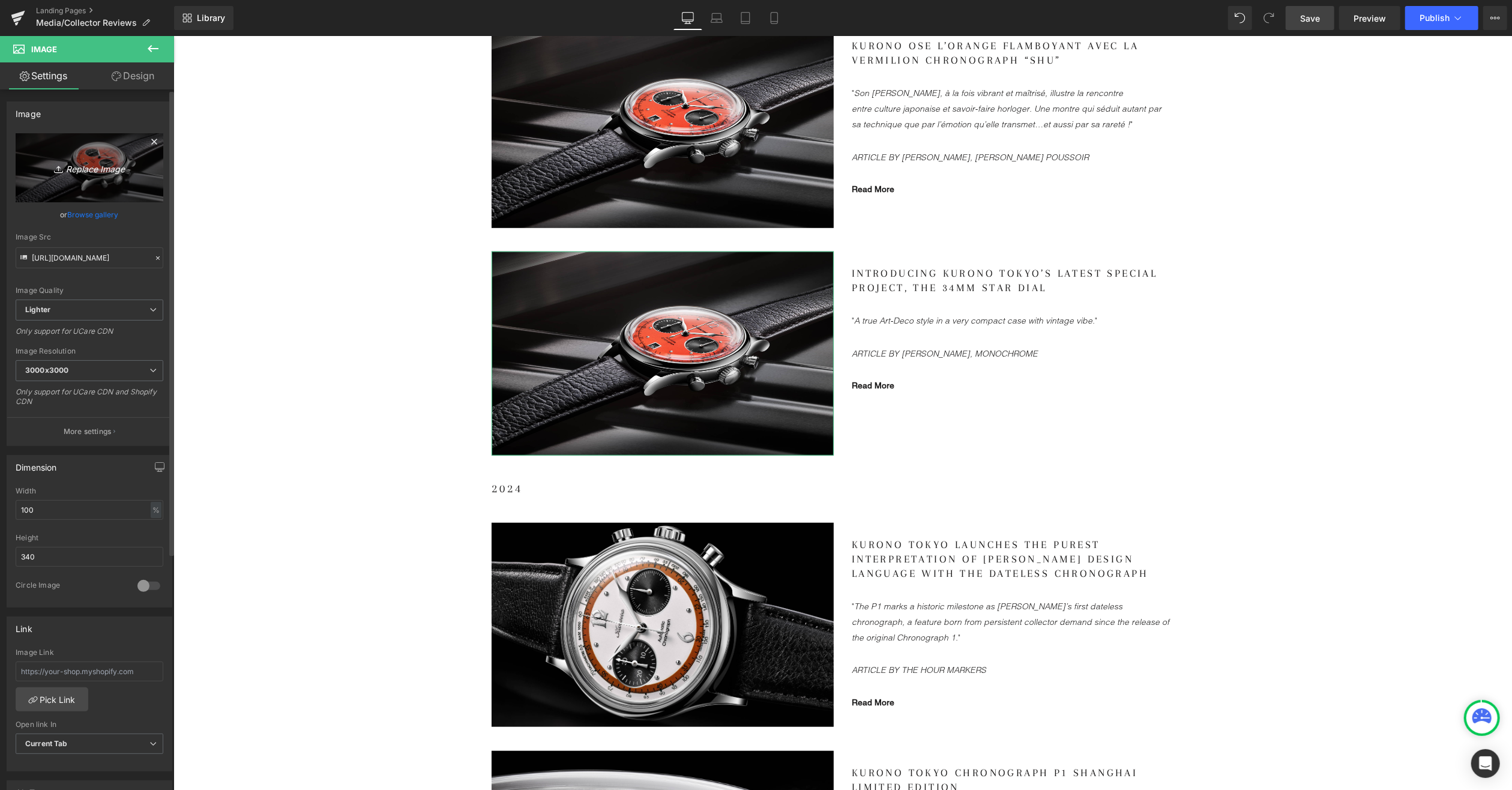
click at [98, 165] on icon "Replace Image" at bounding box center [89, 167] width 96 height 15
type input "C:\fakepath\KT_34mmStar-1_2549b63c-64eb-4cb3-9a4c-35b1dbdb6df7.jpg"
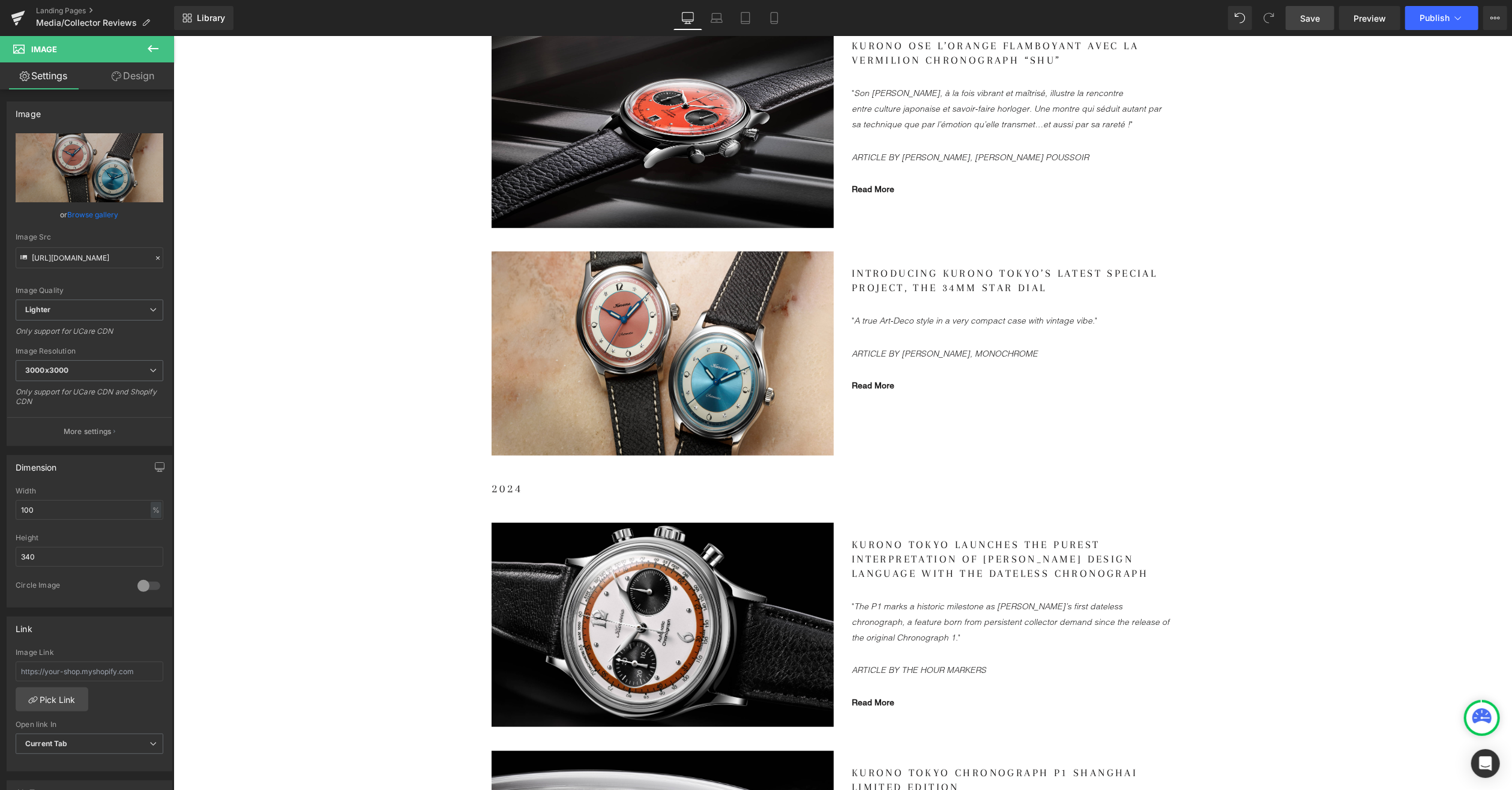
drag, startPoint x: 1303, startPoint y: 17, endPoint x: 764, endPoint y: 375, distance: 647.1
click at [1303, 17] on span "Save" at bounding box center [1310, 18] width 20 height 12
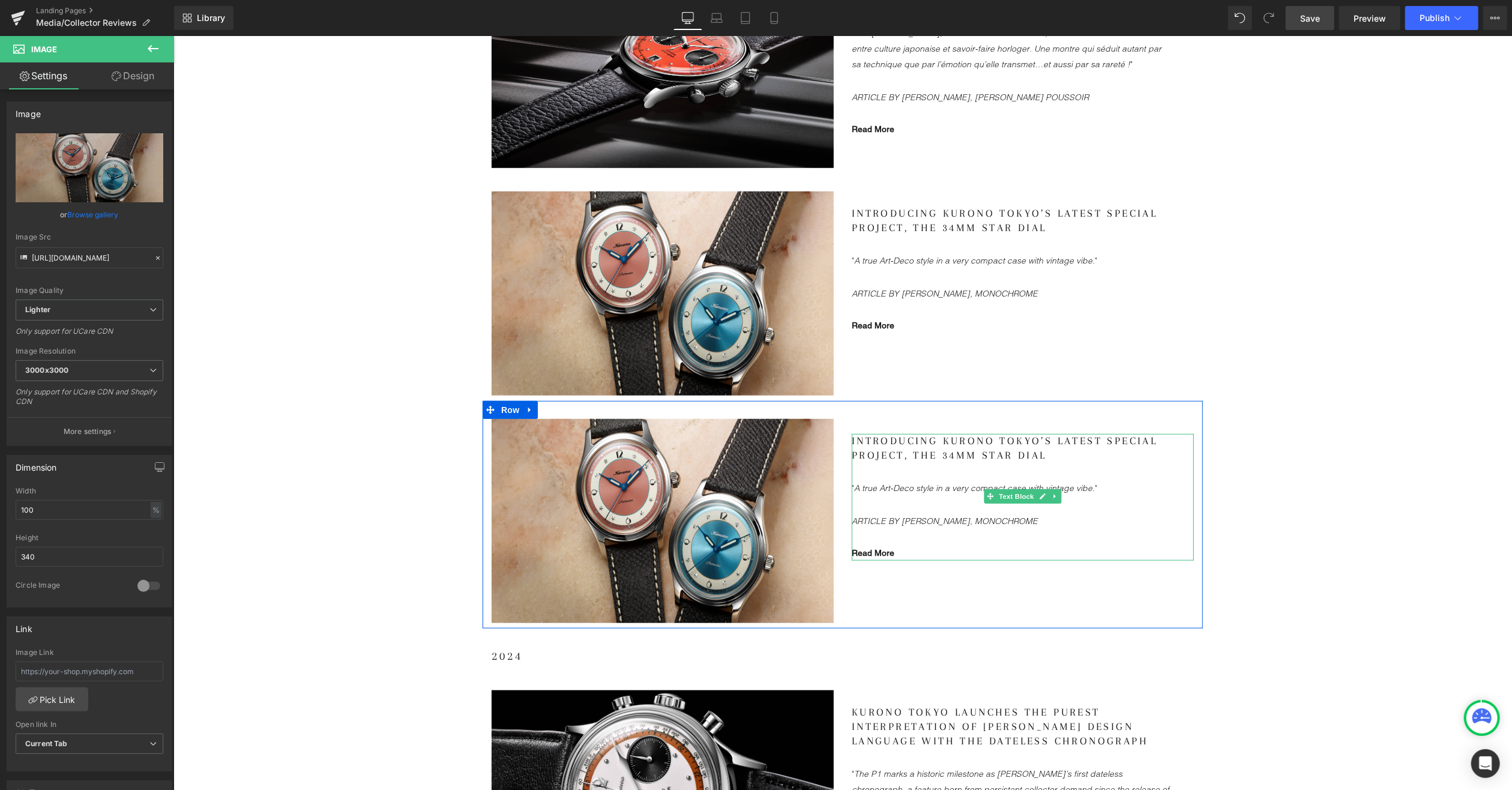
scroll to position [1021, 0]
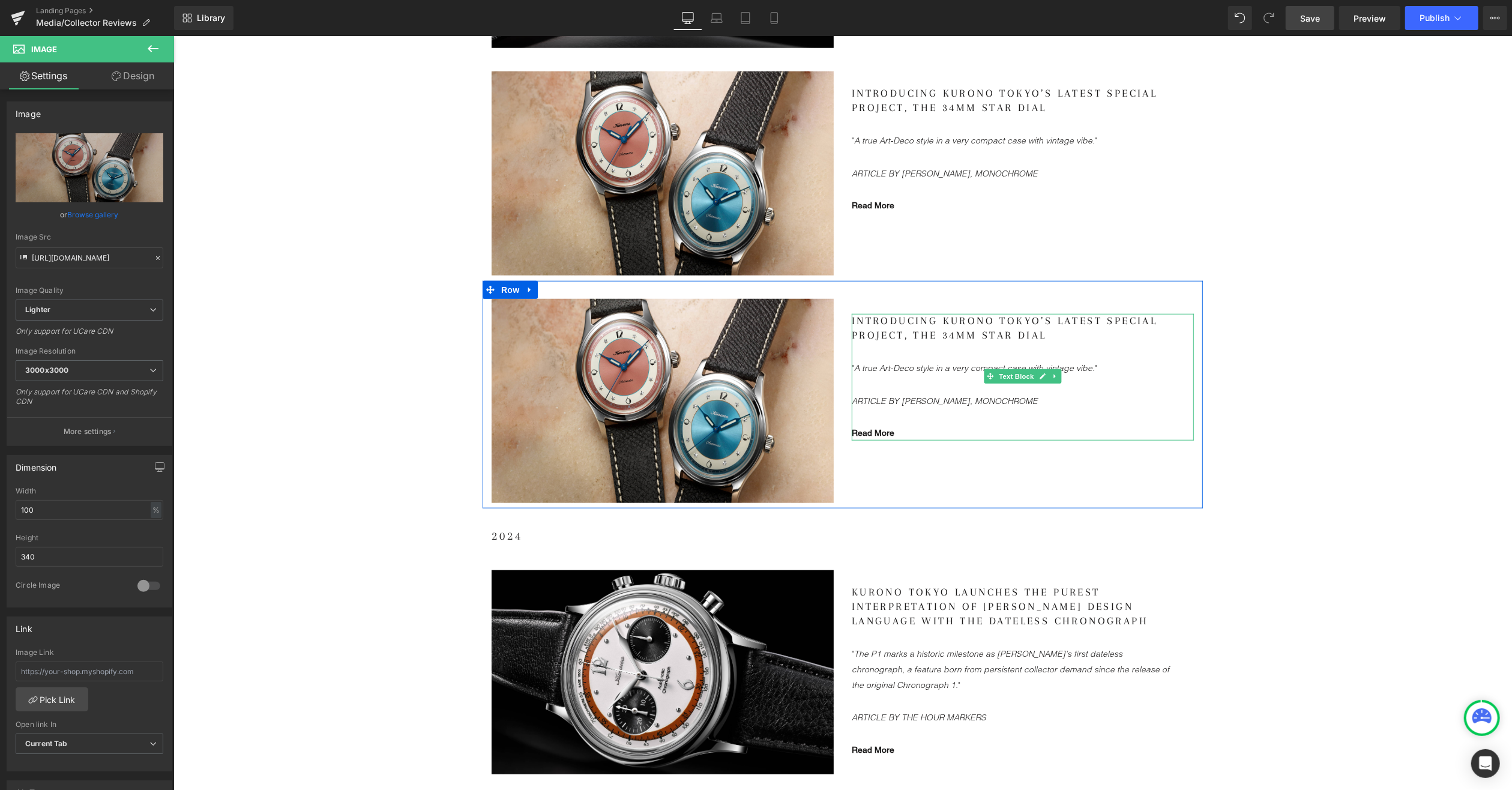
click at [914, 331] on gdiv at bounding box center [1023, 377] width 342 height 127
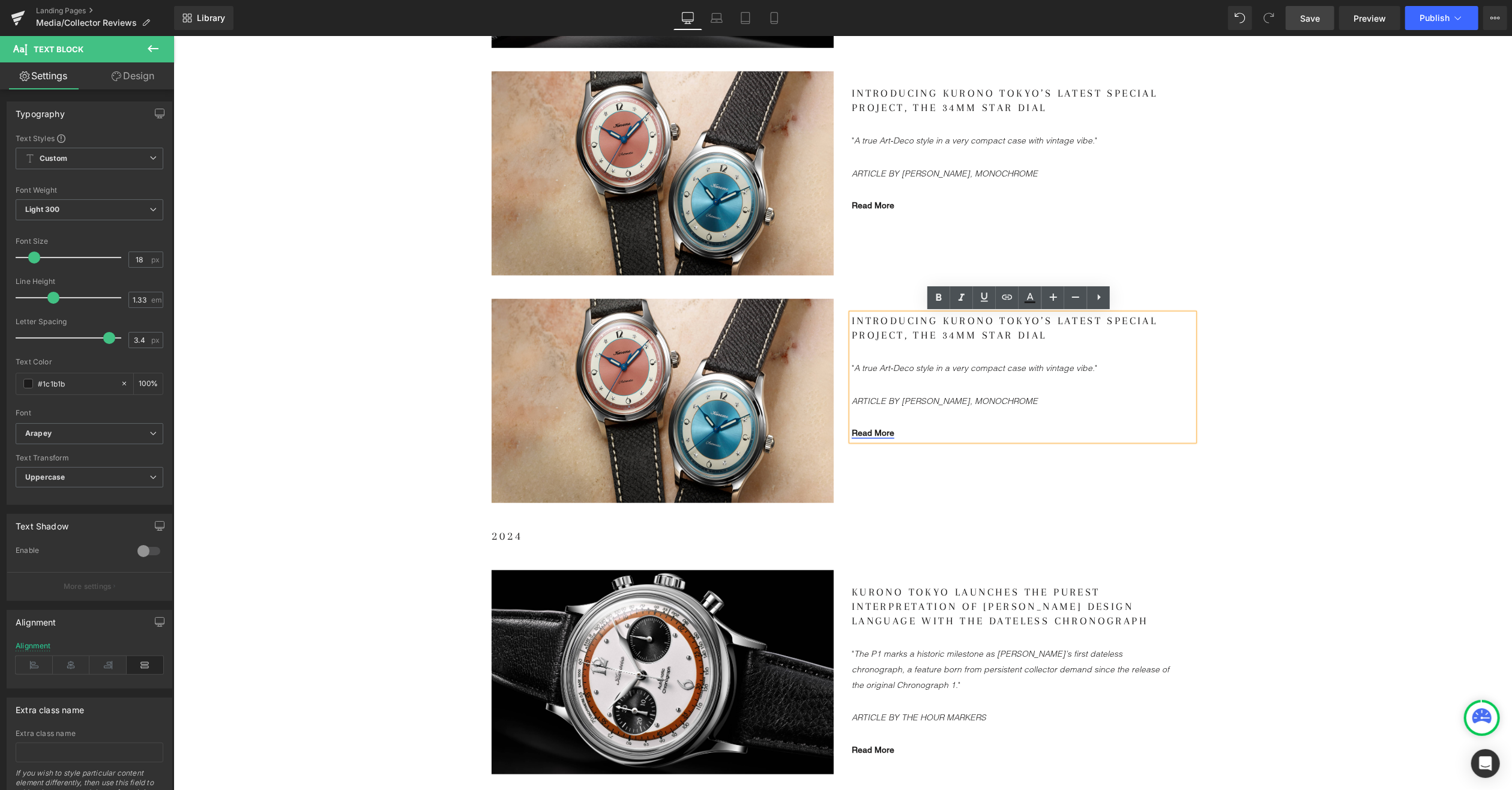
click at [874, 431] on link "Read More" at bounding box center [872, 432] width 42 height 10
click at [911, 449] on span "Edit" at bounding box center [914, 452] width 14 height 10
click at [0, 0] on input "[URL][DOMAIN_NAME]" at bounding box center [0, 0] width 0 height 0
paste input "[DOMAIN_NAME][URL]"
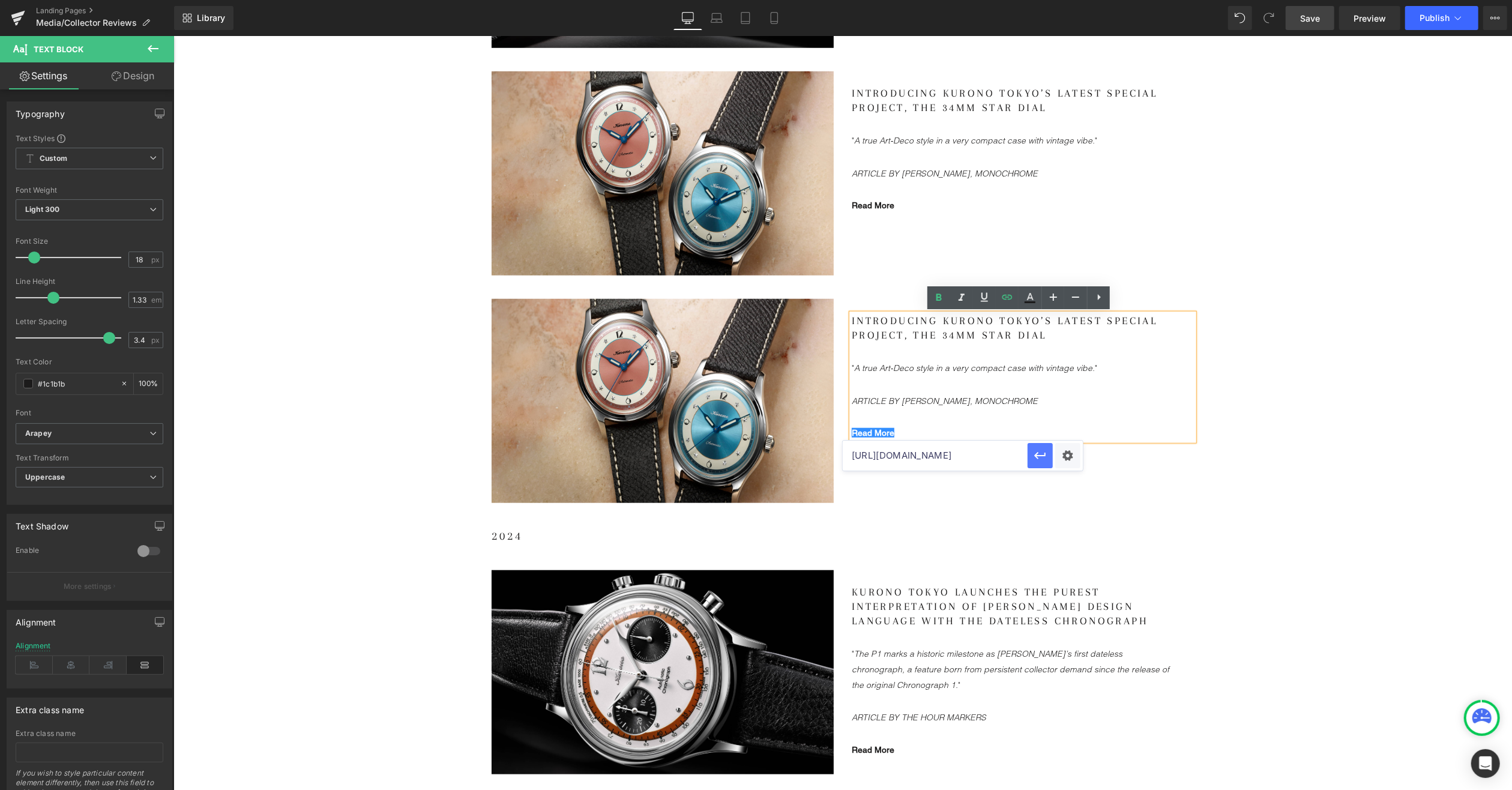
type input "[URL][DOMAIN_NAME]"
drag, startPoint x: 1015, startPoint y: 335, endPoint x: 1044, endPoint y: 339, distance: 29.3
click at [1016, 335] on p "Introducing Kurono Tokyo’s Latest Special Project, the 34mm Star Dial" at bounding box center [1010, 328] width 318 height 29
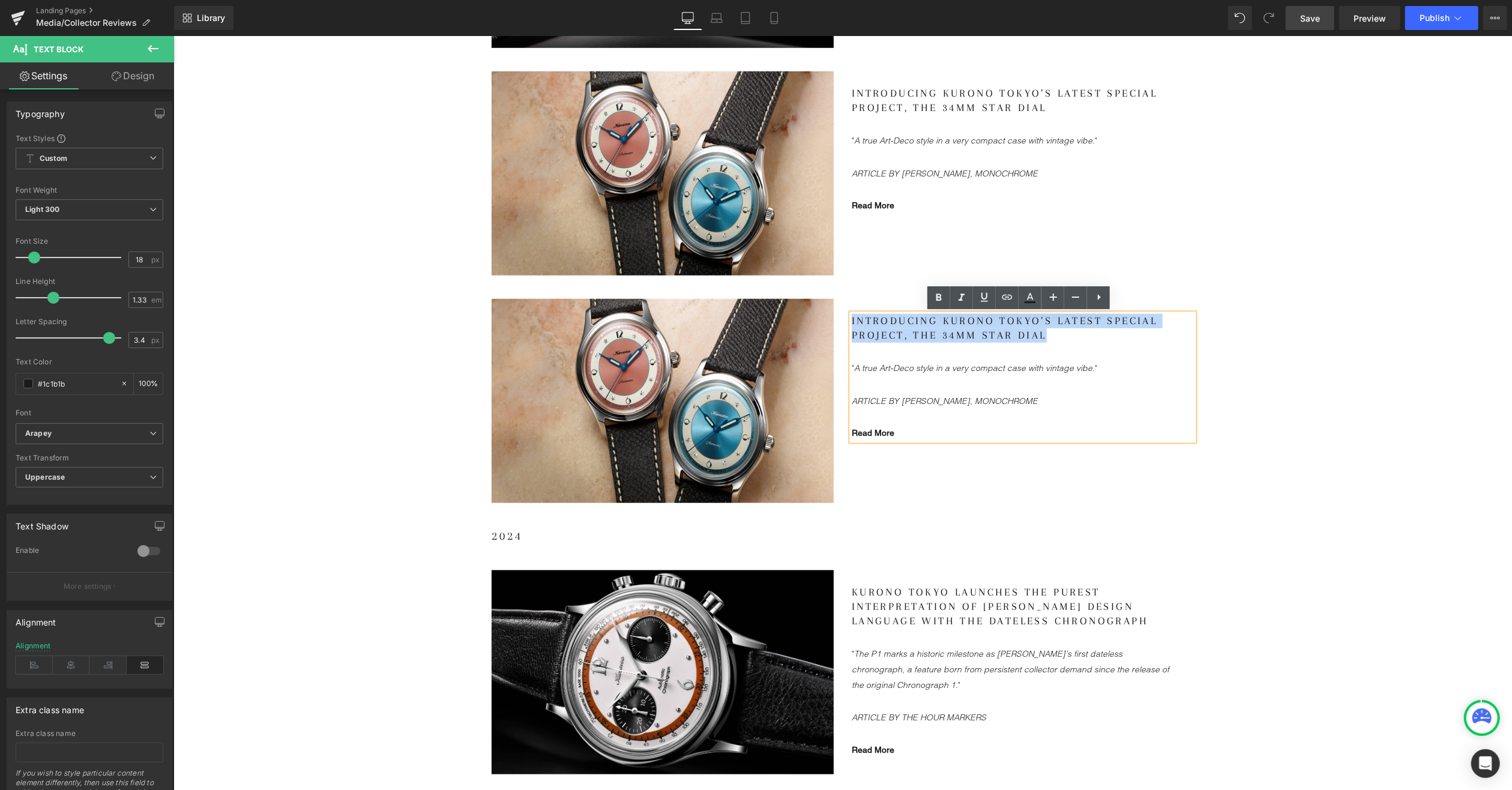
drag, startPoint x: 1047, startPoint y: 336, endPoint x: 848, endPoint y: 318, distance: 199.8
click at [851, 318] on p "Introducing Kurono Tokyo’s Latest Special Project, the 34mm Star Dial" at bounding box center [1010, 328] width 318 height 29
paste div
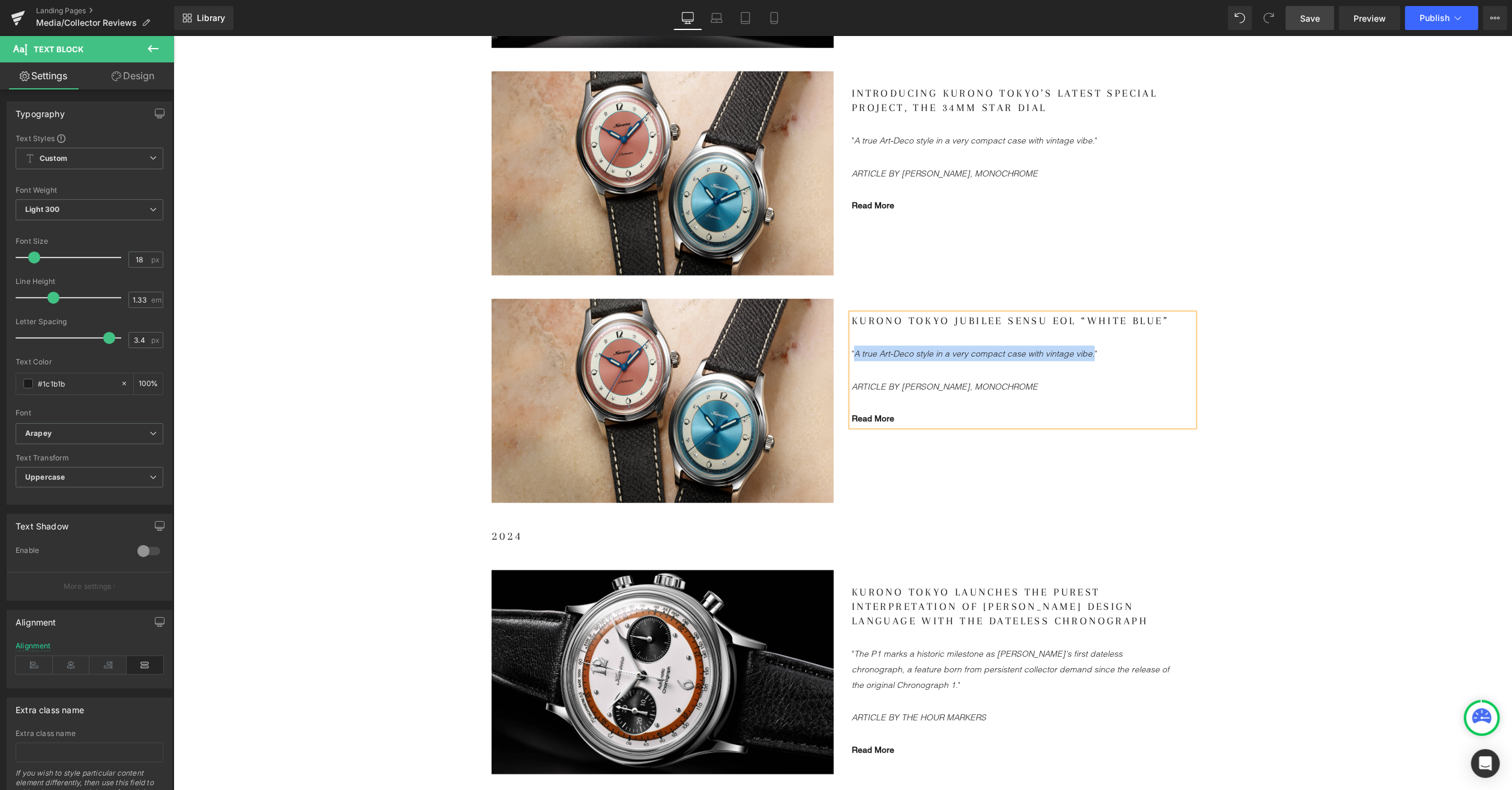
drag, startPoint x: 851, startPoint y: 352, endPoint x: 1081, endPoint y: 353, distance: 230.0
click at [1081, 353] on icon ""A true Art-Deco style in a very compact case with vintage vibe."" at bounding box center [974, 353] width 246 height 11
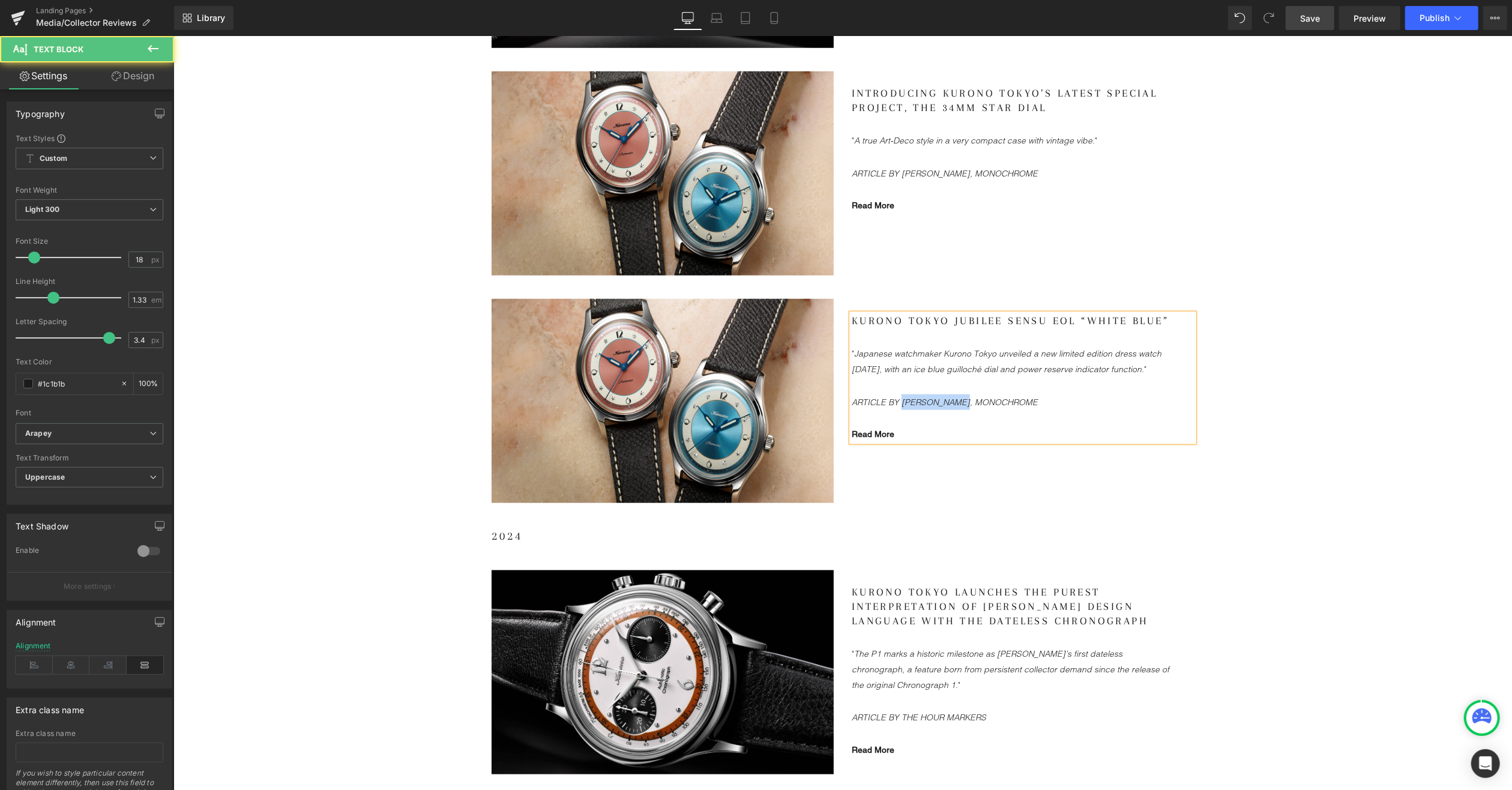
drag, startPoint x: 899, startPoint y: 401, endPoint x: 967, endPoint y: 397, distance: 68.1
click at [967, 397] on icon "ARTICLE BY [PERSON_NAME], MONOCHROME" at bounding box center [944, 401] width 186 height 11
click at [897, 402] on icon "ARTICLE BY [PERSON_NAME], MONOCHROME" at bounding box center [944, 401] width 186 height 11
click at [1006, 399] on icon "ARTICLE BY [PERSON_NAME] PITSCHJason [PERSON_NAME], MONOCHROME" at bounding box center [1008, 401] width 312 height 11
click at [1037, 395] on p "ARTICLE BY [PERSON_NAME], MONOCHROME" at bounding box center [1010, 402] width 318 height 16
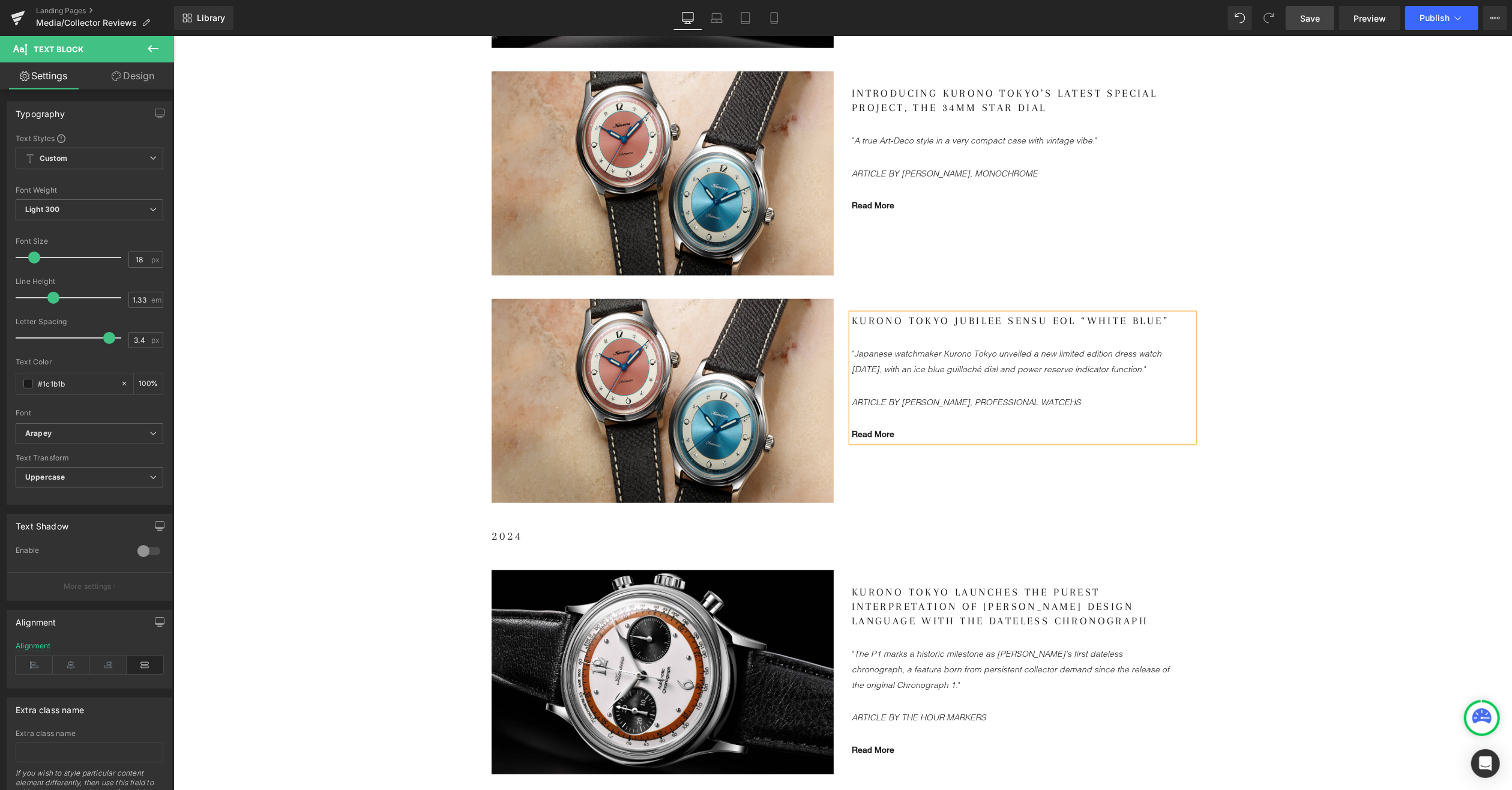
click at [1064, 401] on icon "ARTICLE BY [PERSON_NAME], PROFESSIONAL WATCEHS" at bounding box center [966, 401] width 229 height 11
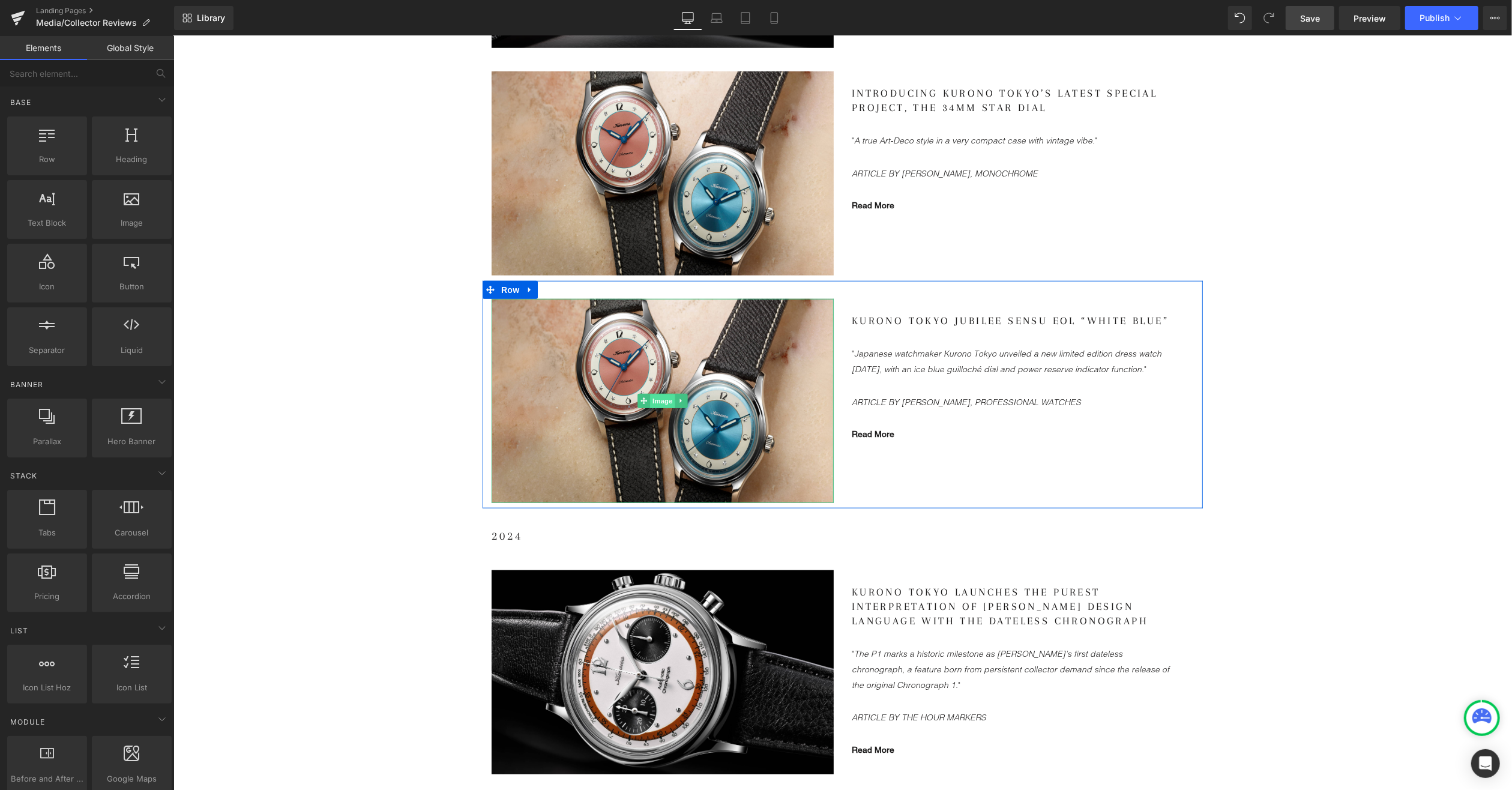
click at [655, 404] on span "Image" at bounding box center [662, 401] width 25 height 14
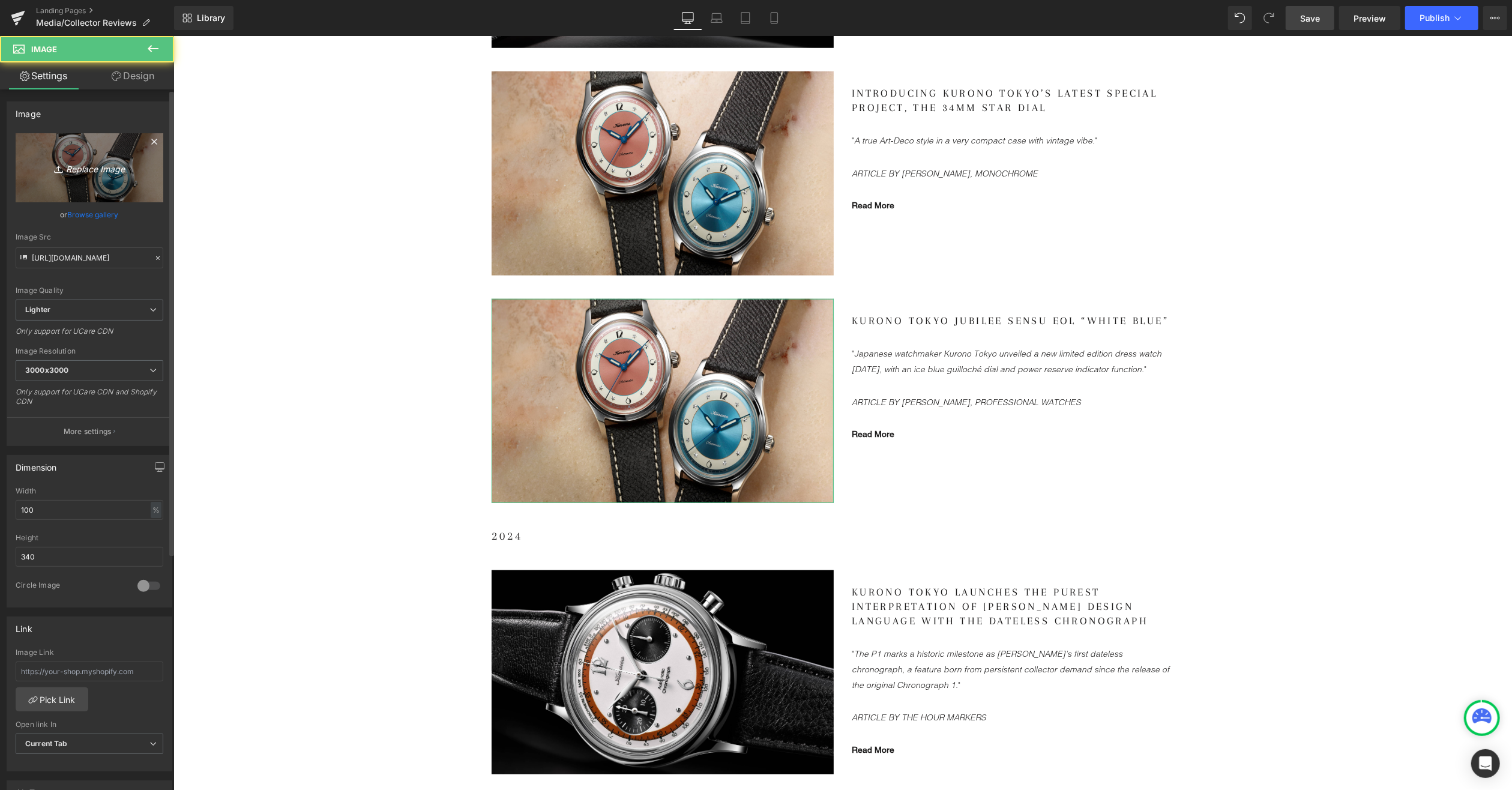
click at [78, 165] on icon "Replace Image" at bounding box center [89, 167] width 96 height 15
type input "C:\fakepath\KT-Anniversary-Sensu_LS-2.jpg"
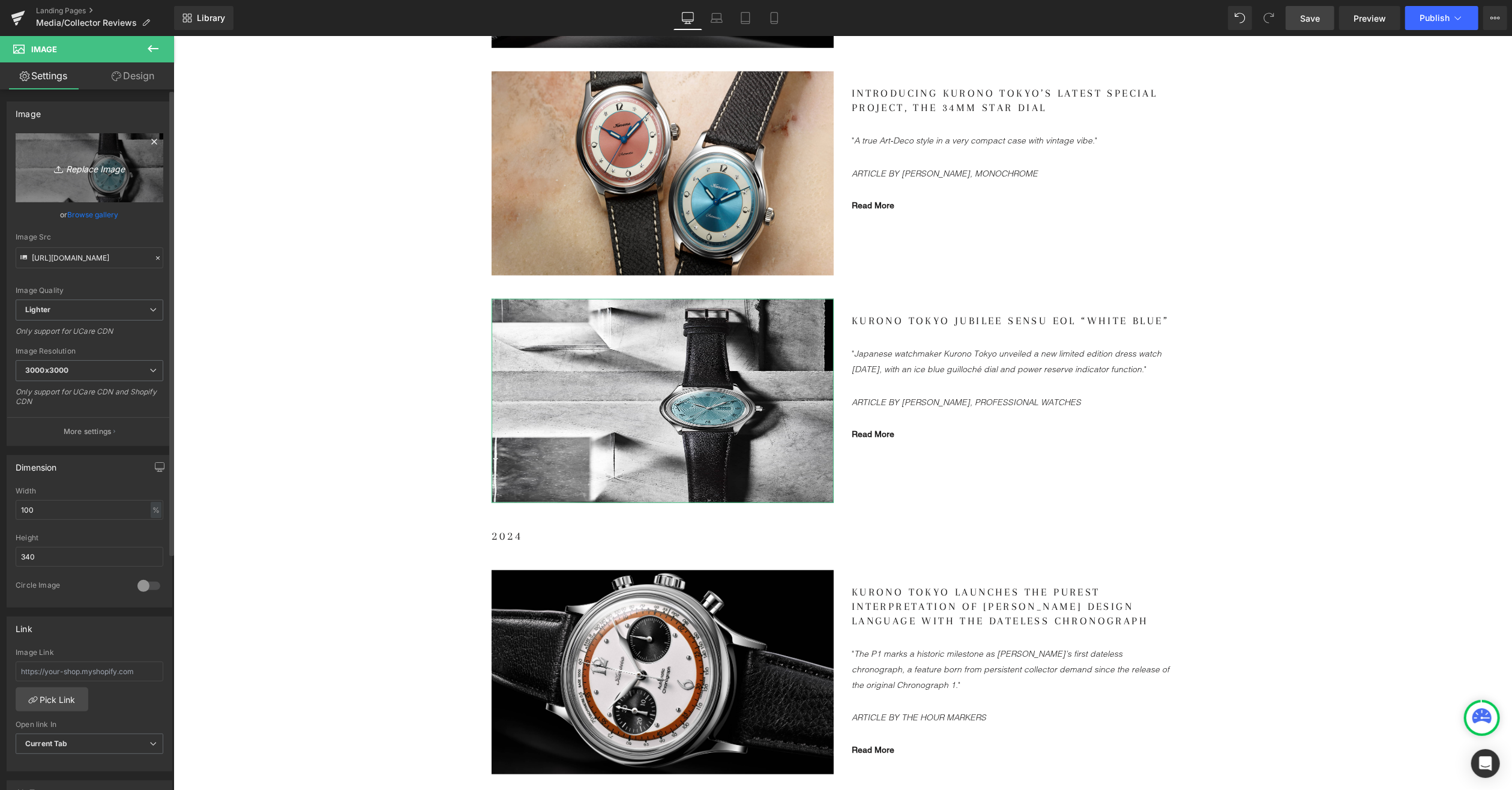
click at [69, 168] on icon "Replace Image" at bounding box center [89, 167] width 96 height 15
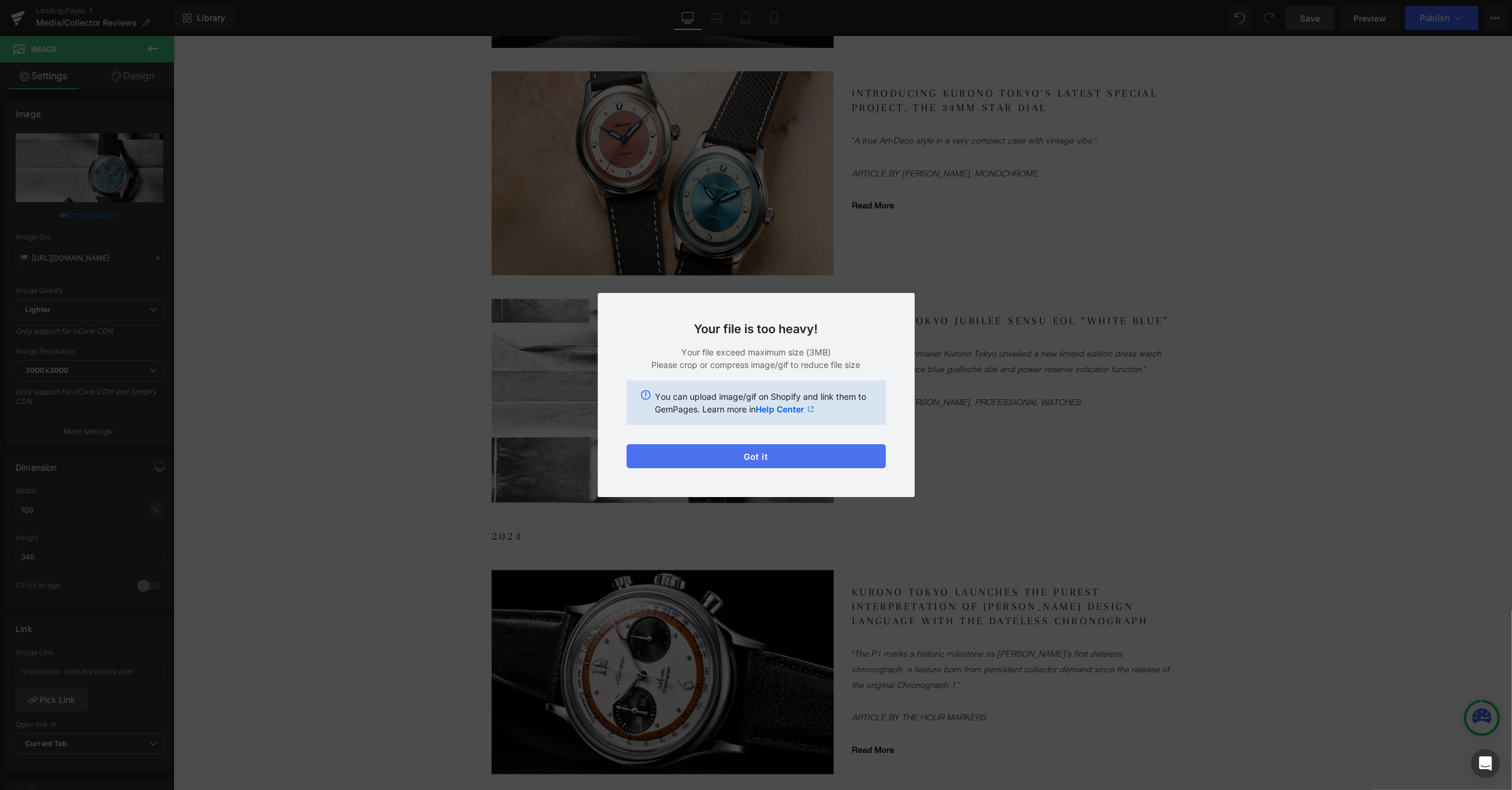
click at [775, 459] on button "Got it" at bounding box center [756, 456] width 259 height 24
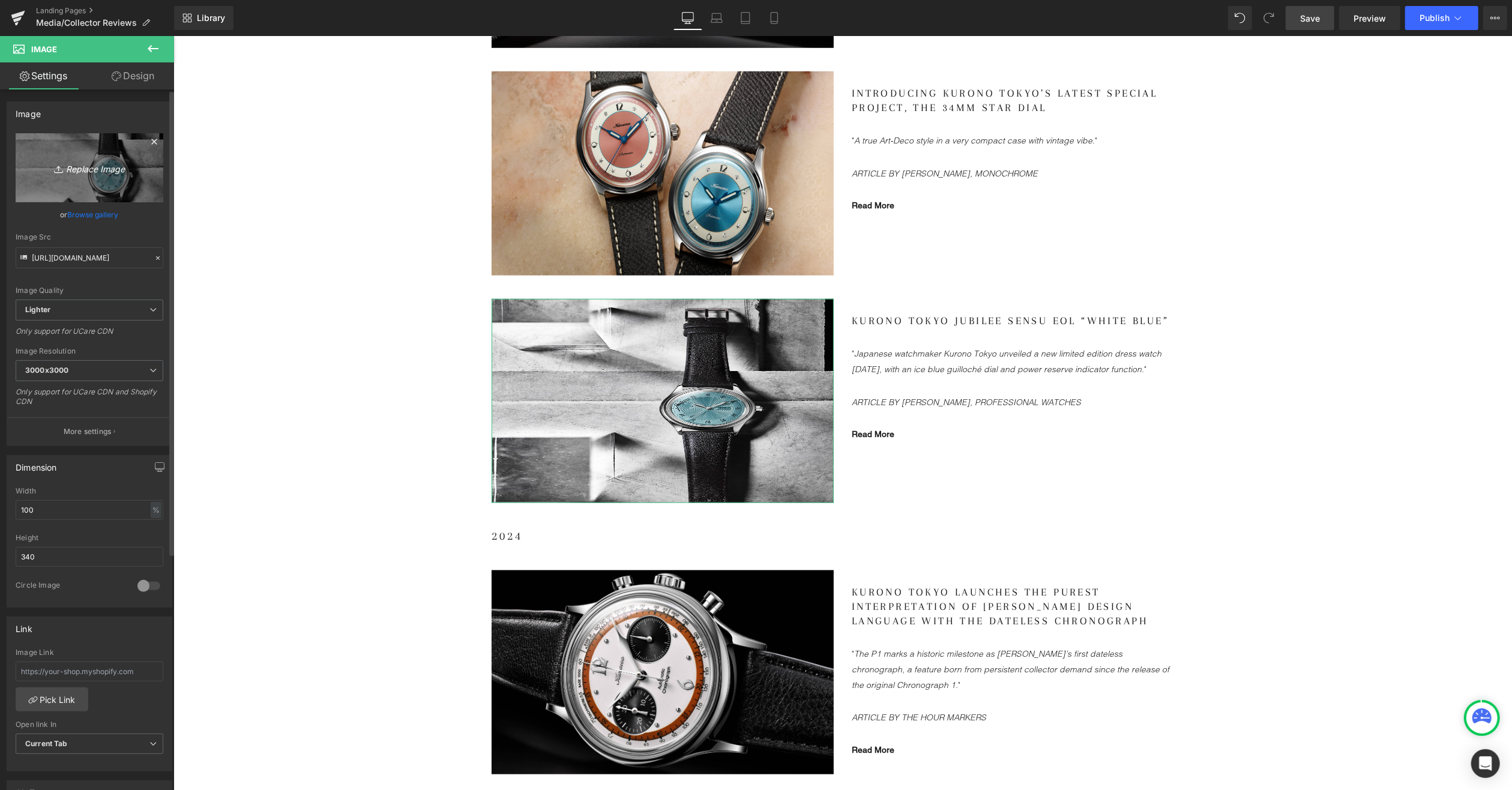
click at [86, 166] on icon "Replace Image" at bounding box center [89, 167] width 96 height 15
type input "C:\fakepath\KTAnniversary-Sensu_LS2.jpg"
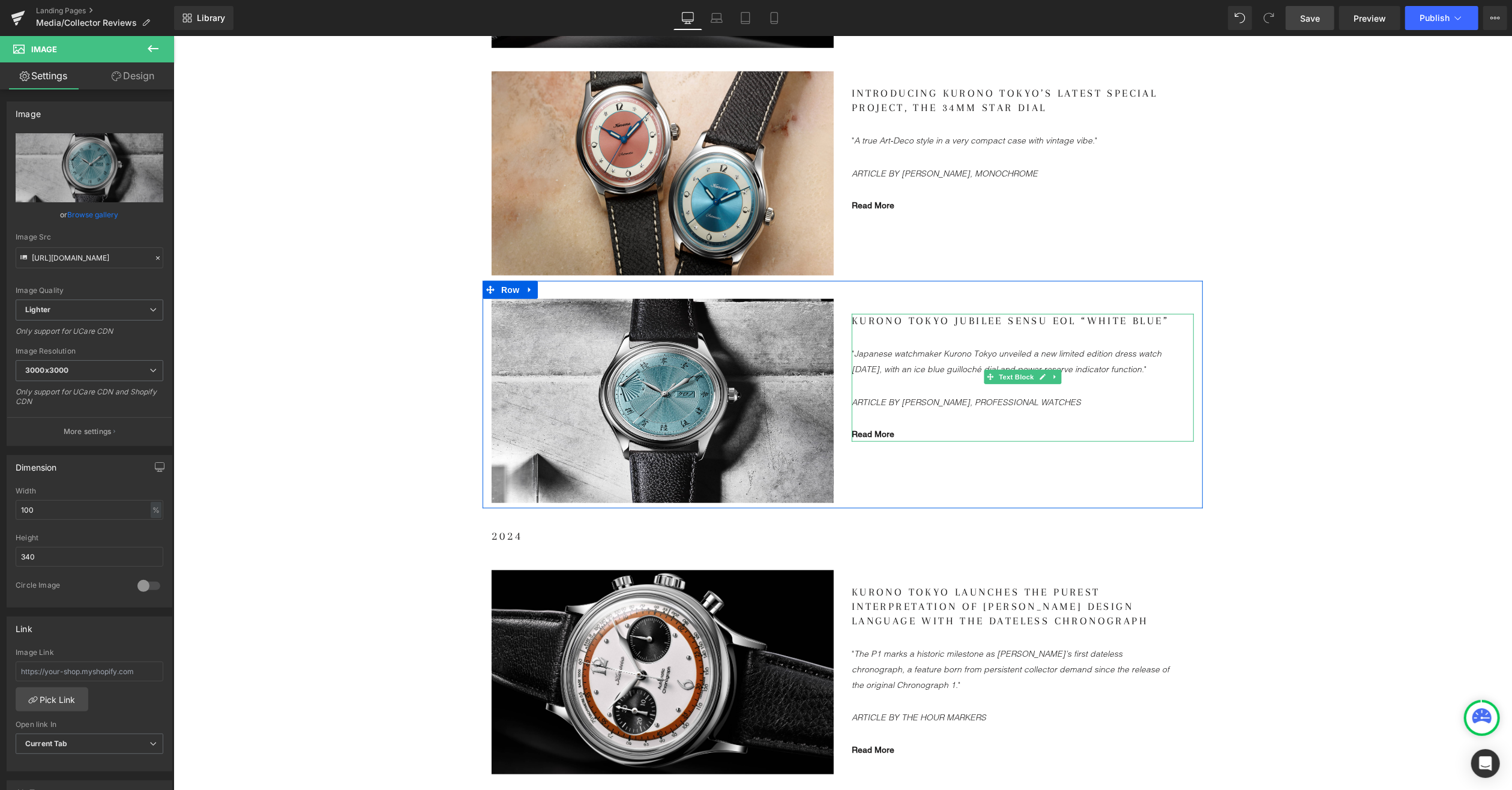
click at [871, 425] on gdiv at bounding box center [1023, 377] width 342 height 127
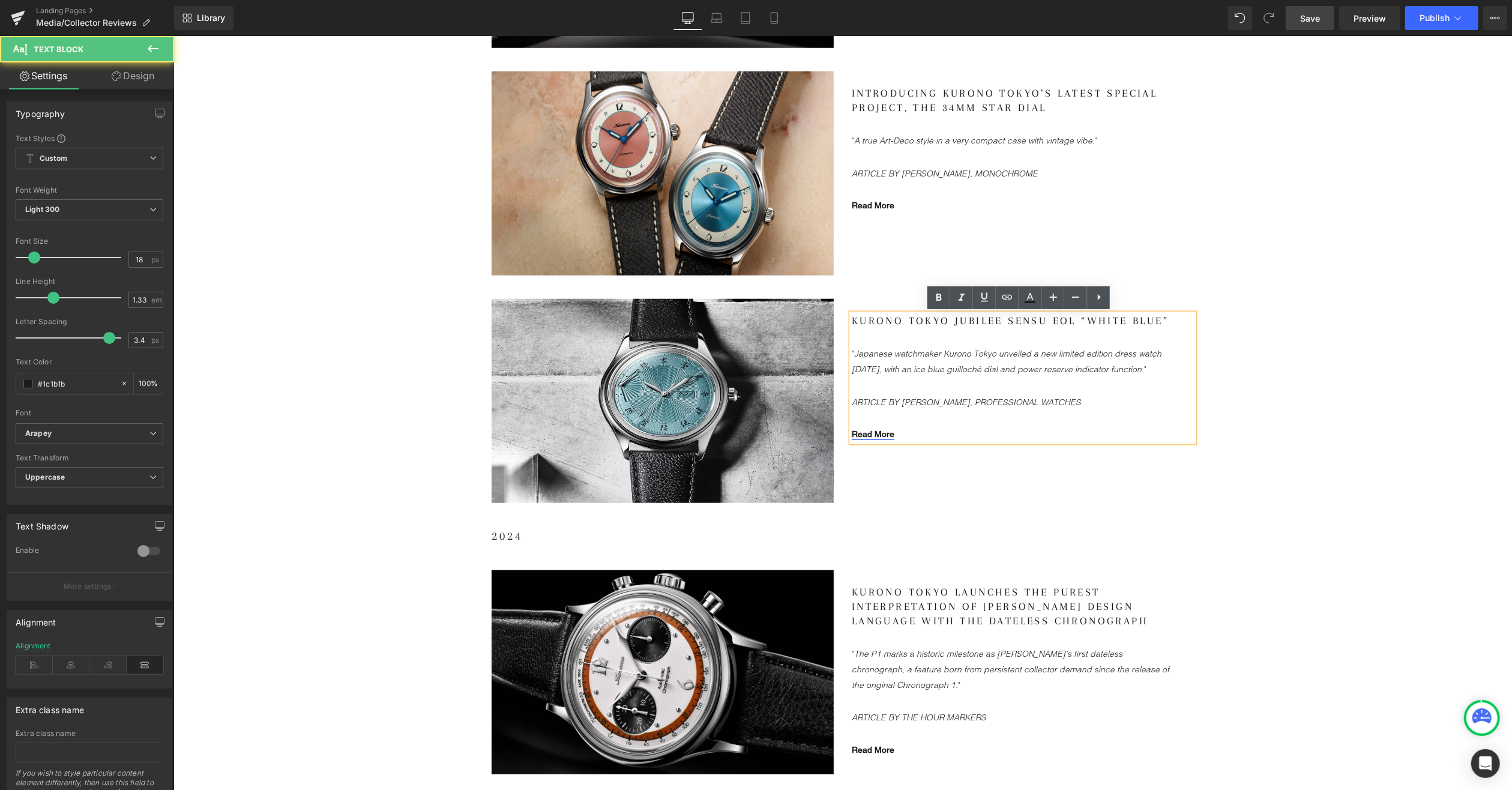
click at [876, 429] on link "Read More" at bounding box center [872, 433] width 42 height 10
click at [916, 451] on span "Edit" at bounding box center [914, 452] width 14 height 10
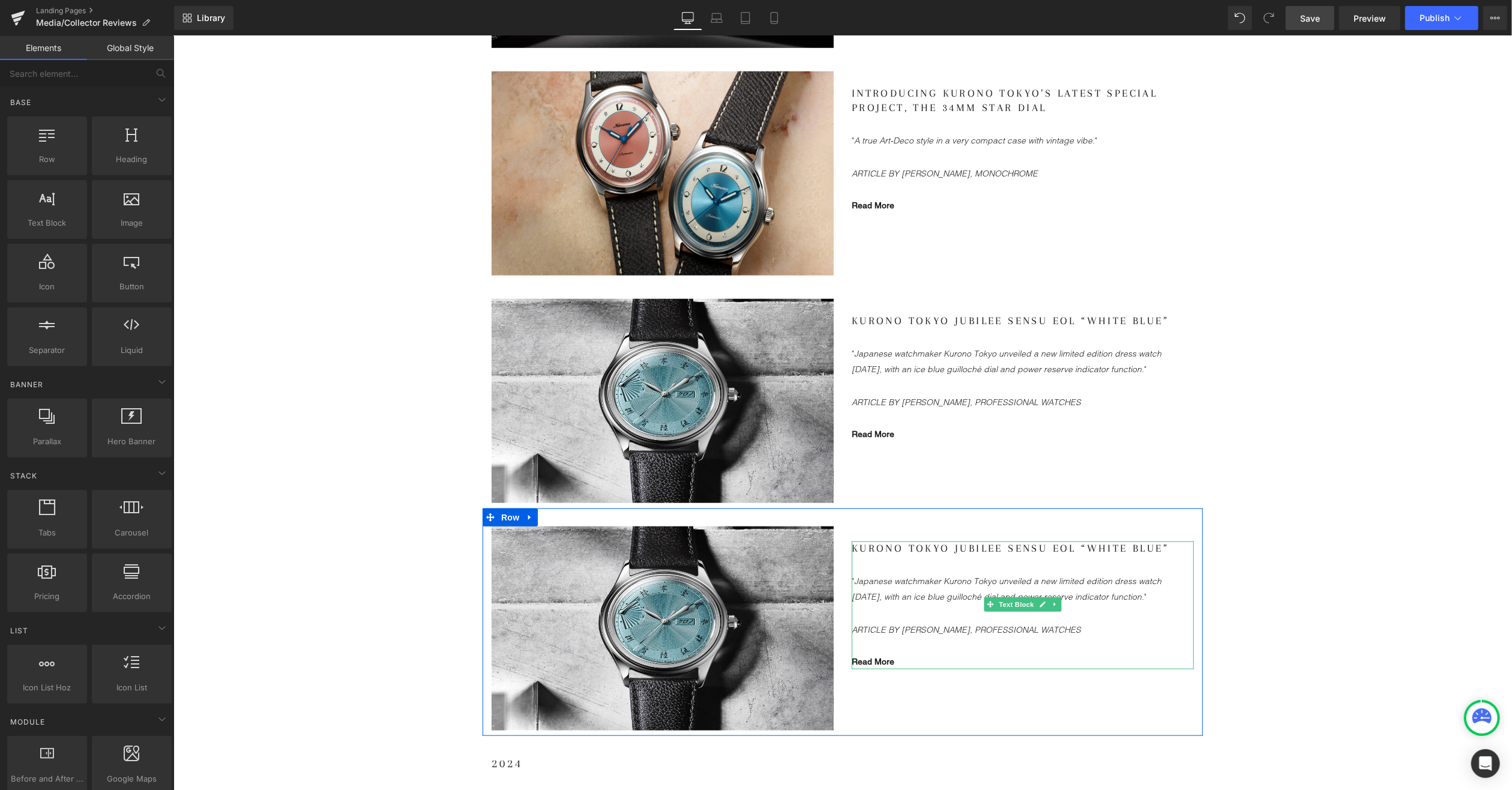
click at [916, 550] on gdiv at bounding box center [1023, 604] width 342 height 127
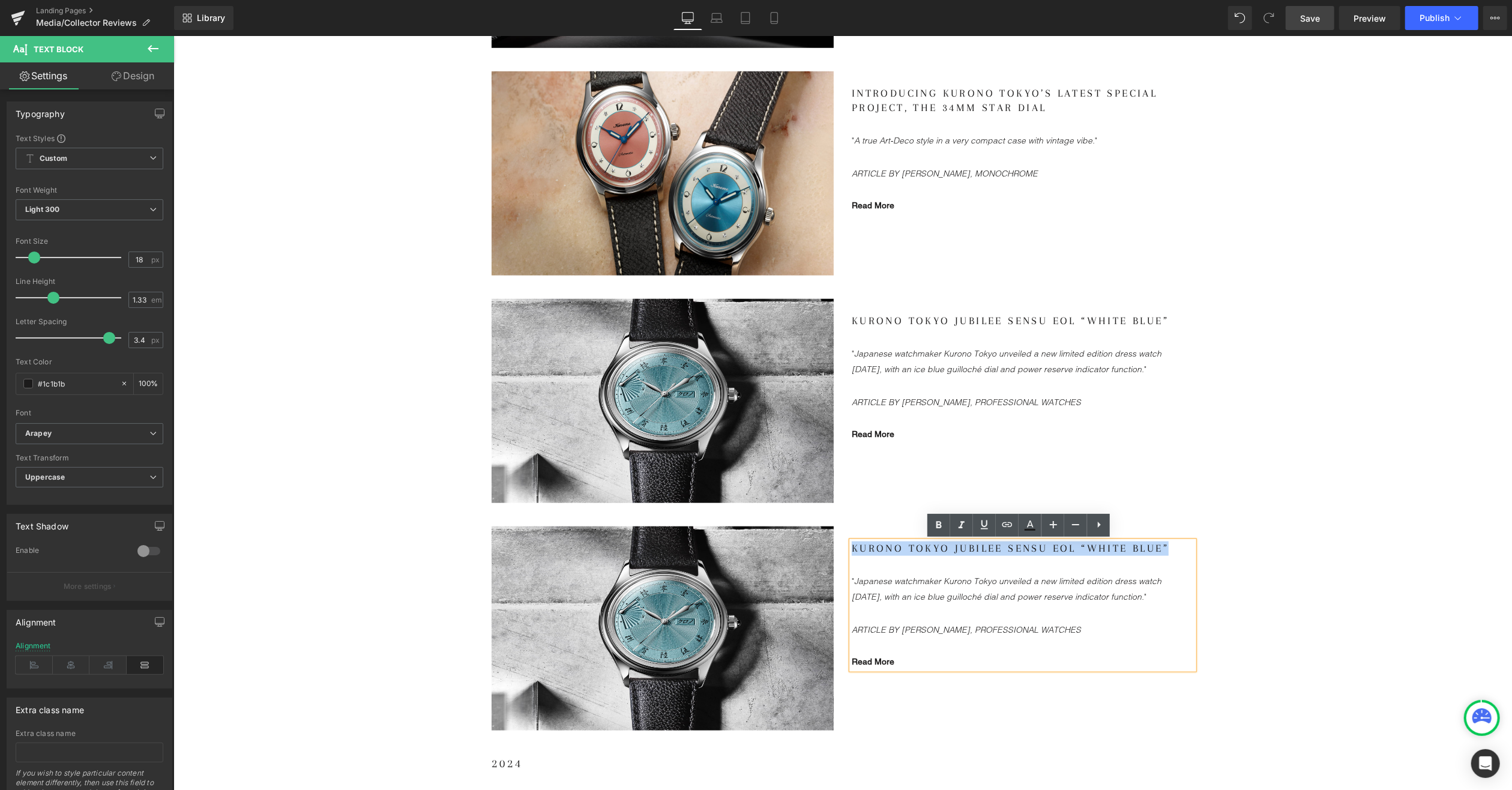
drag, startPoint x: 1163, startPoint y: 546, endPoint x: 841, endPoint y: 547, distance: 322.0
click at [842, 547] on div "Kurono Tokyo Jubilee Sensu EOL “White Blue” "Japanese watchmaker Kurono Tokyo u…" at bounding box center [1022, 606] width 360 height 160
paste div
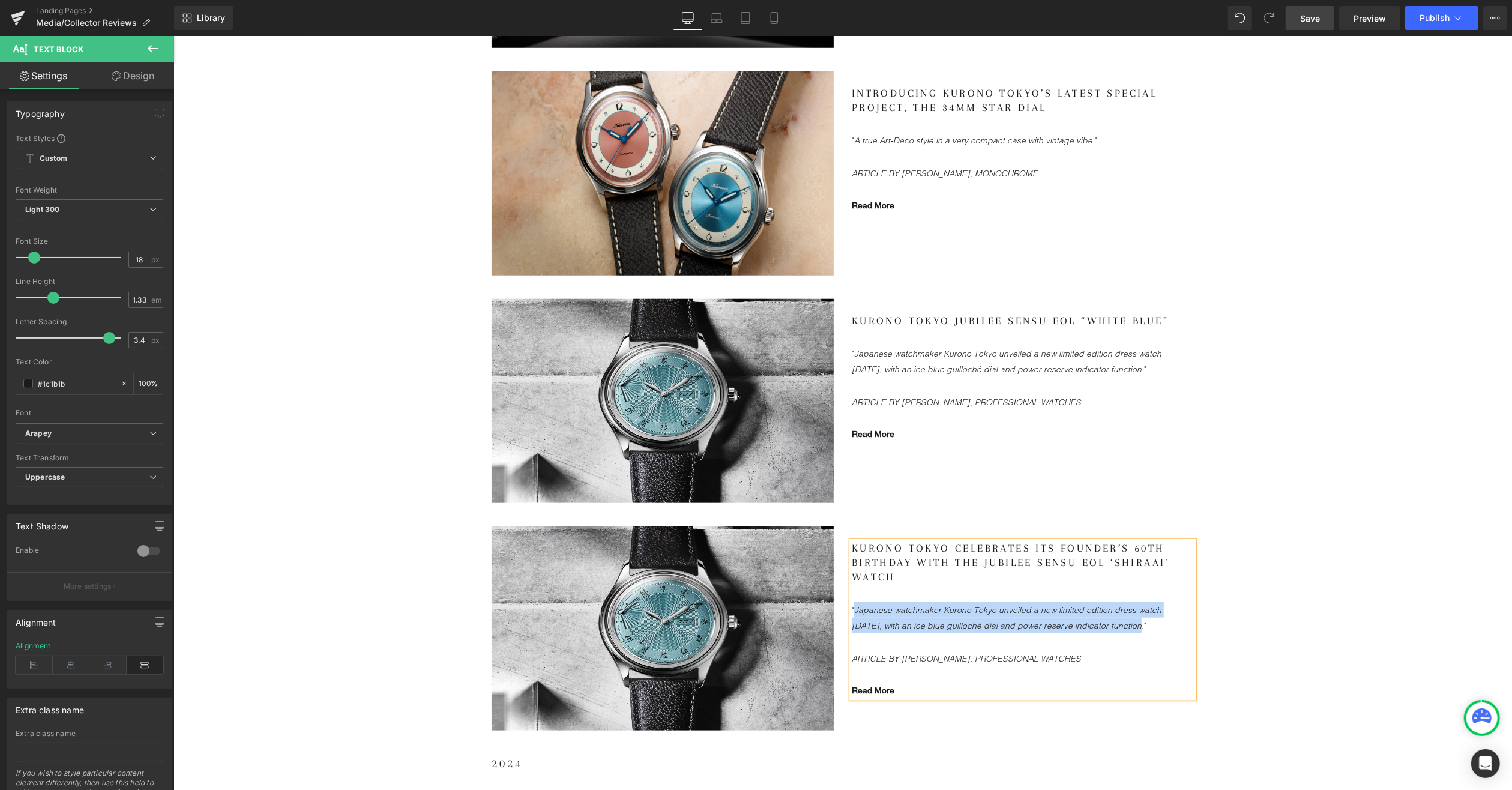
drag, startPoint x: 850, startPoint y: 609, endPoint x: 1120, endPoint y: 631, distance: 270.9
click at [1120, 631] on p ""Japanese watchmaker Kurono Tokyo unveiled a new limited edition dress watch [D…" at bounding box center [1010, 617] width 318 height 31
drag, startPoint x: 1074, startPoint y: 639, endPoint x: 900, endPoint y: 637, distance: 174.0
click at [900, 637] on p "ARTICLE BY [PERSON_NAME], PROFESSIONAL WATCHES" at bounding box center [1010, 642] width 318 height 16
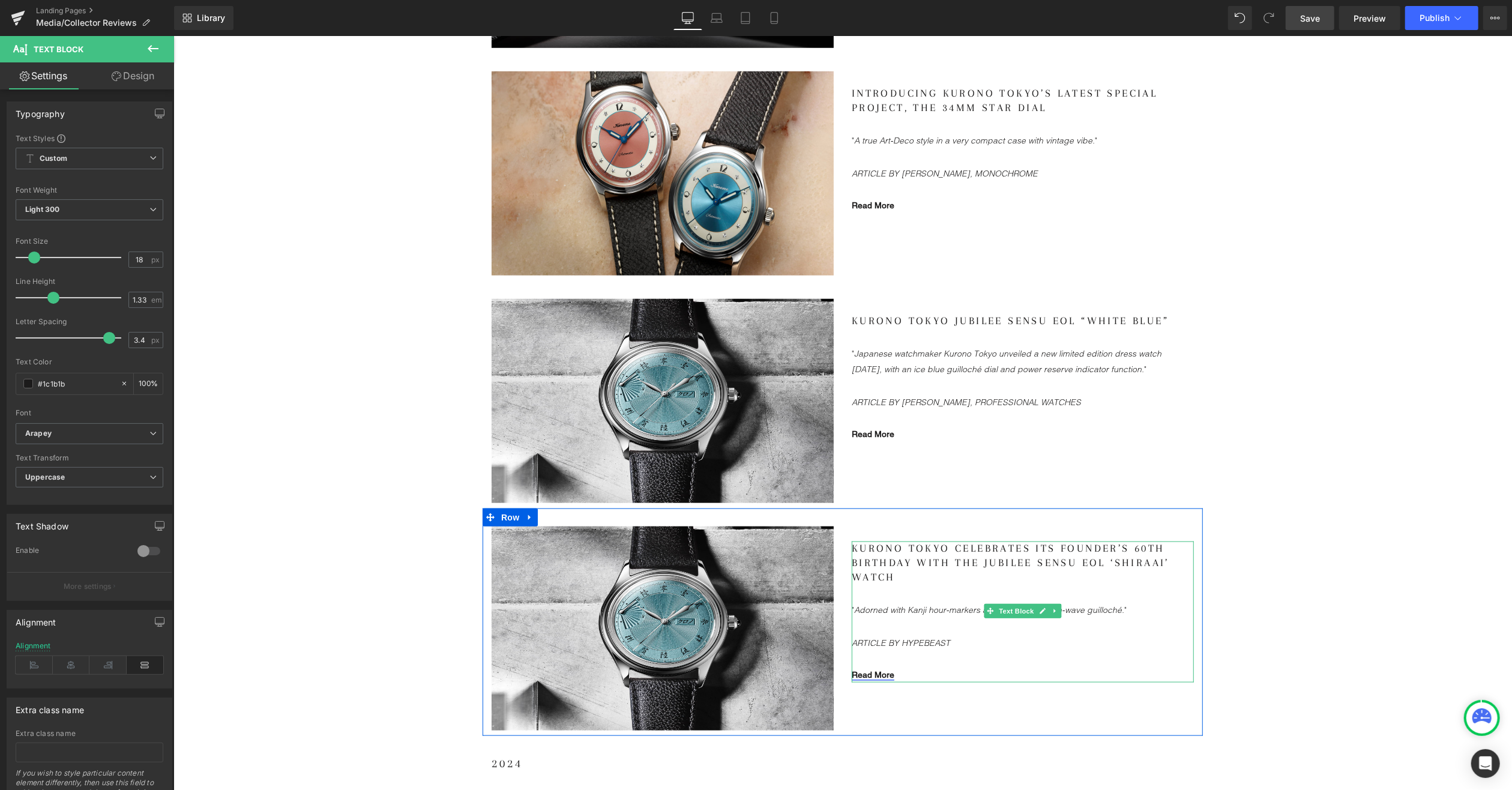
click at [871, 676] on link "Read More" at bounding box center [872, 674] width 42 height 10
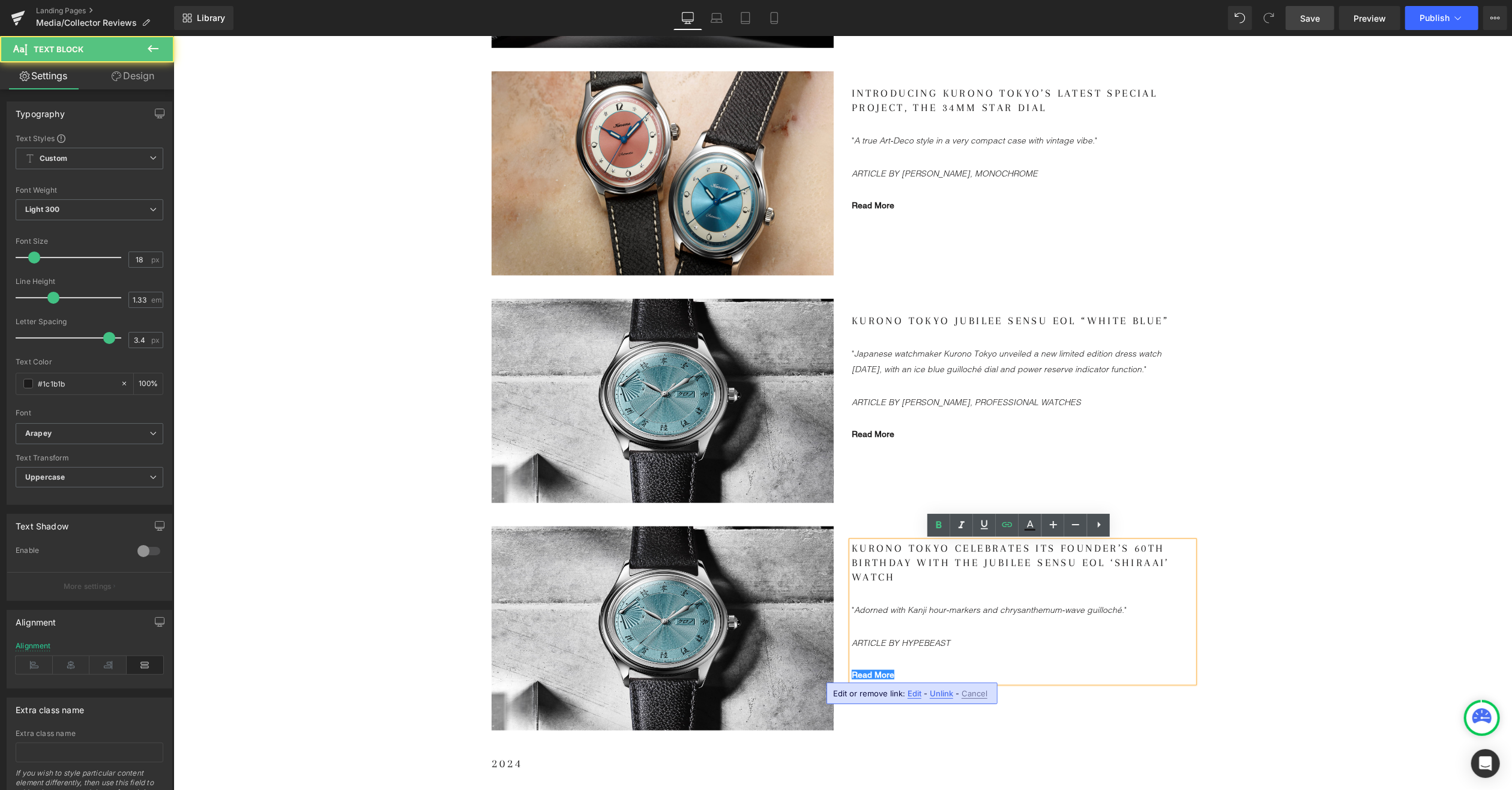
click at [911, 693] on span "Edit" at bounding box center [914, 694] width 14 height 10
click at [0, 0] on input "[URL][DOMAIN_NAME]" at bounding box center [0, 0] width 0 height 0
paste input "[DOMAIN_NAME][URL]"
type input "[URL][DOMAIN_NAME]"
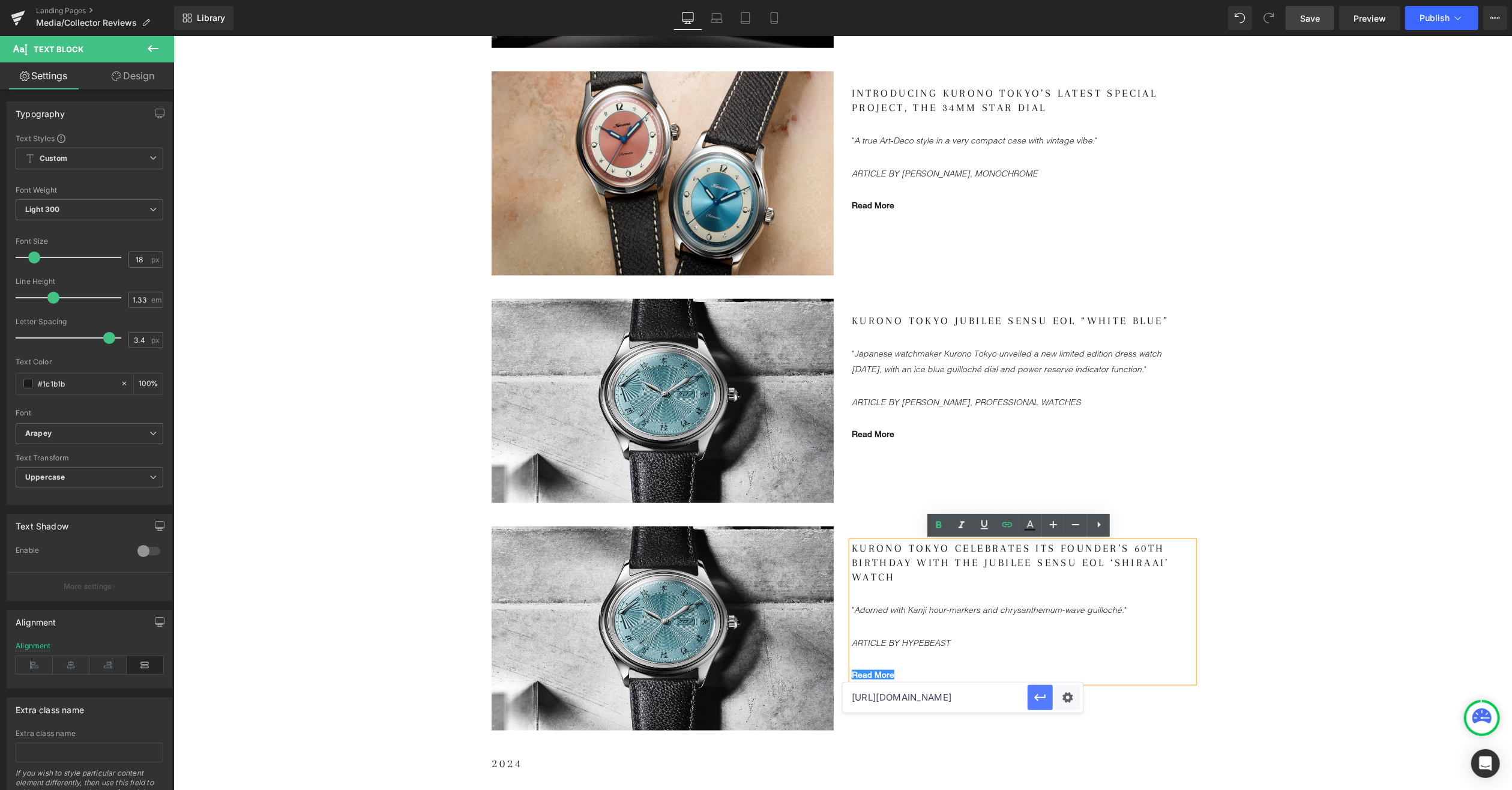
scroll to position [0, 0]
click at [666, 629] on span "Image" at bounding box center [662, 629] width 25 height 14
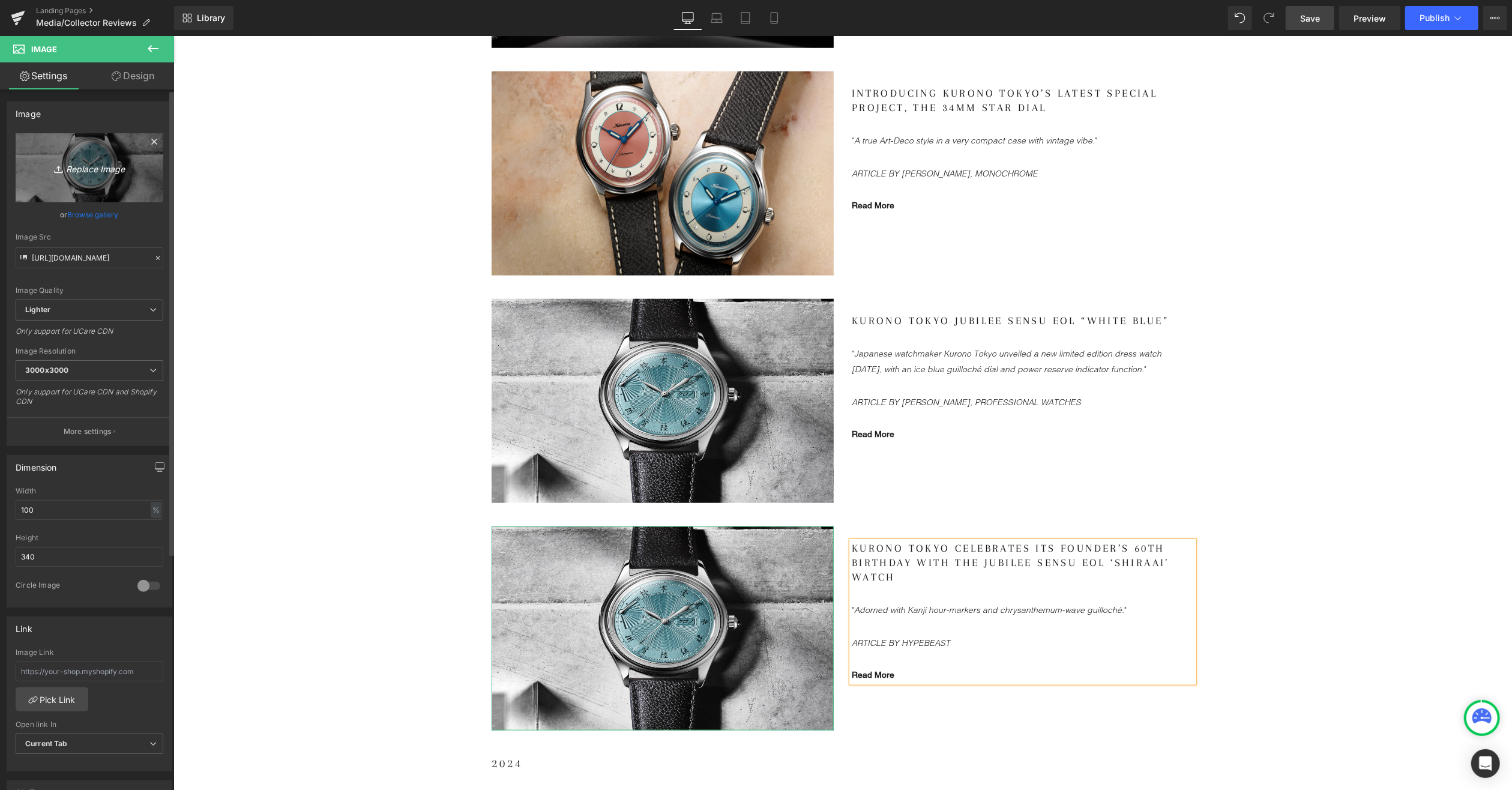
click at [99, 166] on icon "Replace Image" at bounding box center [89, 167] width 96 height 15
type input "C:\fakepath\KT-Anniversary-Sensu_LS-3.jpg"
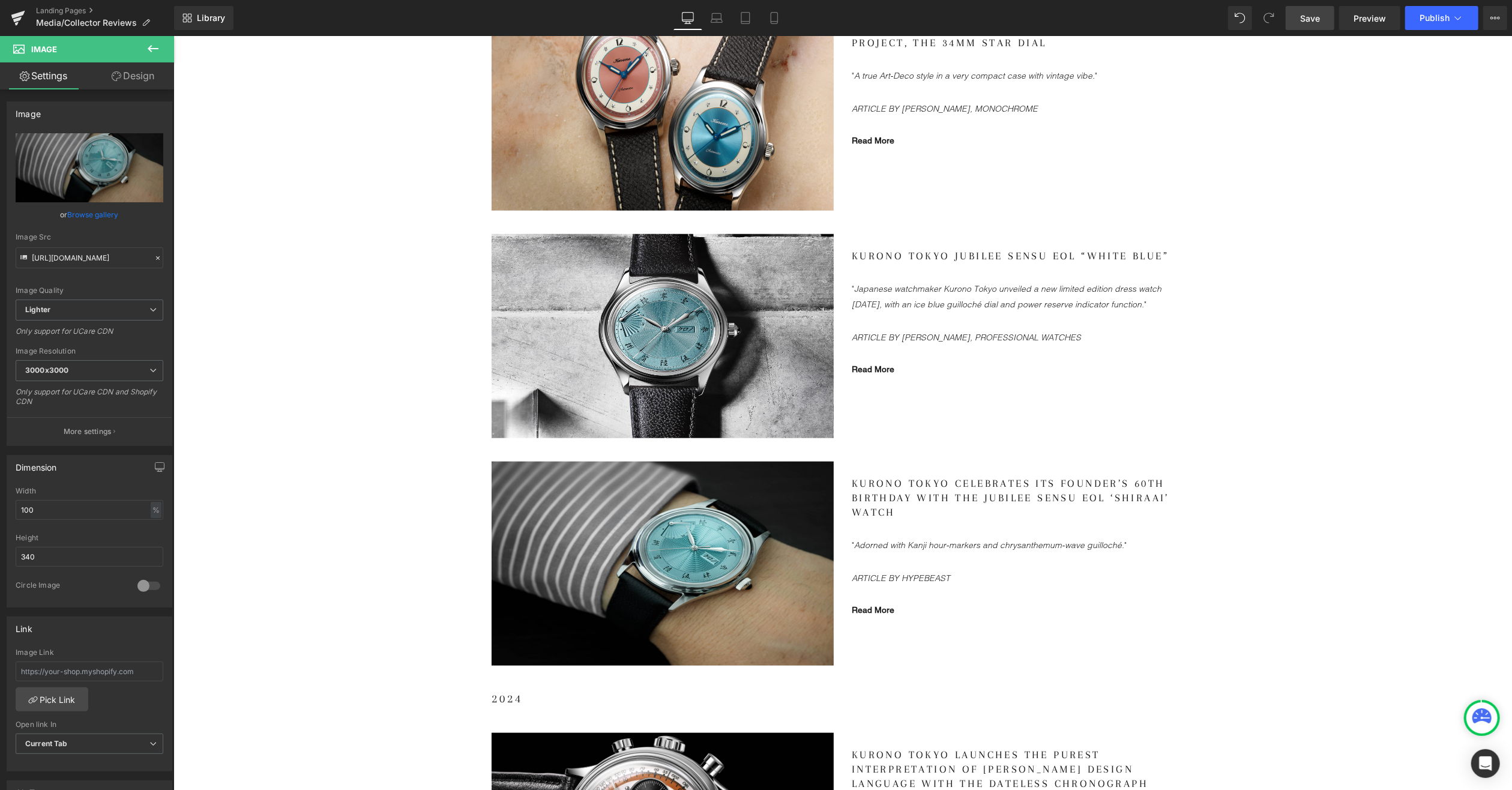
scroll to position [1141, 0]
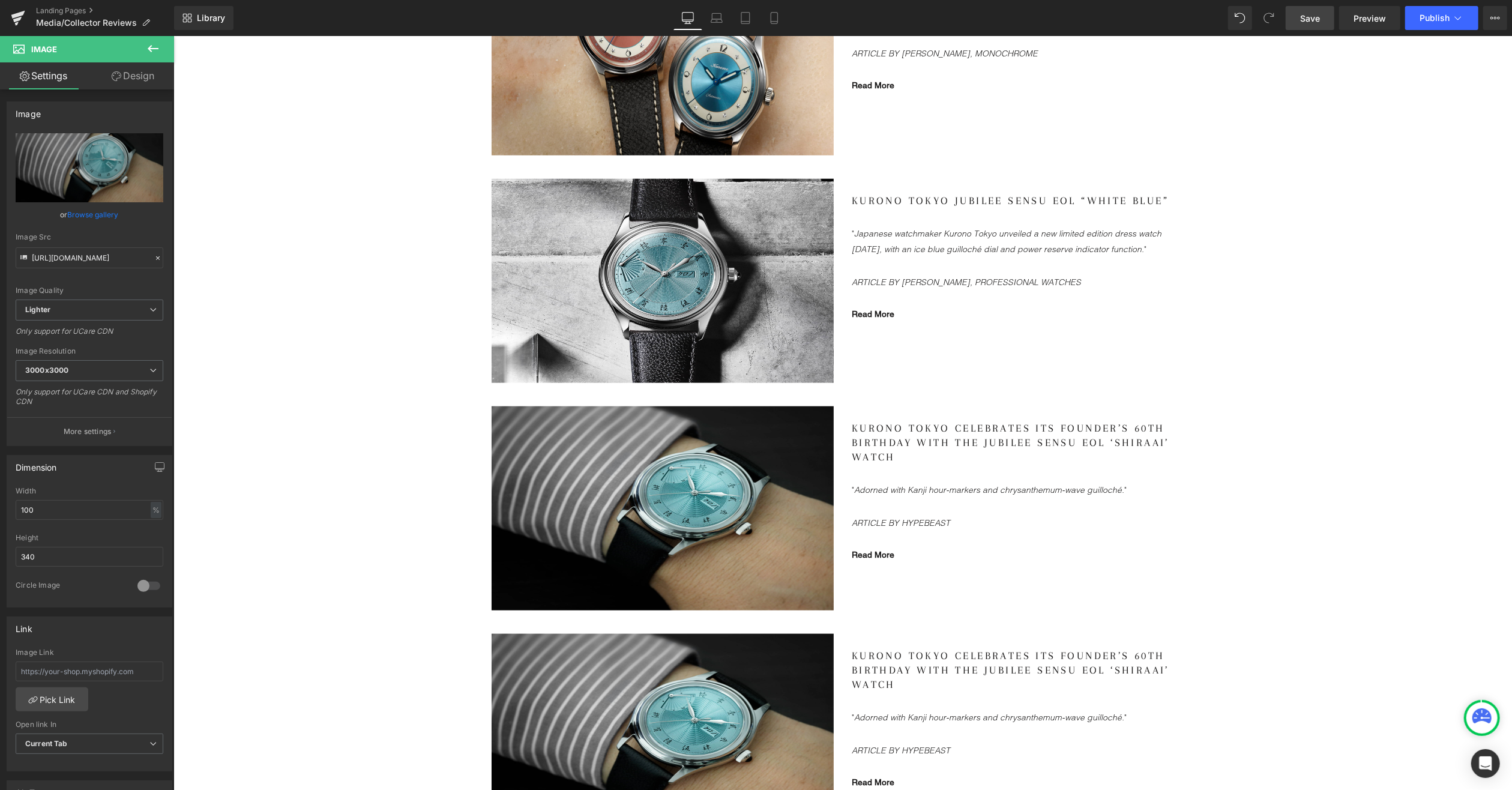
click at [1294, 22] on link "Save" at bounding box center [1310, 18] width 48 height 24
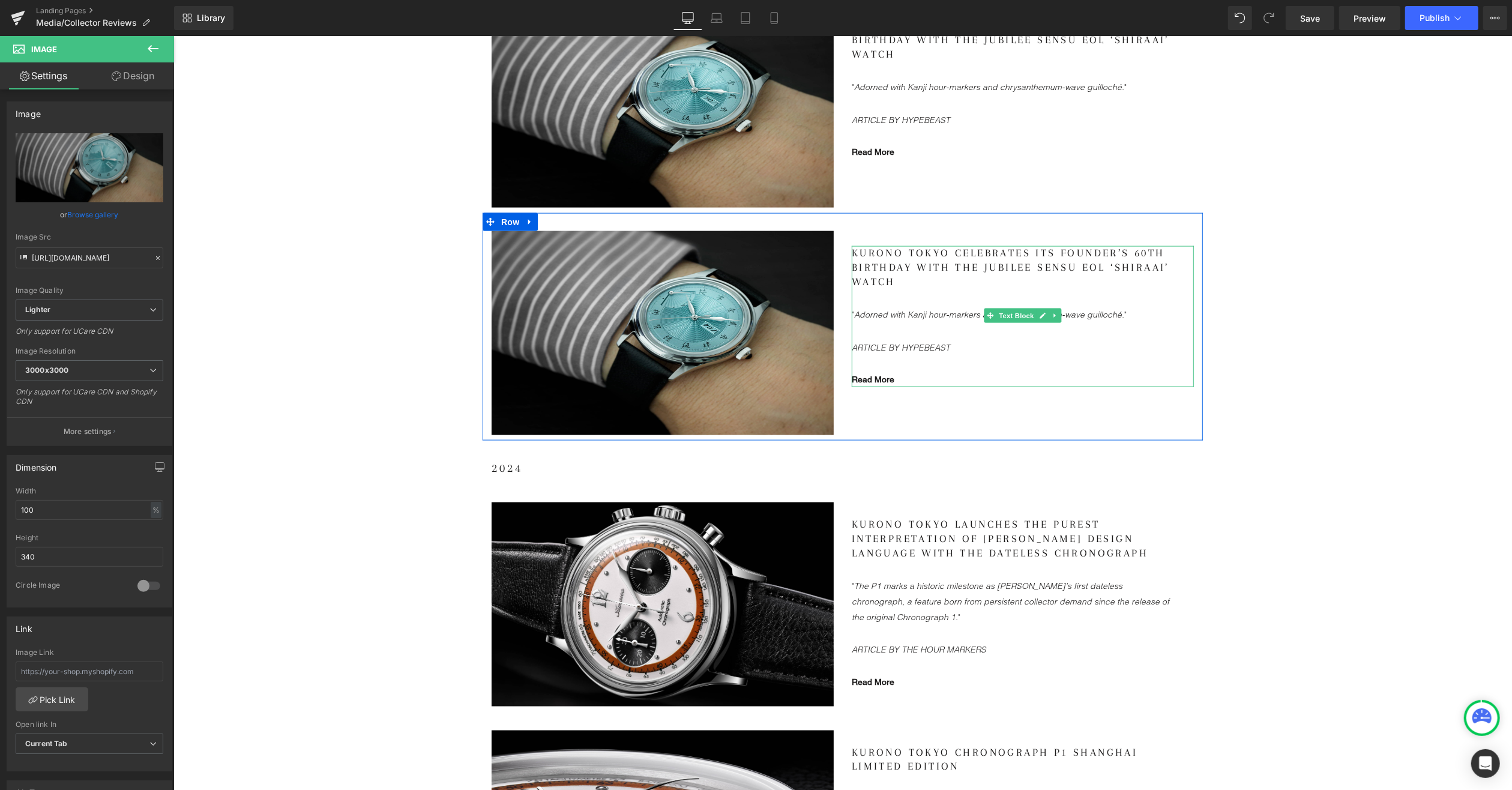
scroll to position [1561, 0]
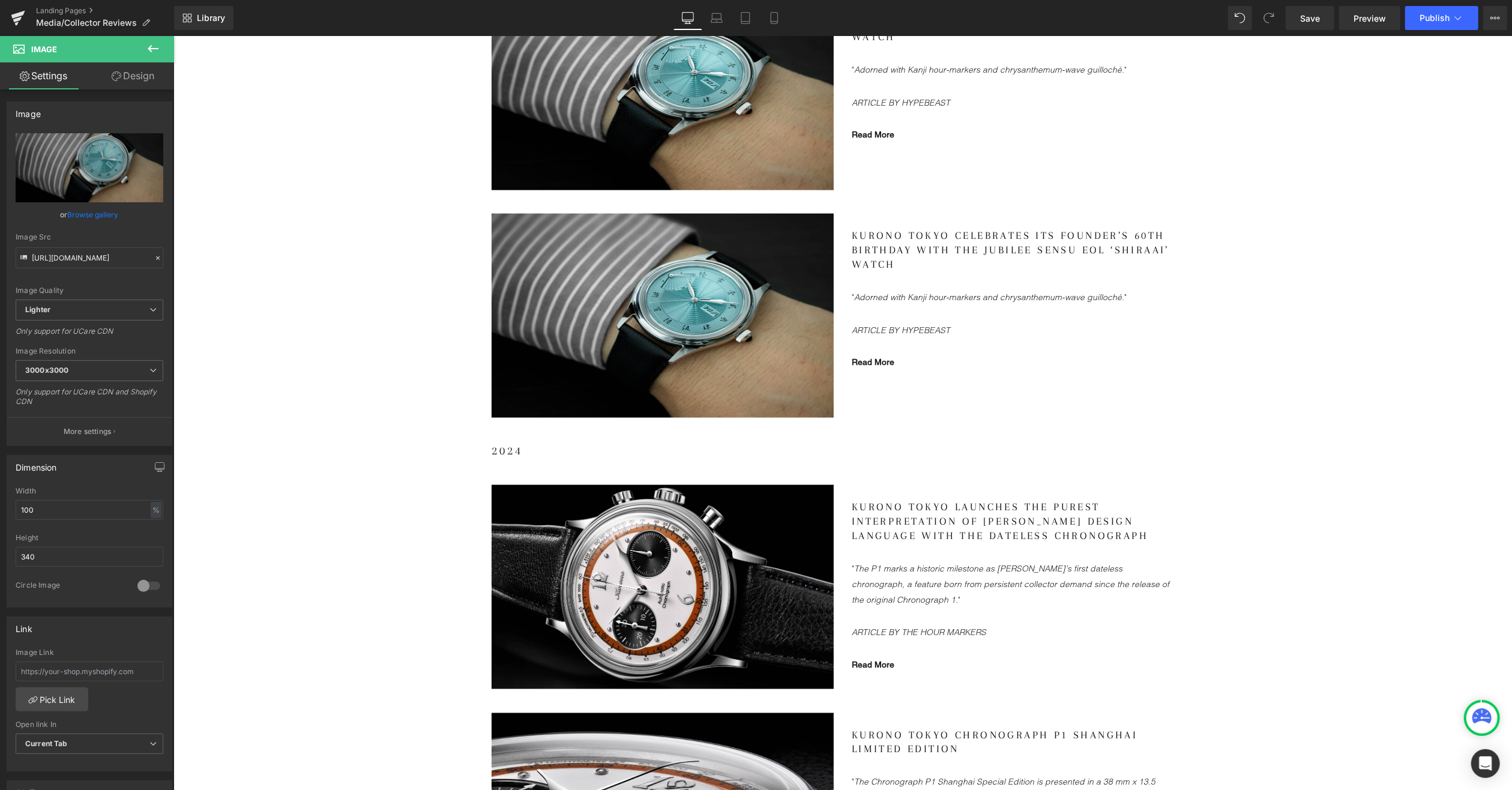
drag, startPoint x: 895, startPoint y: 235, endPoint x: 863, endPoint y: 235, distance: 32.0
click at [895, 234] on gdiv at bounding box center [1023, 291] width 342 height 127
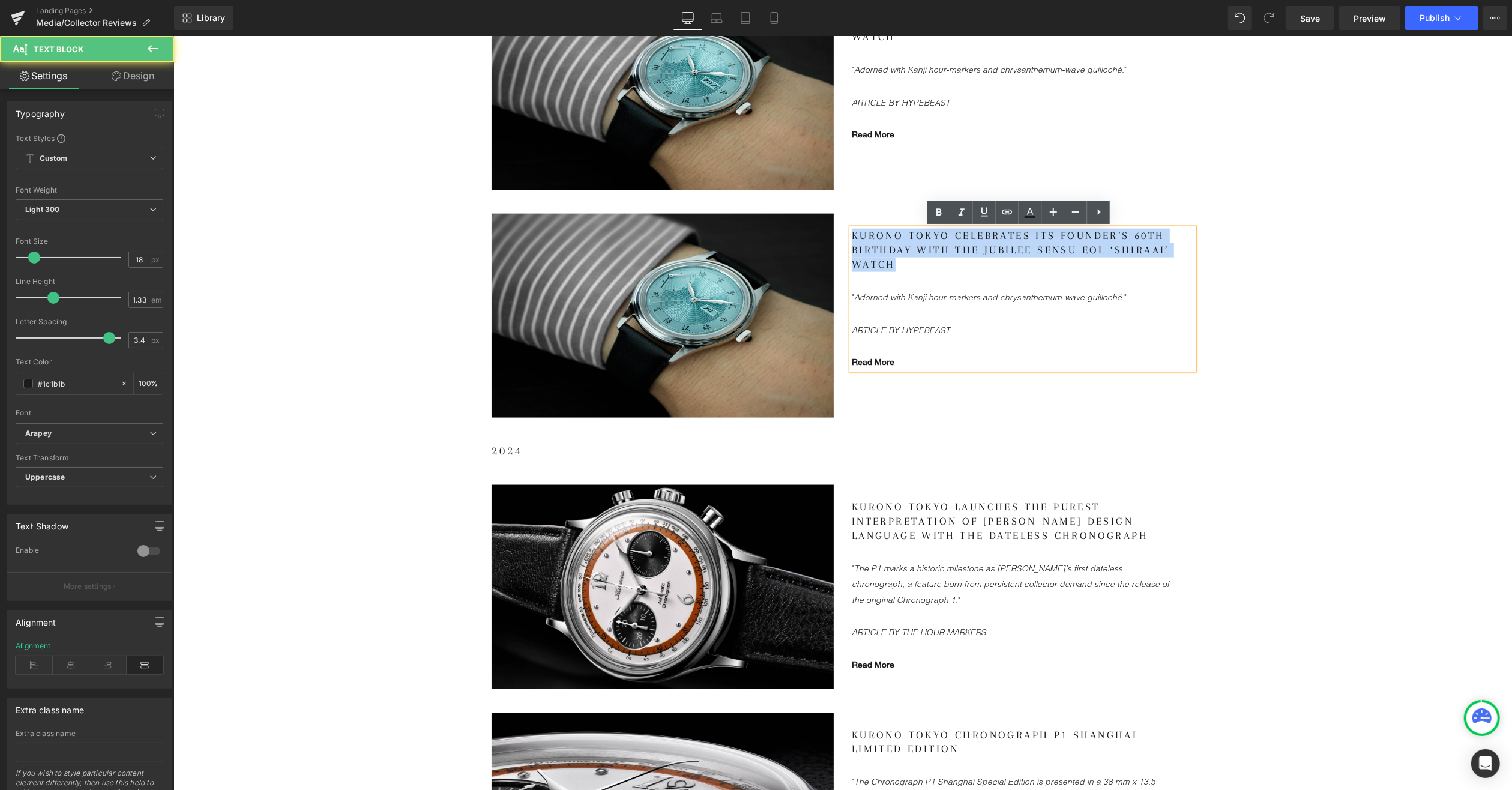
drag, startPoint x: 847, startPoint y: 231, endPoint x: 912, endPoint y: 262, distance: 72.0
click at [912, 262] on p "Kurono Tokyo Celebrates Its Founder’s 60th Birthday With the Jubilee Sensu EOL …" at bounding box center [1010, 250] width 318 height 43
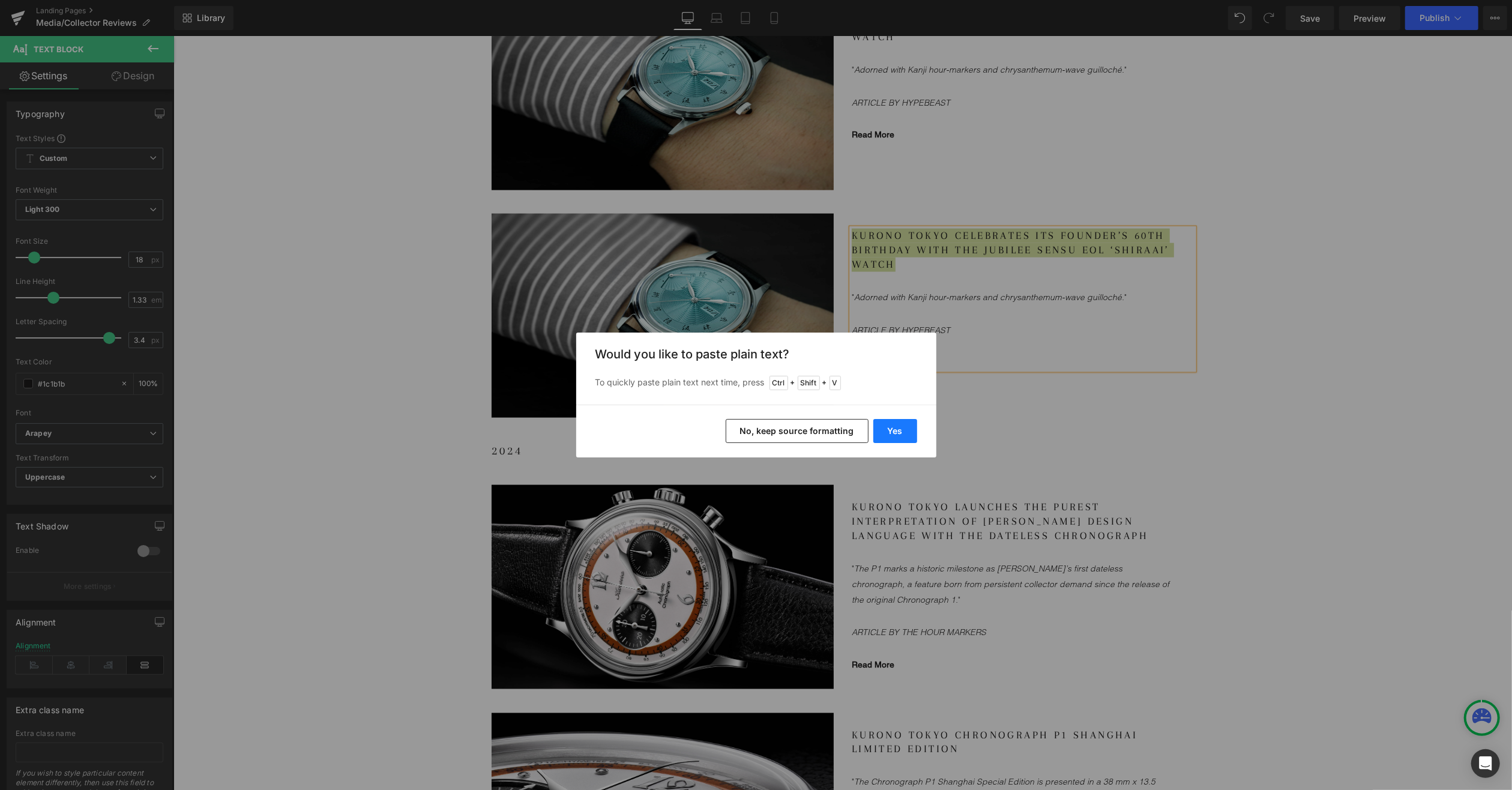
click at [897, 429] on button "Yes" at bounding box center [895, 431] width 44 height 24
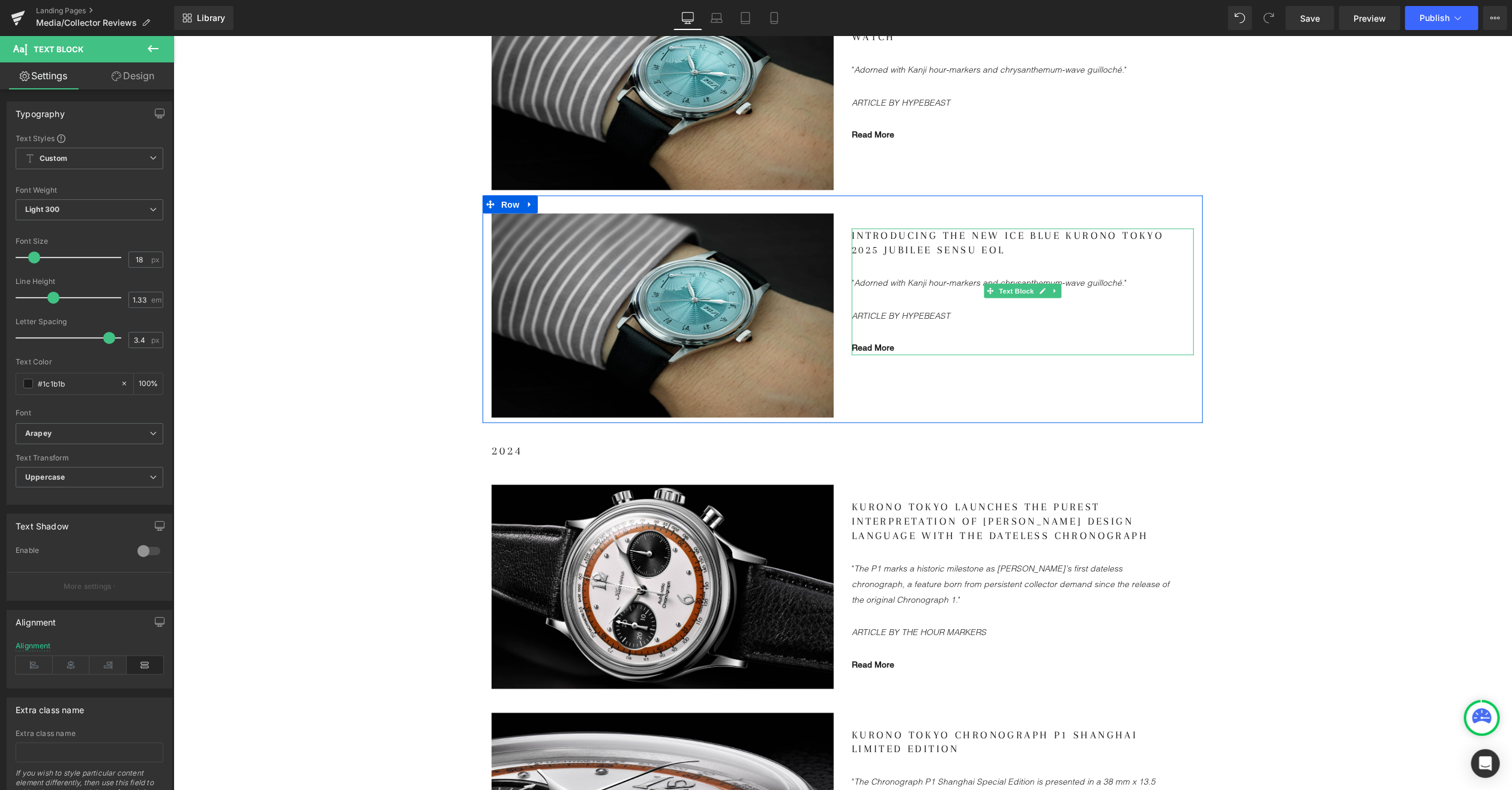
click at [881, 286] on gdiv at bounding box center [1023, 291] width 342 height 127
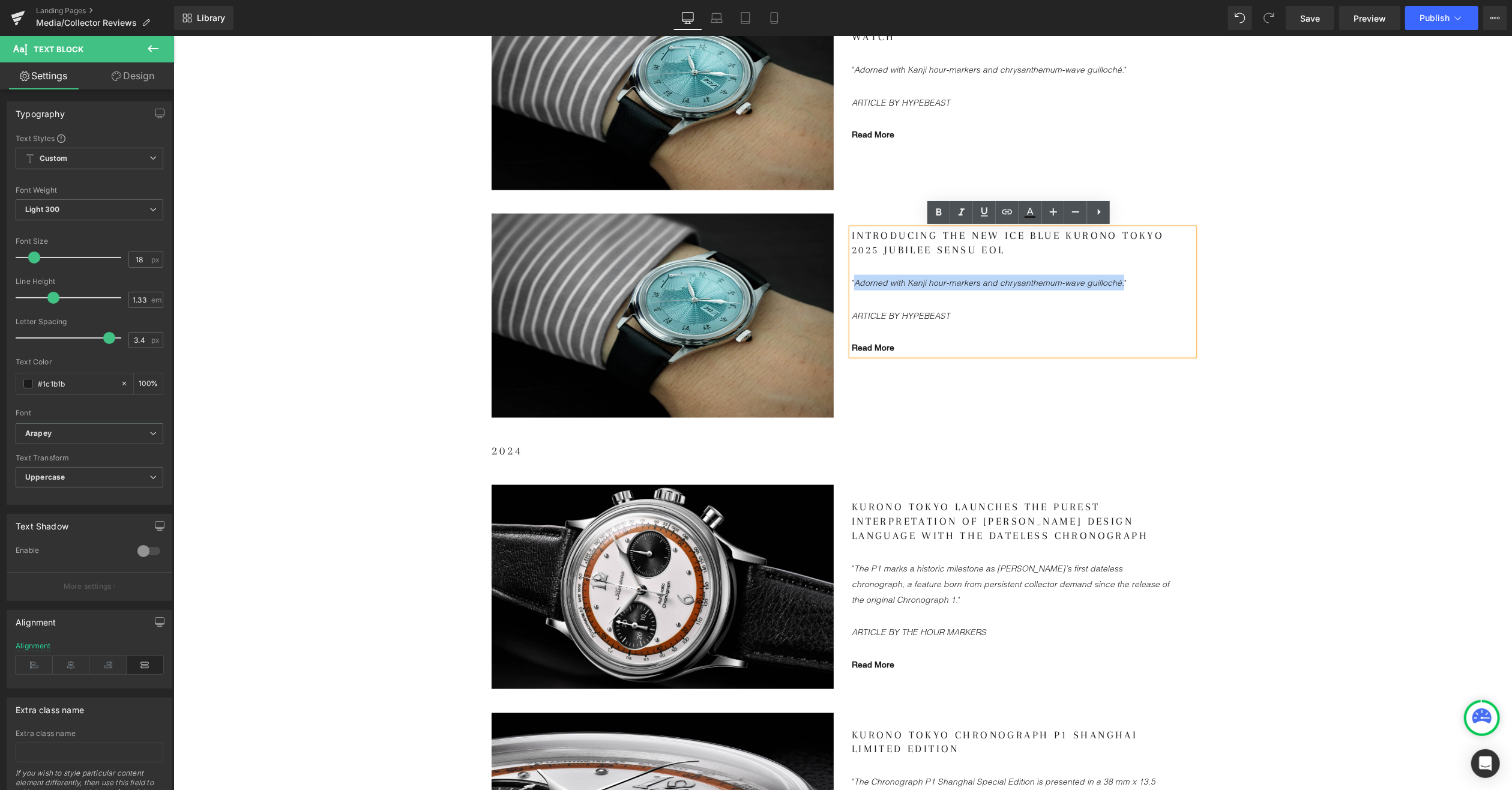
drag, startPoint x: 851, startPoint y: 281, endPoint x: 1110, endPoint y: 278, distance: 259.0
click at [1110, 278] on icon ""Adorned with Kanji hour-markers and chrysanthemum-wave guilloché."" at bounding box center [989, 282] width 275 height 11
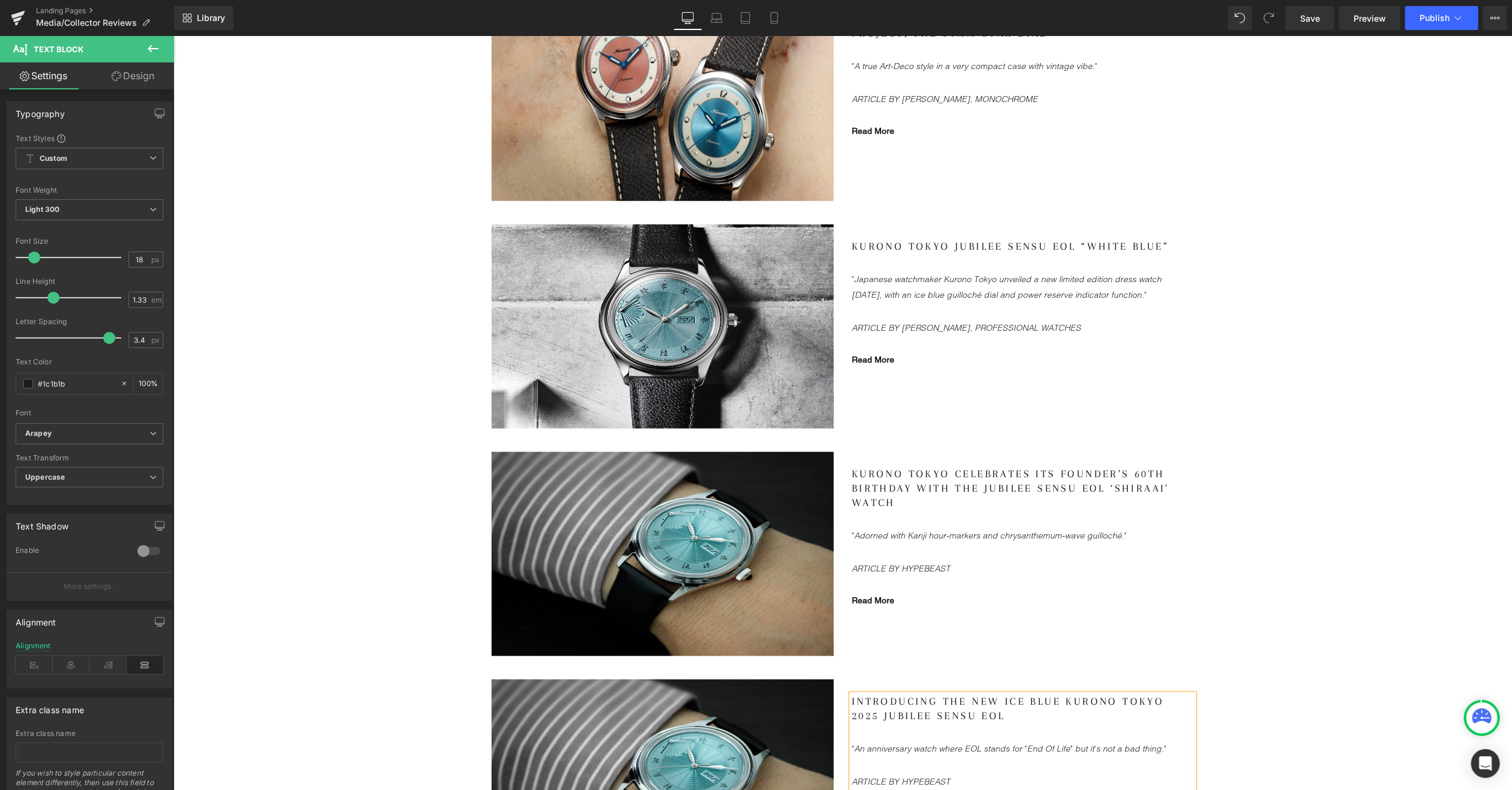
scroll to position [1021, 0]
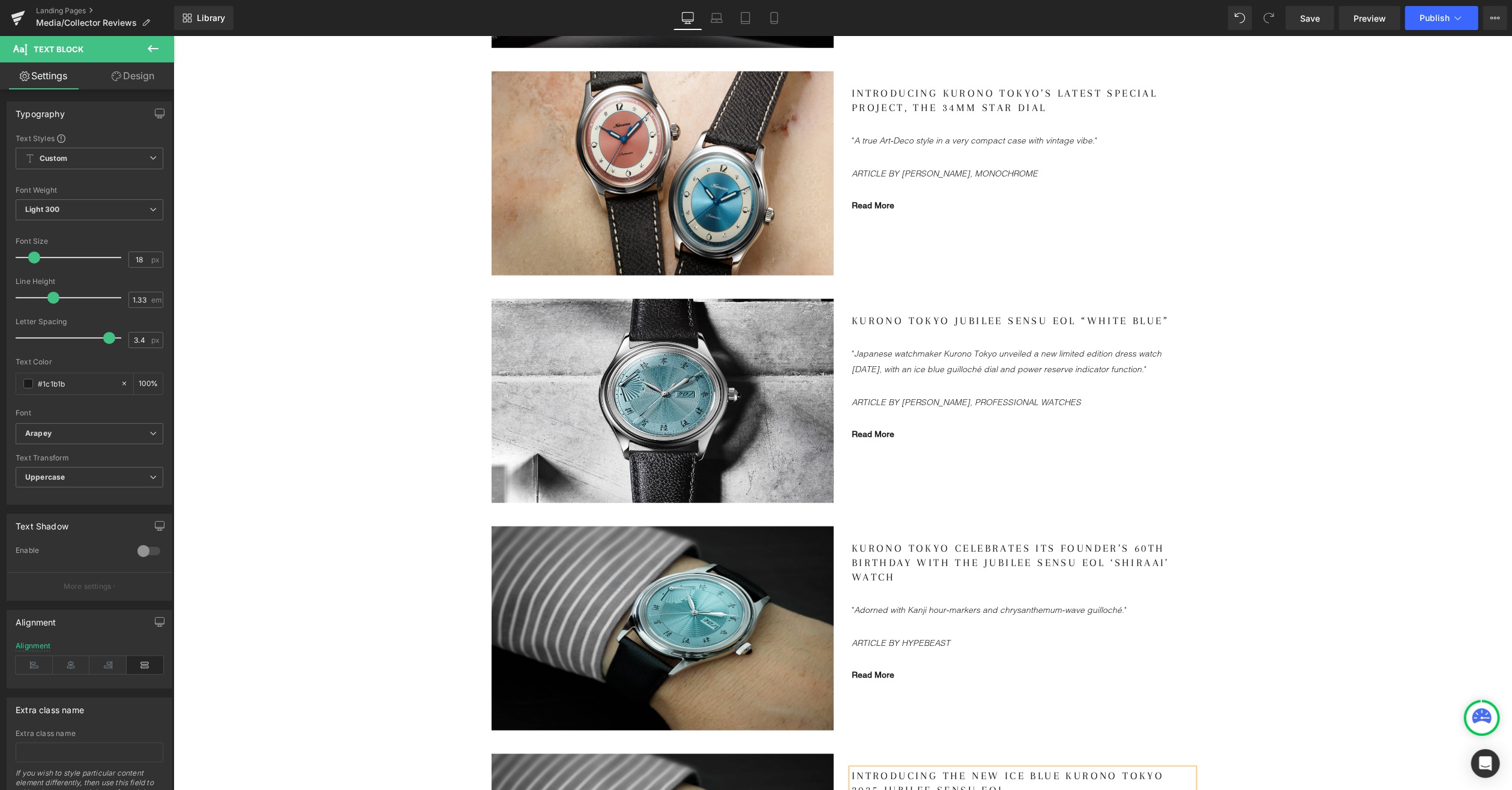
click at [910, 170] on gdiv at bounding box center [1023, 149] width 342 height 127
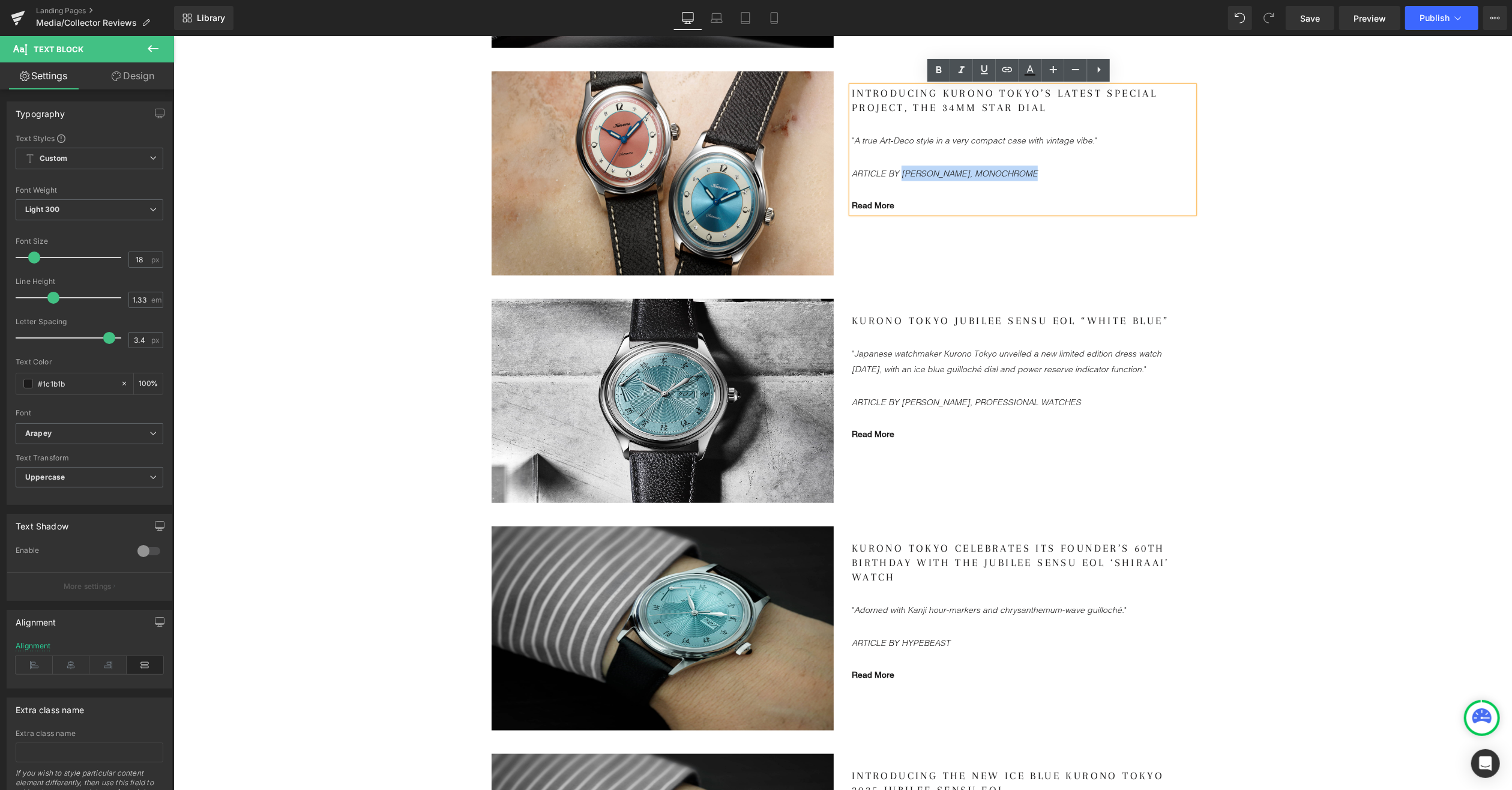
drag, startPoint x: 898, startPoint y: 169, endPoint x: 1046, endPoint y: 174, distance: 148.1
click at [1046, 174] on p "ARTICLE BY [PERSON_NAME], MONOCHROME" at bounding box center [1010, 173] width 318 height 16
copy icon "[PERSON_NAME], MONOCHROME"
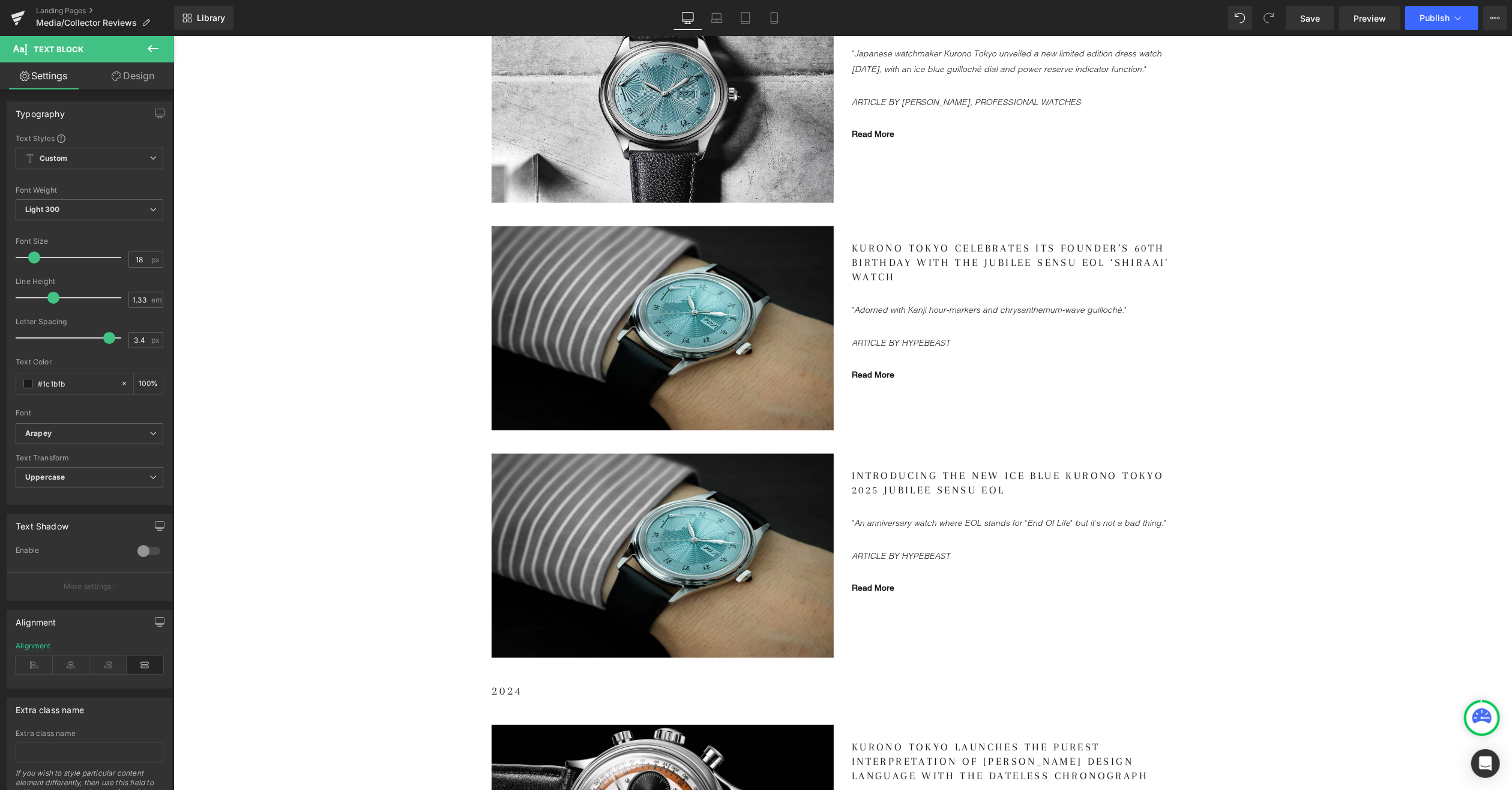
scroll to position [1381, 0]
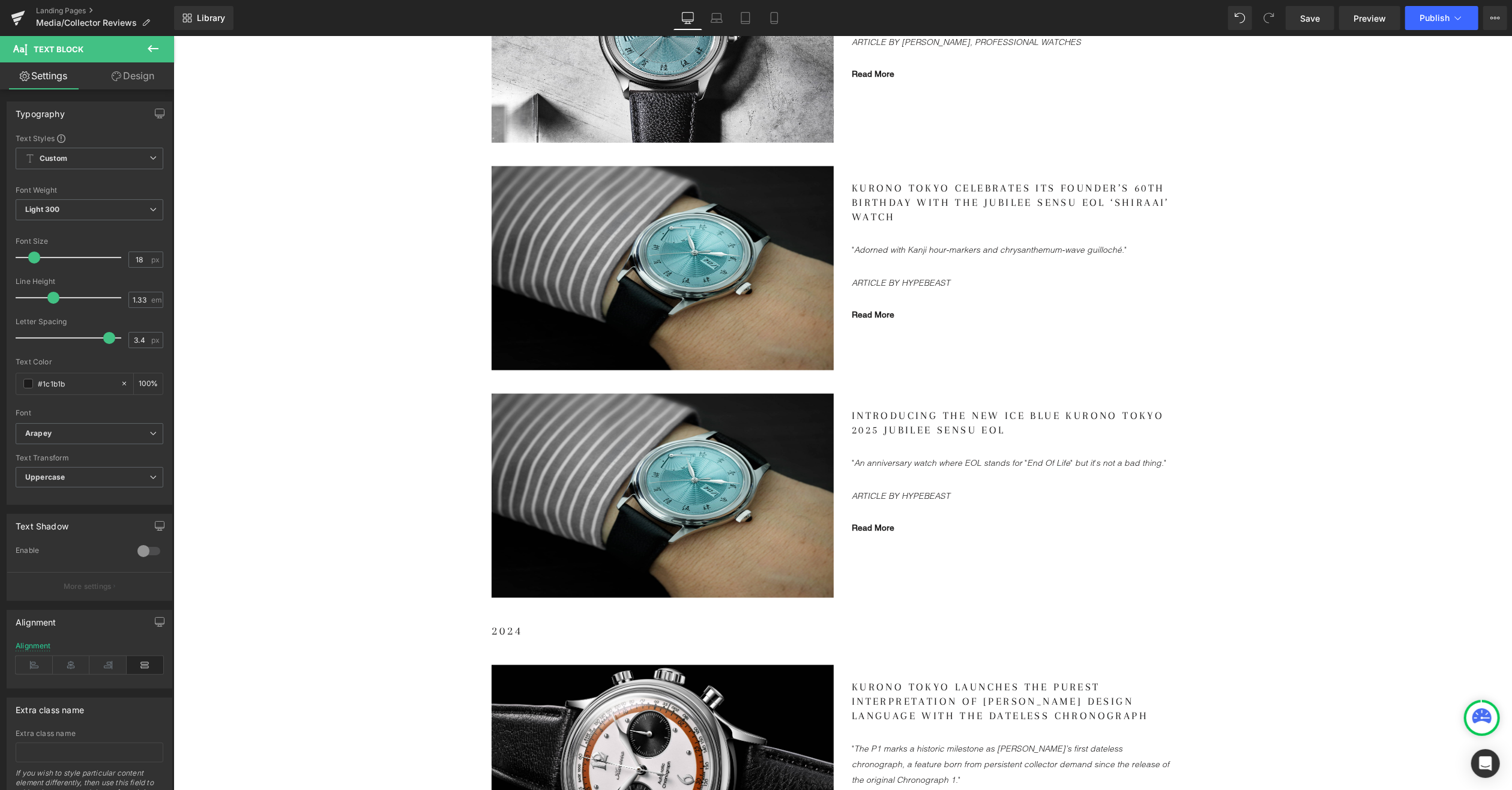
click at [923, 508] on gdiv at bounding box center [1023, 472] width 342 height 127
drag, startPoint x: 897, startPoint y: 492, endPoint x: 953, endPoint y: 487, distance: 56.2
click at [953, 487] on p "ARTICLE BY HYPEBEAST" at bounding box center [1010, 495] width 318 height 16
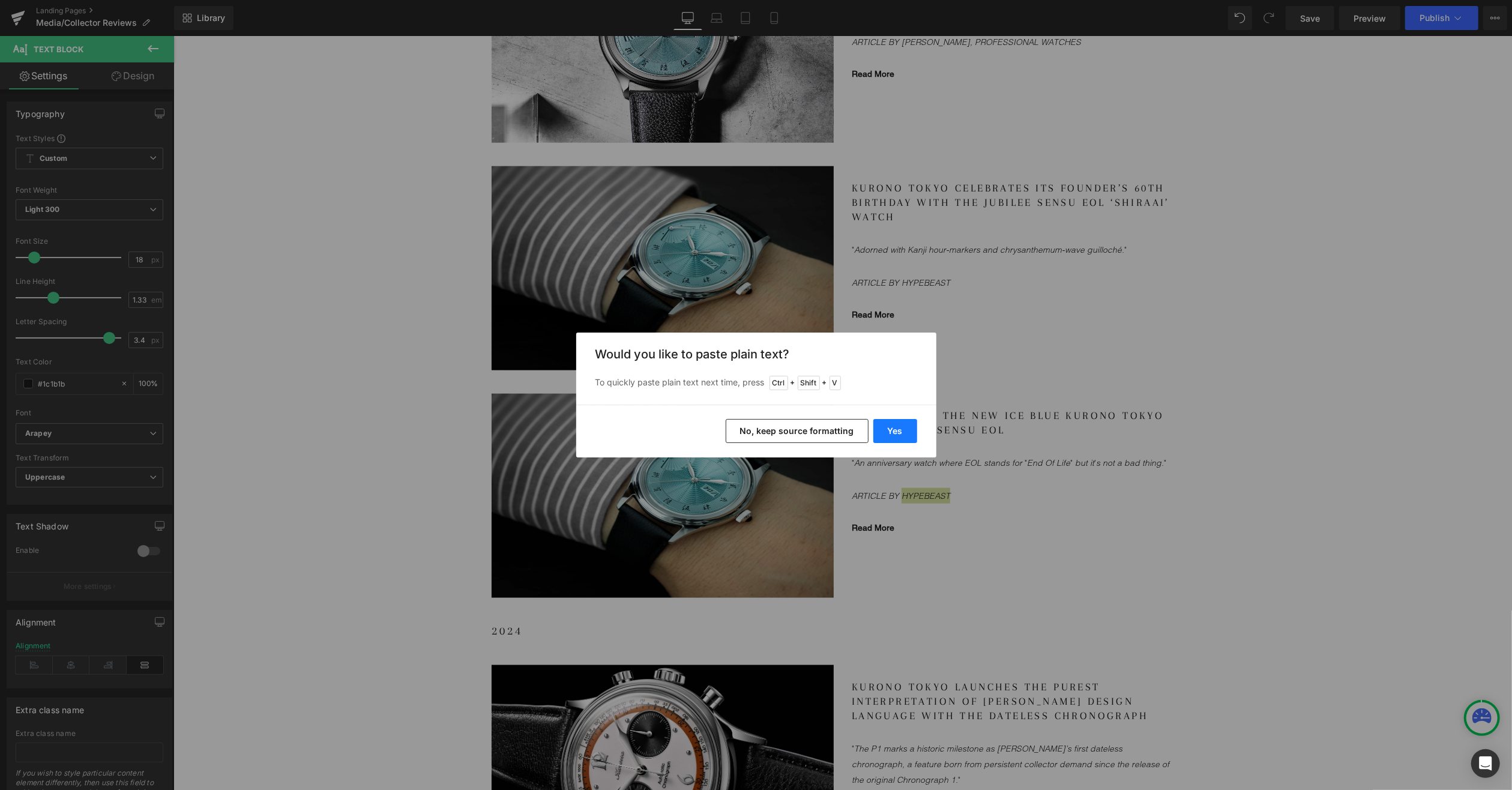
click at [910, 426] on button "Yes" at bounding box center [895, 431] width 44 height 24
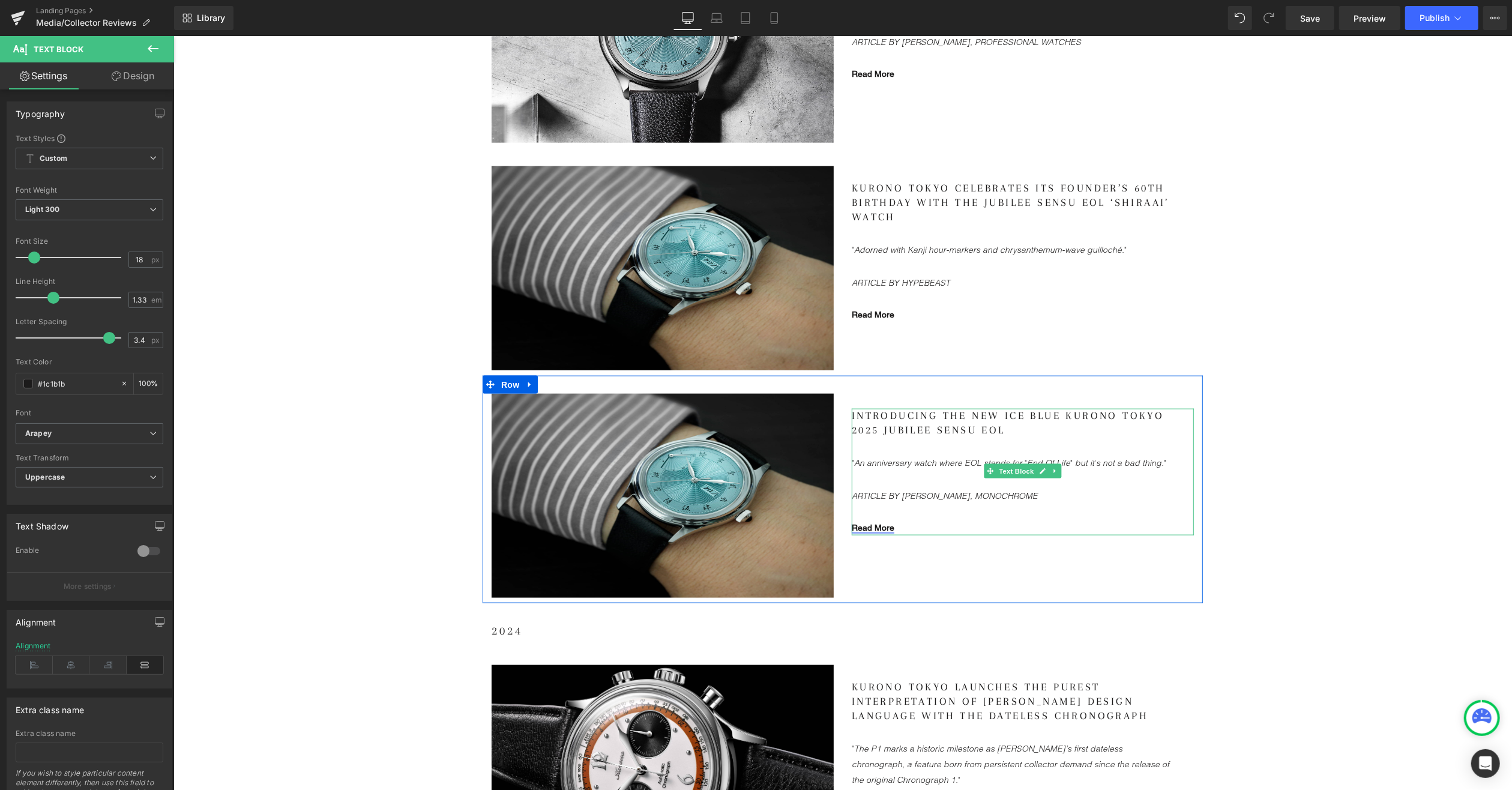
click at [878, 528] on gdiv at bounding box center [1023, 472] width 342 height 127
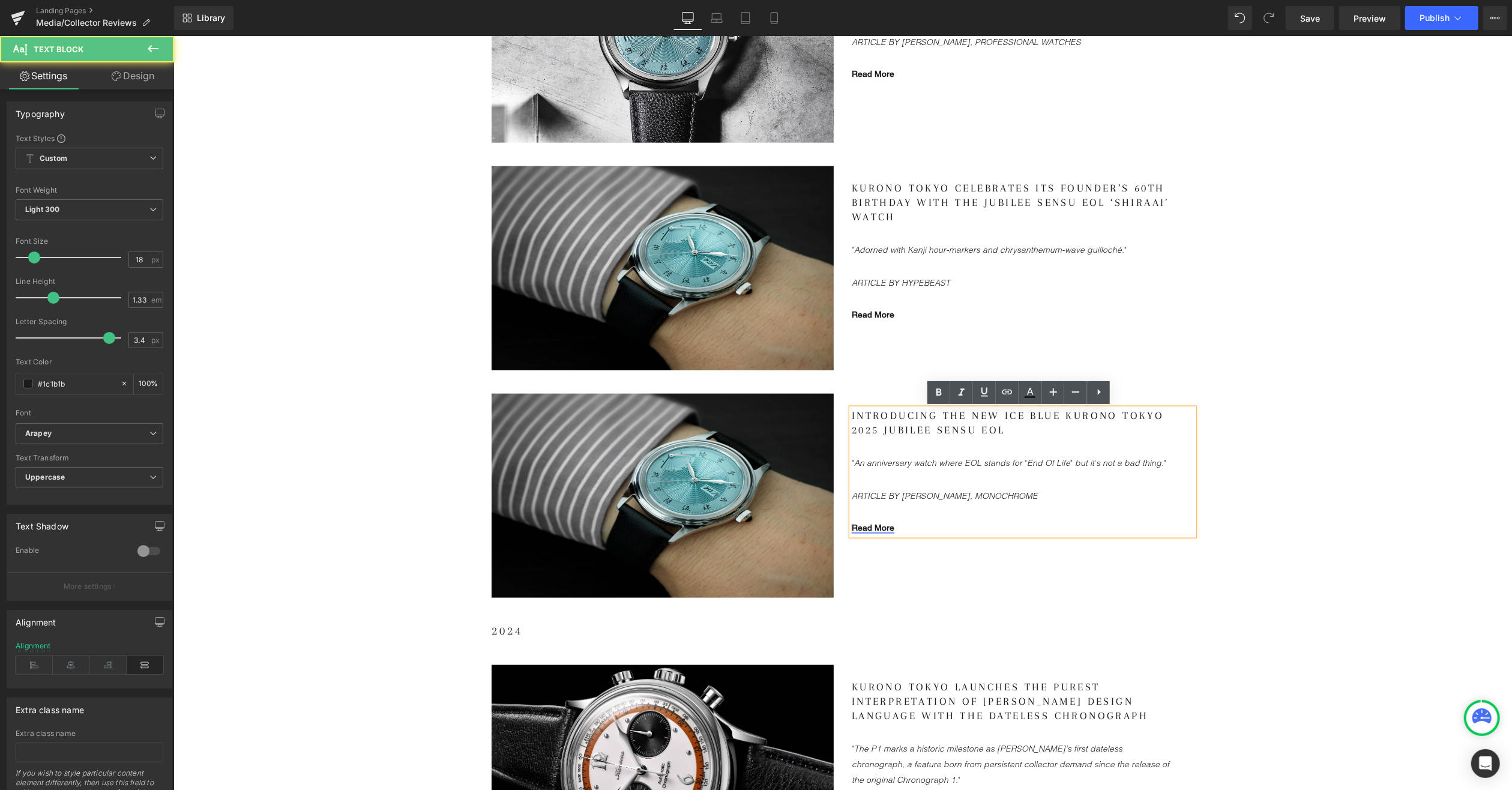
click at [875, 527] on link "Read More" at bounding box center [872, 527] width 42 height 10
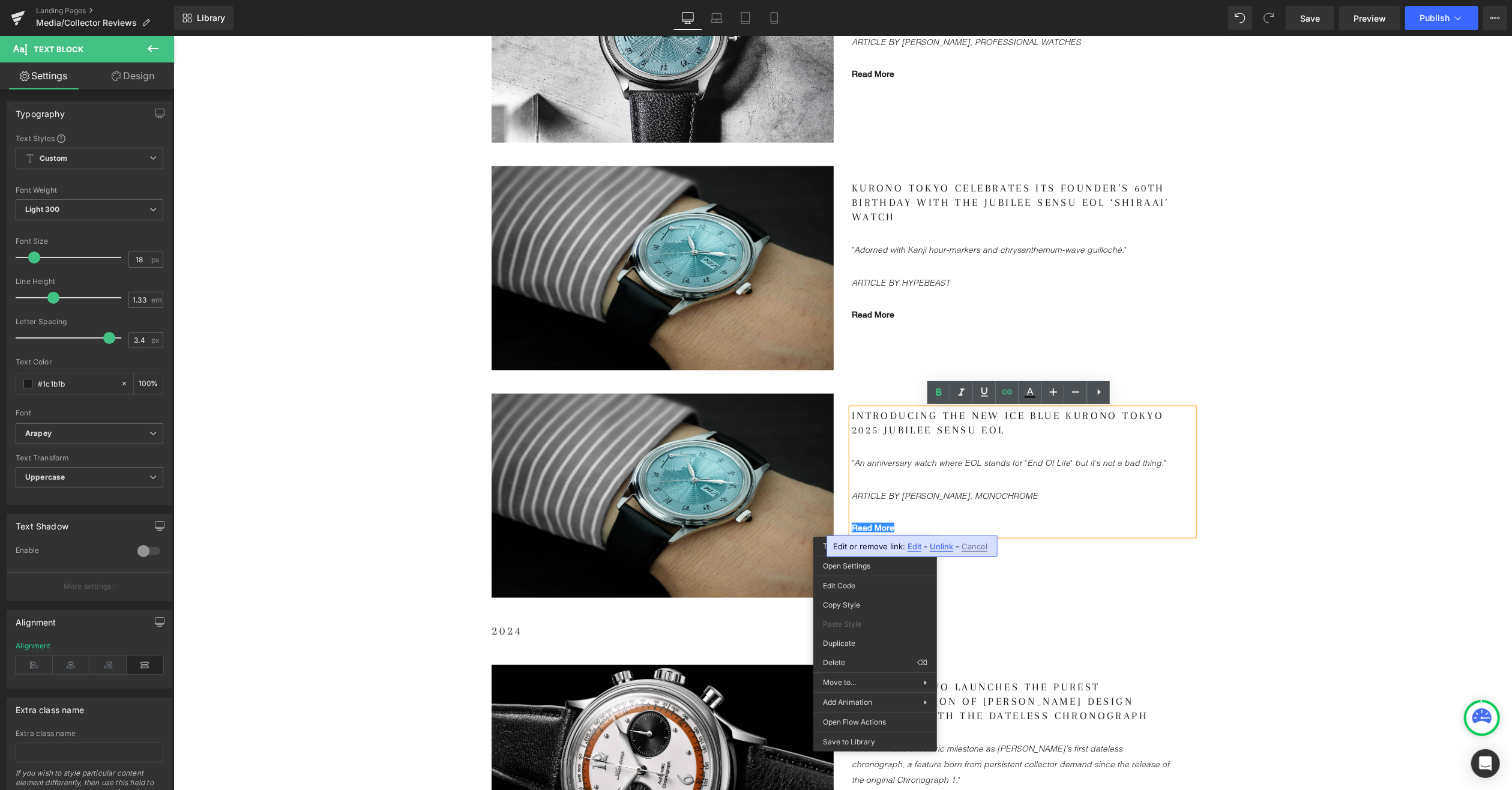
click at [908, 544] on span "Edit" at bounding box center [914, 547] width 14 height 10
click at [0, 0] on input "[URL][DOMAIN_NAME]" at bounding box center [0, 0] width 0 height 0
paste input "[DOMAIN_NAME][URL]"
type input "[URL][DOMAIN_NAME]"
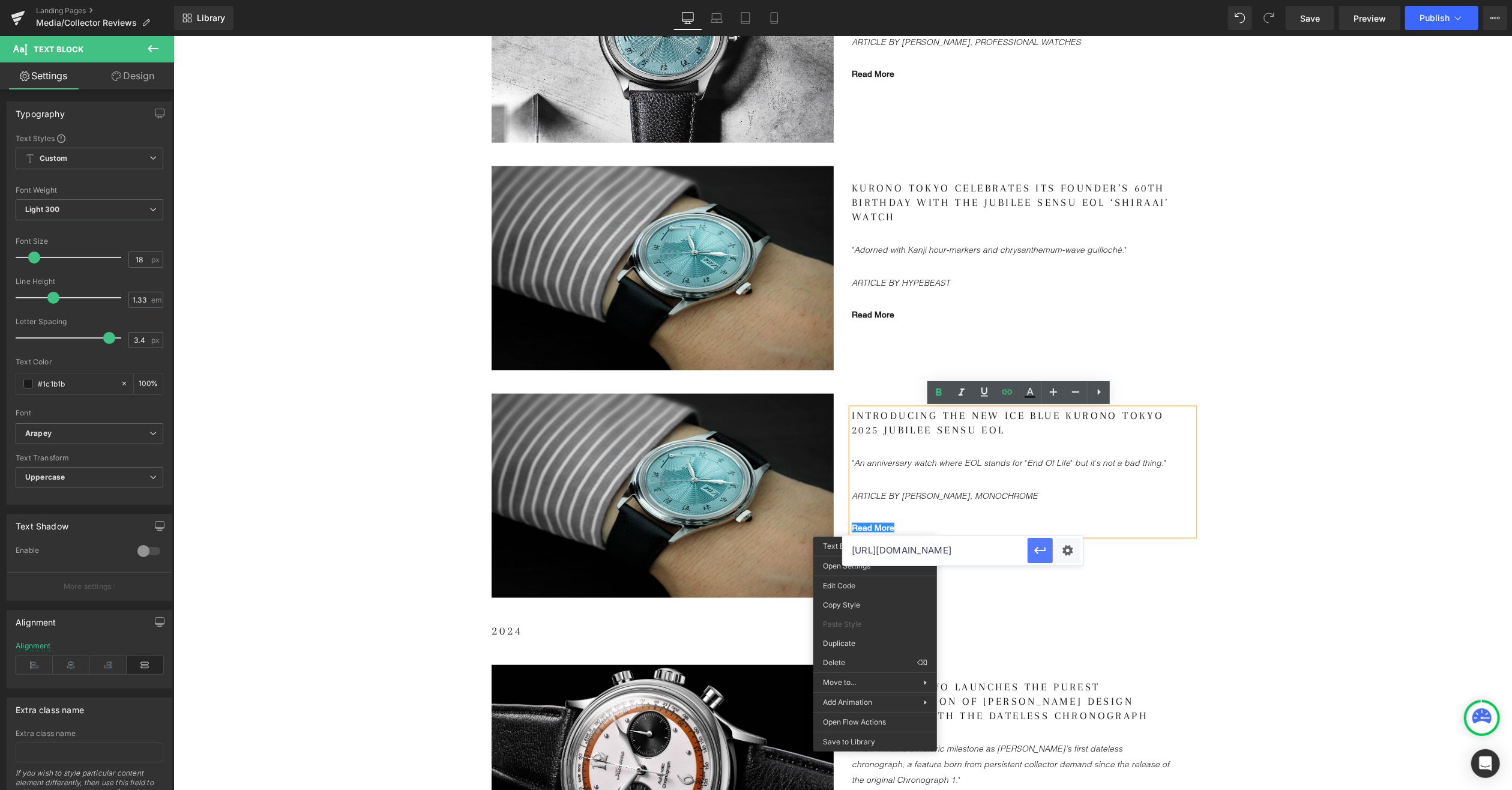
scroll to position [0, 0]
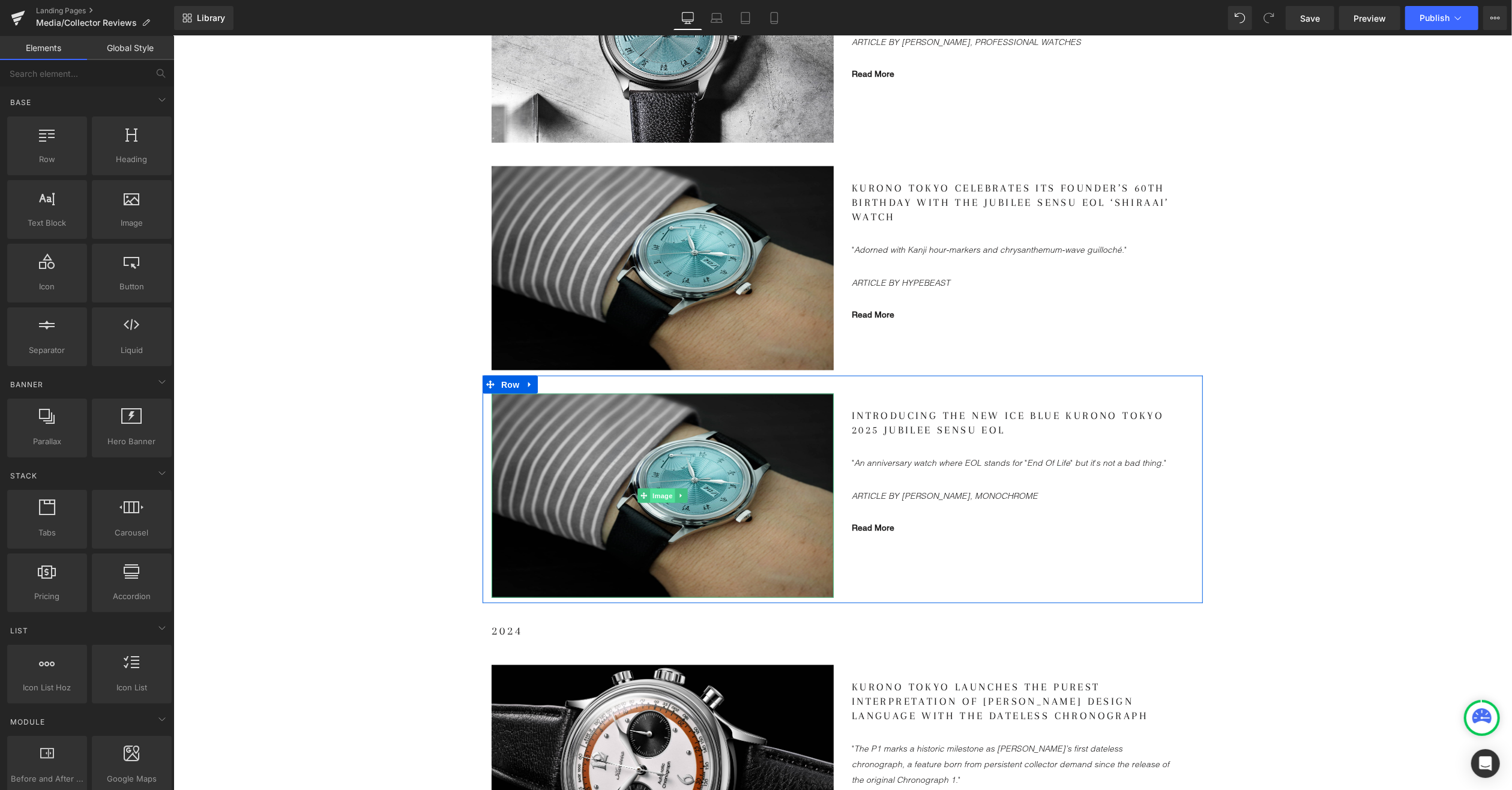
click at [657, 497] on span "Image" at bounding box center [662, 495] width 25 height 14
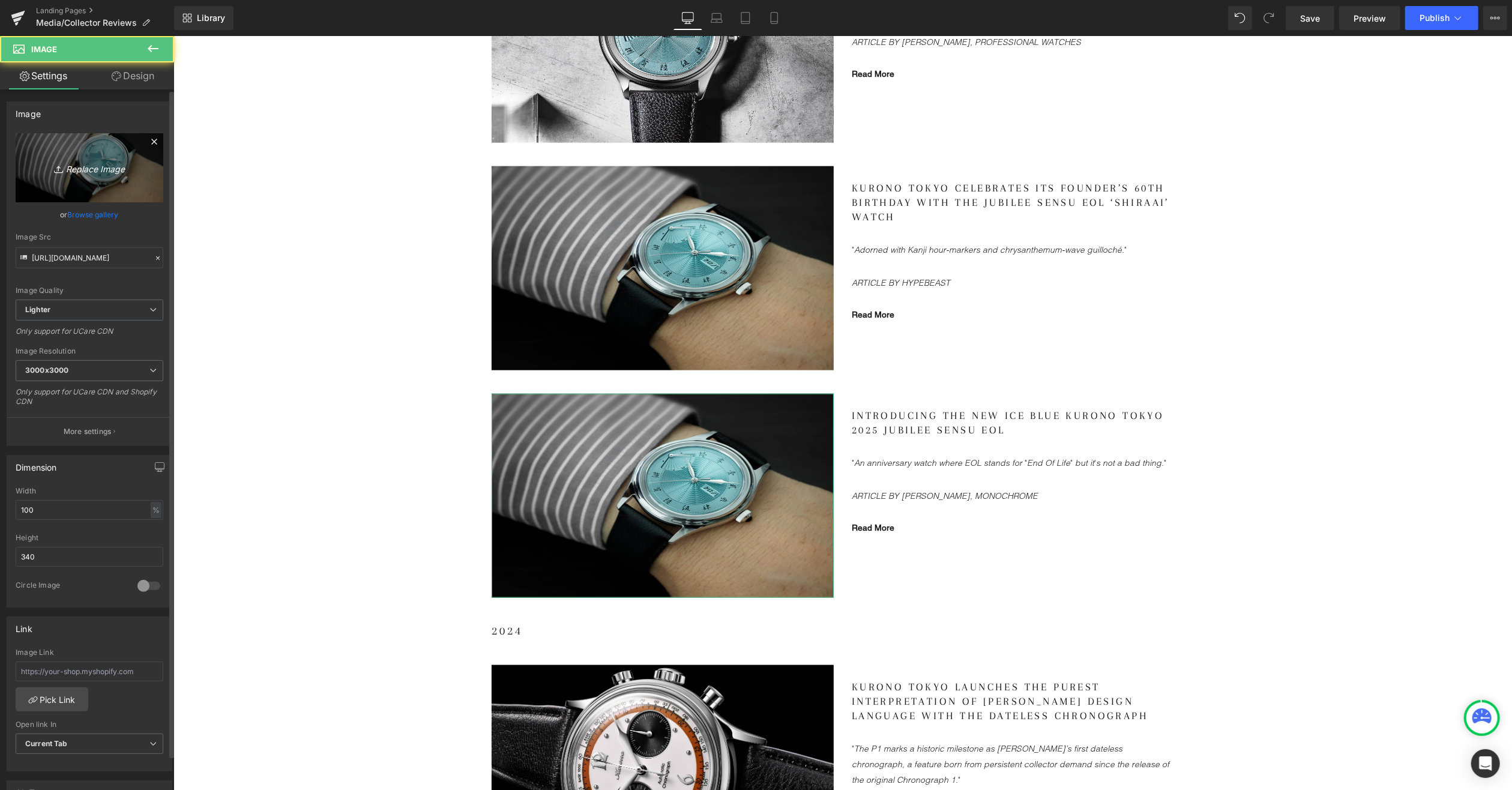
click at [84, 164] on icon "Replace Image" at bounding box center [89, 167] width 96 height 15
type input "C:\fakepath\KT-Anniversary-Sensu_LS_1.jpg"
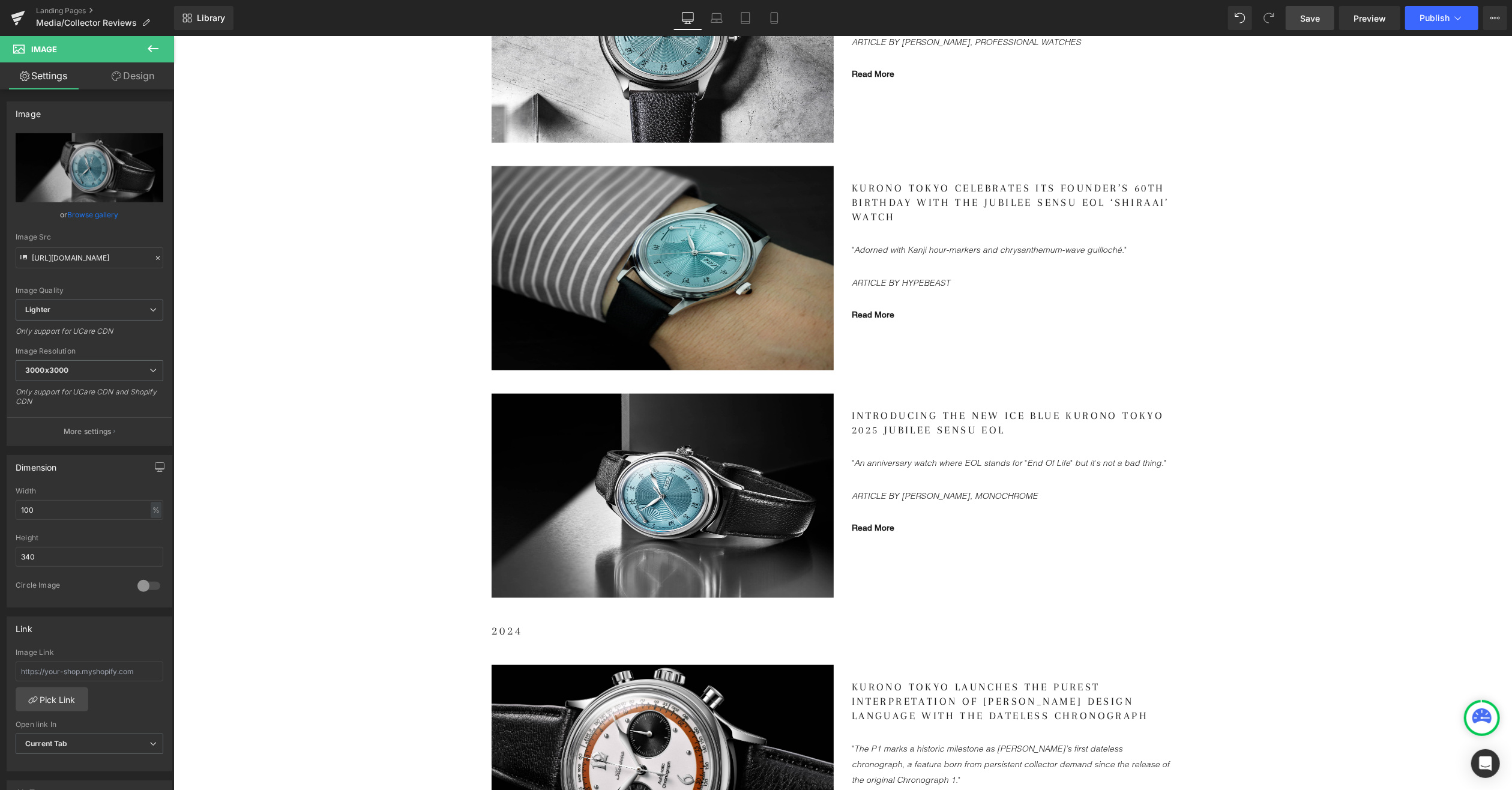
click at [1324, 20] on link "Save" at bounding box center [1310, 18] width 48 height 24
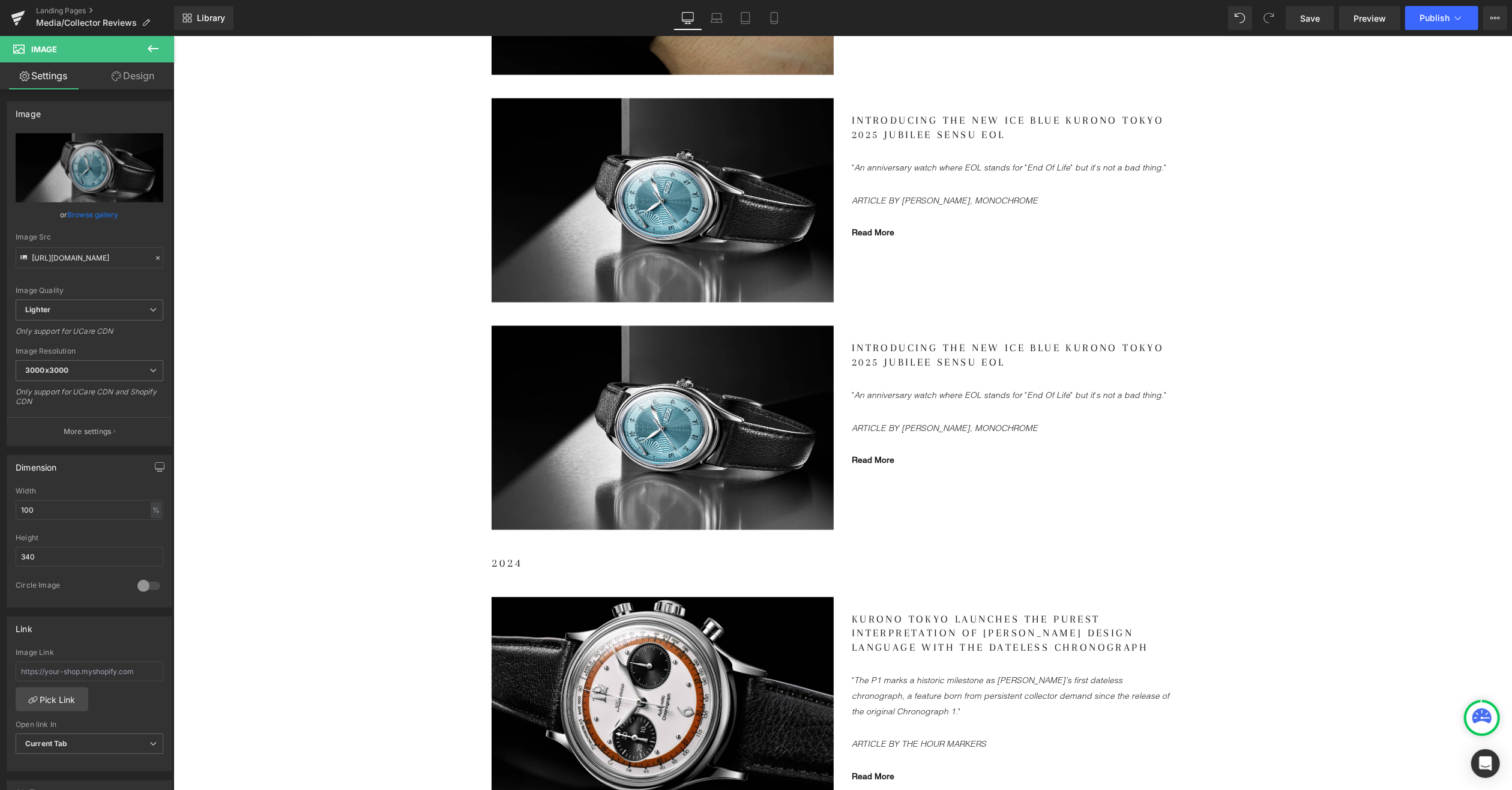
scroll to position [1681, 0]
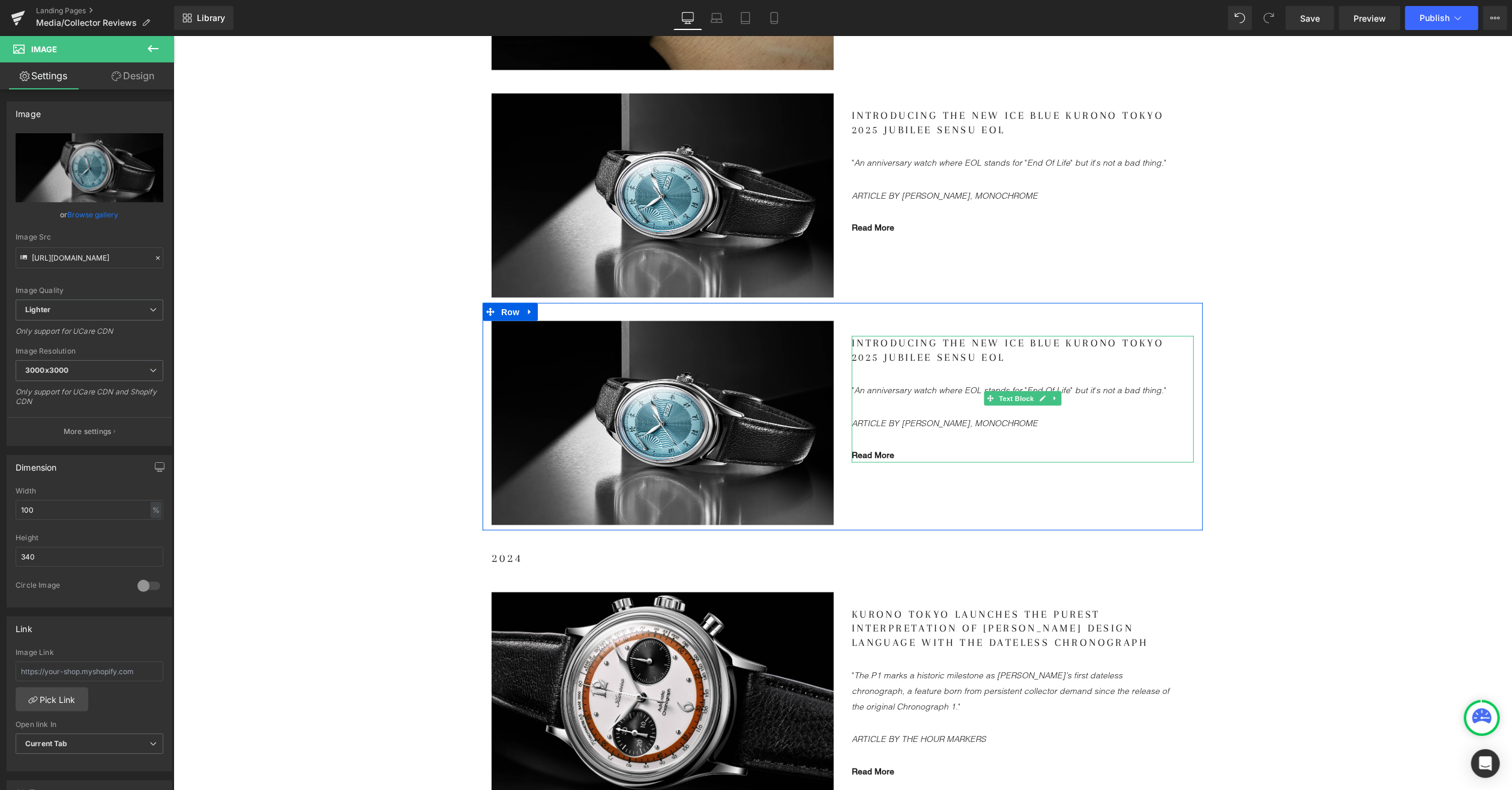
click at [890, 381] on gdiv at bounding box center [1023, 399] width 342 height 127
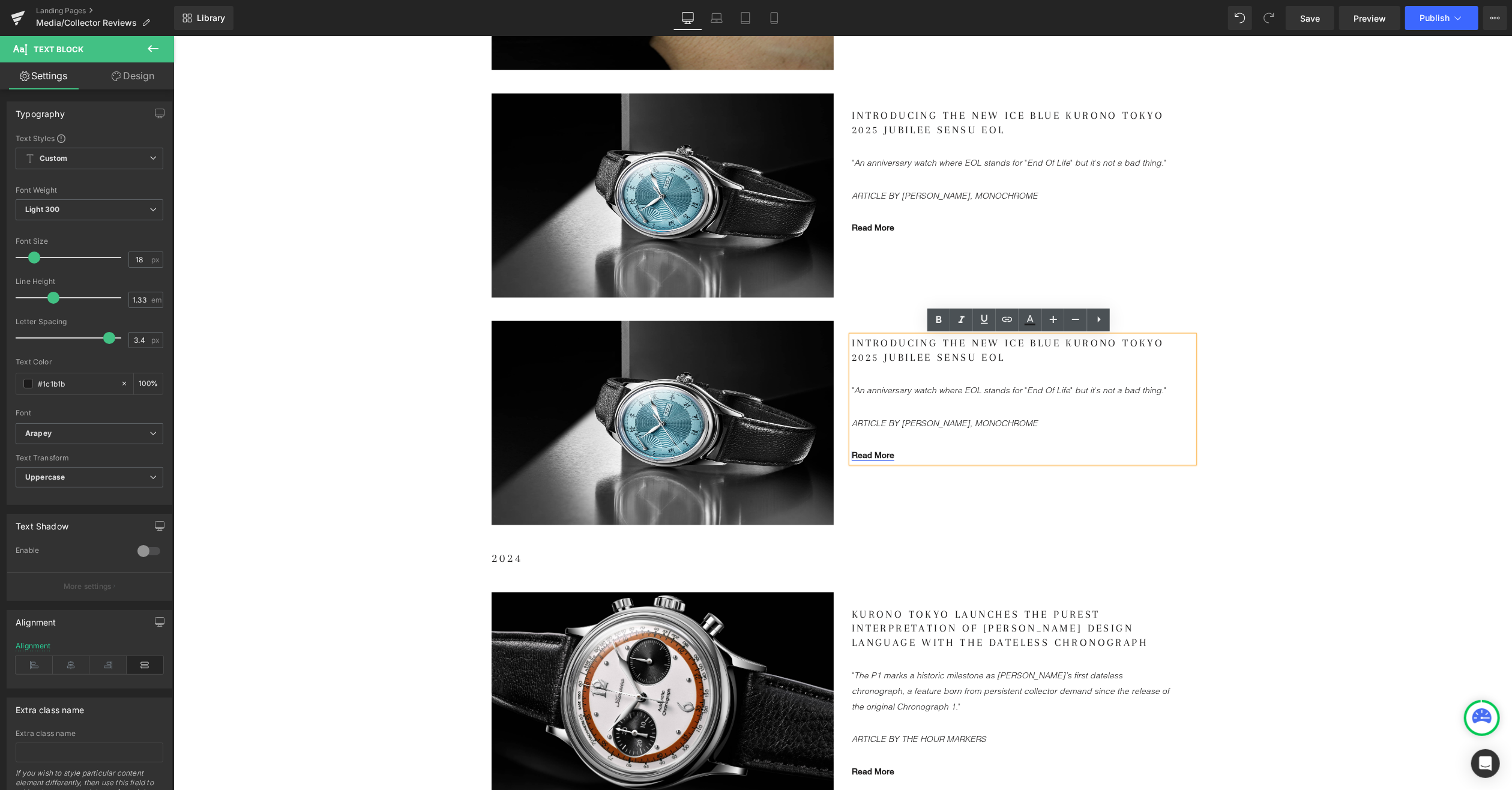
click at [870, 454] on link "Read More" at bounding box center [872, 454] width 42 height 10
click at [911, 478] on span "Edit" at bounding box center [914, 474] width 14 height 10
click at [0, 0] on input "[URL][DOMAIN_NAME]" at bounding box center [0, 0] width 0 height 0
paste input "[DOMAIN_NAME][URL]"
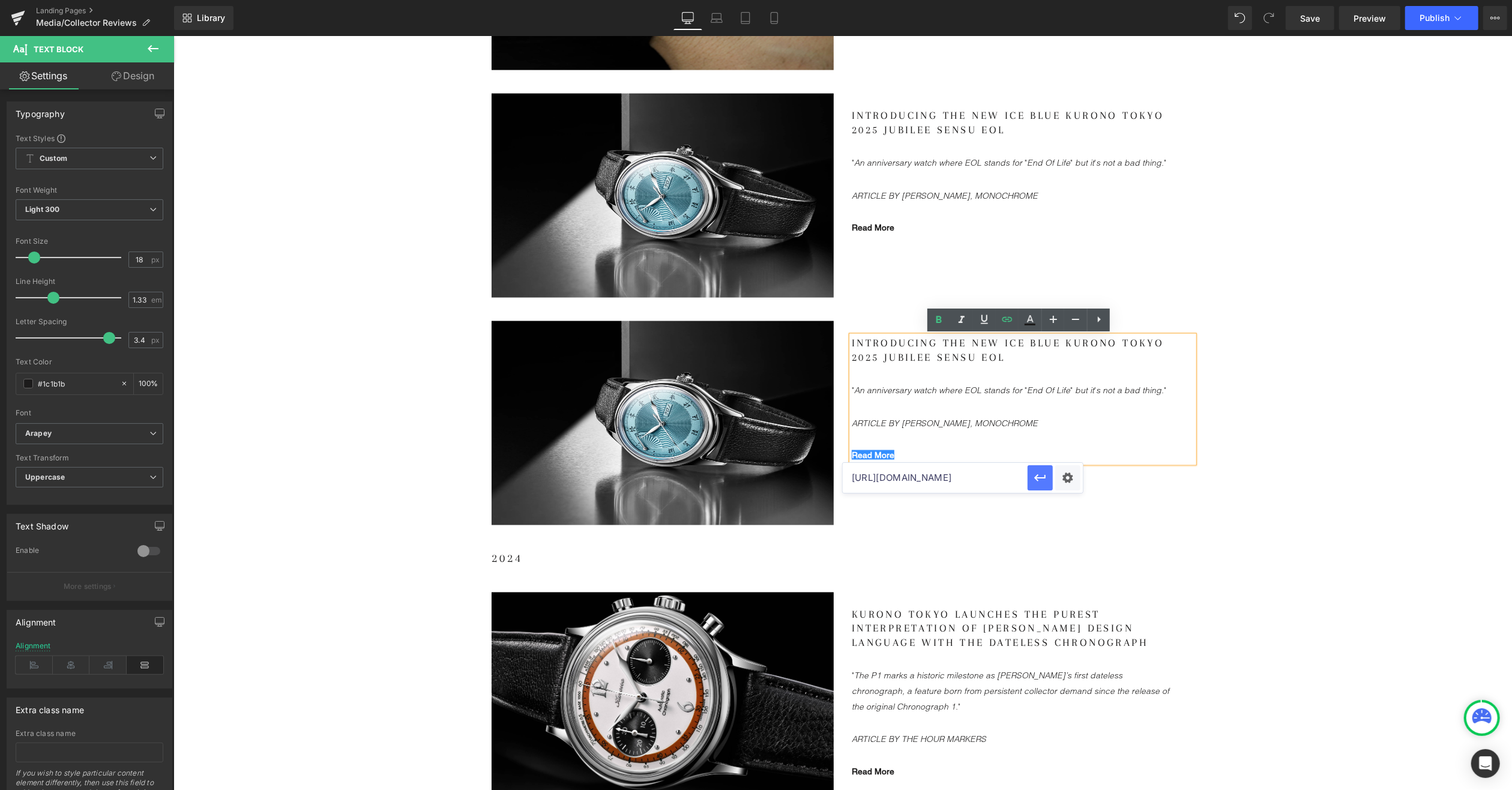
type input "[URL][DOMAIN_NAME]"
click at [1038, 480] on icon "button" at bounding box center [1040, 478] width 11 height 7
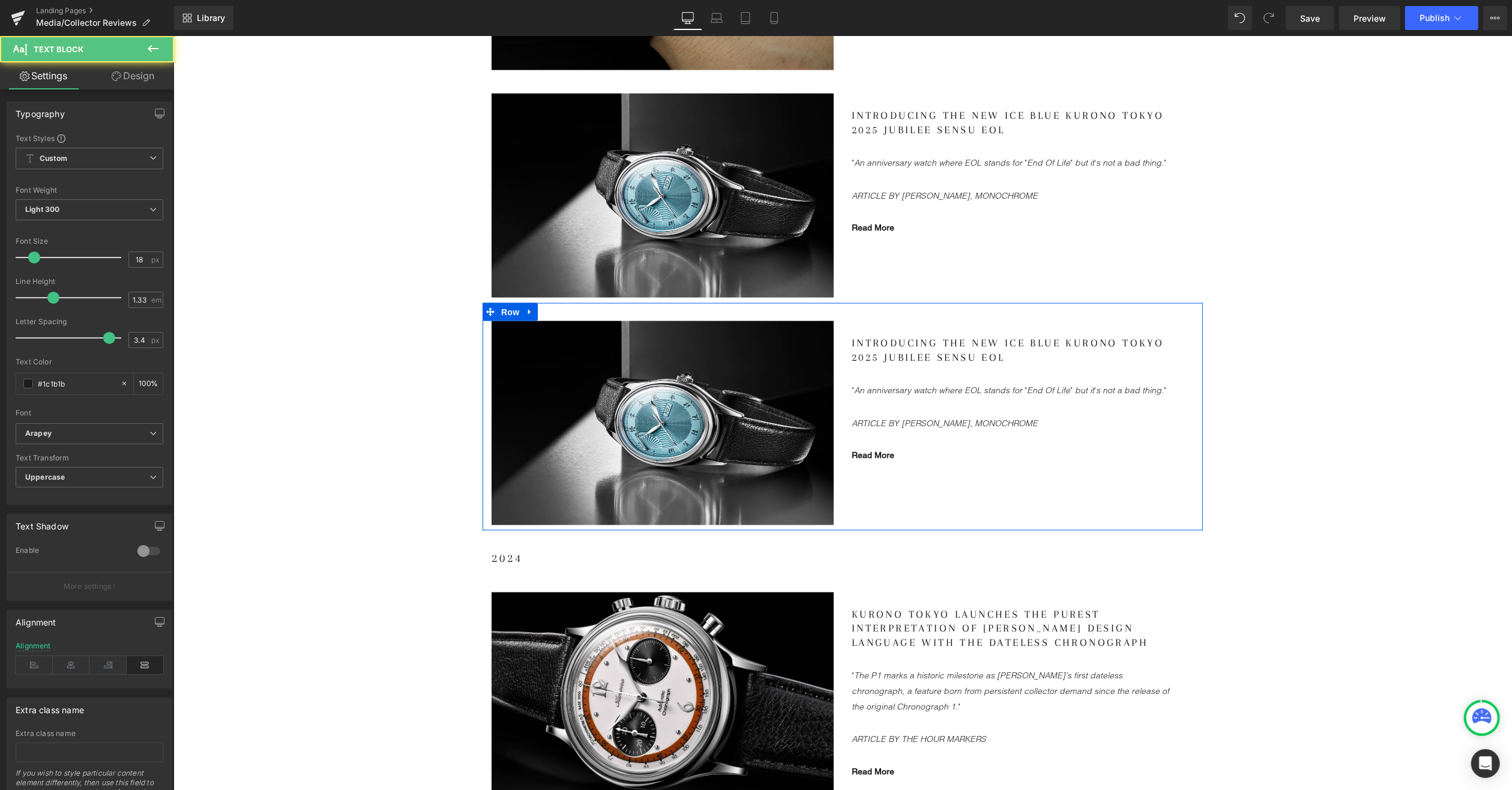
click at [861, 452] on gdiv at bounding box center [1023, 399] width 342 height 127
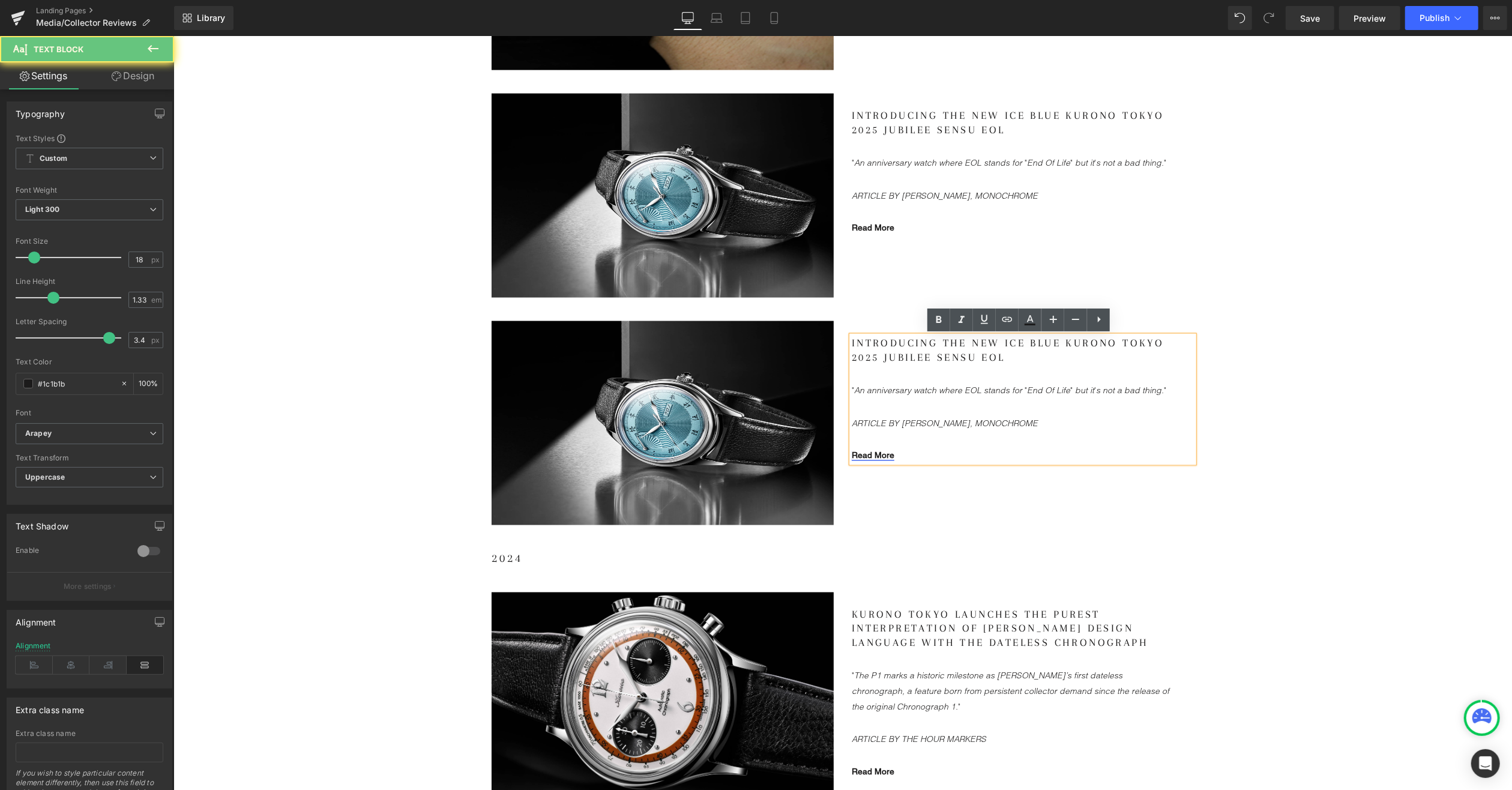
click at [865, 451] on link "Read More" at bounding box center [872, 454] width 42 height 10
click at [908, 472] on span "Edit" at bounding box center [914, 474] width 14 height 10
drag, startPoint x: 923, startPoint y: 479, endPoint x: 968, endPoint y: 489, distance: 46.1
click at [0, 0] on input "[URL][DOMAIN_NAME]" at bounding box center [0, 0] width 0 height 0
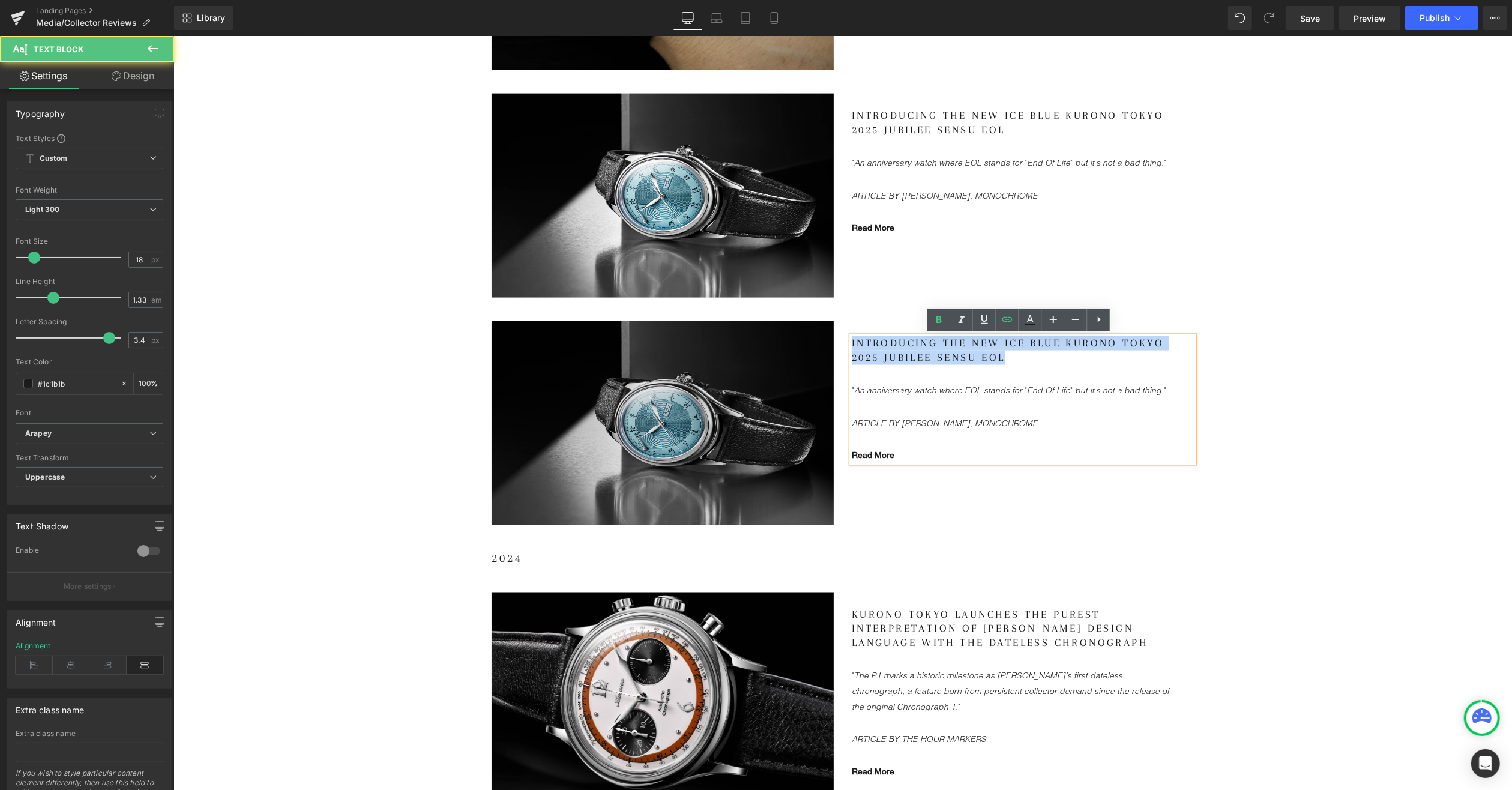
drag, startPoint x: 1017, startPoint y: 356, endPoint x: 829, endPoint y: 339, distance: 188.8
click at [829, 339] on div "Image Introducing The New Ice Blue Kurono Tokyo 2025 Jubilee Sensu EOL "An anni…" at bounding box center [842, 416] width 720 height 227
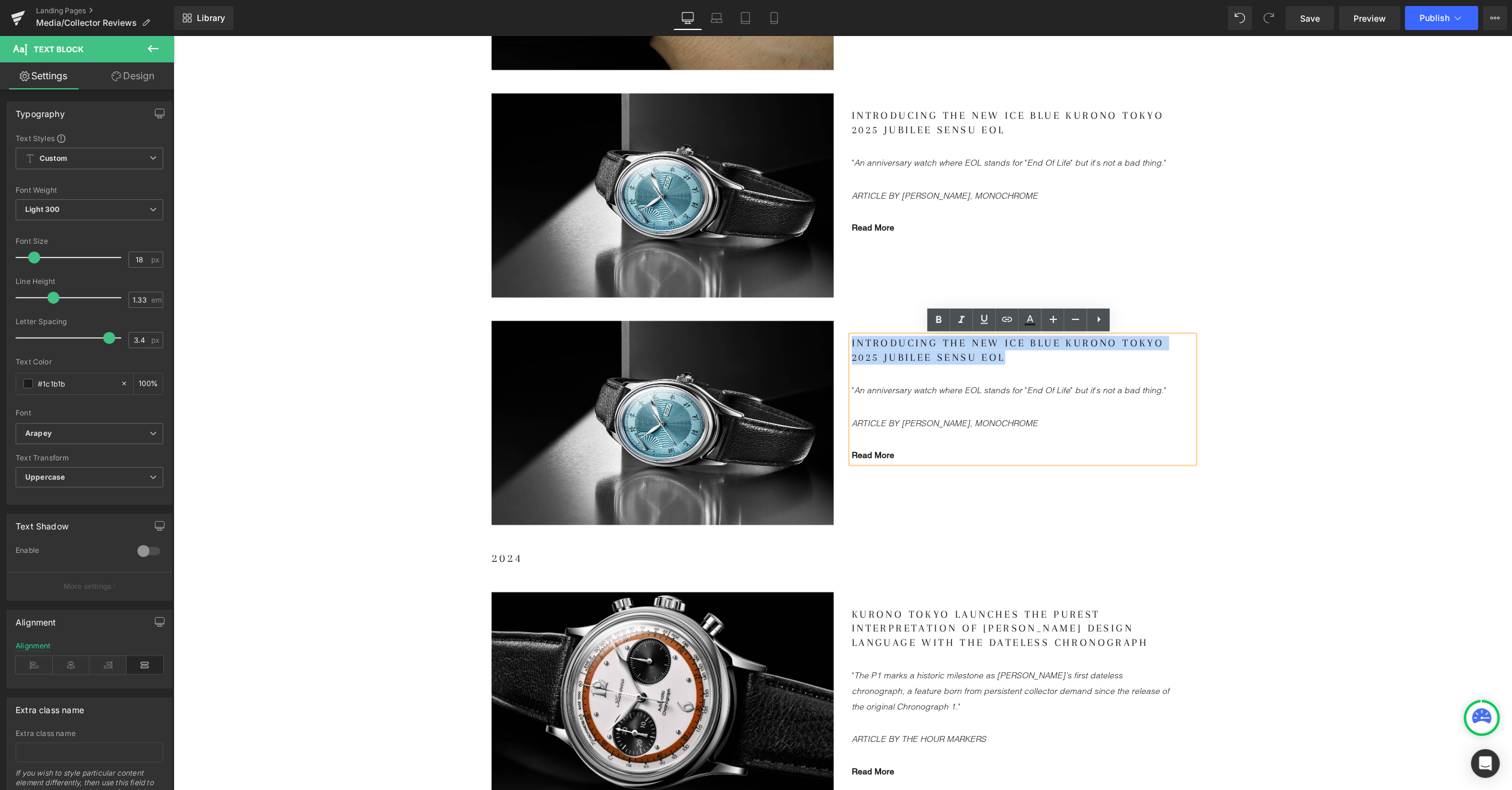
paste div
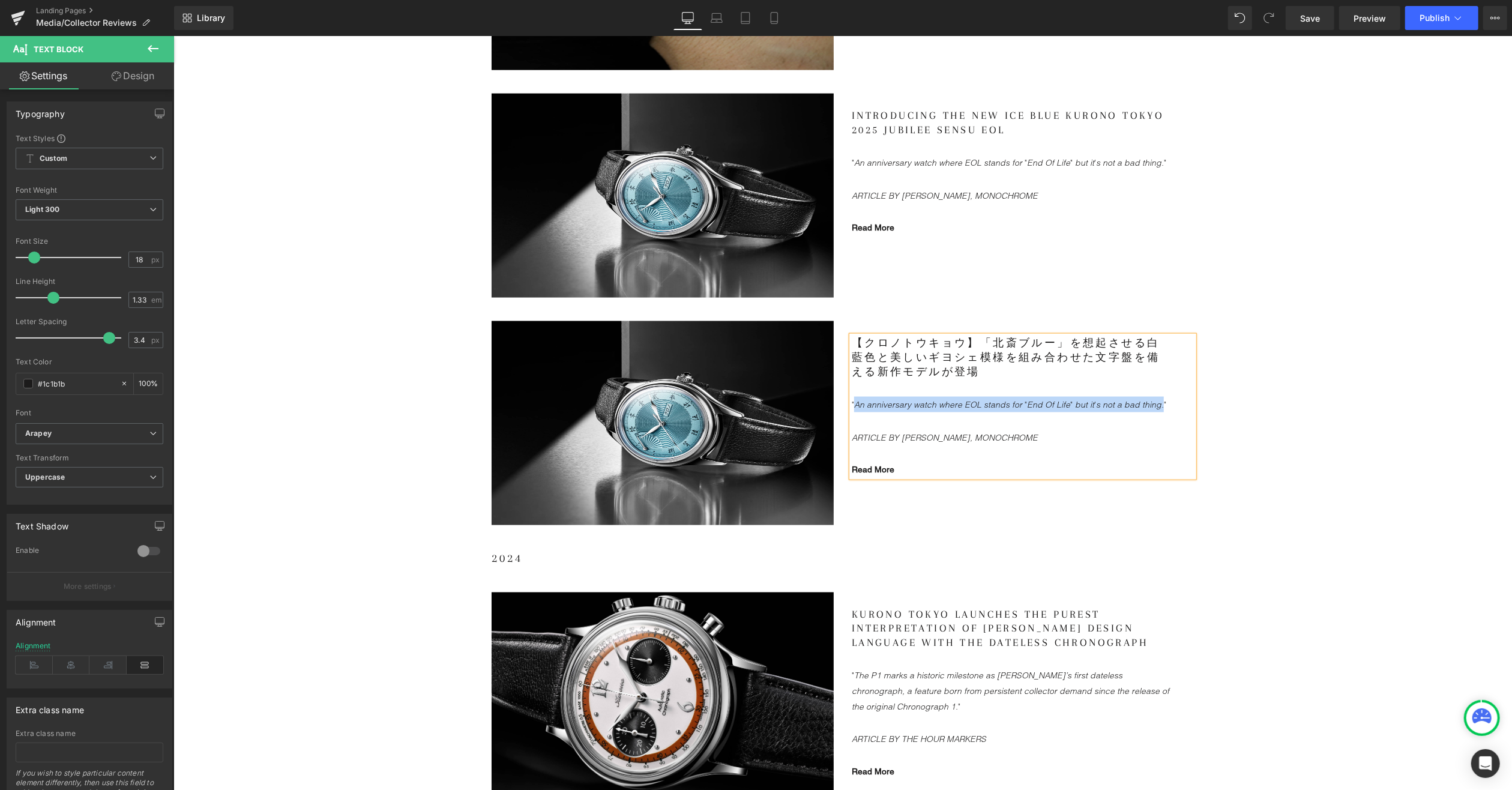
drag, startPoint x: 851, startPoint y: 403, endPoint x: 1149, endPoint y: 398, distance: 298.0
click at [1149, 398] on font ""An anniversary watch where EOL stands for "End Of Life" but it's not a bad thi…" at bounding box center [1008, 403] width 314 height 14
click at [930, 439] on icon "ARTICLE BY [PERSON_NAME], MONOCHROME" at bounding box center [944, 437] width 186 height 11
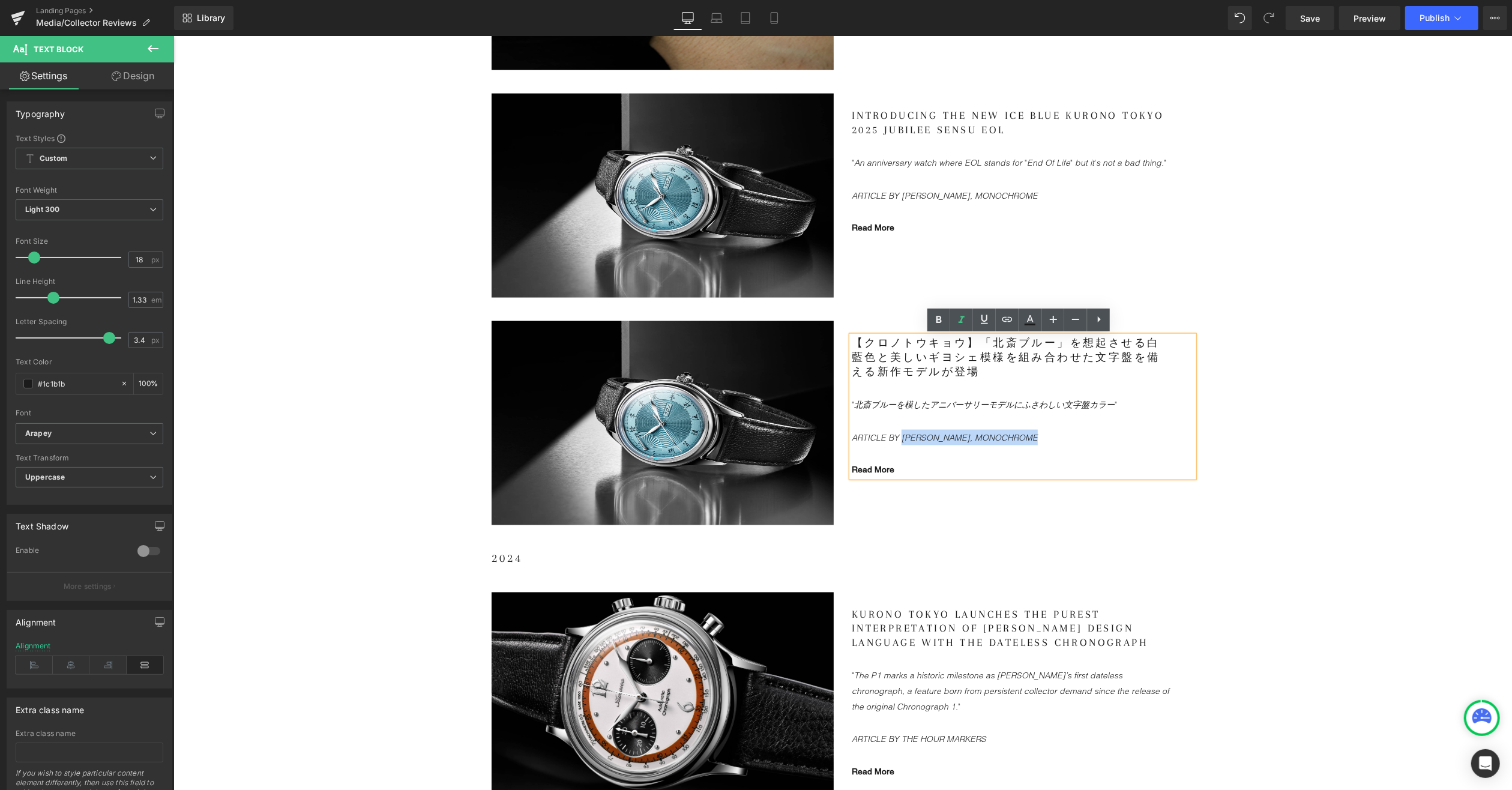
drag, startPoint x: 1039, startPoint y: 435, endPoint x: 898, endPoint y: 429, distance: 141.1
click at [898, 429] on p "ARTICLE BY [PERSON_NAME], MONOCHROME" at bounding box center [1010, 437] width 318 height 16
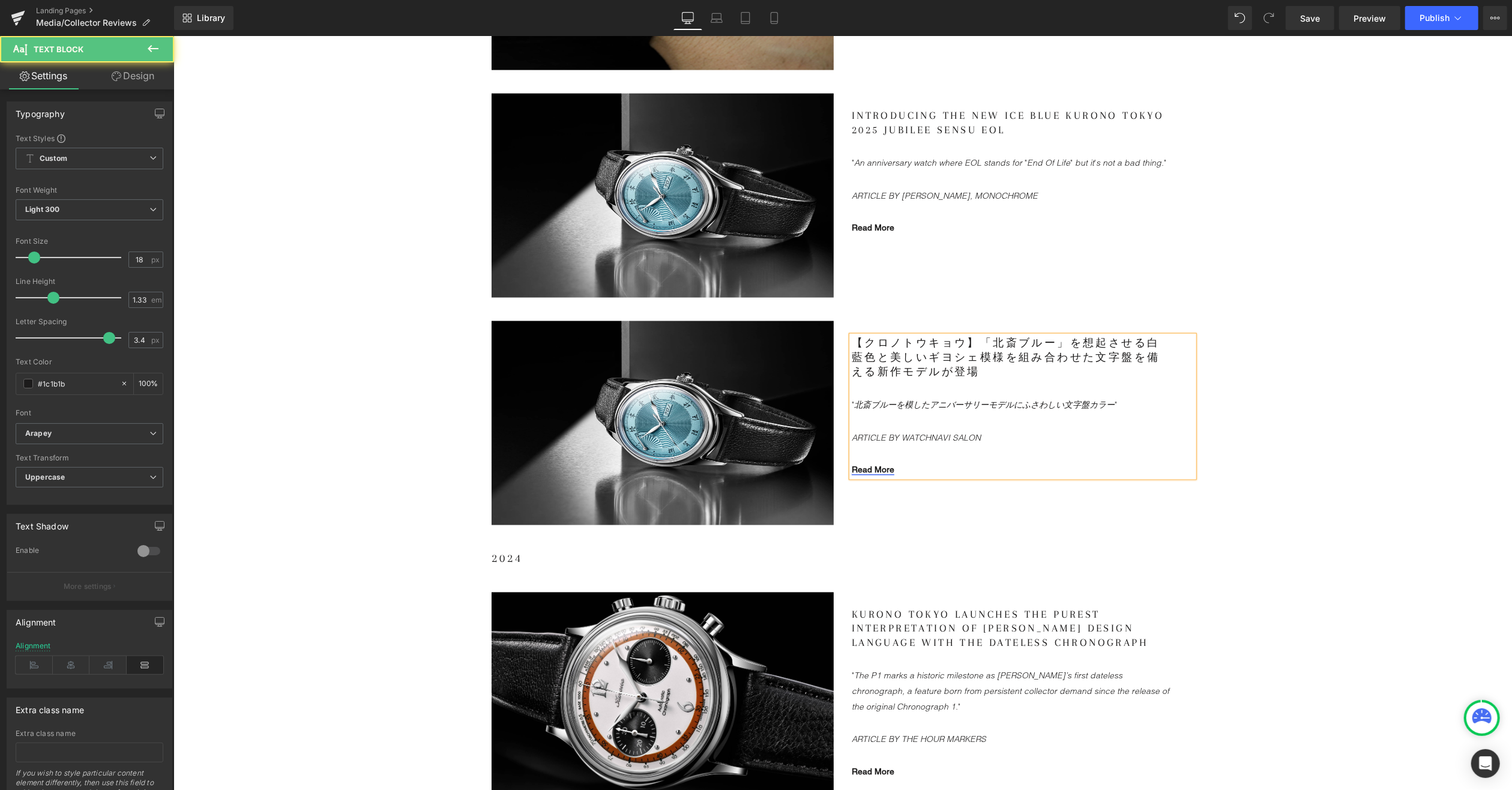
click at [878, 467] on link "Read More" at bounding box center [872, 469] width 42 height 10
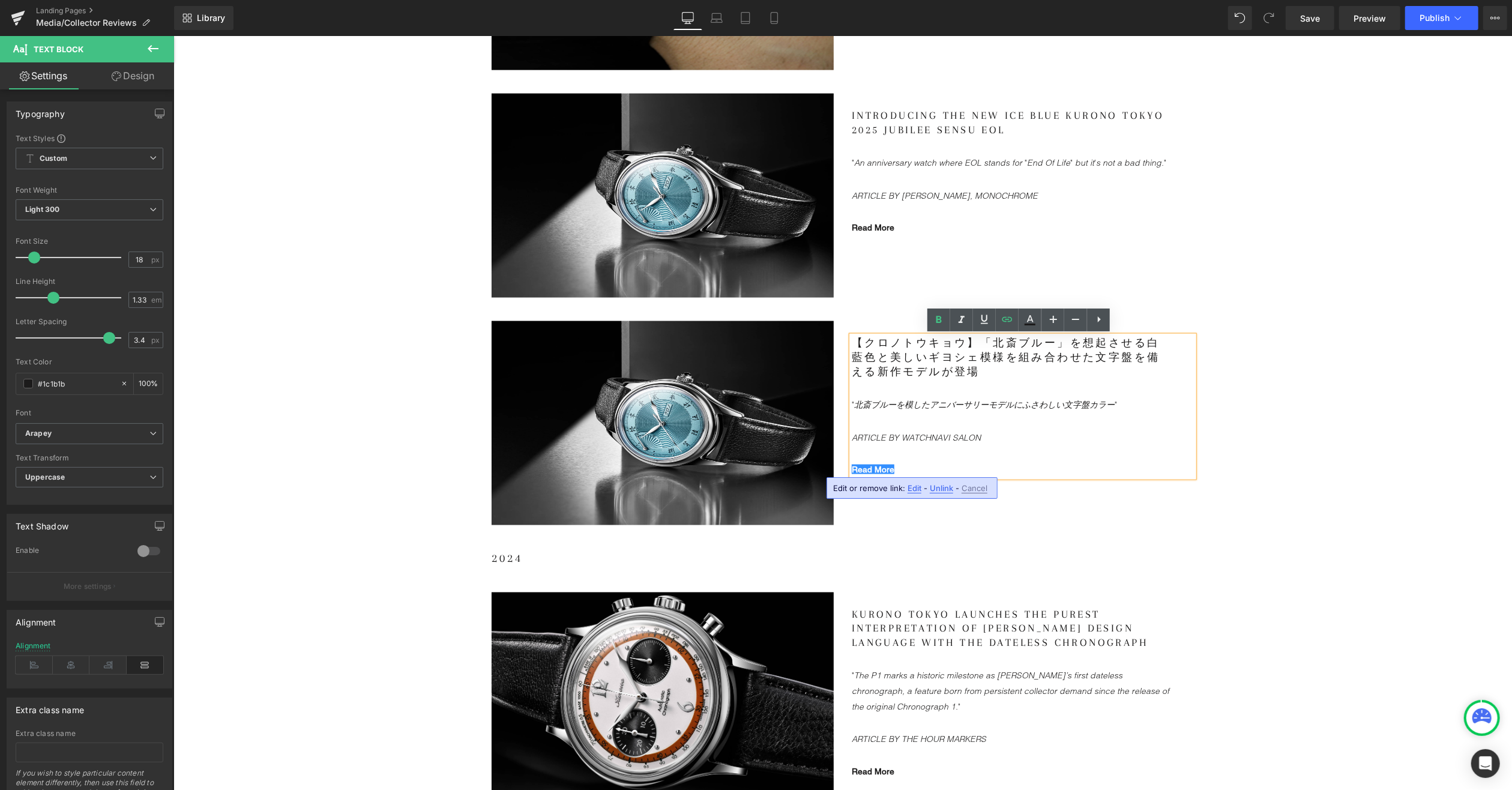
drag, startPoint x: 918, startPoint y: 489, endPoint x: 1034, endPoint y: 489, distance: 116.0
click at [918, 489] on span "Edit" at bounding box center [914, 489] width 14 height 10
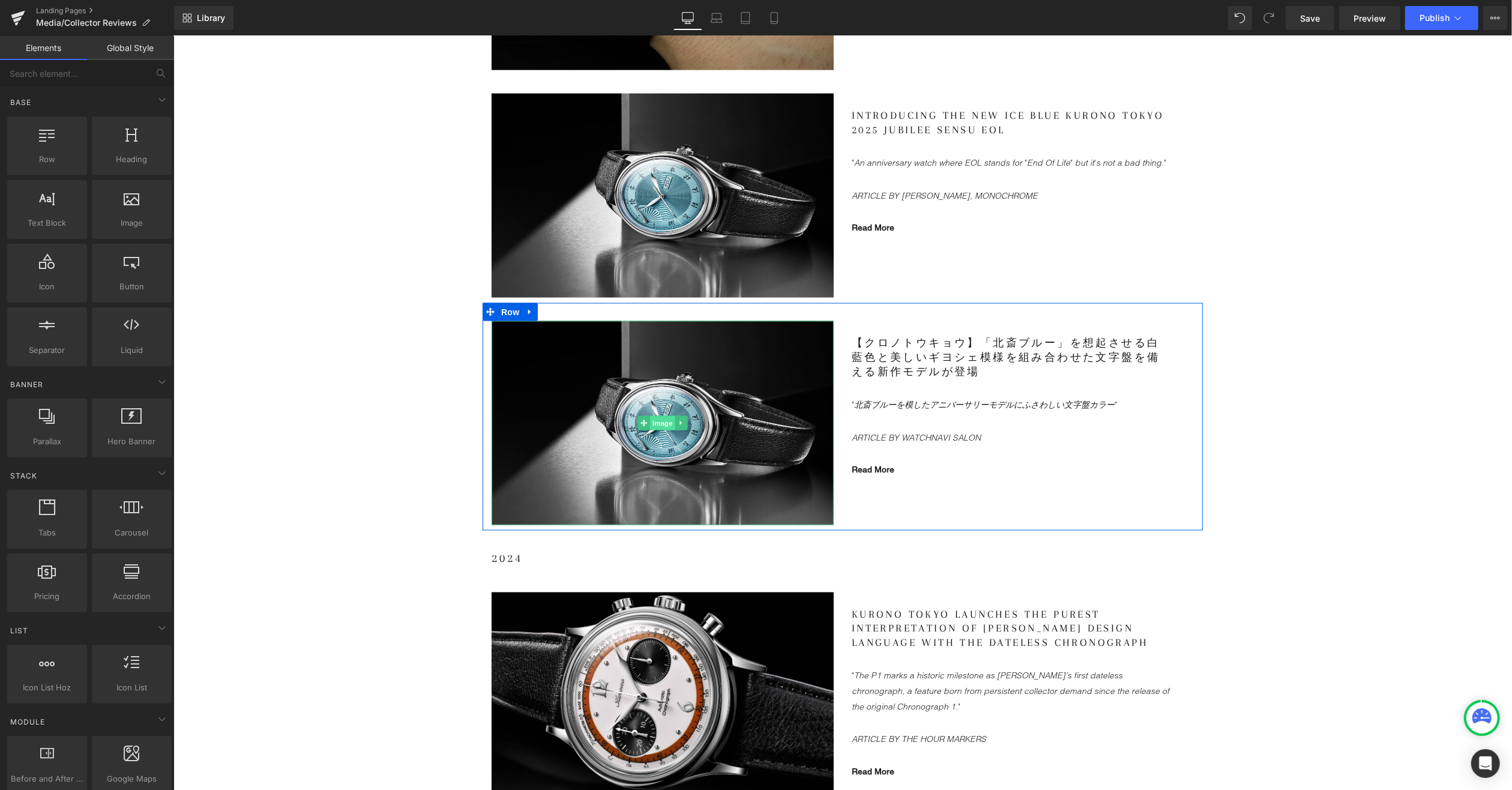
click at [660, 425] on span "Image" at bounding box center [662, 423] width 25 height 14
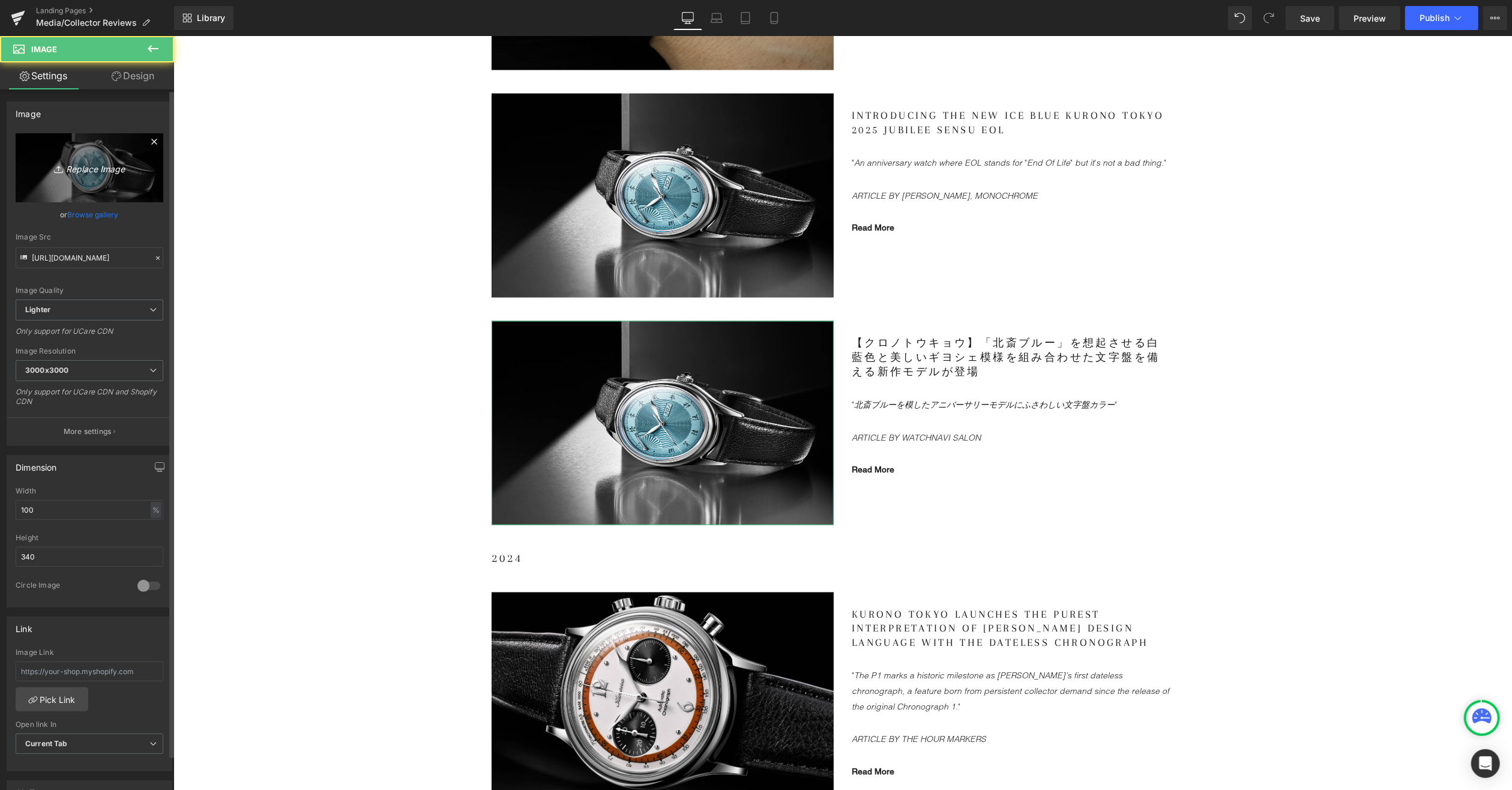
click at [77, 175] on link "Replace Image" at bounding box center [90, 168] width 148 height 69
type input "C:\fakepath\KT-Anniversary-Sensu_4.jpg"
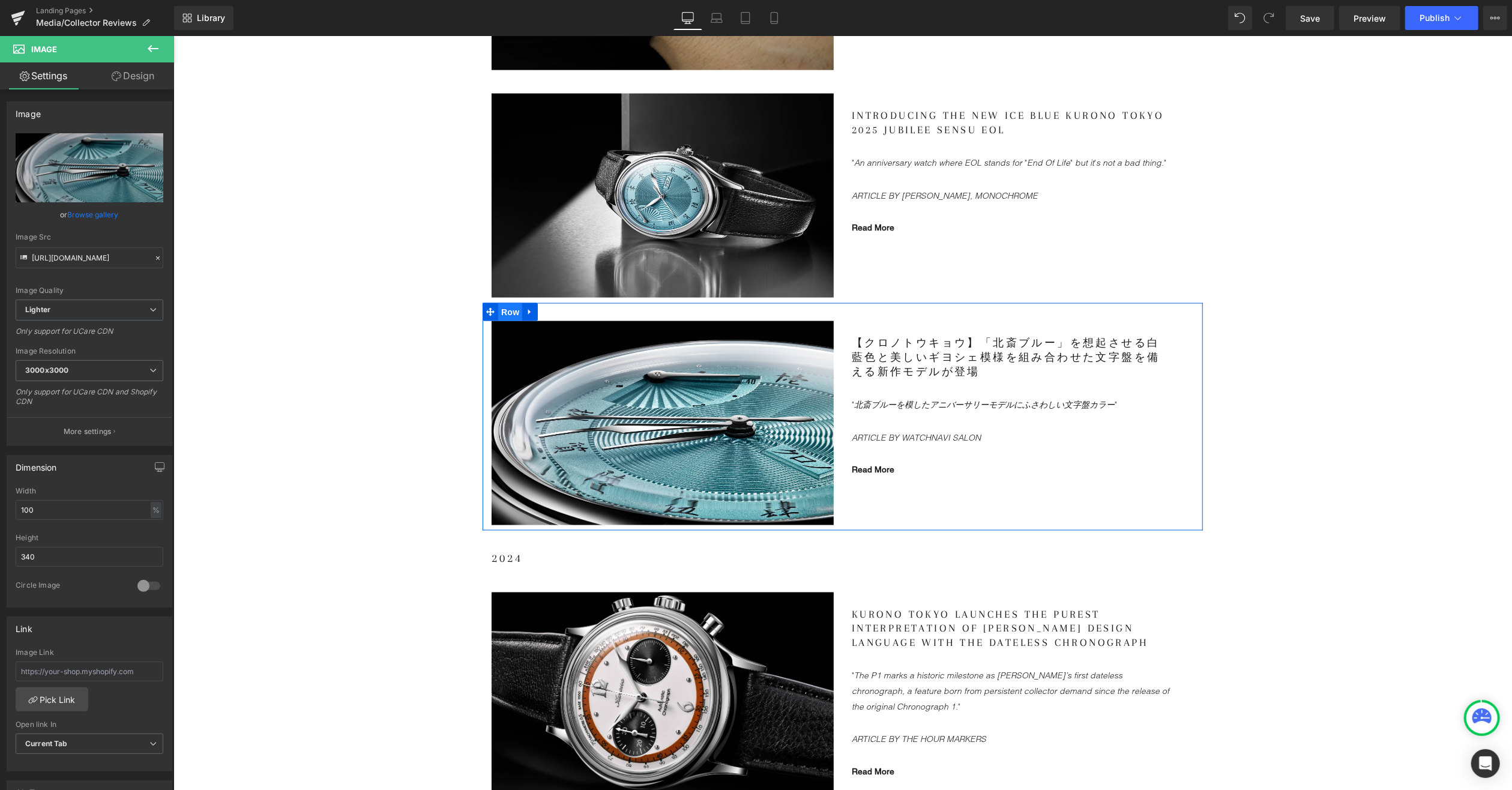
click at [504, 309] on span "Row" at bounding box center [510, 312] width 24 height 18
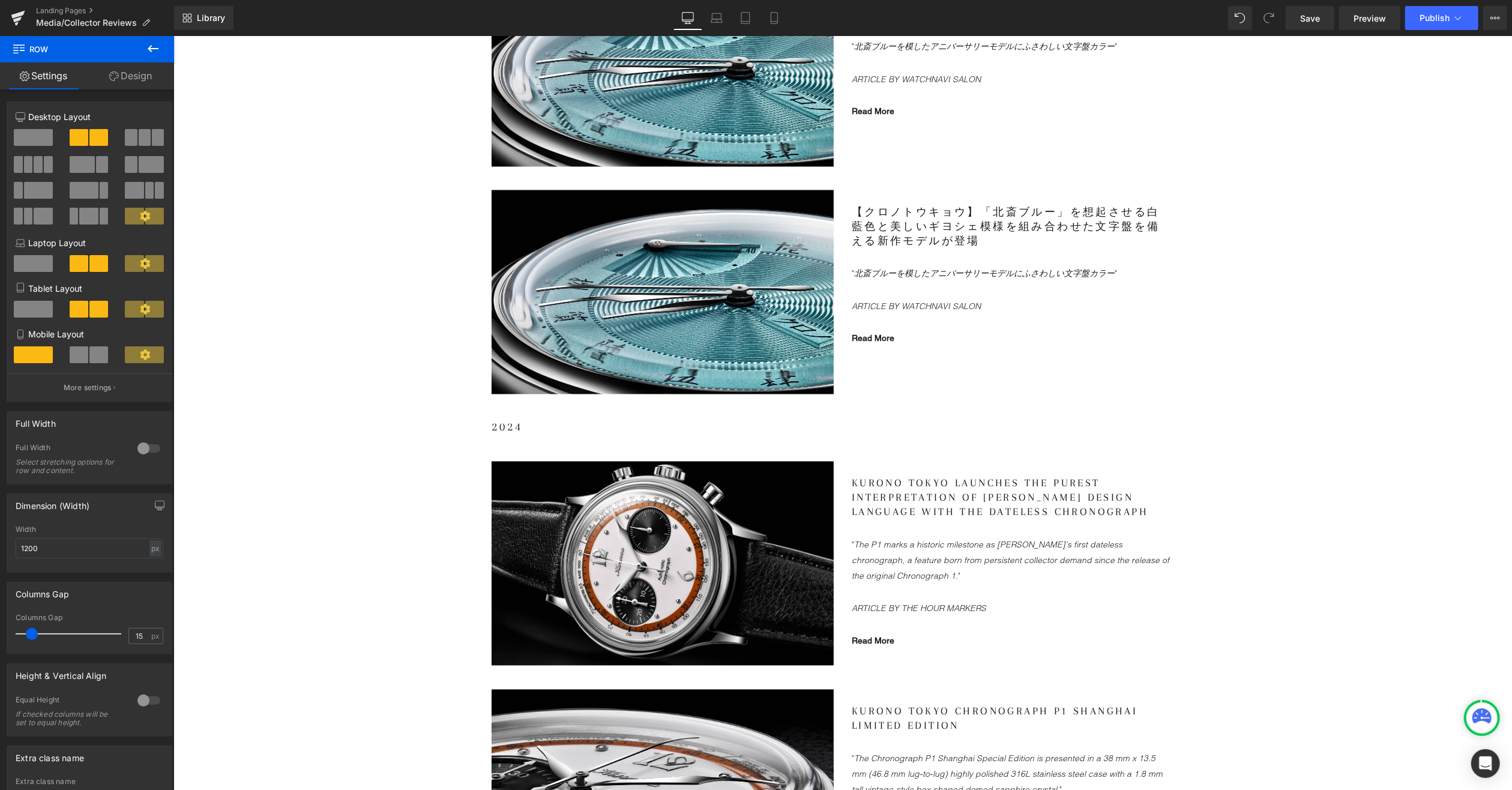
scroll to position [2041, 0]
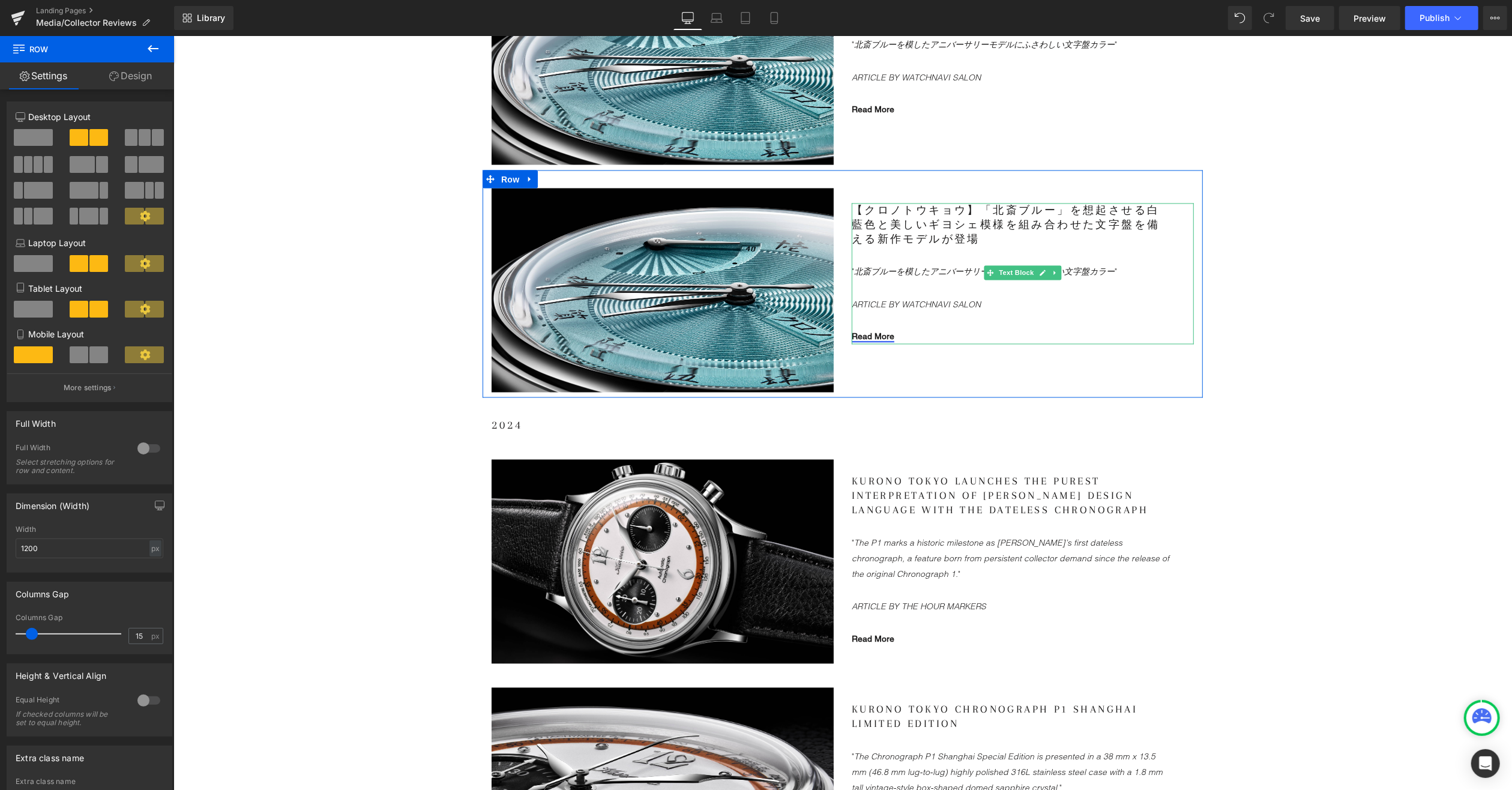
click at [864, 337] on link "Read More" at bounding box center [872, 336] width 42 height 10
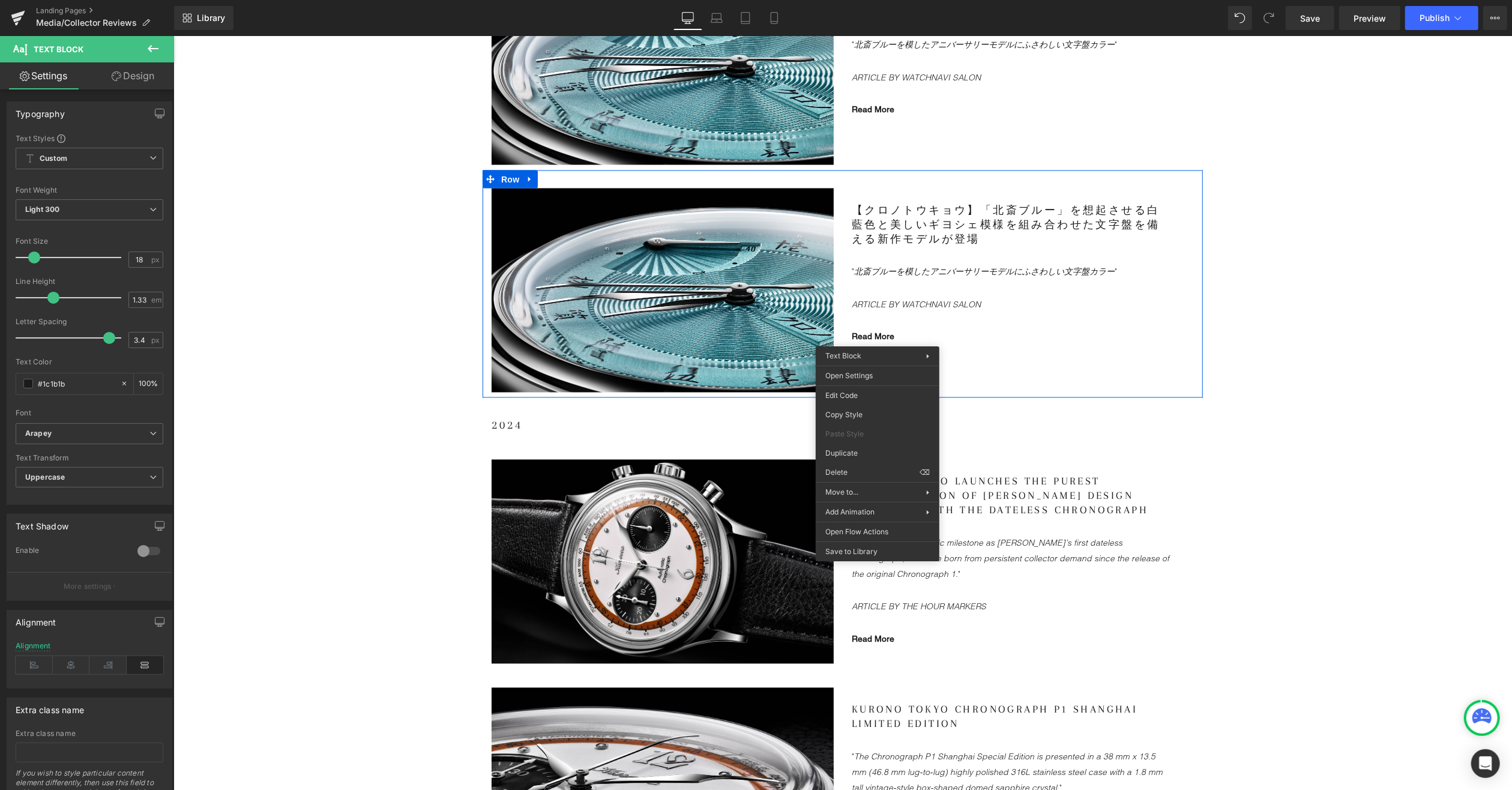
click at [875, 329] on gdiv at bounding box center [1023, 267] width 342 height 127
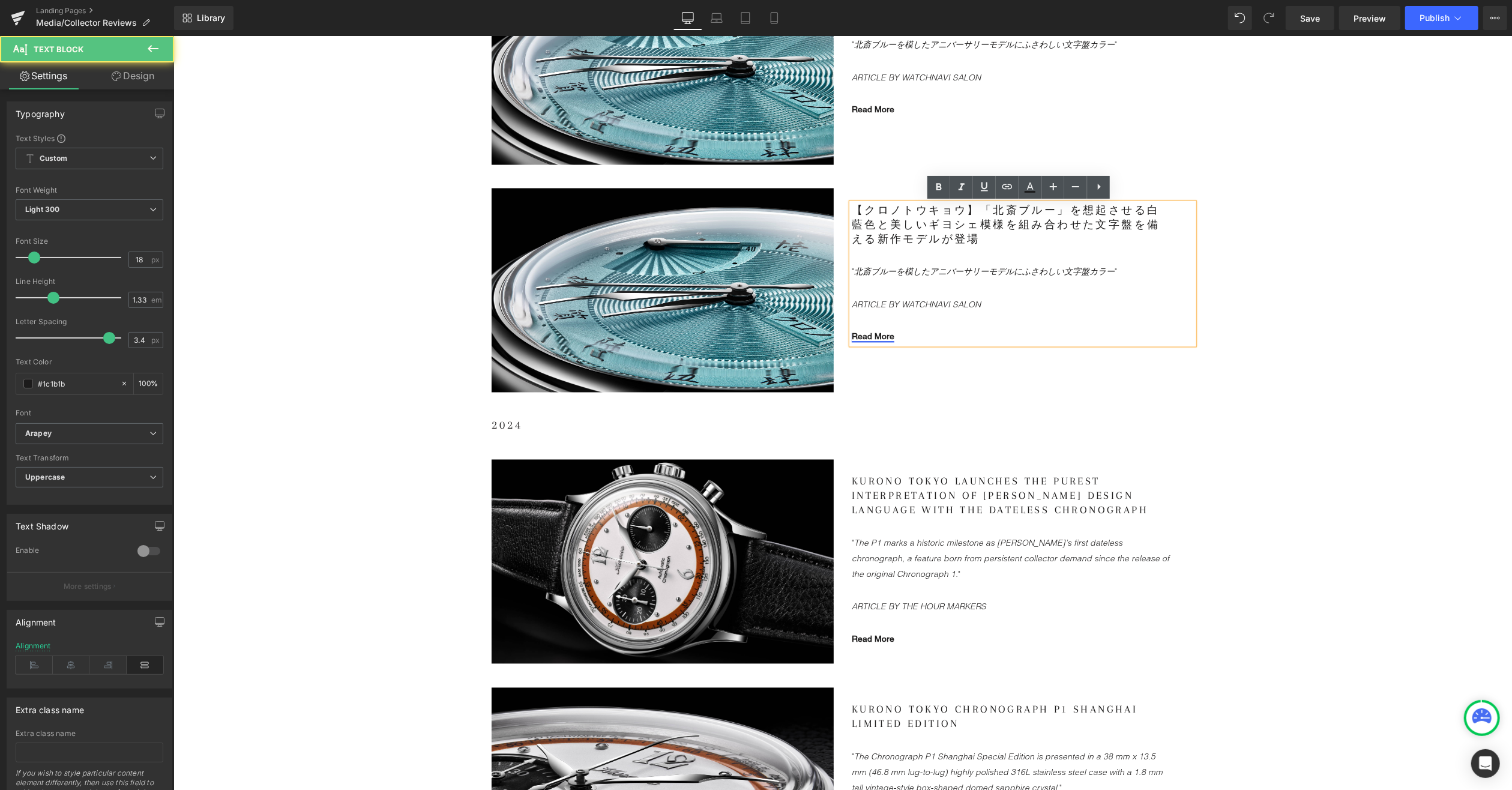
click at [878, 336] on link "Read More" at bounding box center [872, 336] width 42 height 10
click at [908, 355] on span "Edit" at bounding box center [914, 356] width 14 height 10
click at [0, 0] on input "[URL][DOMAIN_NAME]" at bounding box center [0, 0] width 0 height 0
paste input "-[URL]"
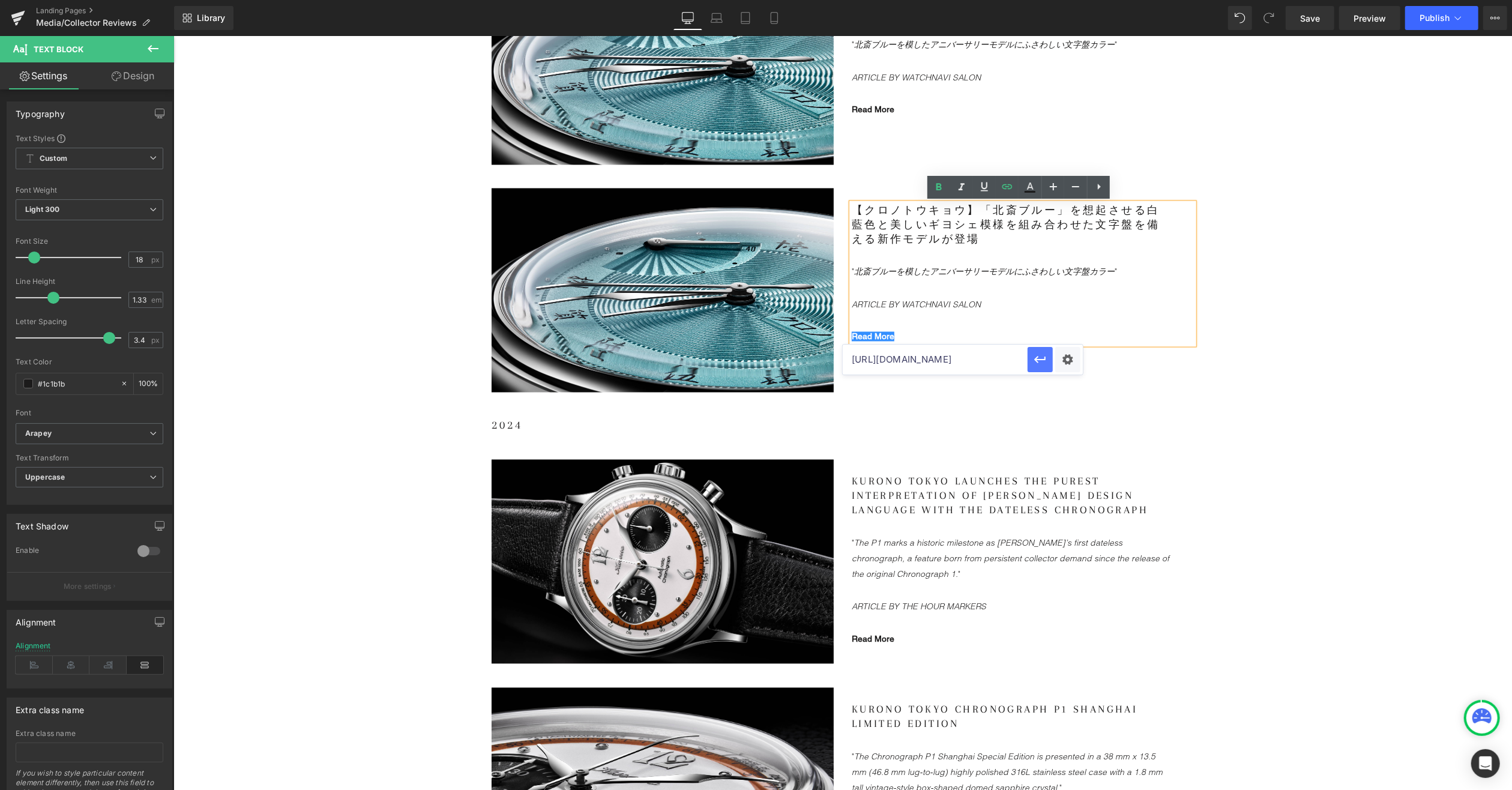
type input "[URL][DOMAIN_NAME]"
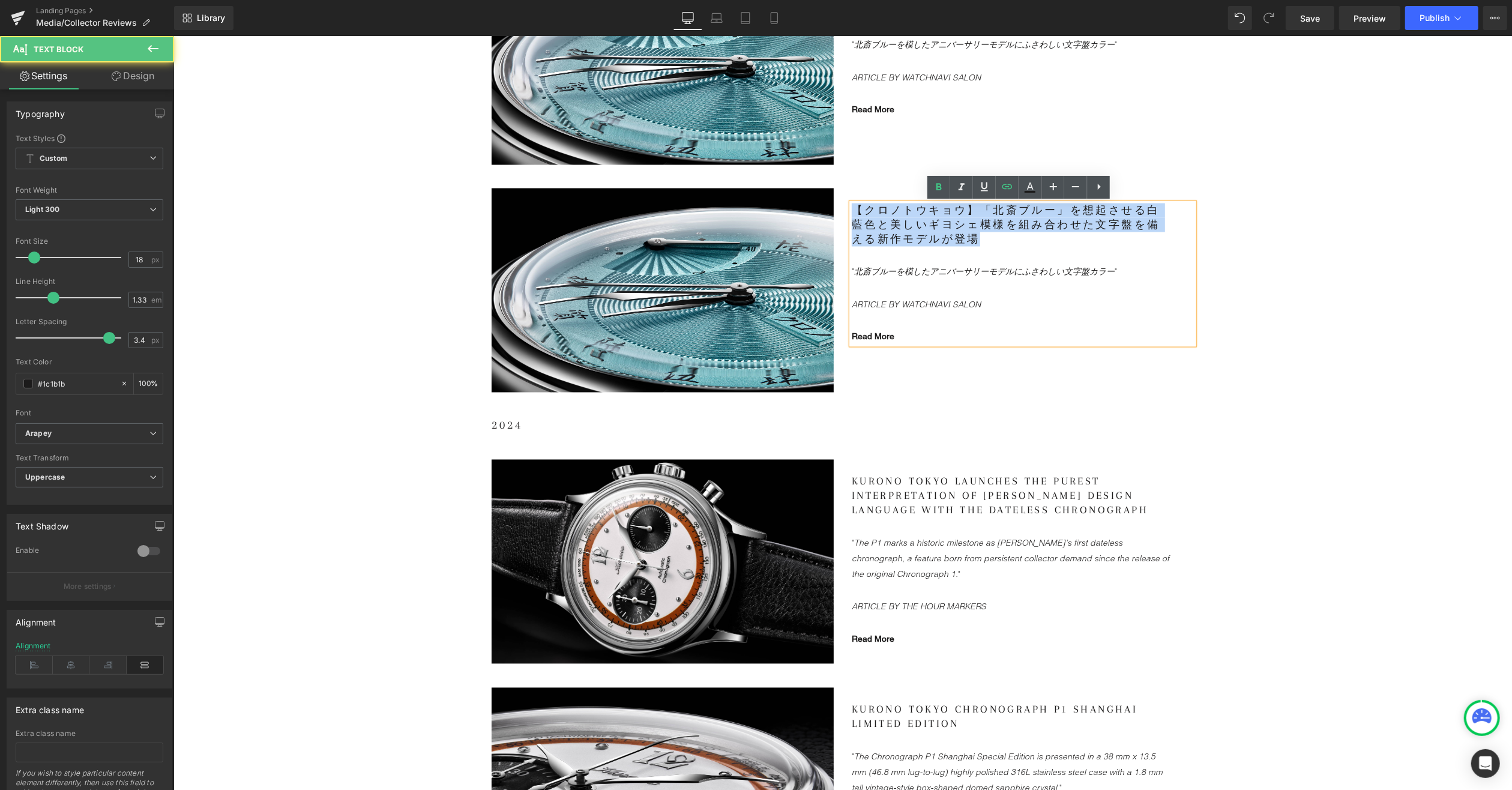
drag, startPoint x: 982, startPoint y: 242, endPoint x: 839, endPoint y: 212, distance: 146.1
click at [842, 212] on div "【クロノトウキョウ】「北斎ブルー」を想起させる白藍色と美しいギヨシェ模様を組み合わせた文字盤を備える新作モデルが登場 "北斎ブルーを模したアニバーサリーモデル…" at bounding box center [1022, 275] width 360 height 174
paste div
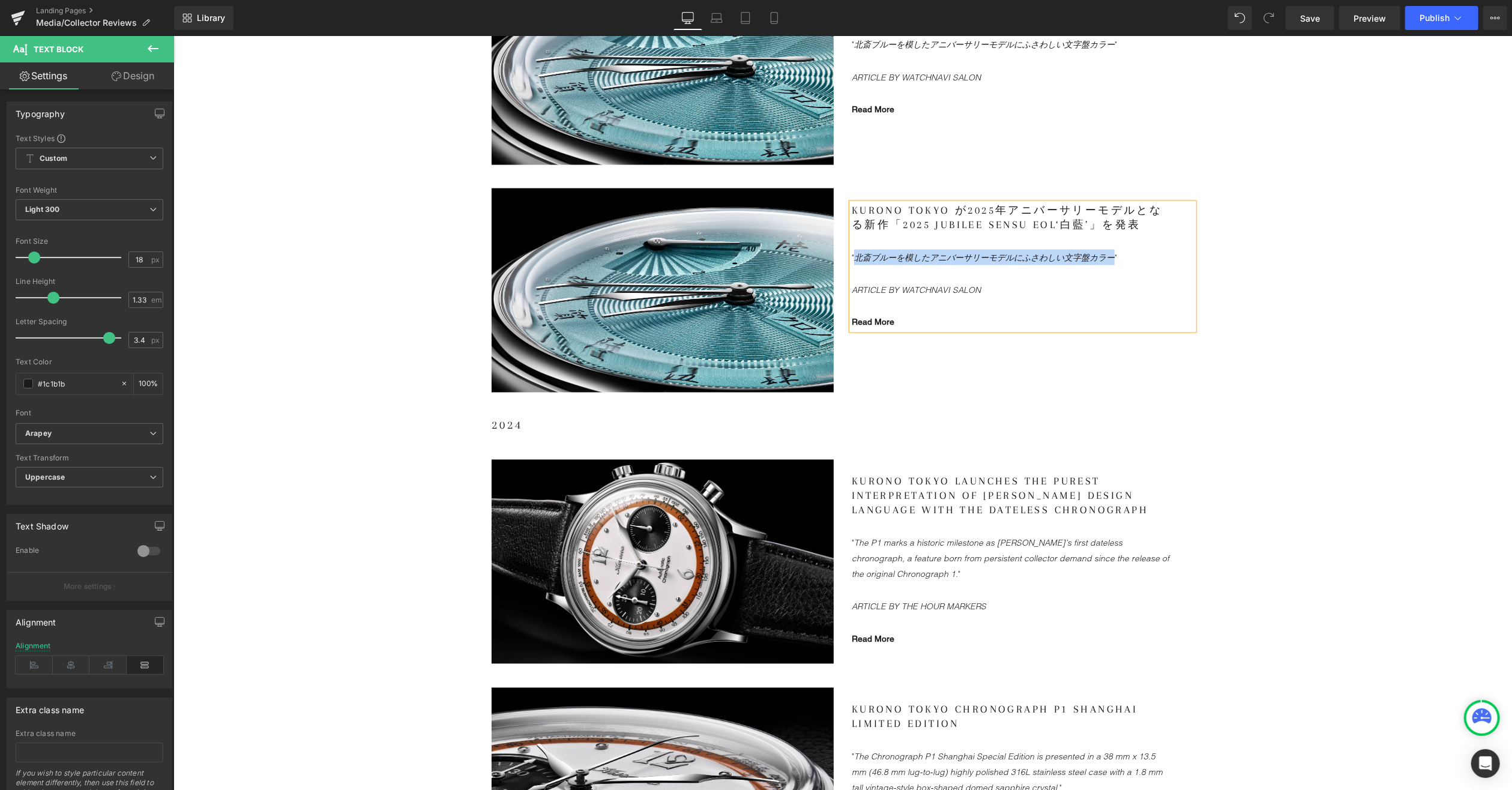
drag, startPoint x: 851, startPoint y: 254, endPoint x: 1152, endPoint y: 266, distance: 301.2
click at [1110, 258] on icon ""北斎ブルーを模したアニバーサリーモデルにふさわしい文字盤カラー"" at bounding box center [984, 257] width 265 height 11
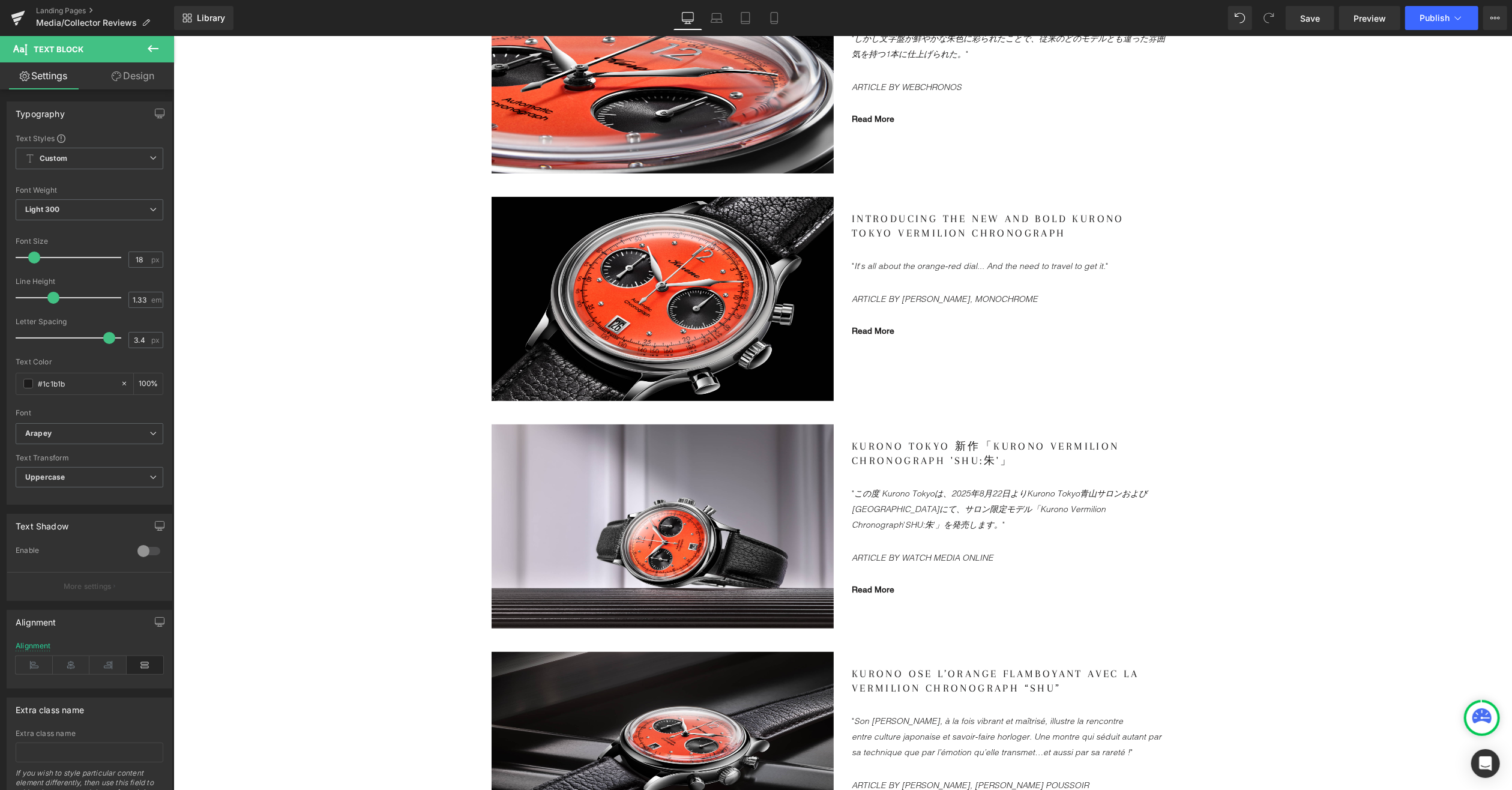
scroll to position [480, 0]
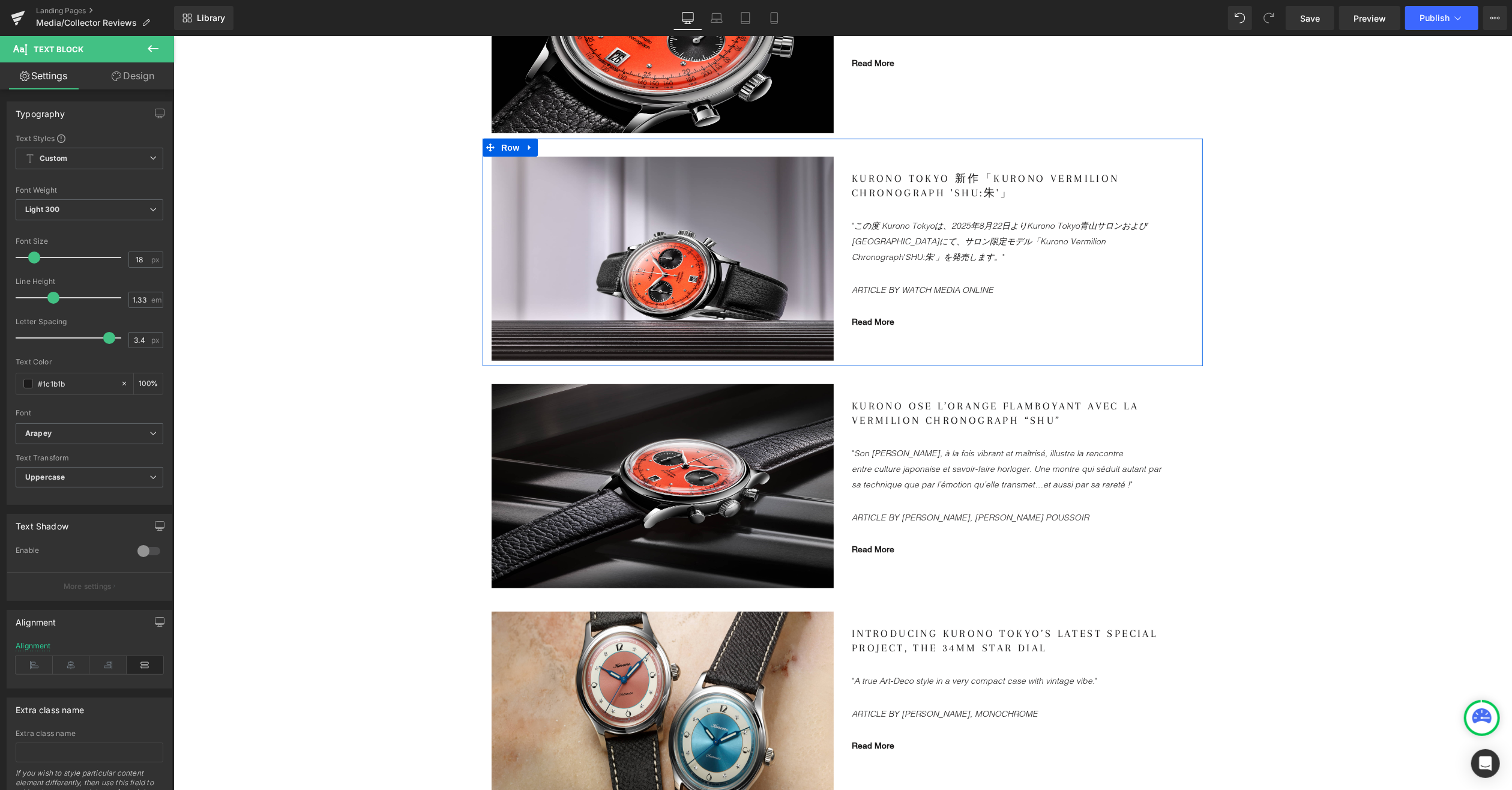
click at [910, 287] on gdiv at bounding box center [1023, 235] width 342 height 127
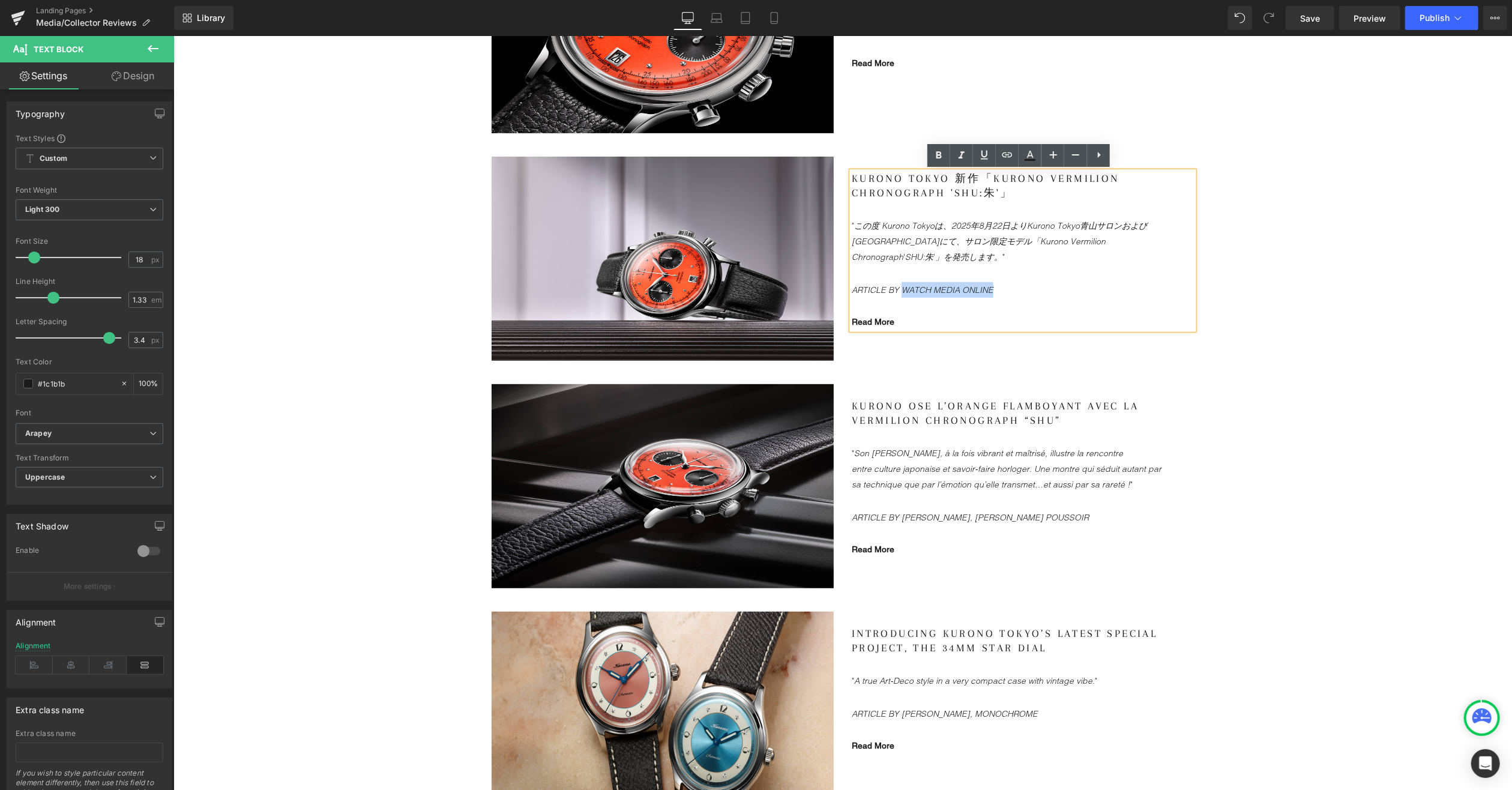
drag, startPoint x: 898, startPoint y: 284, endPoint x: 997, endPoint y: 286, distance: 99.0
click at [993, 286] on p "ARTICLE BY WATCH MEDIA ONLINE" at bounding box center [1010, 289] width 318 height 16
copy icon "WATCH MEDIA ONLINE"
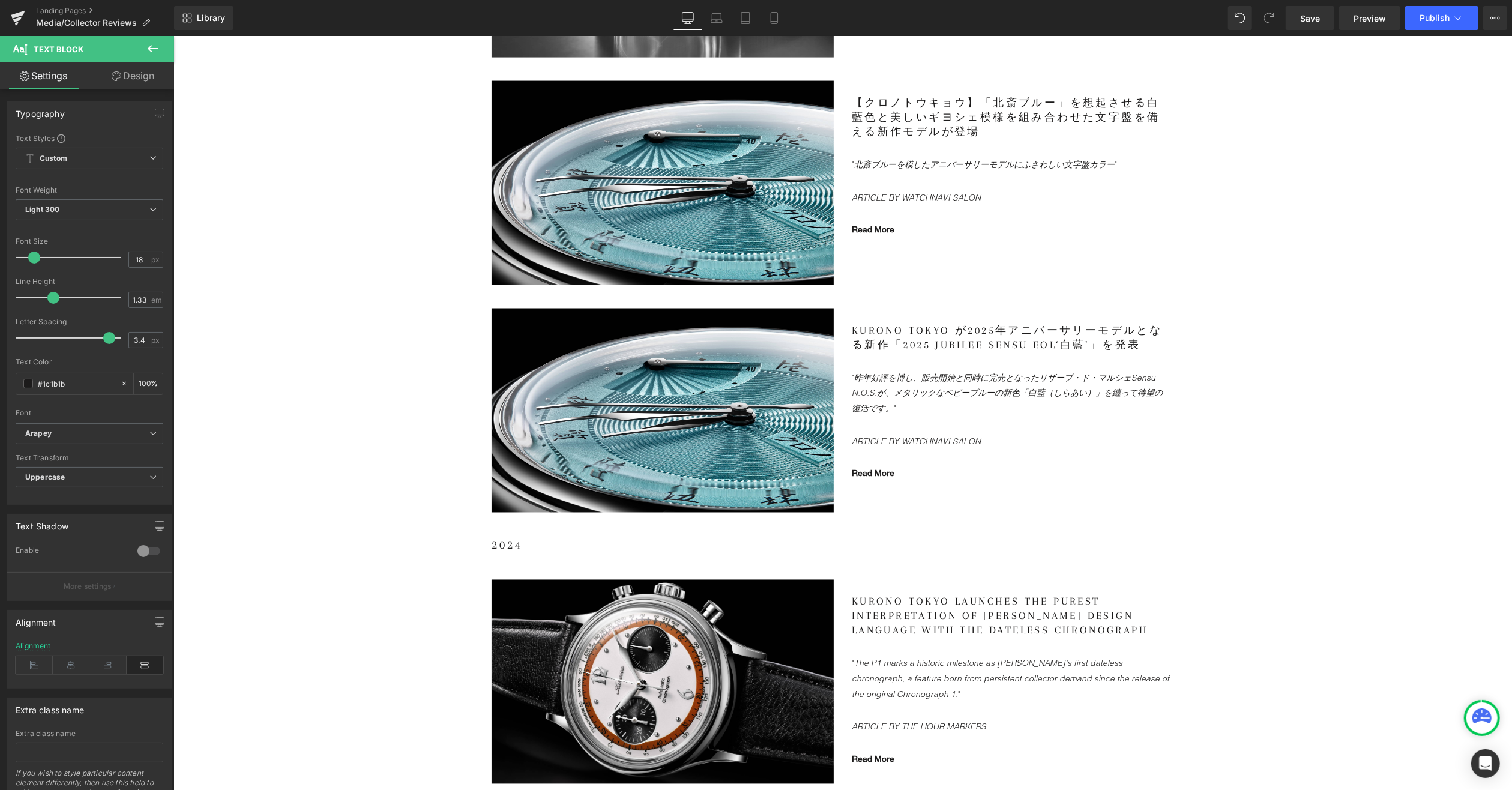
scroll to position [1981, 0]
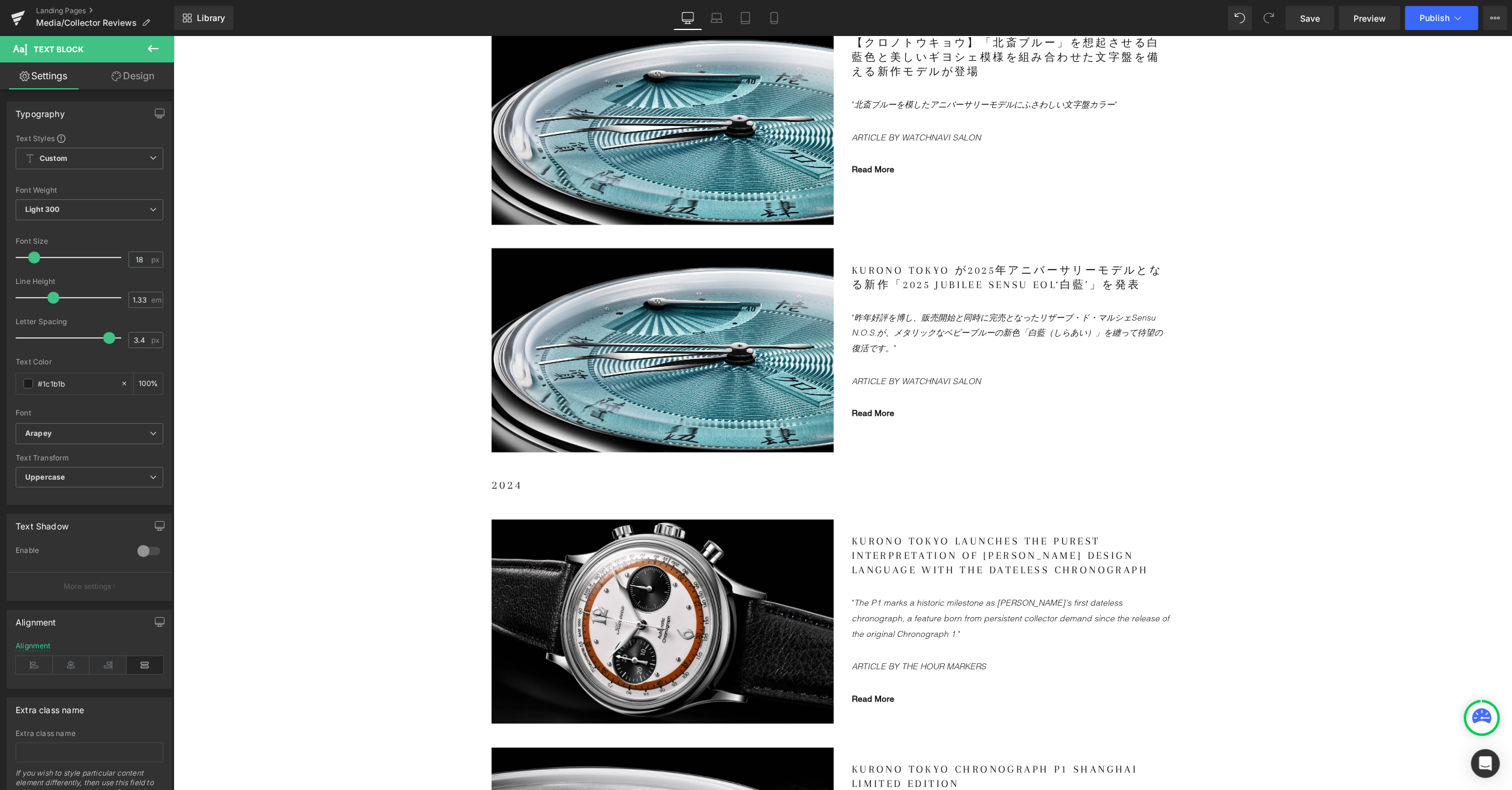
click at [927, 380] on gdiv at bounding box center [1023, 326] width 342 height 127
drag, startPoint x: 900, startPoint y: 376, endPoint x: 979, endPoint y: 376, distance: 79.0
click at [979, 376] on p "ARTICLE BY WATCHNAVI SALON" at bounding box center [1010, 381] width 318 height 16
click at [863, 412] on link "Read More" at bounding box center [872, 413] width 42 height 10
click at [910, 427] on span "Edit" at bounding box center [914, 431] width 14 height 10
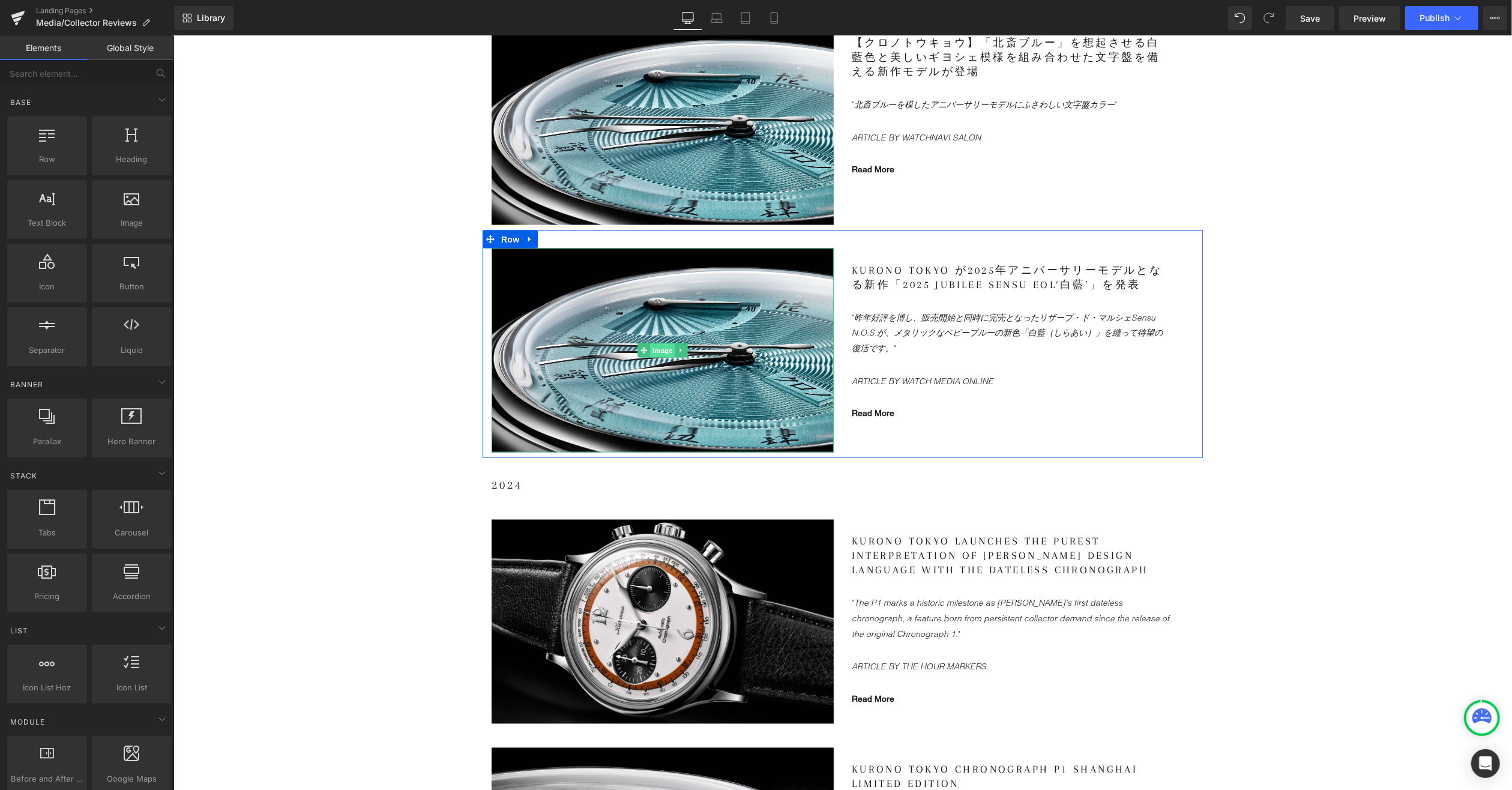
click at [660, 350] on span "Image" at bounding box center [662, 350] width 25 height 14
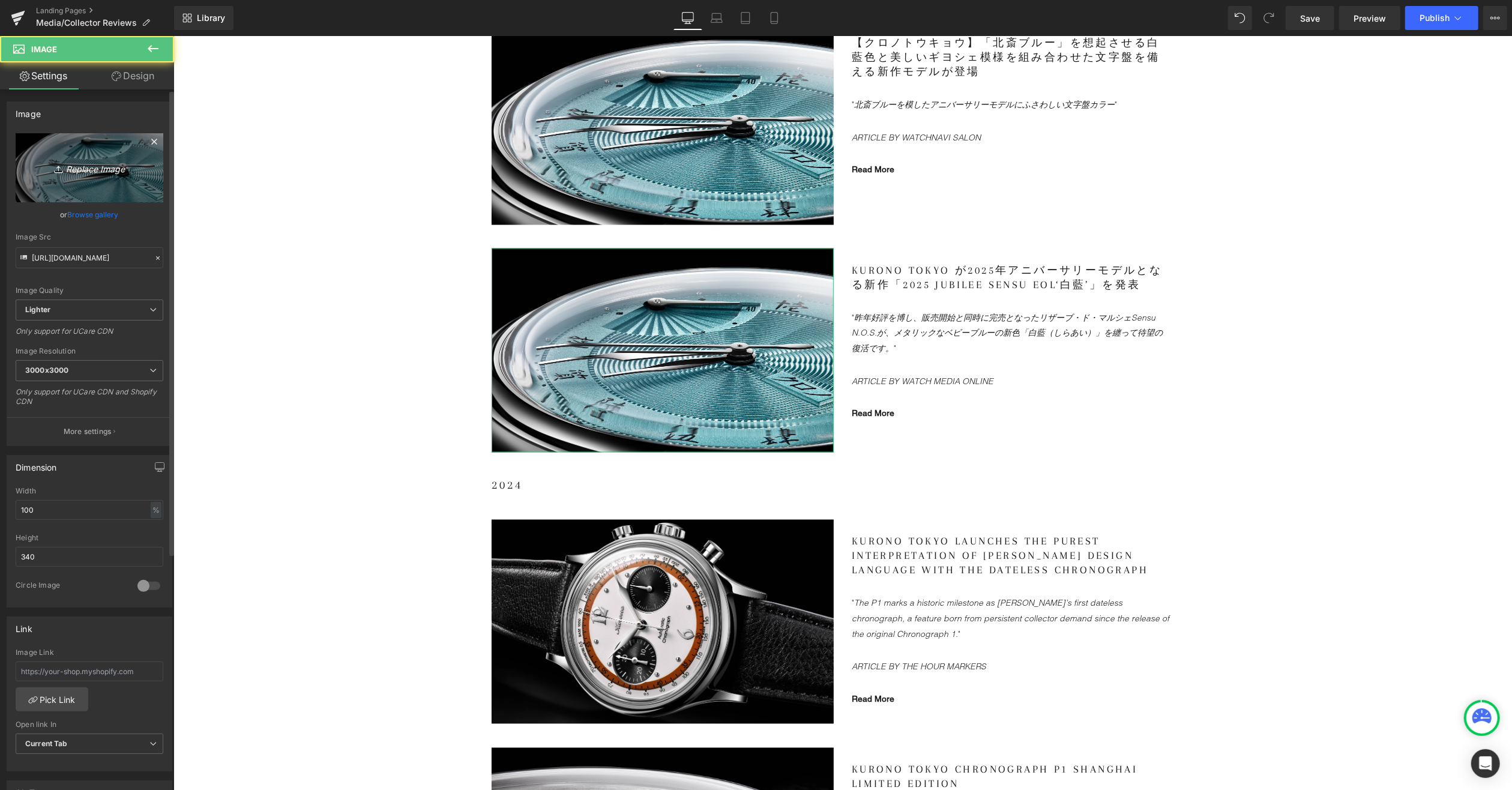
click at [91, 169] on icon "Replace Image" at bounding box center [89, 167] width 96 height 15
type input "C:\fakepath\KT-Anniversary-Sensu_LS-5.jpg"
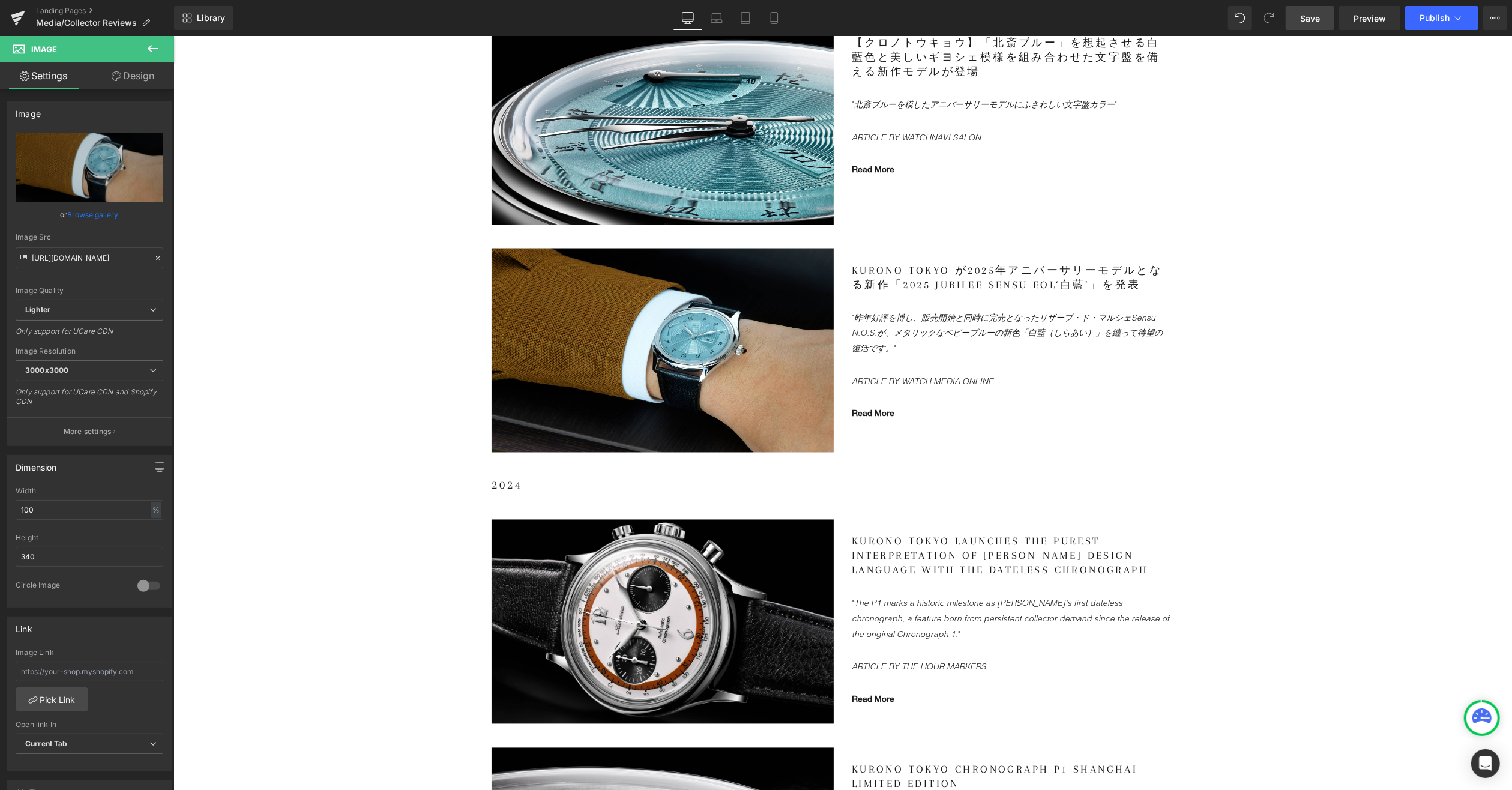
click at [1317, 14] on span "Save" at bounding box center [1310, 18] width 20 height 12
click at [1364, 18] on span "Preview" at bounding box center [1370, 18] width 33 height 12
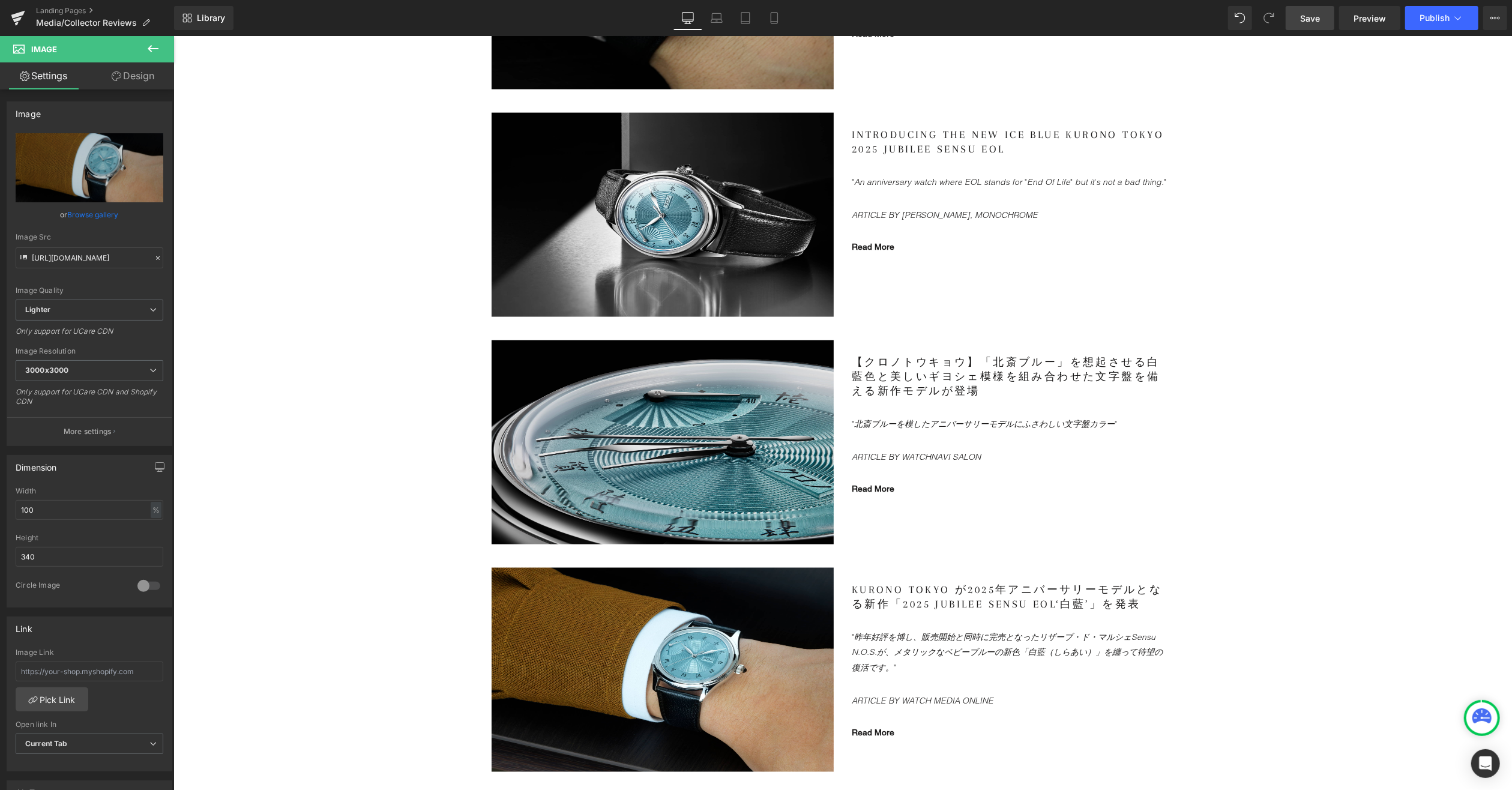
scroll to position [1441, 0]
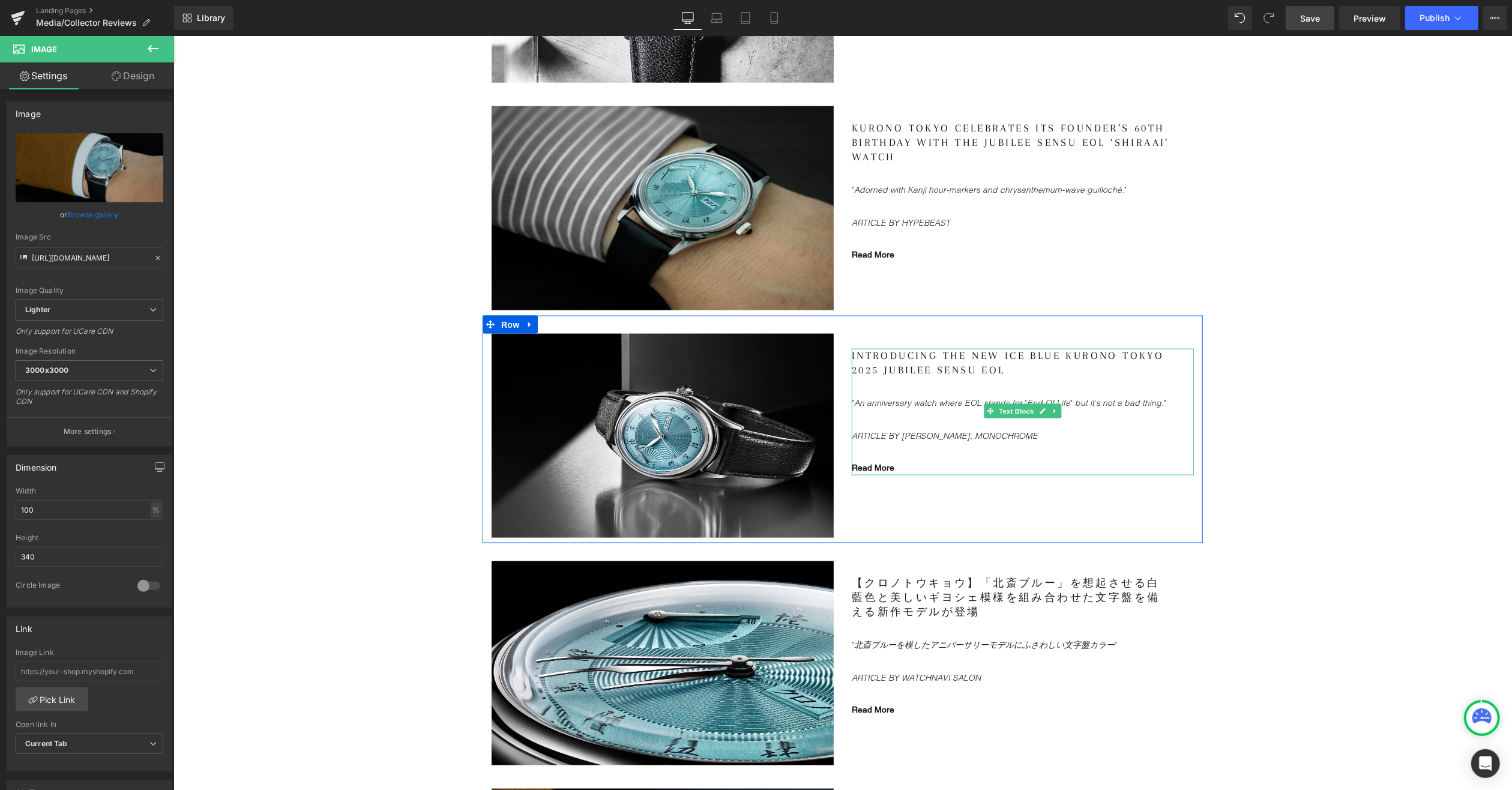
click at [868, 469] on gdiv at bounding box center [1023, 412] width 342 height 127
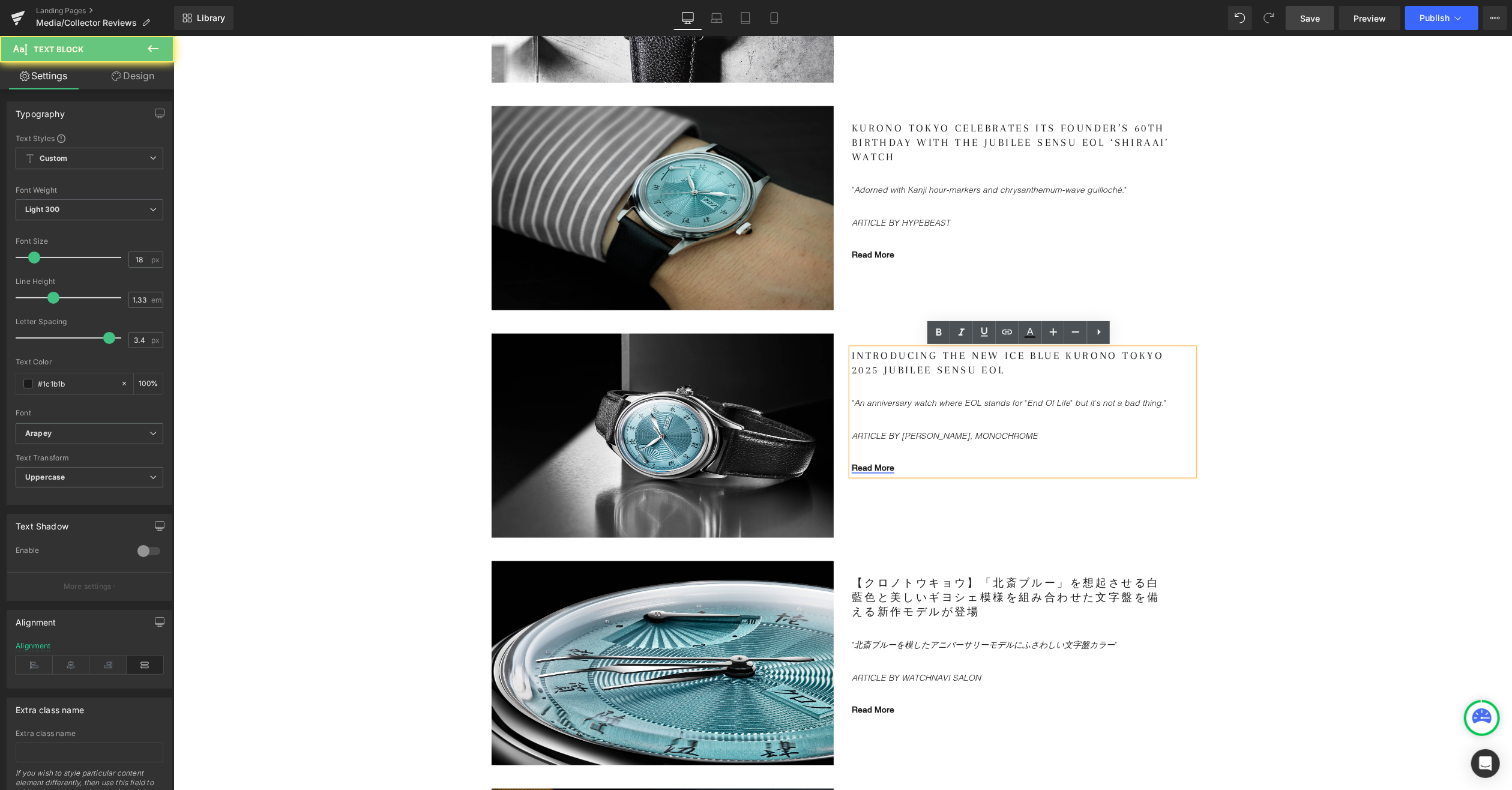
click at [876, 465] on link "Read More" at bounding box center [872, 467] width 42 height 10
click at [911, 486] on span "Edit" at bounding box center [914, 487] width 14 height 10
drag, startPoint x: 933, startPoint y: 495, endPoint x: 989, endPoint y: 505, distance: 56.9
click at [0, 0] on input "[URL][DOMAIN_NAME]" at bounding box center [0, 0] width 0 height 0
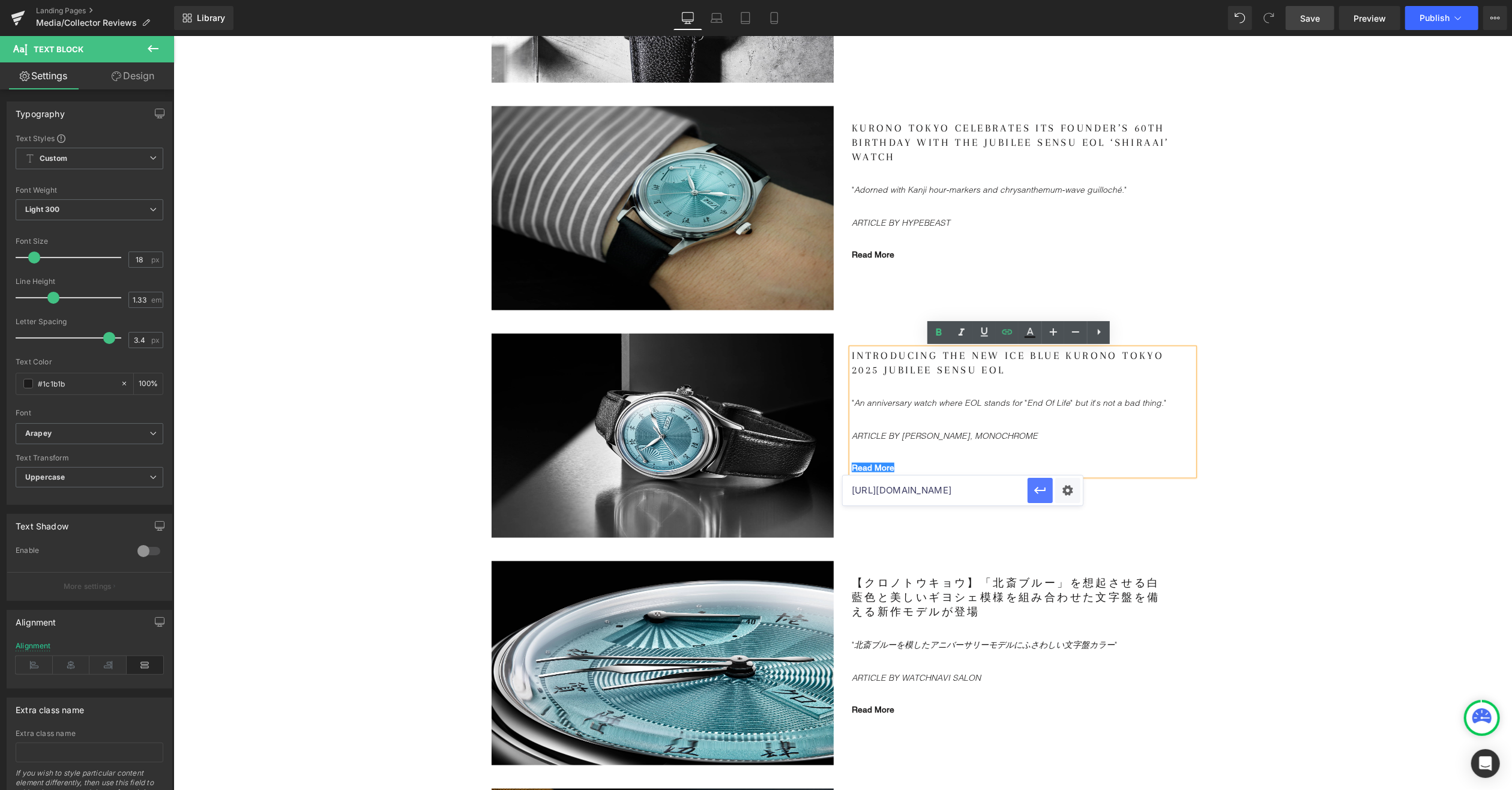
scroll to position [0, 0]
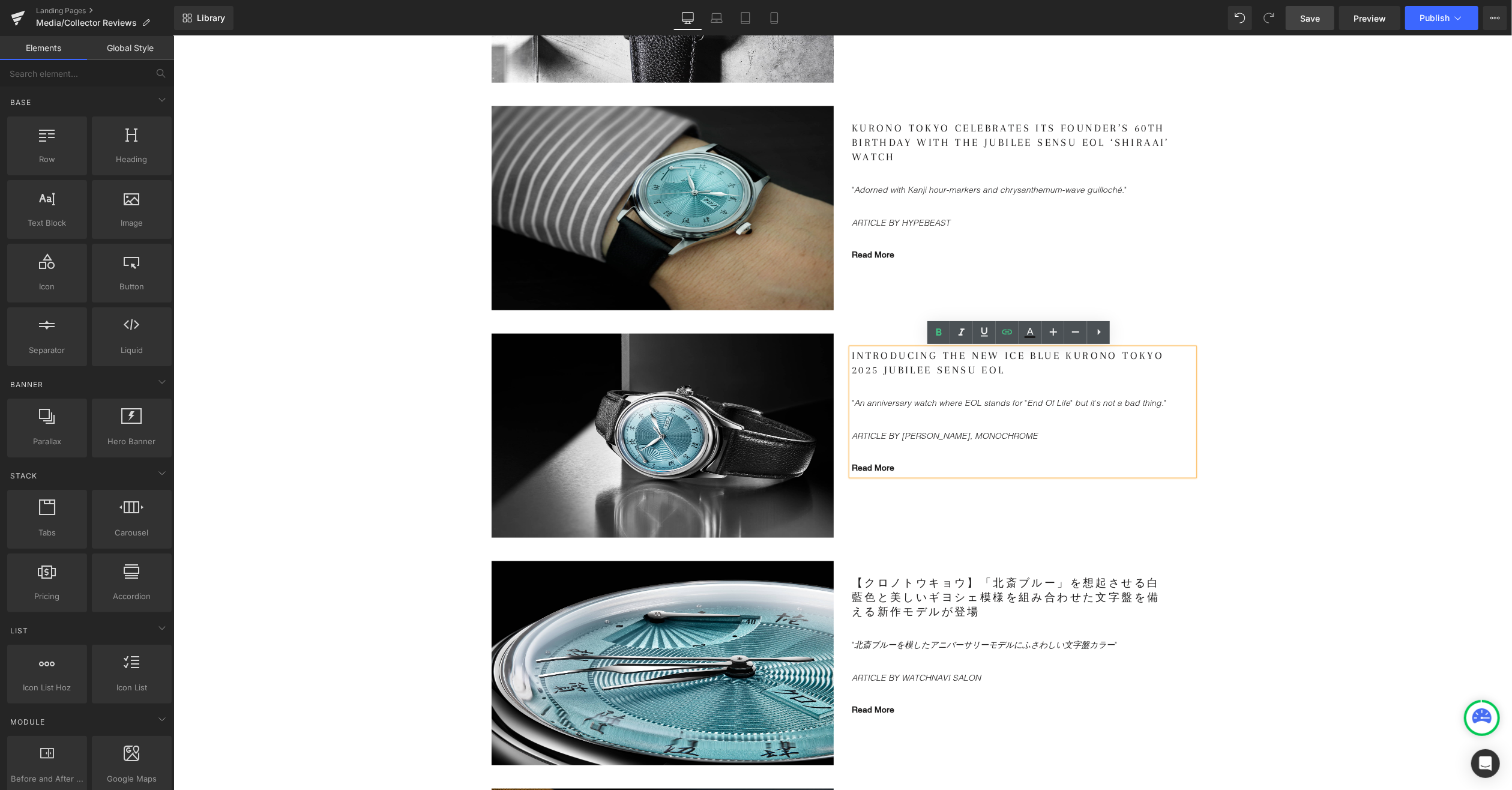
click at [1319, 19] on span "Save" at bounding box center [1310, 18] width 20 height 12
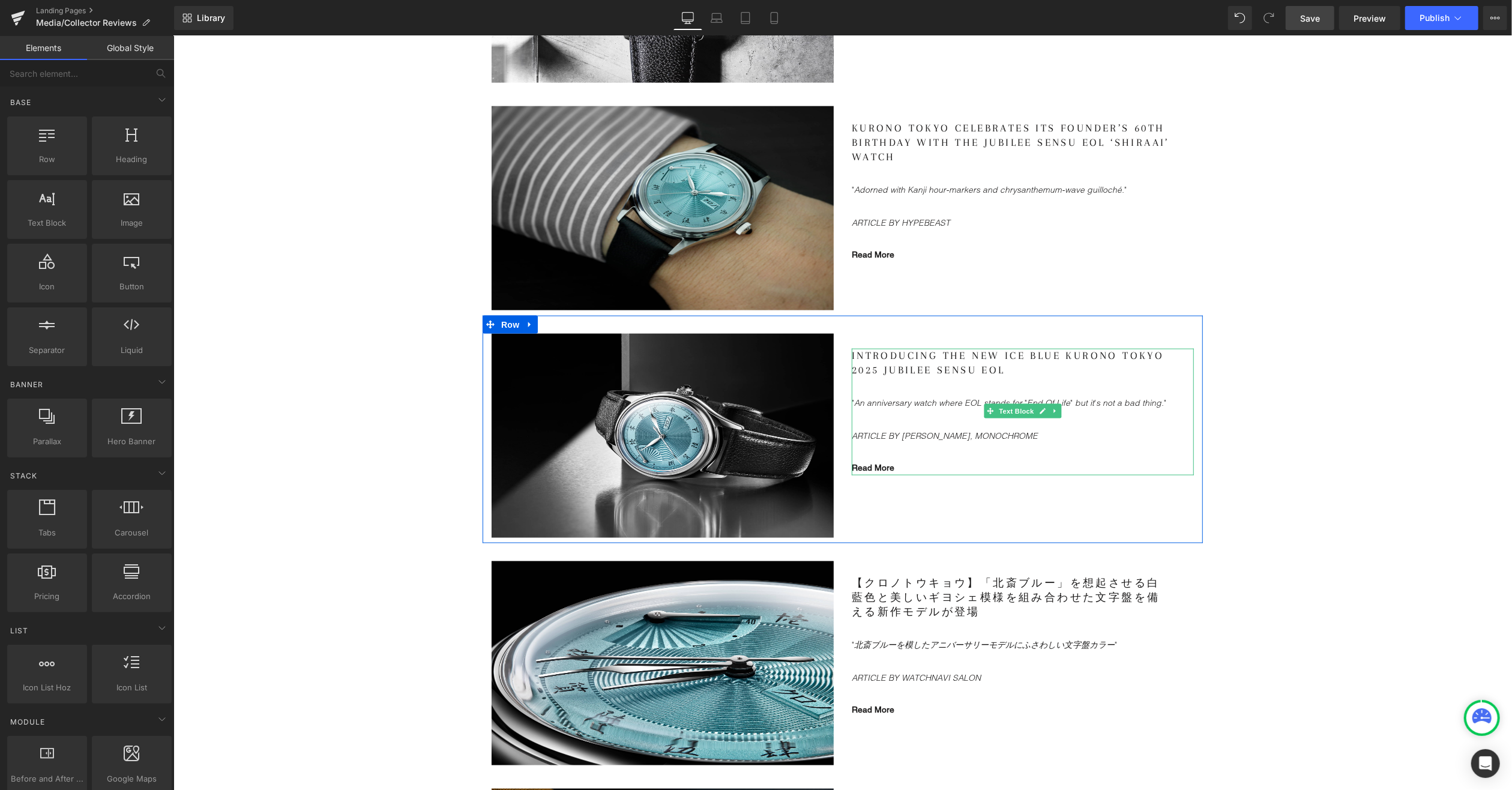
click at [866, 467] on gdiv at bounding box center [1023, 412] width 342 height 127
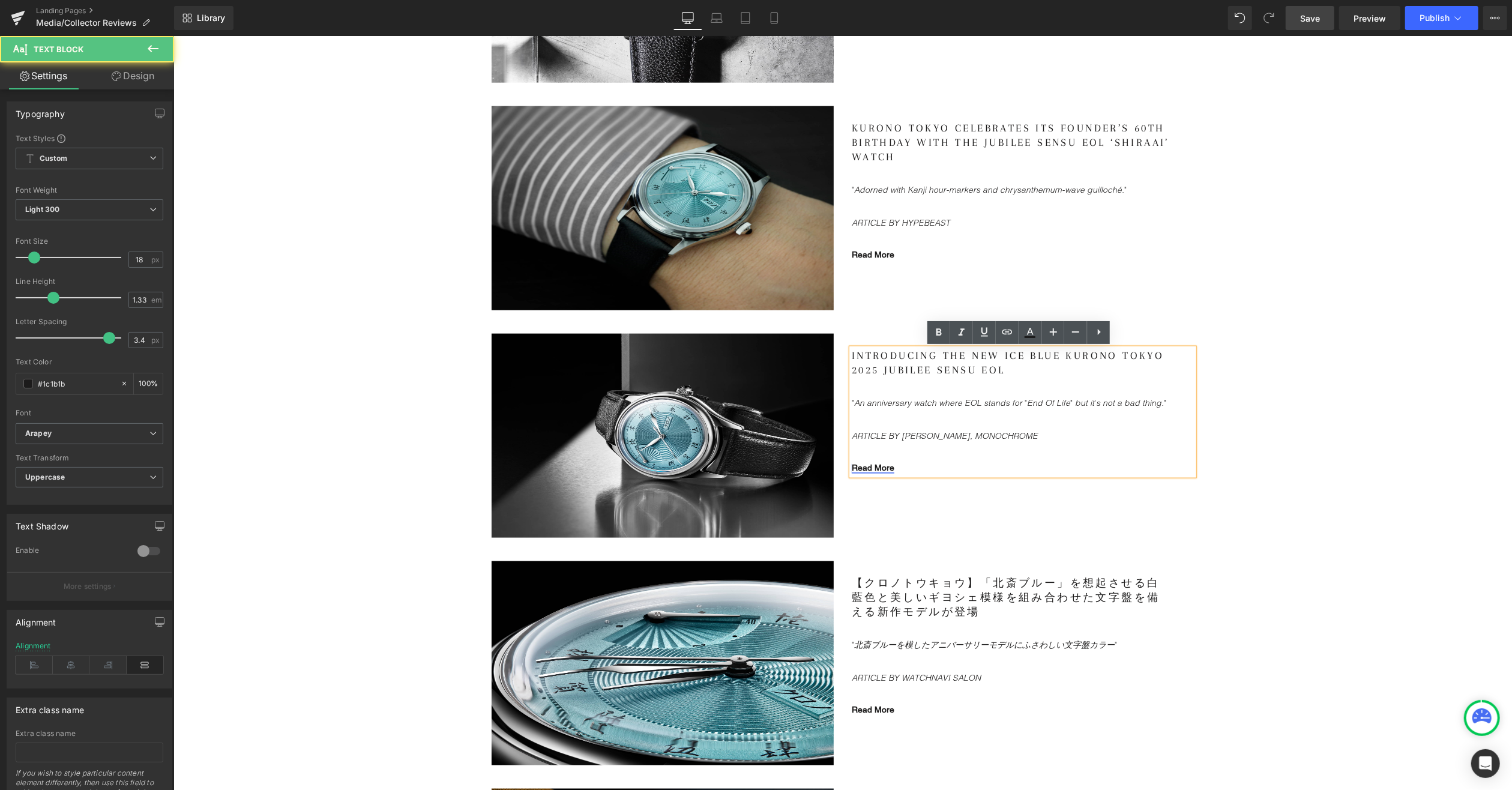
click at [872, 467] on link "Read More" at bounding box center [872, 467] width 42 height 10
click at [912, 484] on span "Edit" at bounding box center [914, 487] width 14 height 10
click at [0, 0] on input "[URL][DOMAIN_NAME]" at bounding box center [0, 0] width 0 height 0
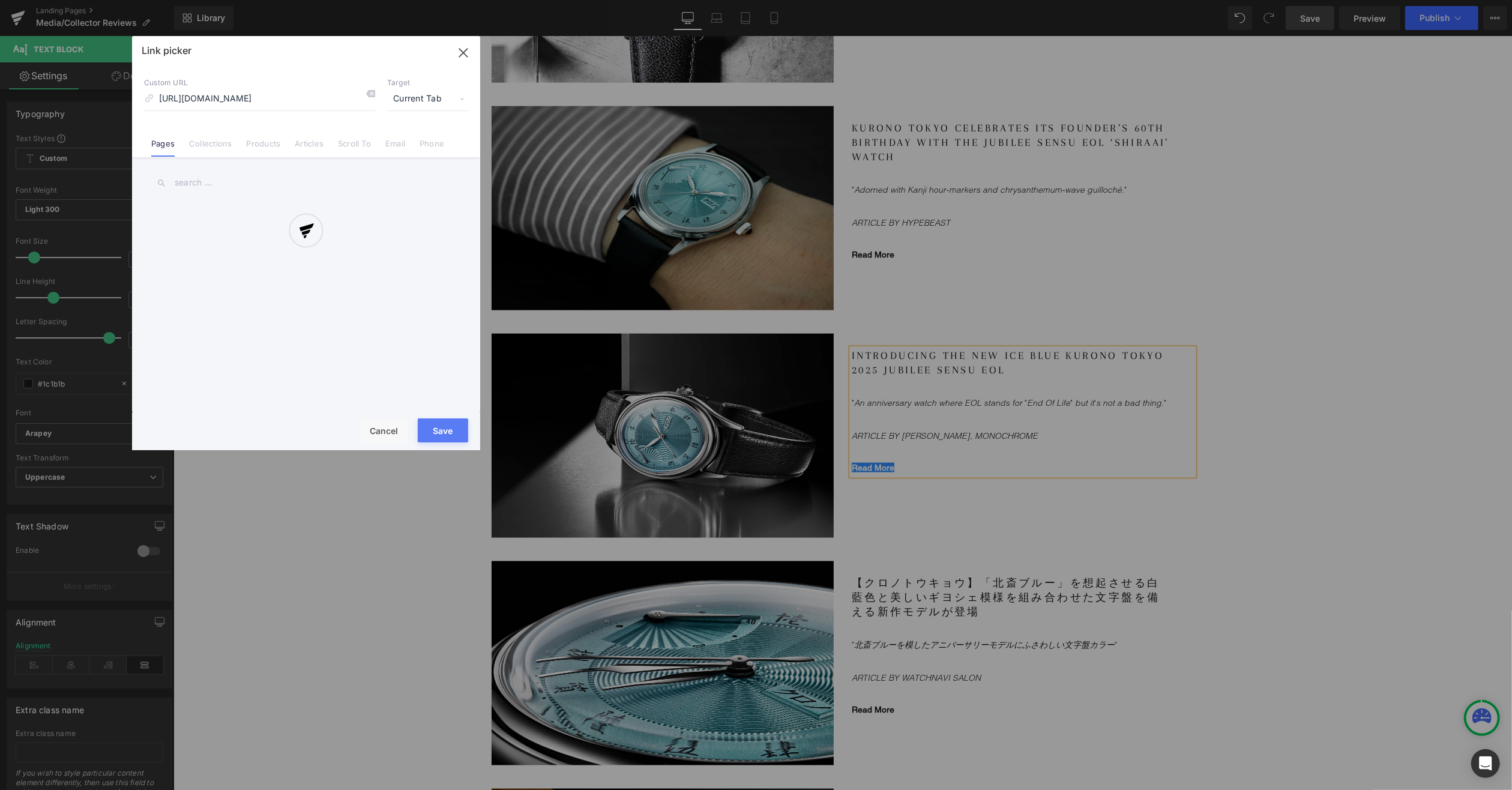
click at [1067, 0] on div "Text Color Highlight Color #333333 Edit or remove link: Edit - Unlink - Cancel …" at bounding box center [756, 0] width 1512 height 0
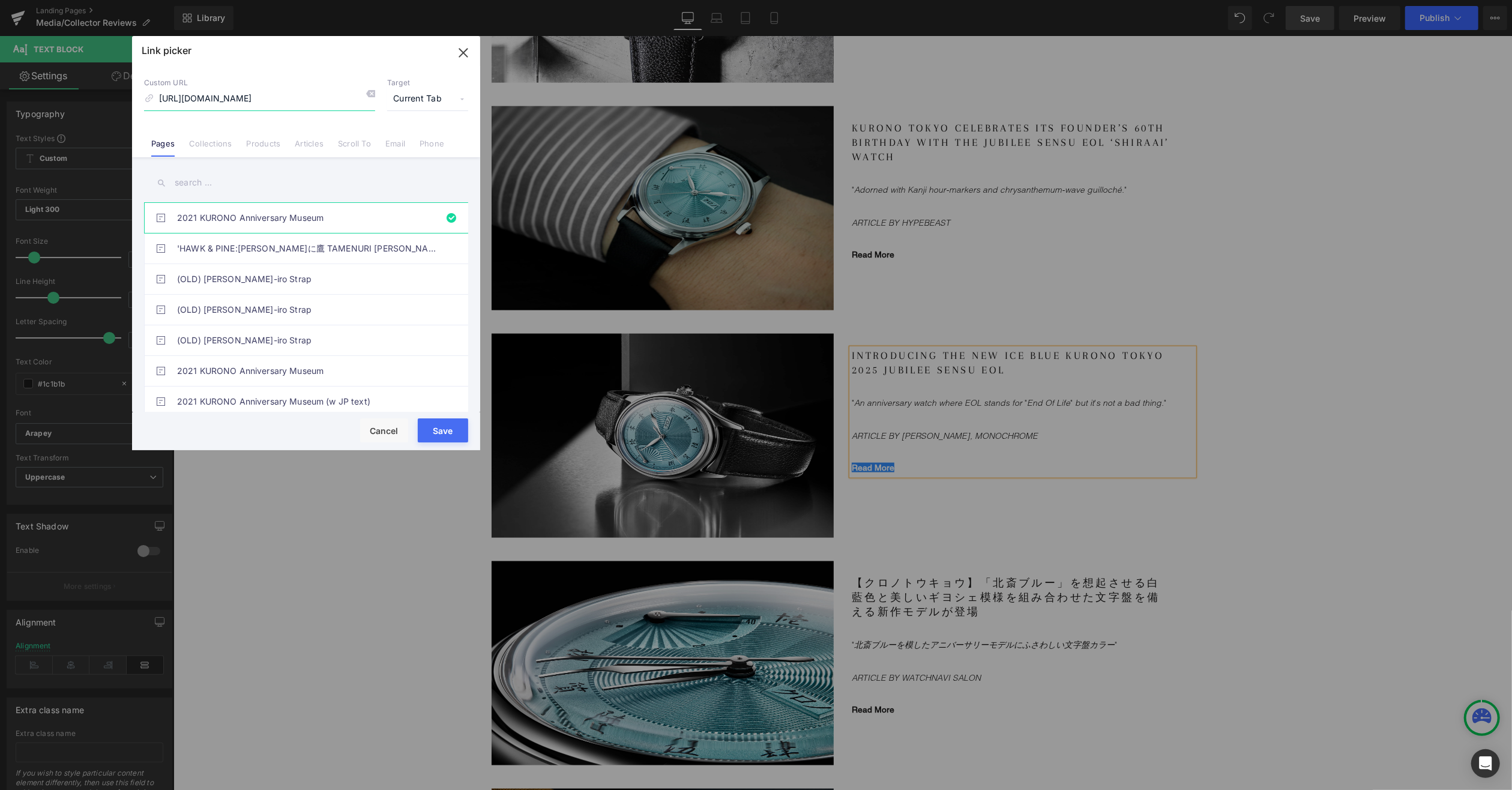
click at [459, 48] on icon "button" at bounding box center [463, 52] width 8 height 8
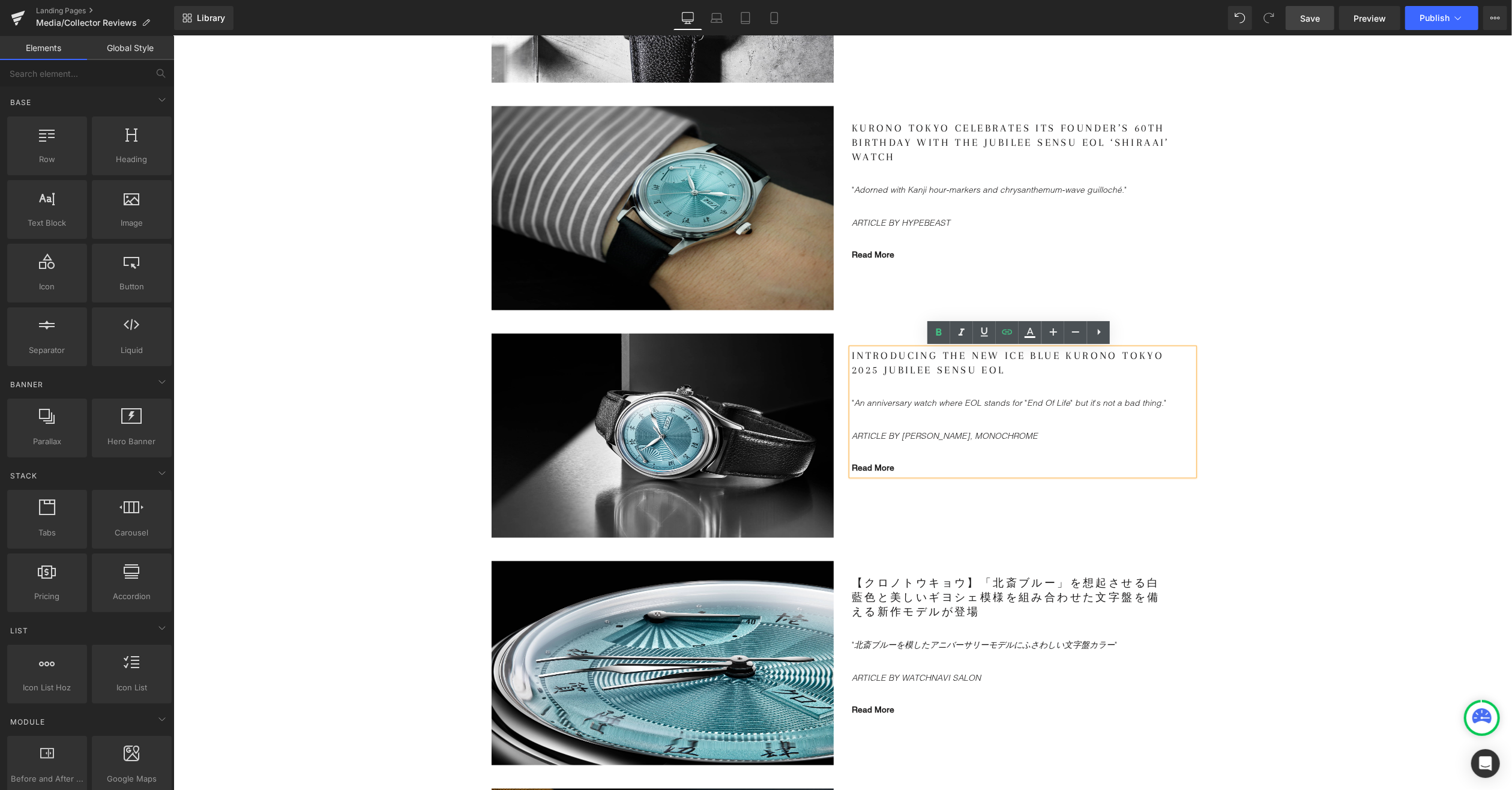
click at [1430, 10] on button "Publish" at bounding box center [1442, 18] width 73 height 24
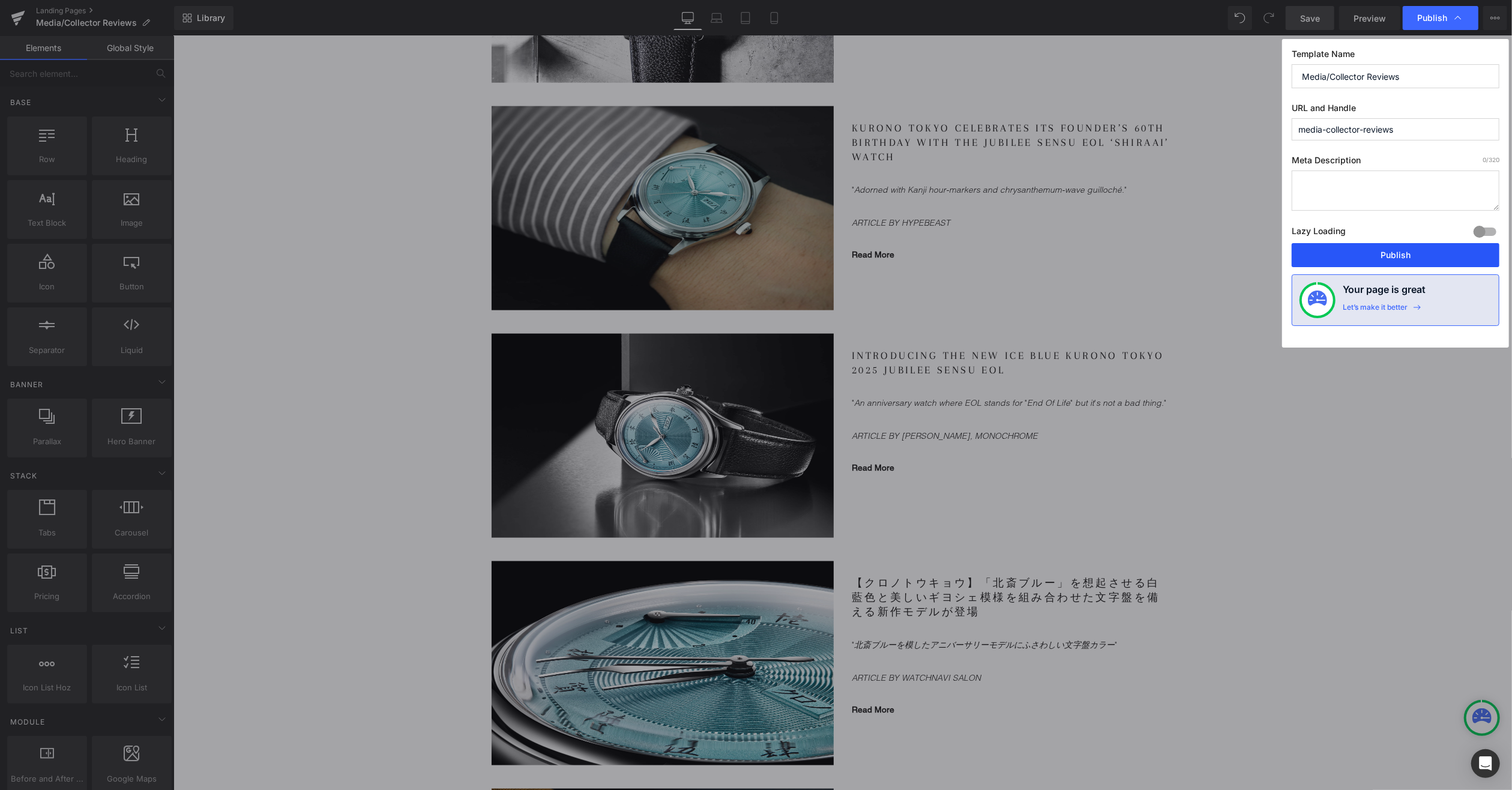
drag, startPoint x: 1351, startPoint y: 255, endPoint x: 1177, endPoint y: 218, distance: 177.9
click at [1351, 255] on button "Publish" at bounding box center [1396, 255] width 208 height 24
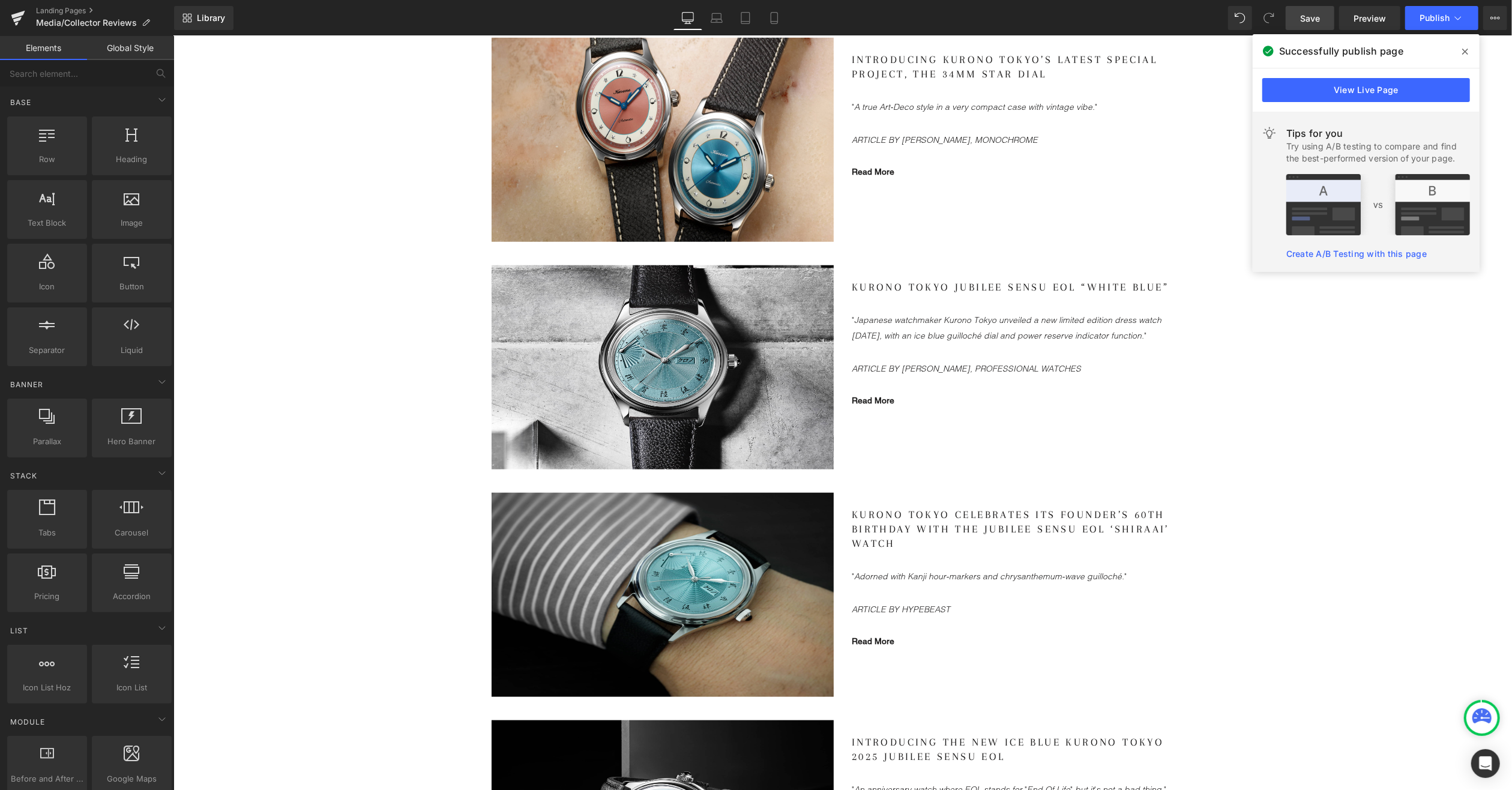
scroll to position [1021, 0]
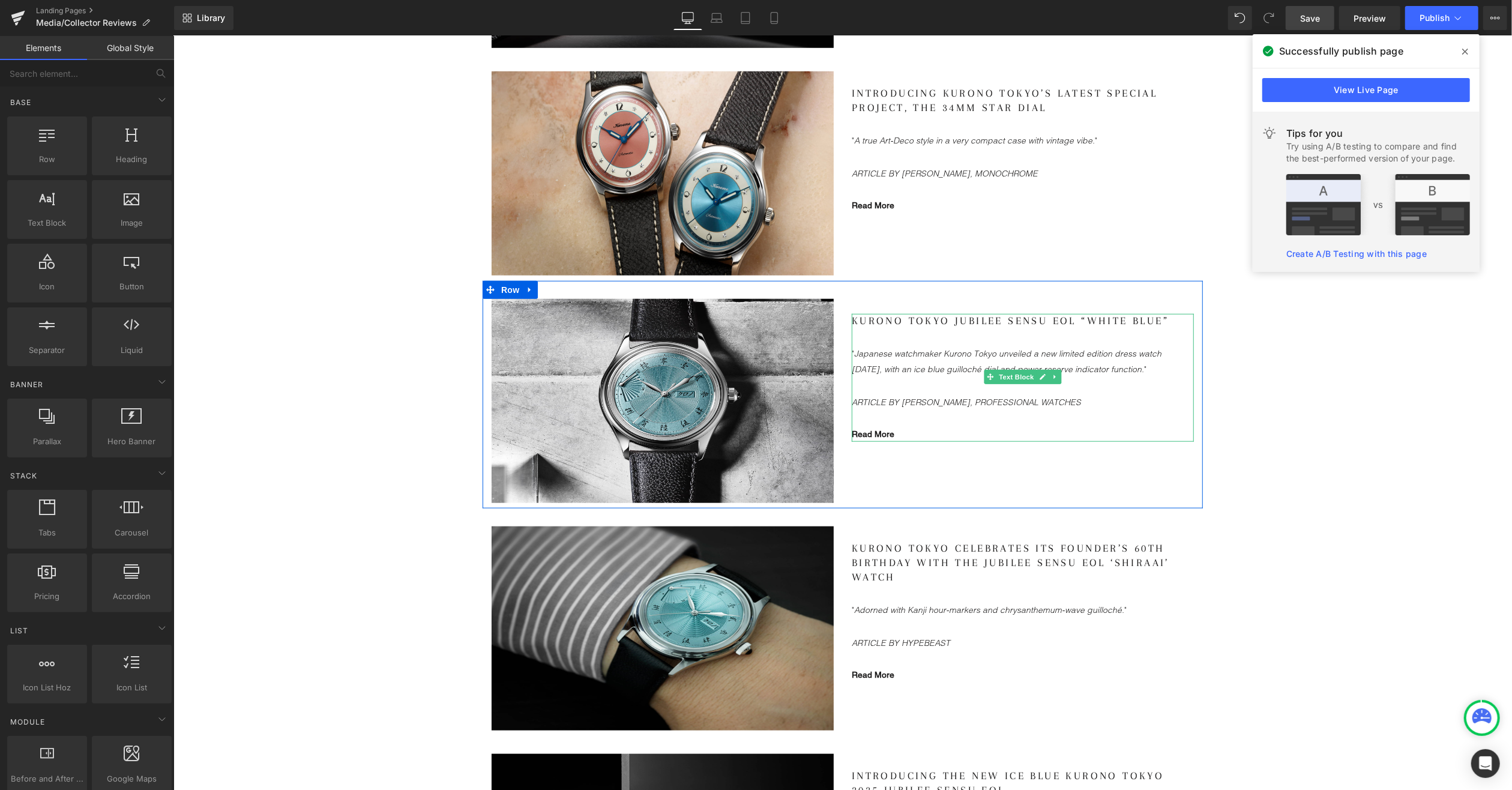
click at [866, 431] on gdiv at bounding box center [1023, 377] width 342 height 127
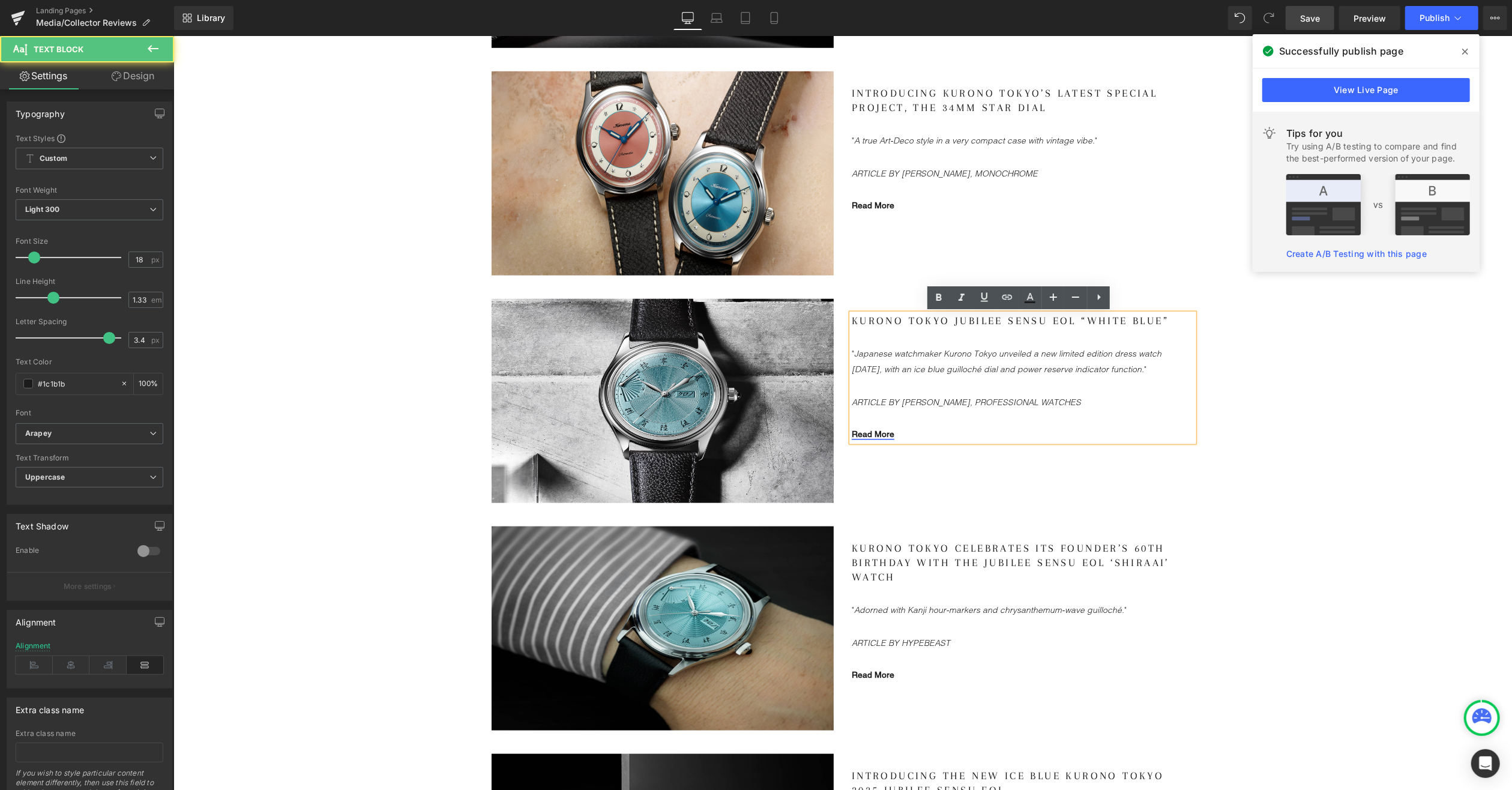
click at [871, 433] on link "Read More" at bounding box center [872, 433] width 42 height 10
click at [913, 452] on span "Edit" at bounding box center [914, 452] width 14 height 10
click at [0, 0] on input "[URL][DOMAIN_NAME]" at bounding box center [0, 0] width 0 height 0
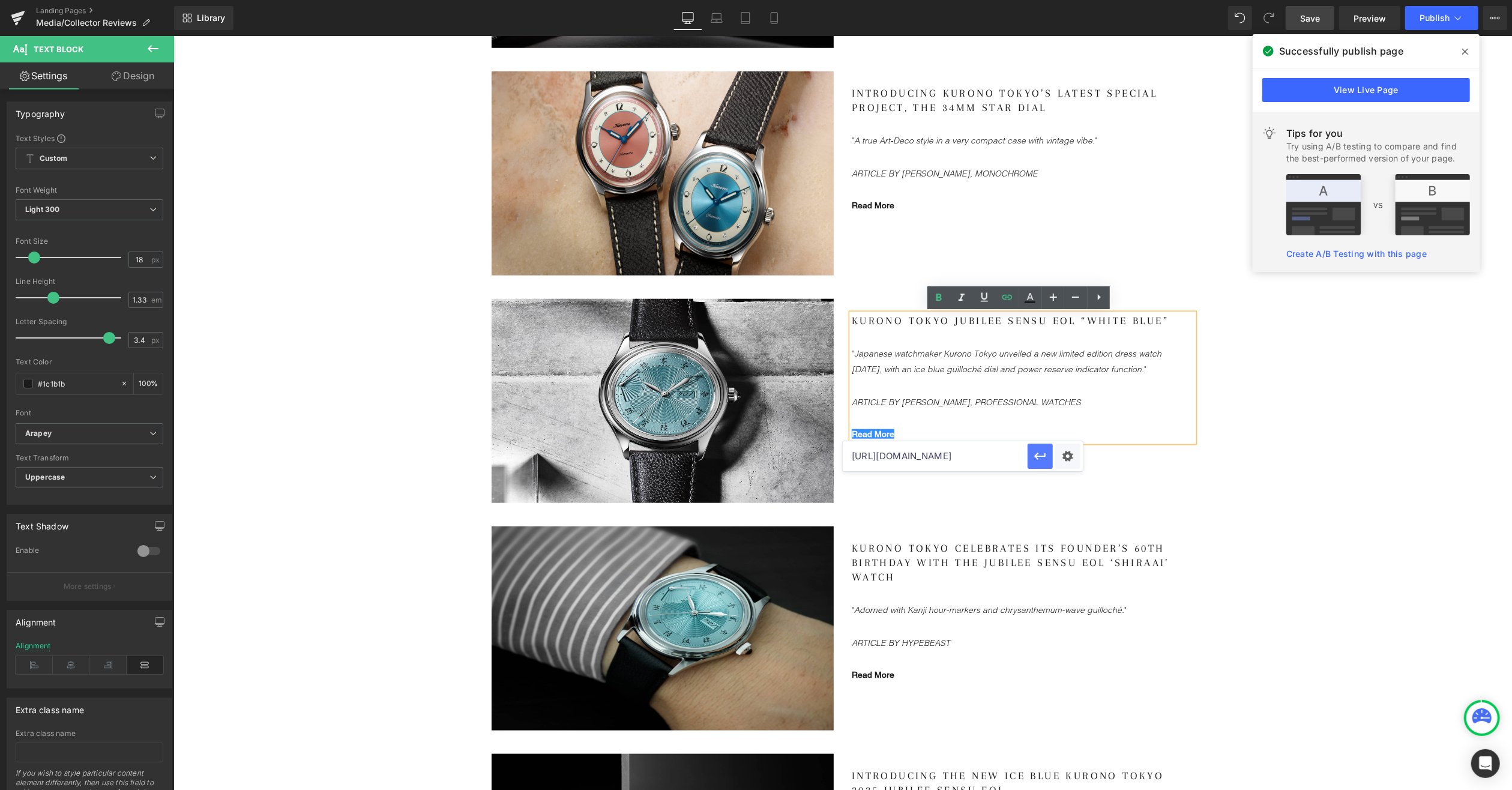
click at [874, 429] on link "Read More" at bounding box center [872, 433] width 42 height 10
click at [914, 450] on span "Edit" at bounding box center [914, 452] width 14 height 10
click at [0, 0] on input "[URL][DOMAIN_NAME]" at bounding box center [0, 0] width 0 height 0
type input "[URL][DOMAIN_NAME]"
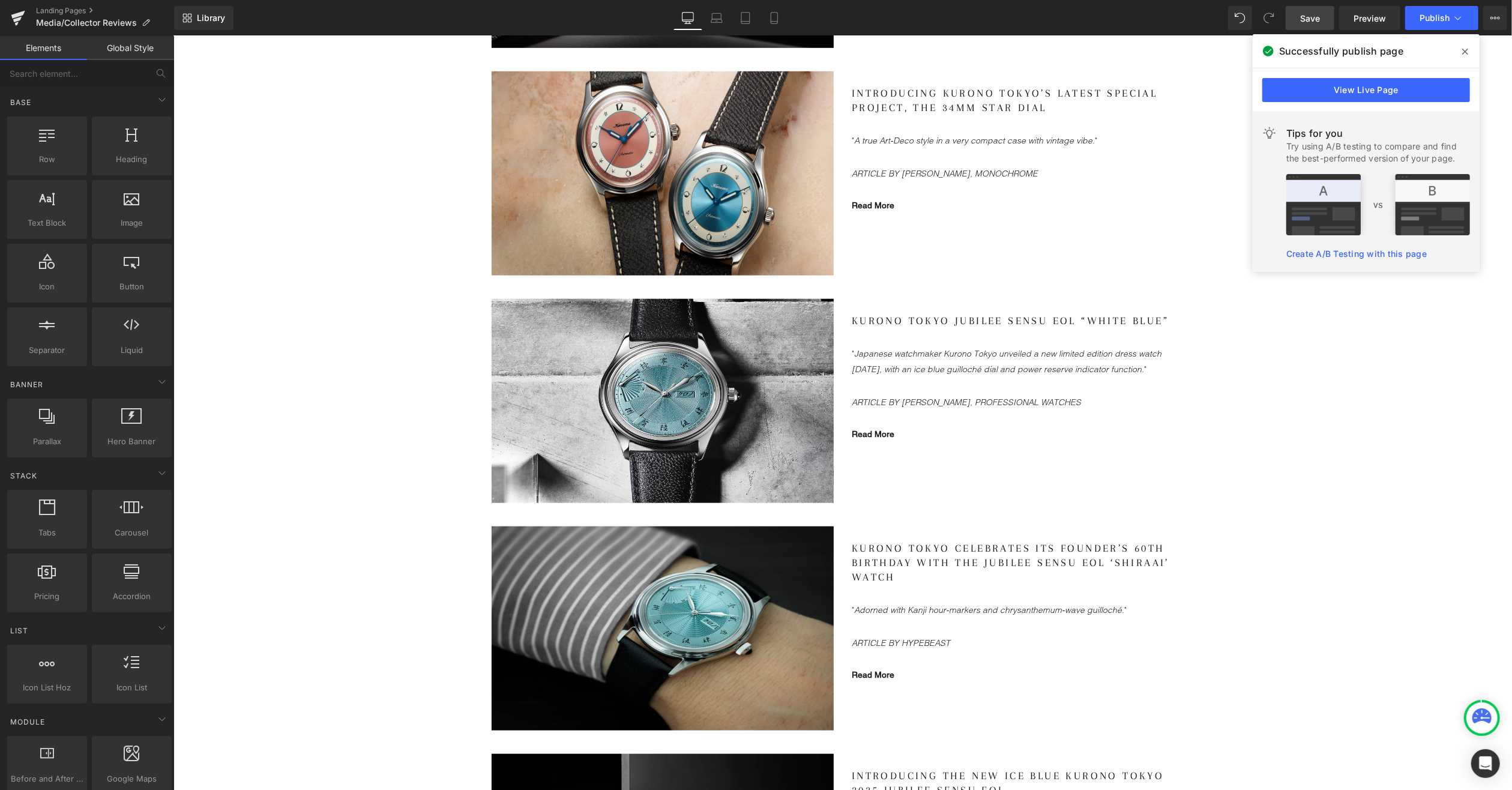
click at [1465, 49] on icon at bounding box center [1465, 52] width 6 height 10
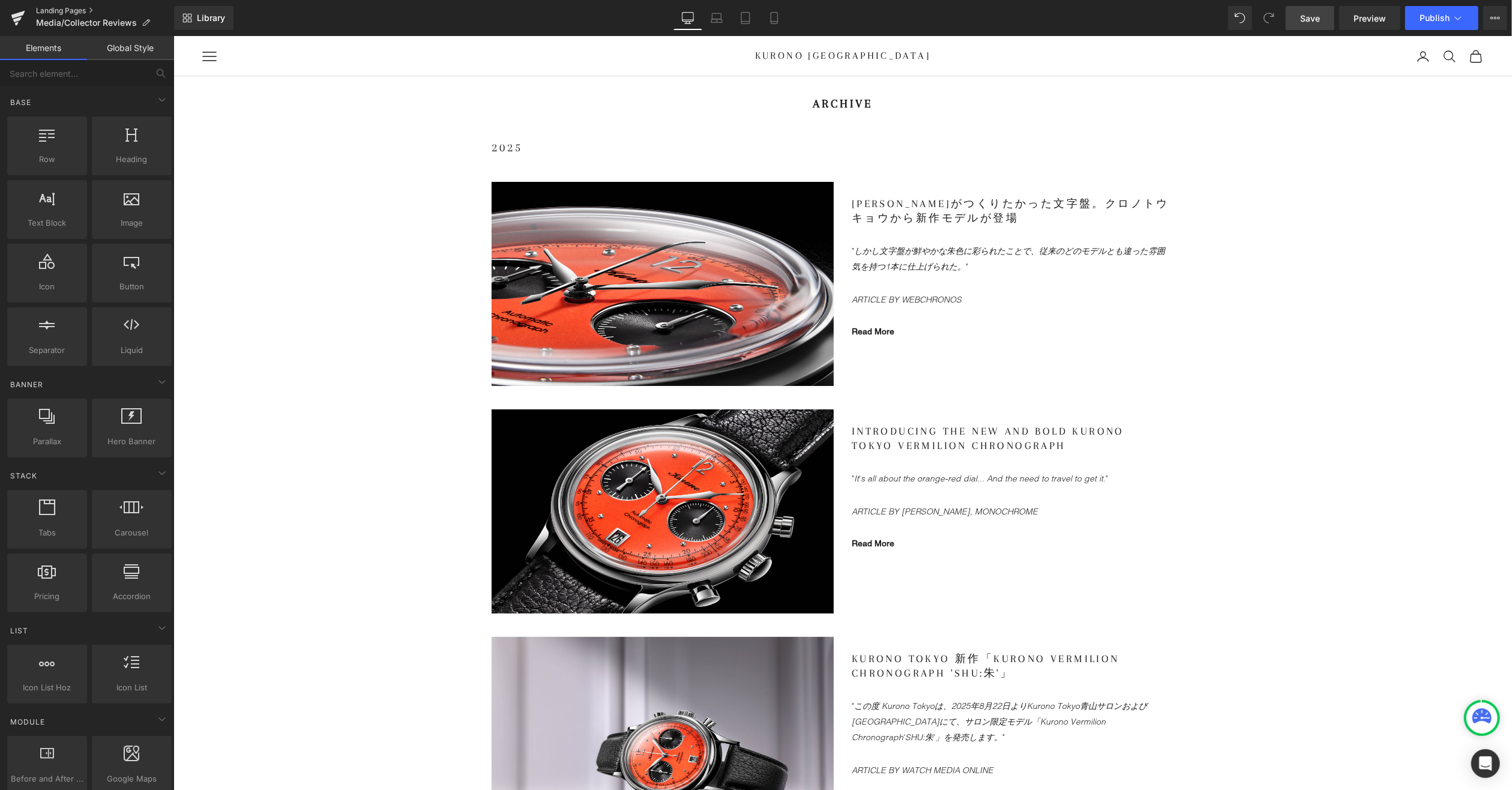
click at [77, 11] on link "Landing Pages" at bounding box center [105, 10] width 138 height 10
